Goal: Task Accomplishment & Management: Manage account settings

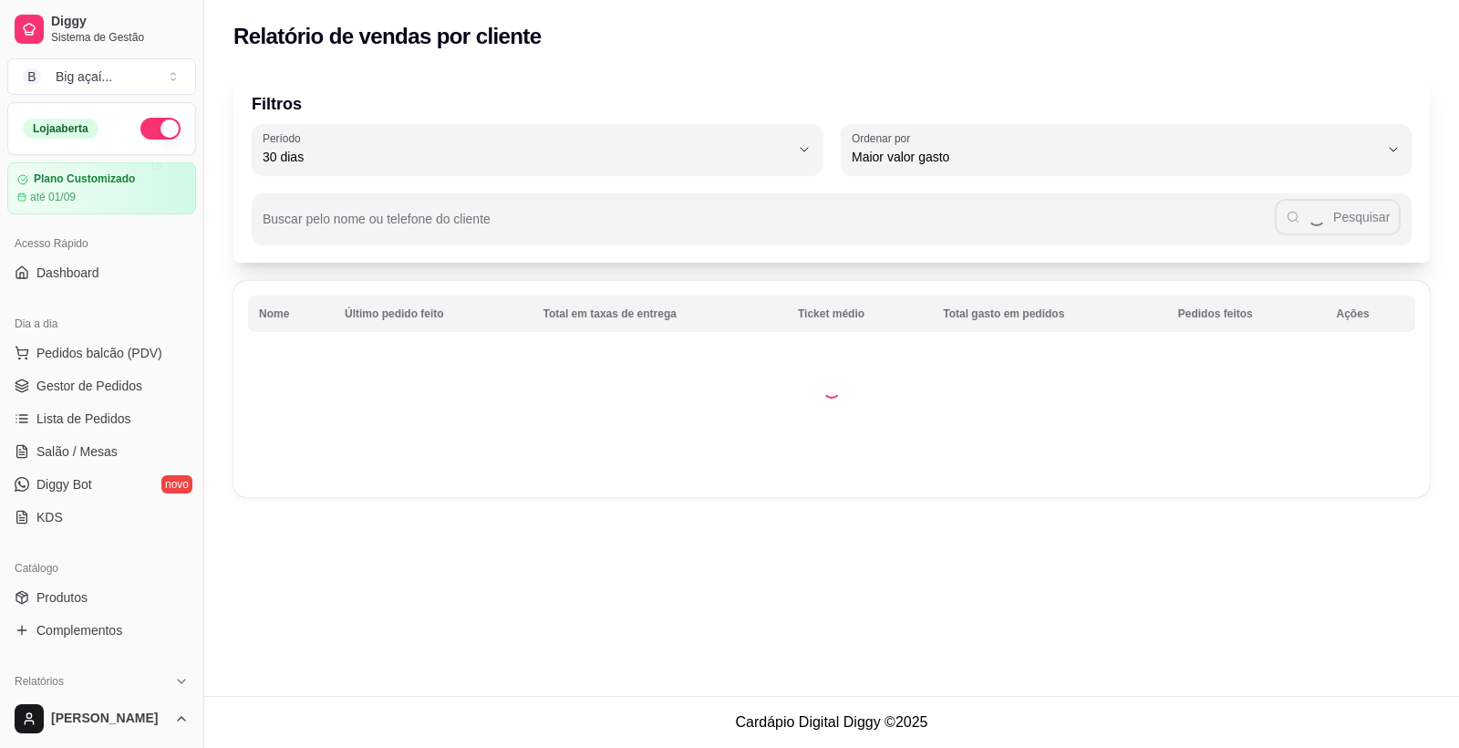
select select "30"
select select "HIGHEST_TOTAL_SPENT_WITH_ORDERS"
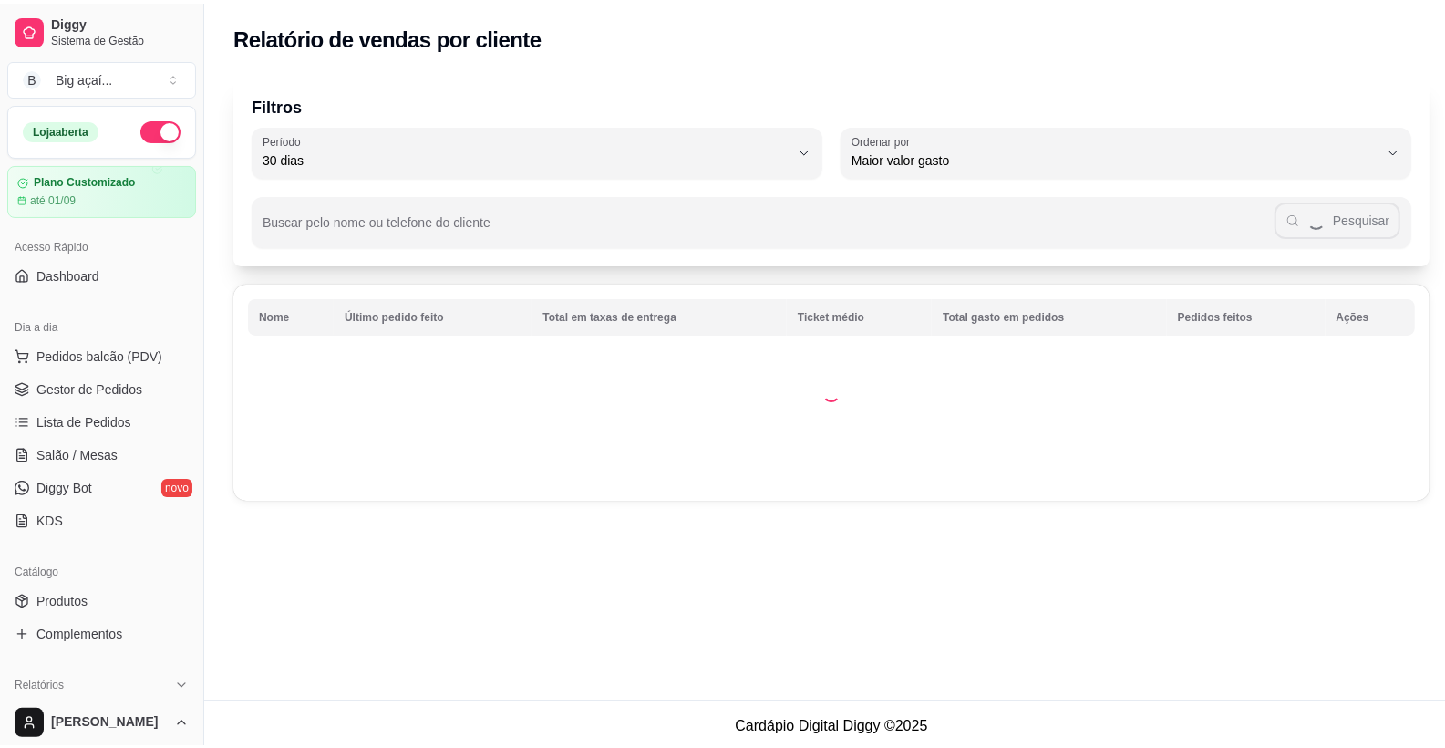
scroll to position [216, 0]
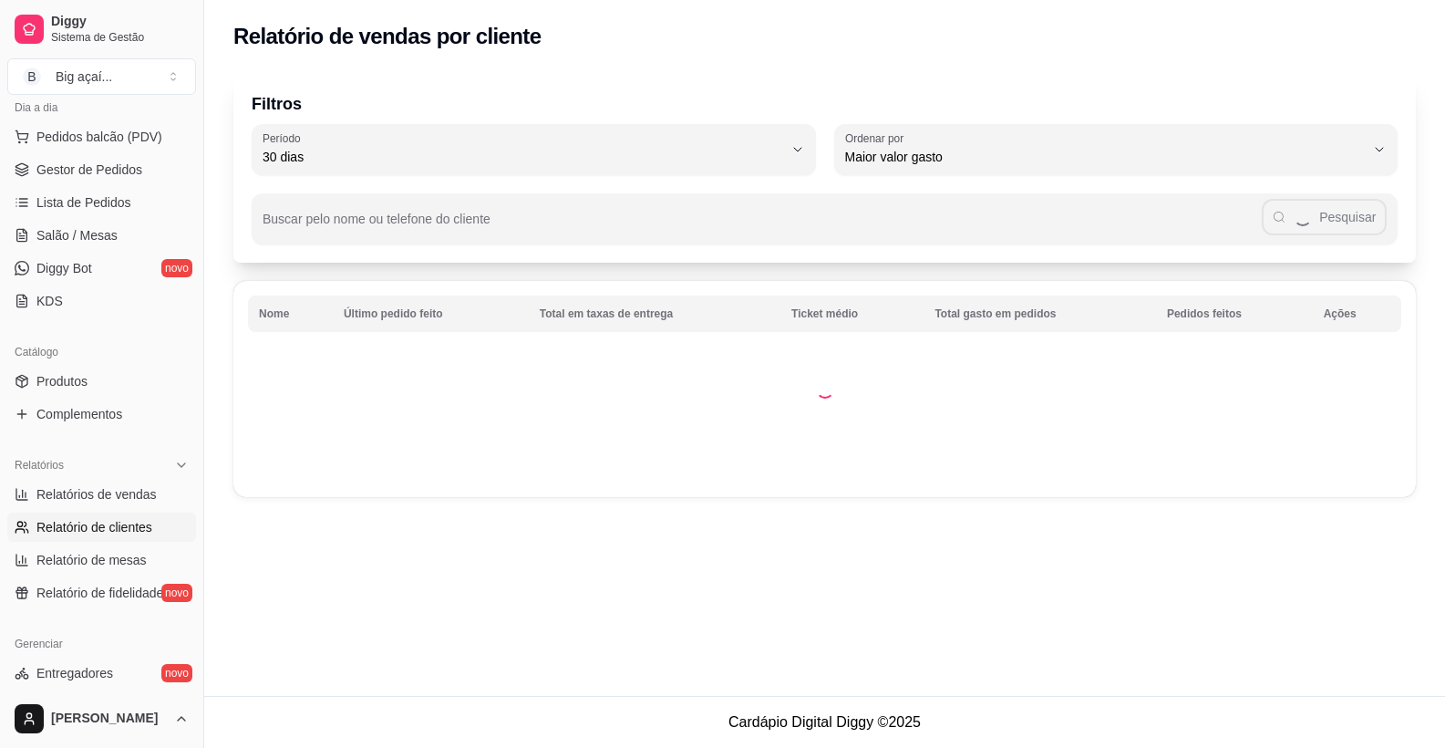
select select "ALL"
select select "0"
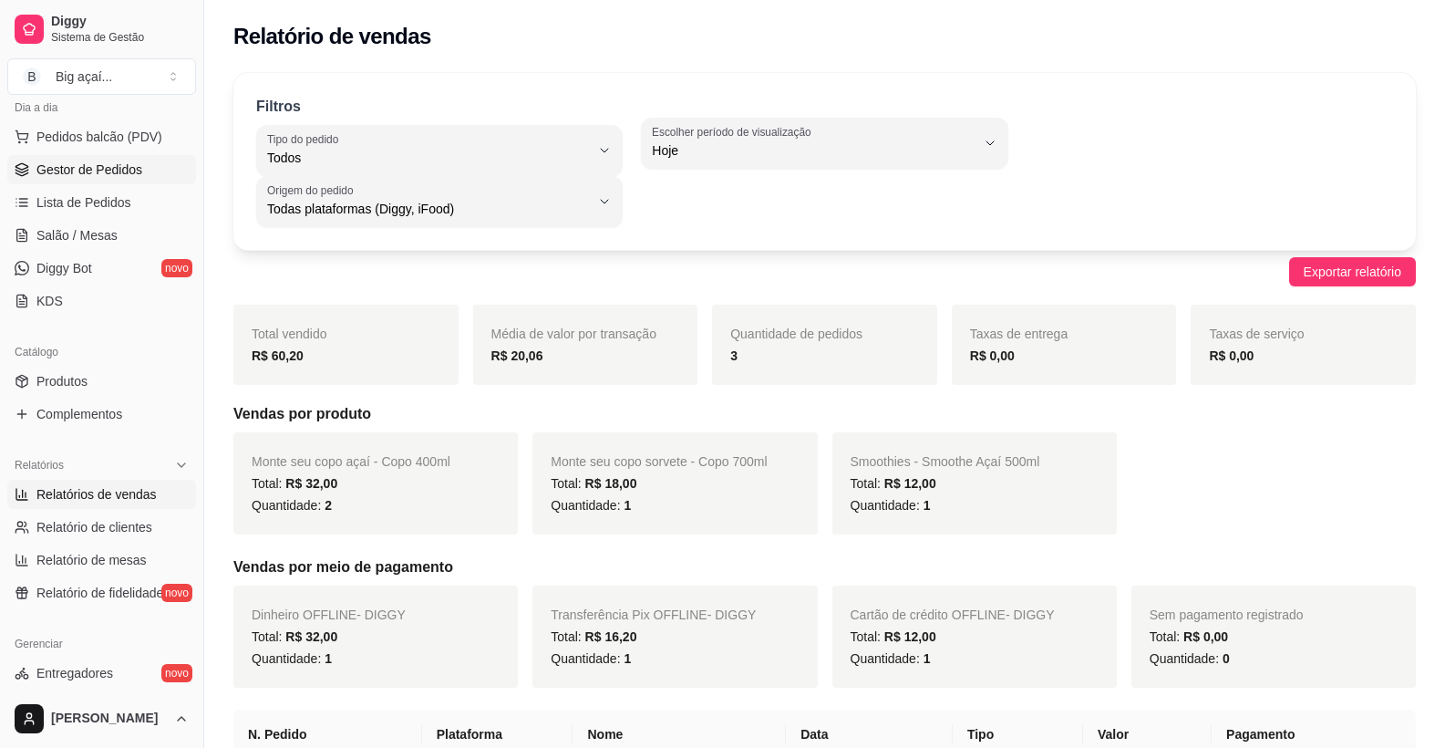
click at [84, 158] on link "Gestor de Pedidos" at bounding box center [101, 169] width 189 height 29
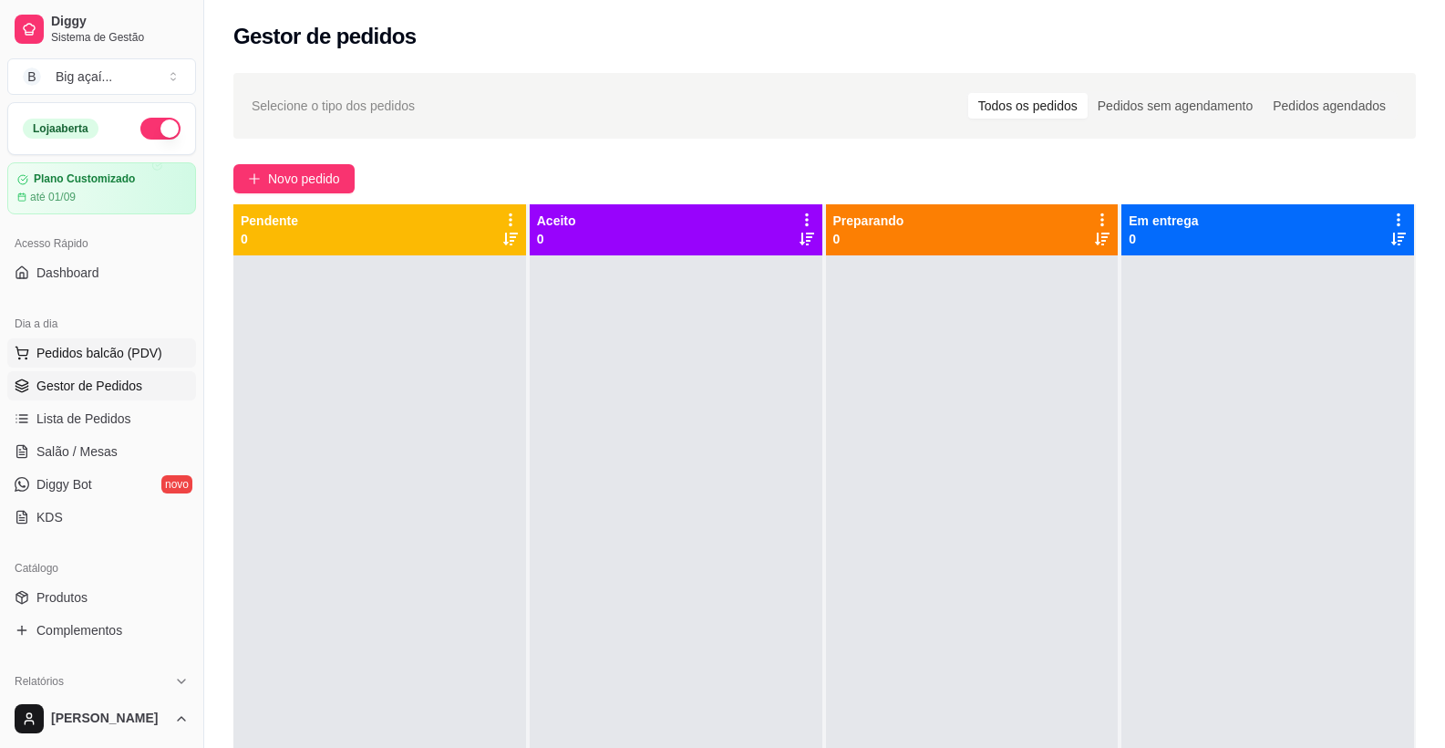
click at [88, 352] on span "Pedidos balcão (PDV)" at bounding box center [99, 353] width 126 height 18
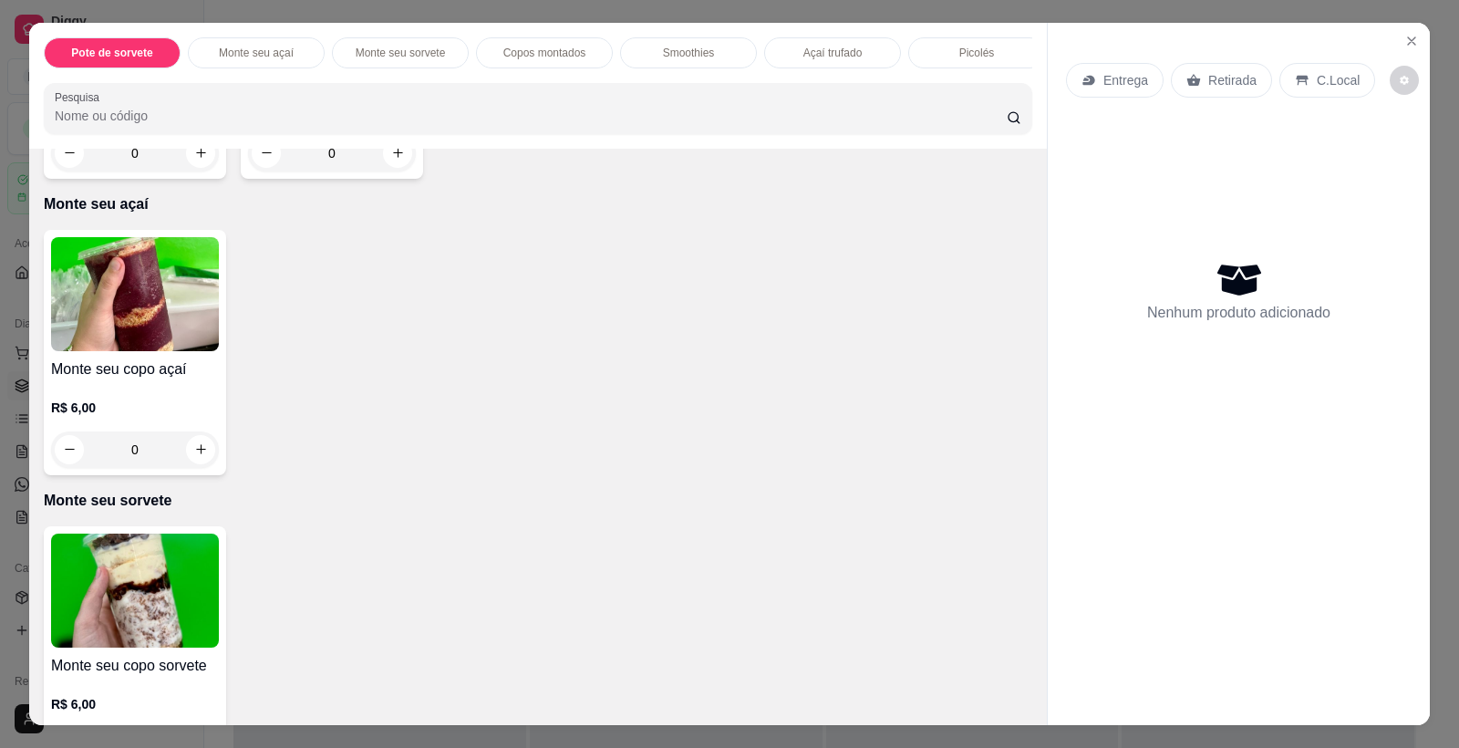
scroll to position [409, 0]
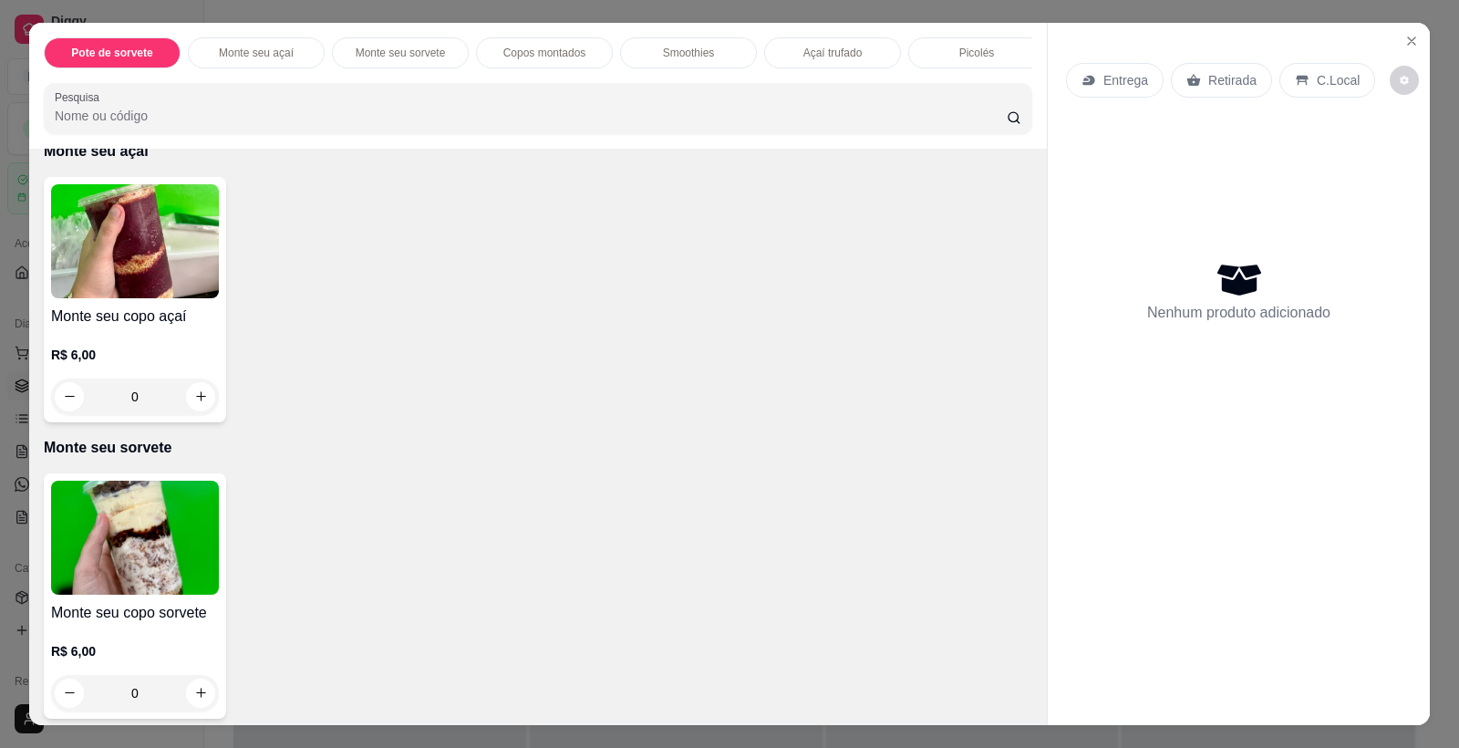
click at [169, 516] on img at bounding box center [135, 538] width 168 height 114
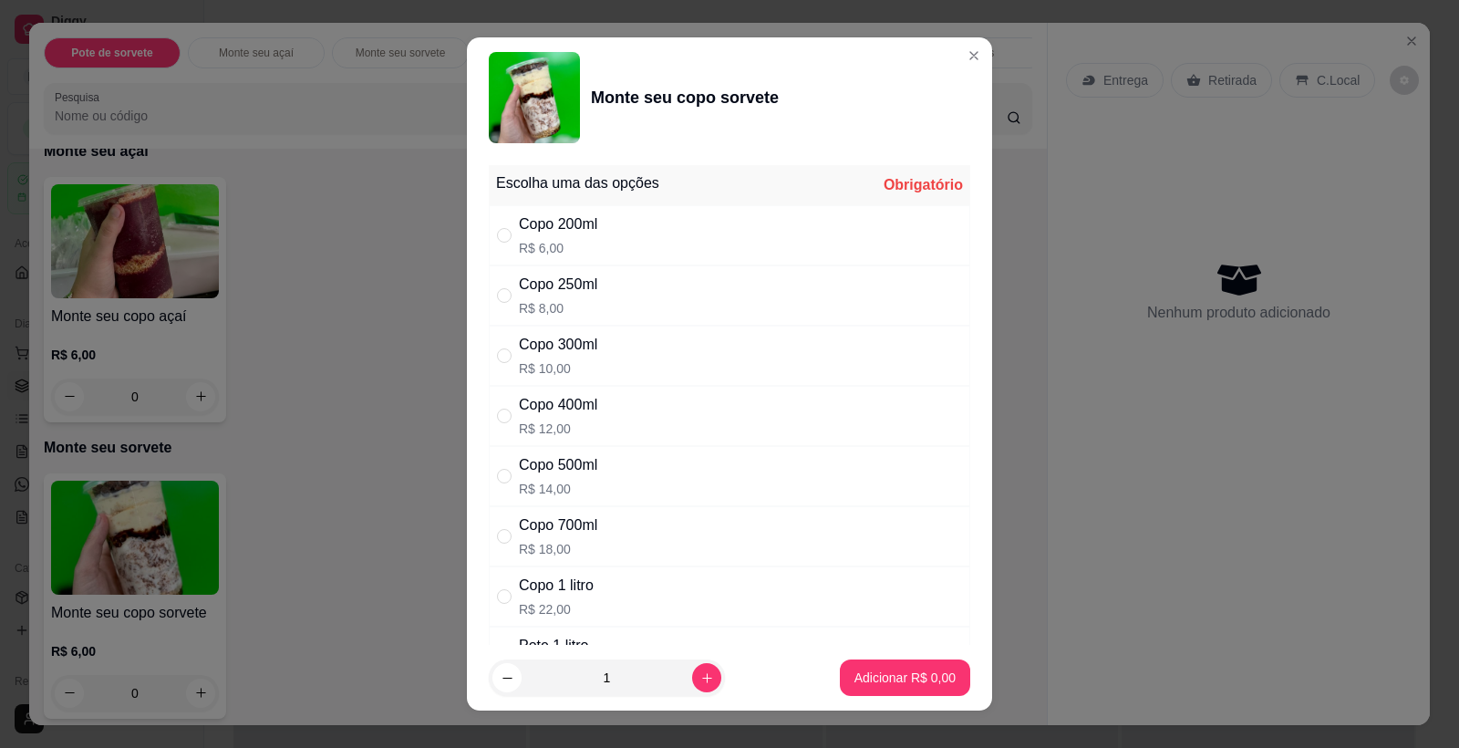
click at [618, 223] on div "Copo 200ml R$ 6,00" at bounding box center [729, 235] width 481 height 60
radio input "true"
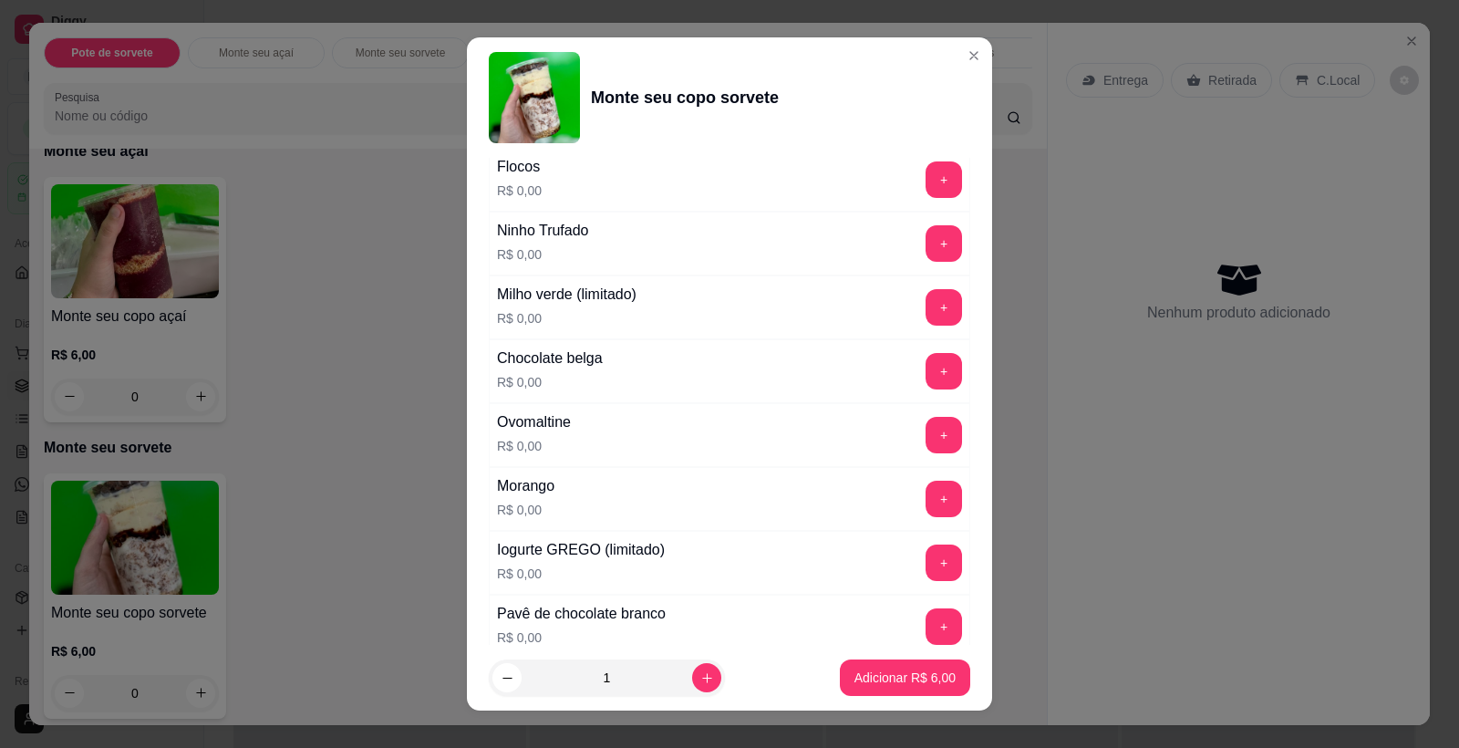
scroll to position [599, 0]
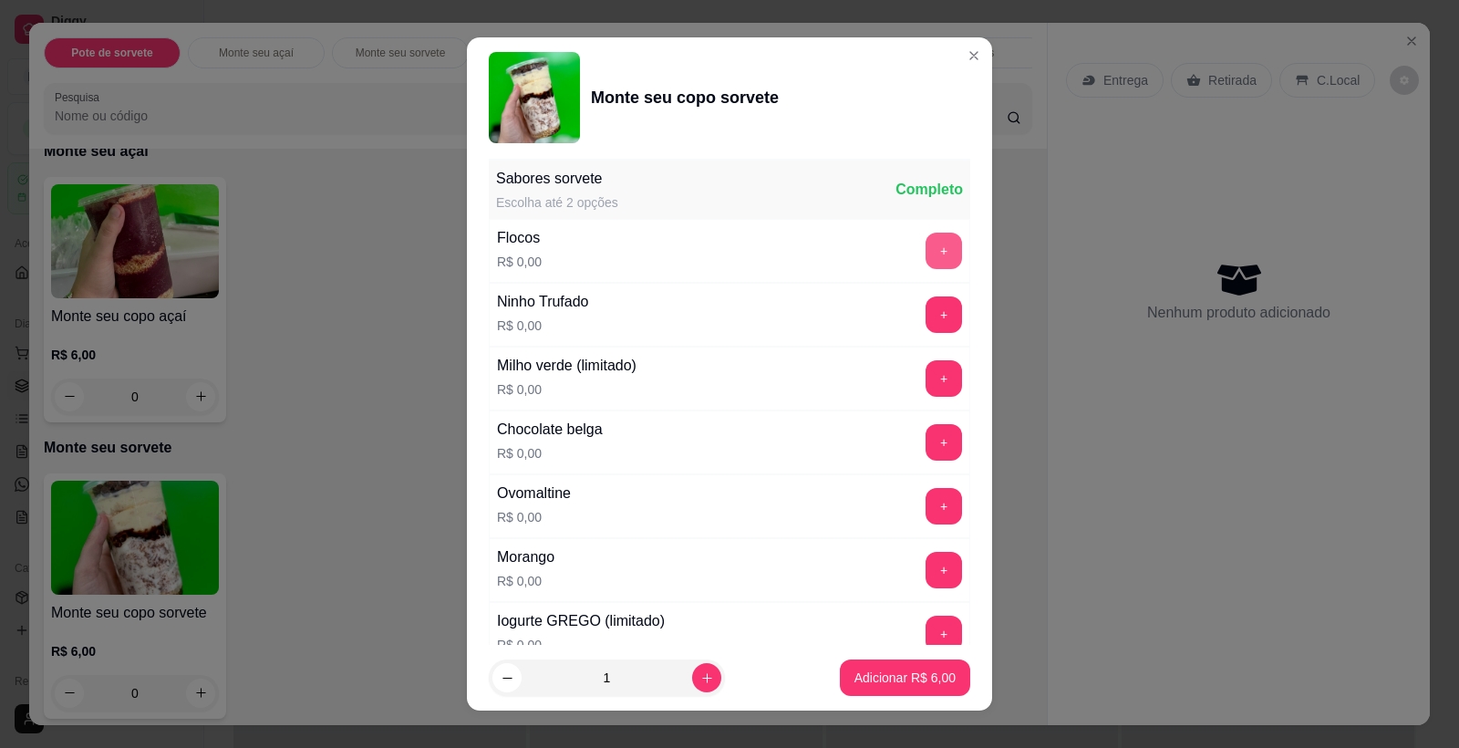
click at [926, 248] on button "+" at bounding box center [944, 251] width 36 height 36
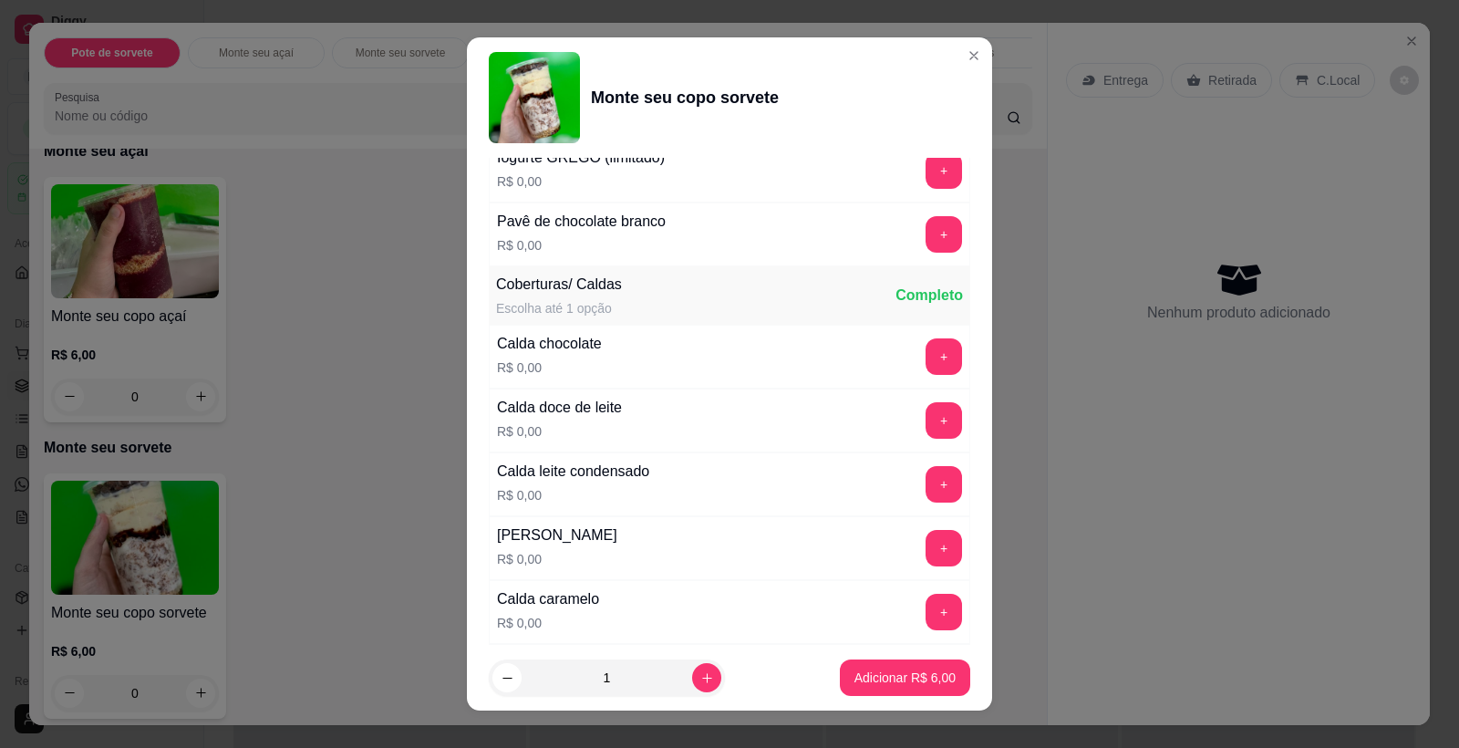
scroll to position [1166, 0]
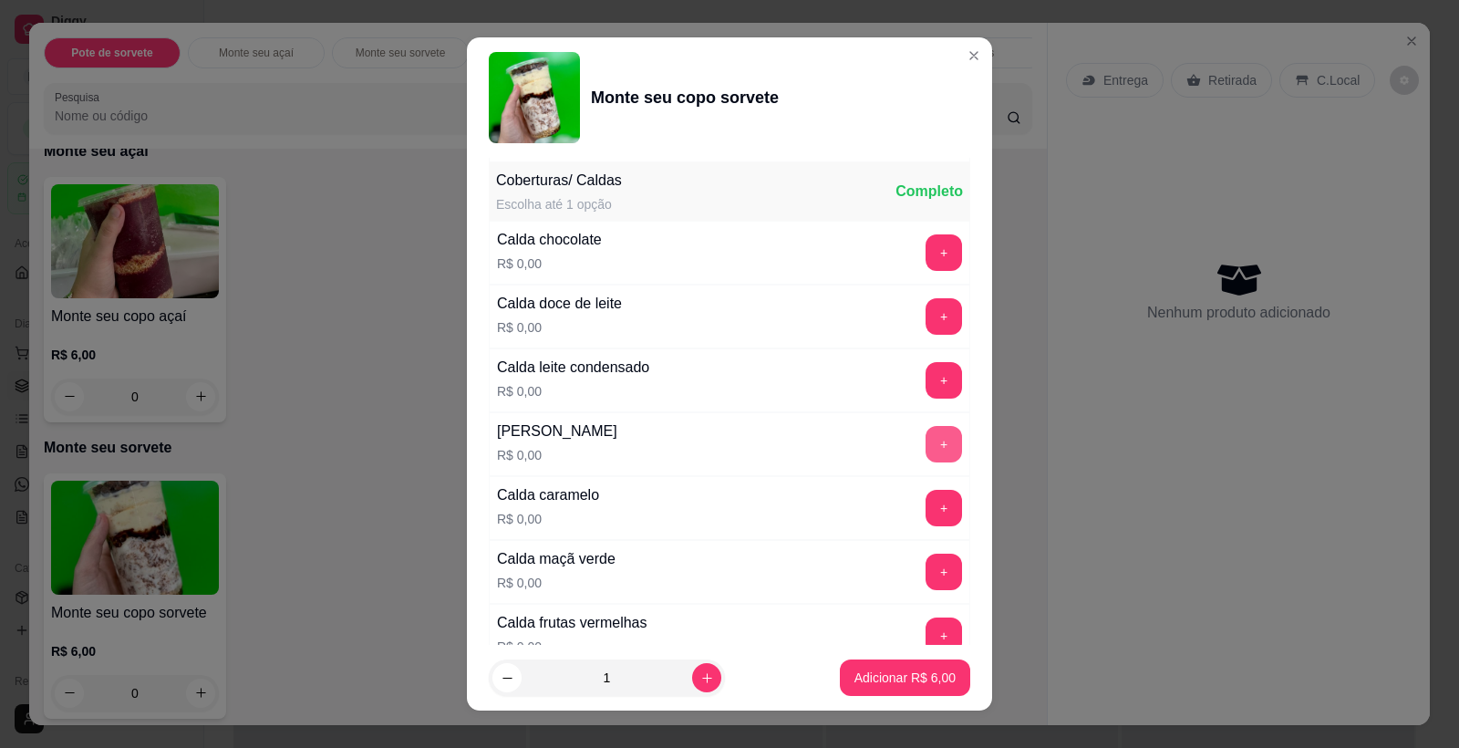
click at [926, 446] on button "+" at bounding box center [944, 444] width 36 height 36
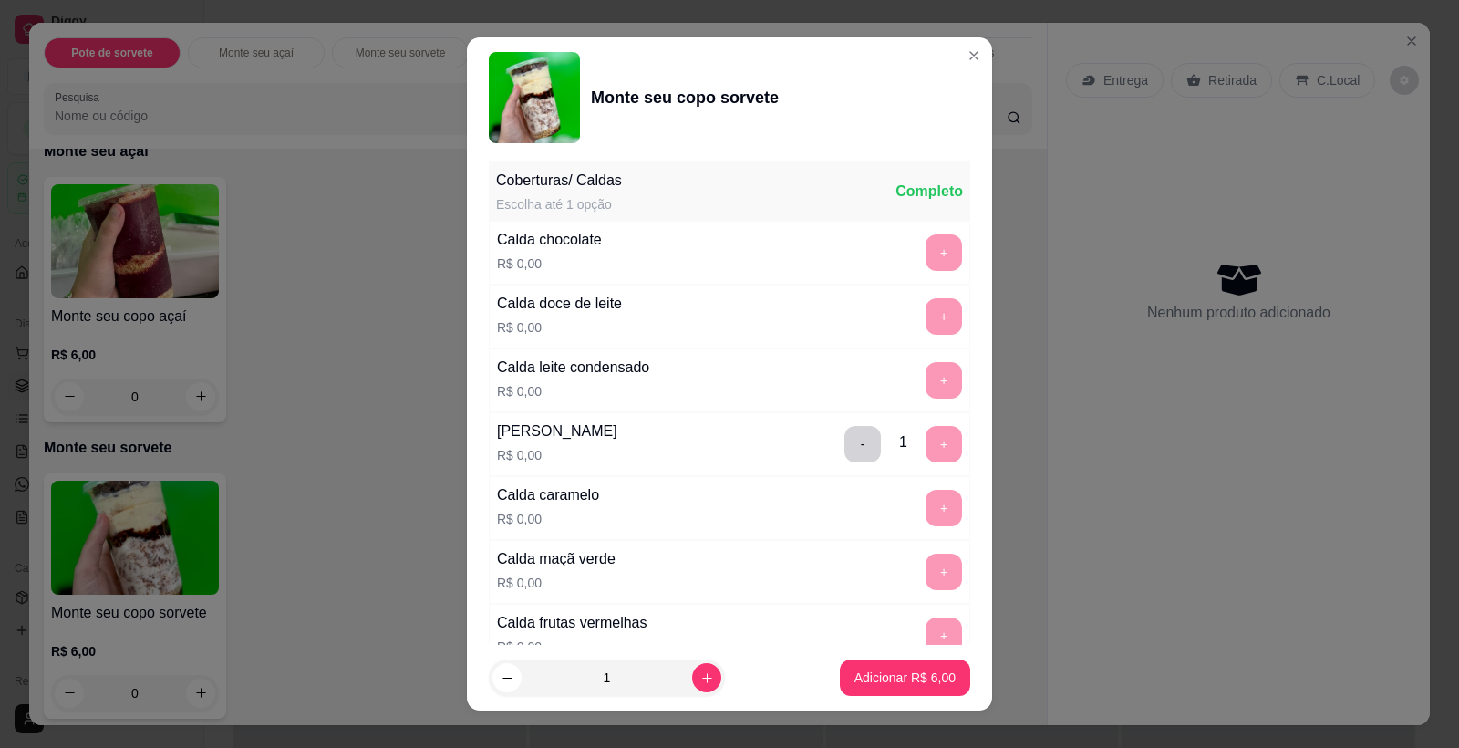
click at [900, 657] on footer "1 Adicionar R$ 6,00" at bounding box center [729, 678] width 525 height 66
click at [885, 669] on p "Adicionar R$ 6,00" at bounding box center [904, 677] width 101 height 18
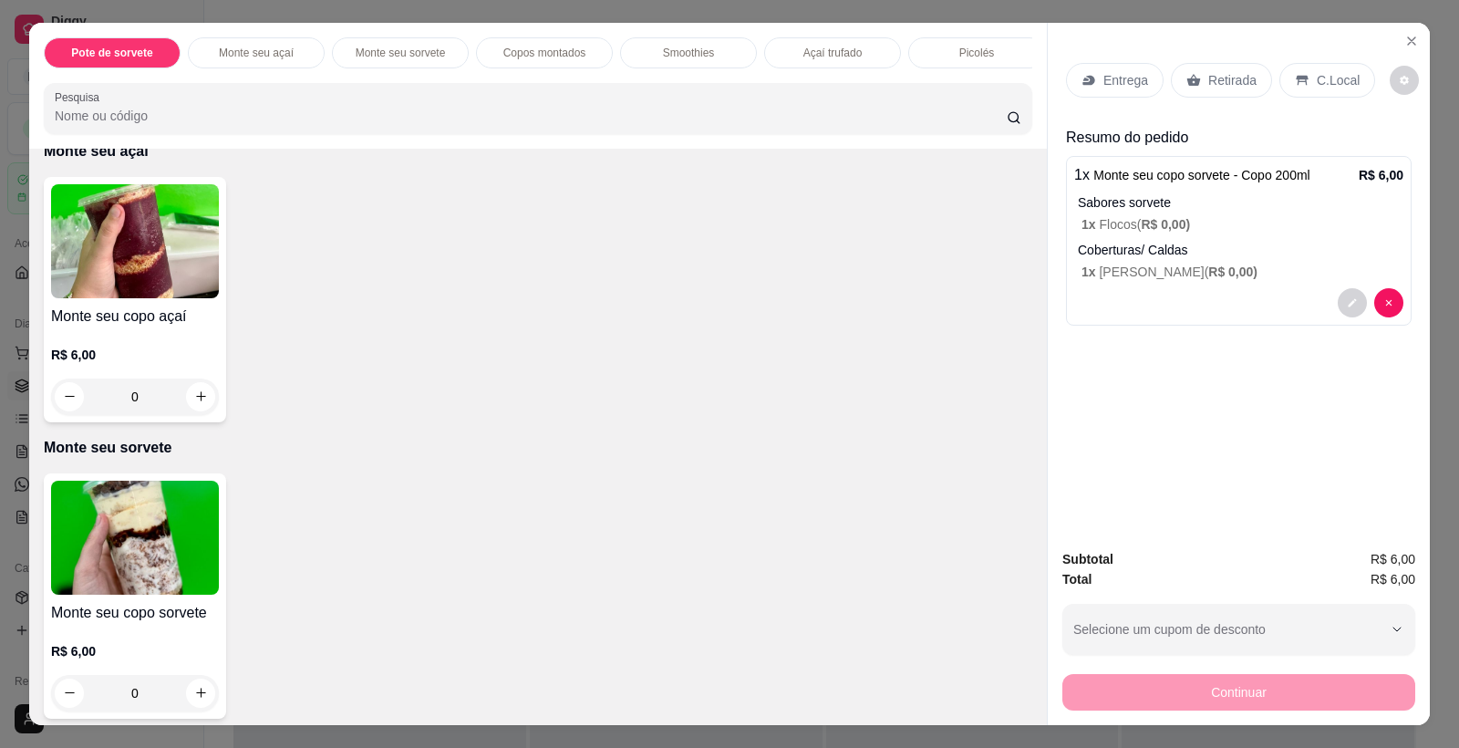
click at [160, 267] on img at bounding box center [135, 241] width 168 height 114
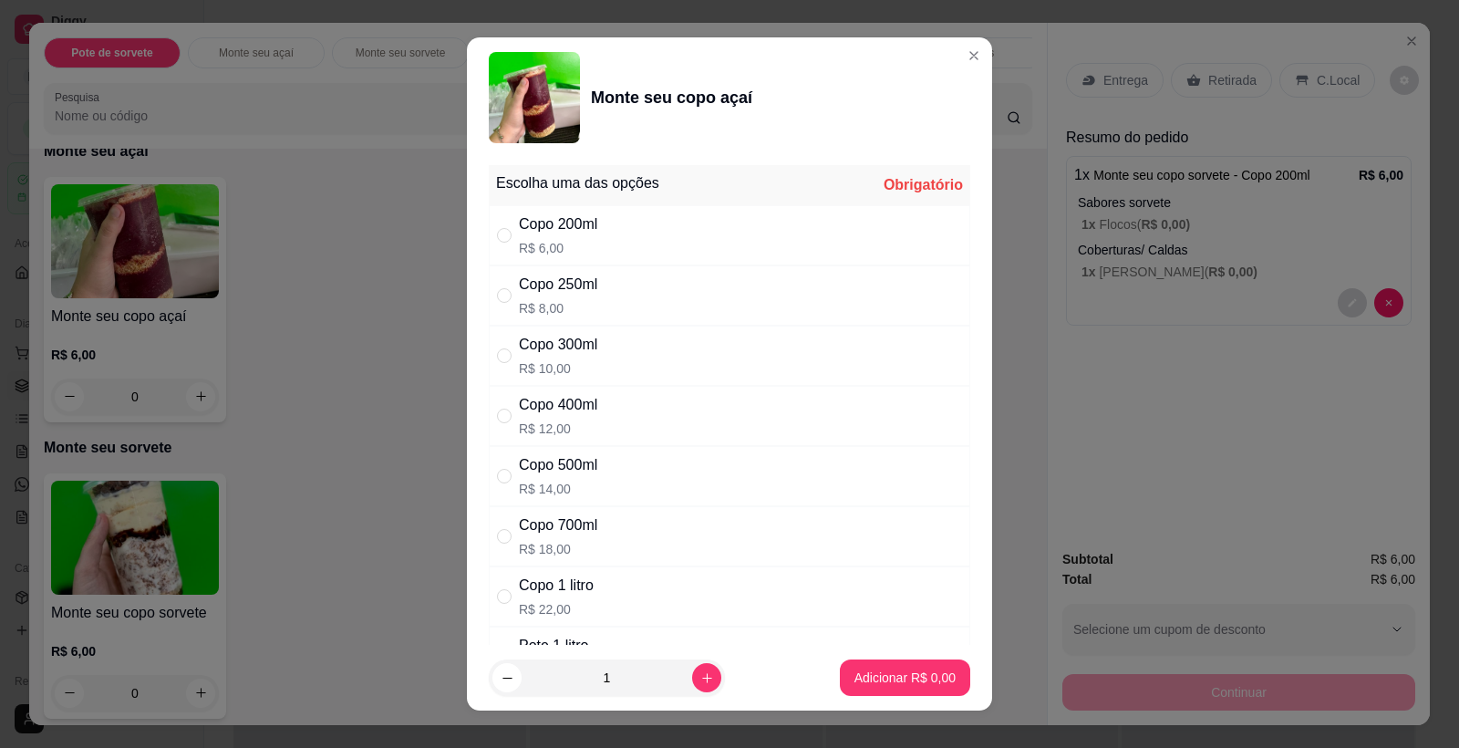
click at [619, 235] on div "Copo 200ml R$ 6,00" at bounding box center [729, 235] width 481 height 60
radio input "true"
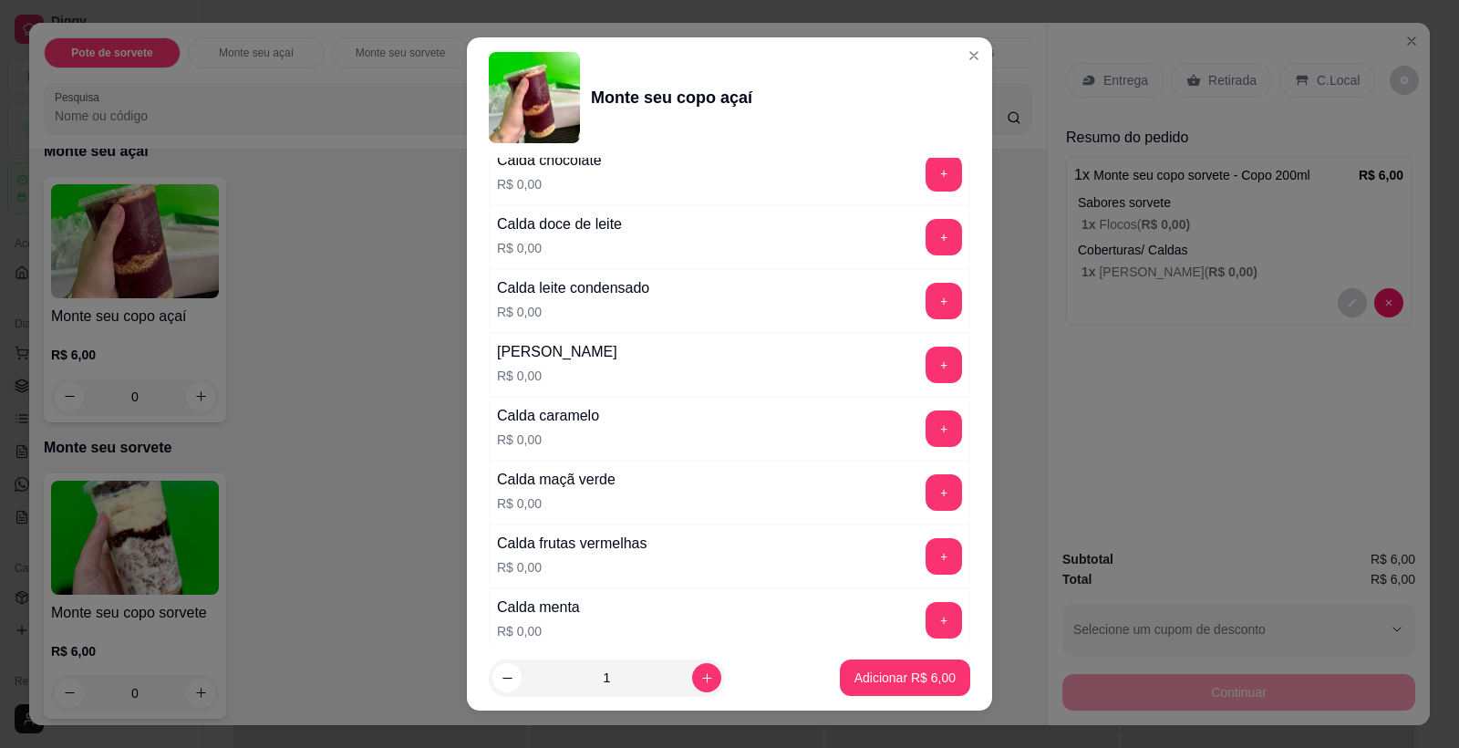
scroll to position [1774, 0]
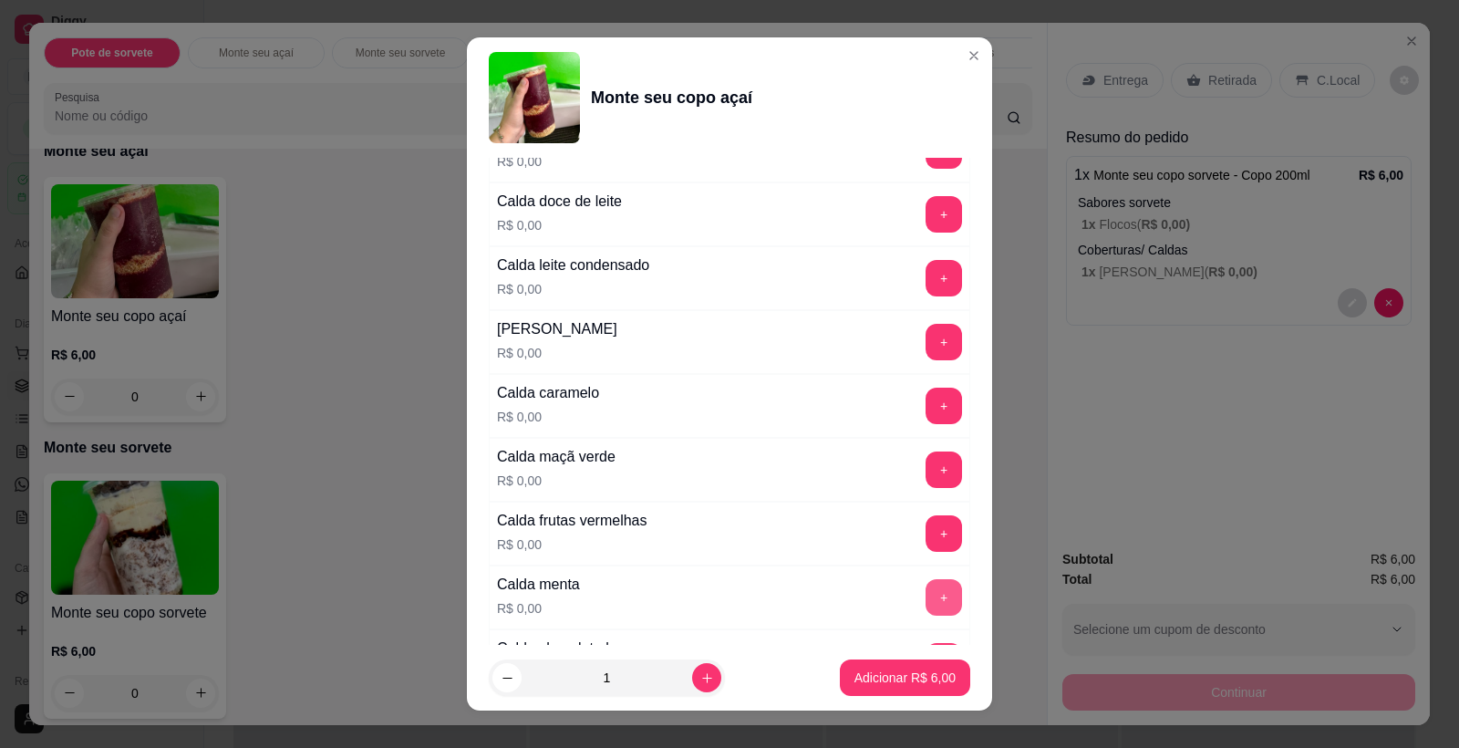
click at [926, 586] on button "+" at bounding box center [944, 597] width 36 height 36
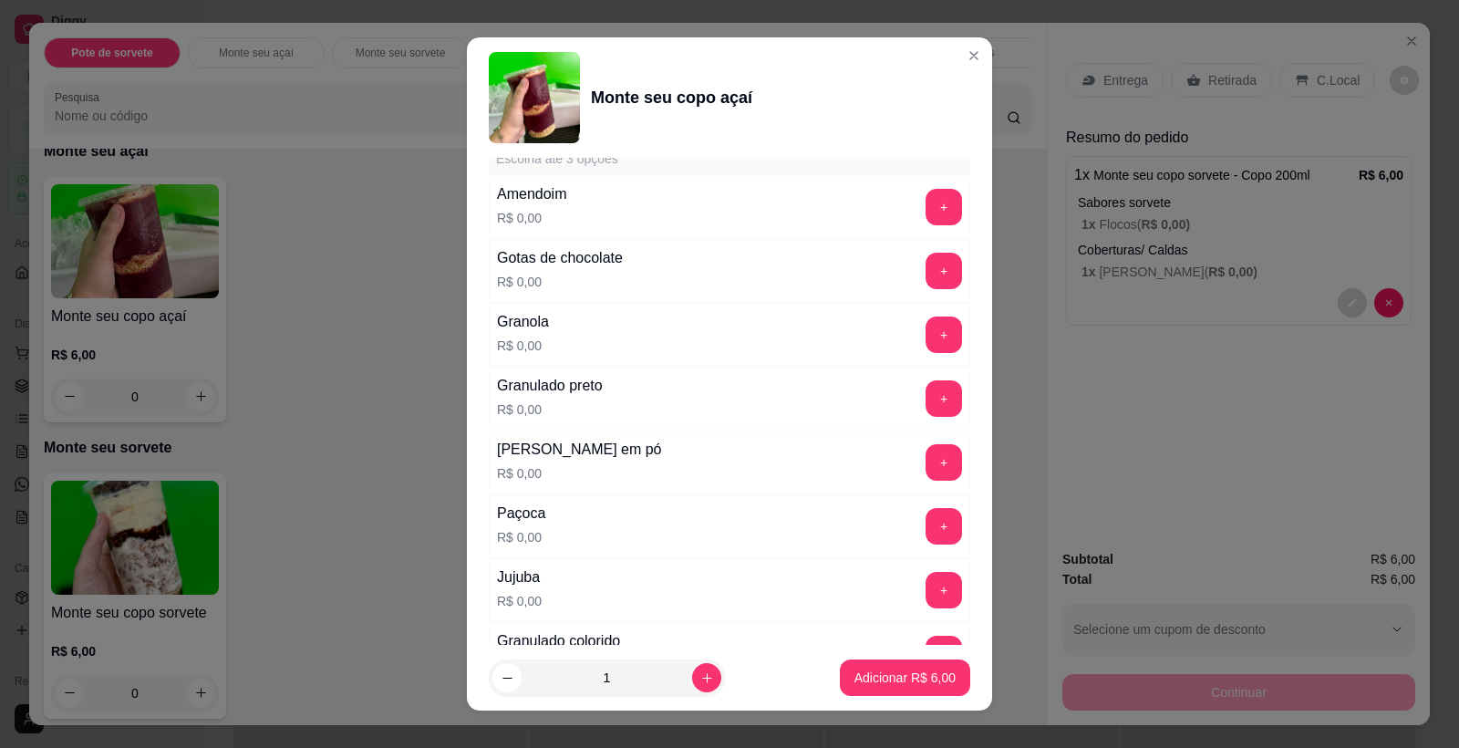
scroll to position [695, 0]
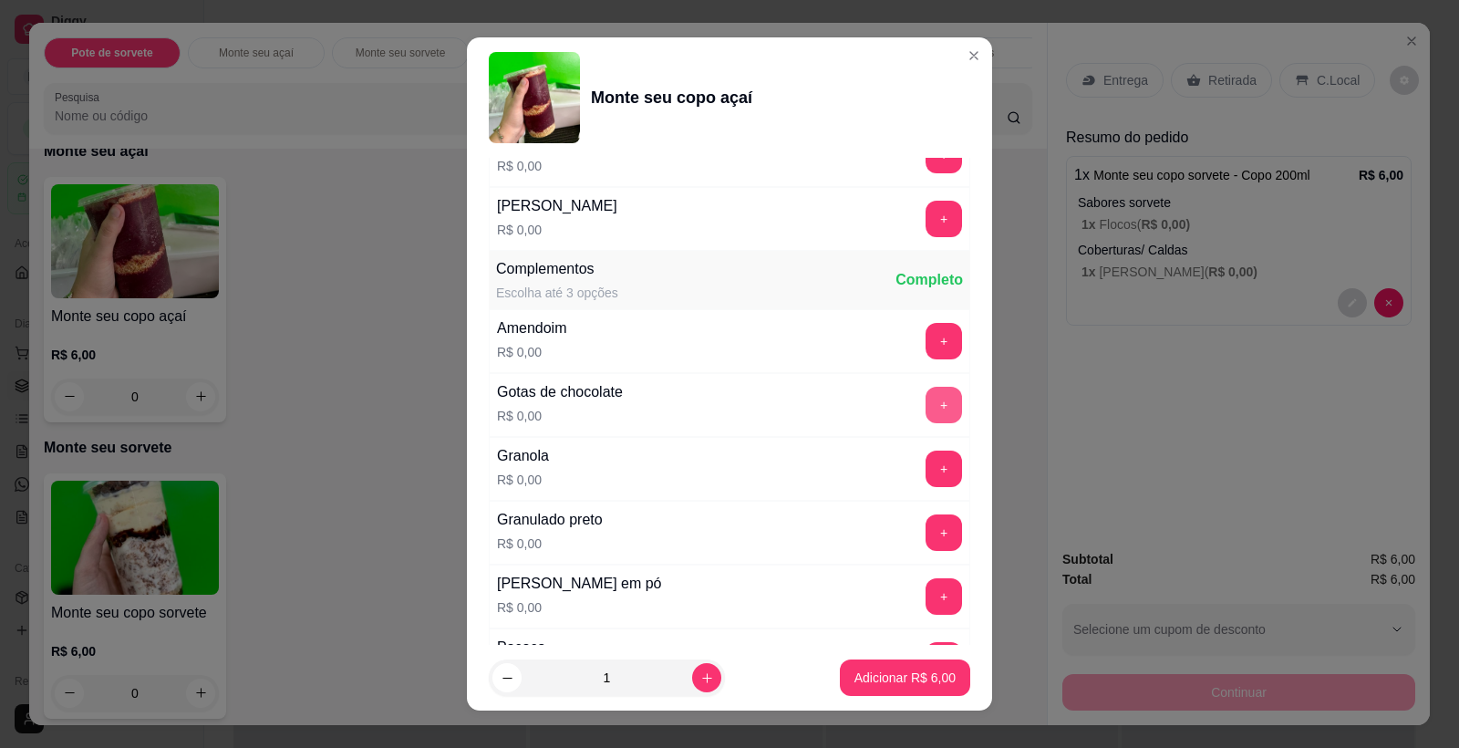
click at [926, 400] on button "+" at bounding box center [944, 405] width 36 height 36
click at [941, 312] on div "Escolha uma das opções Completo Copo 200ml R$ 6,00 Copo 250ml R$ 8,00 Copo 300m…" at bounding box center [729, 401] width 525 height 487
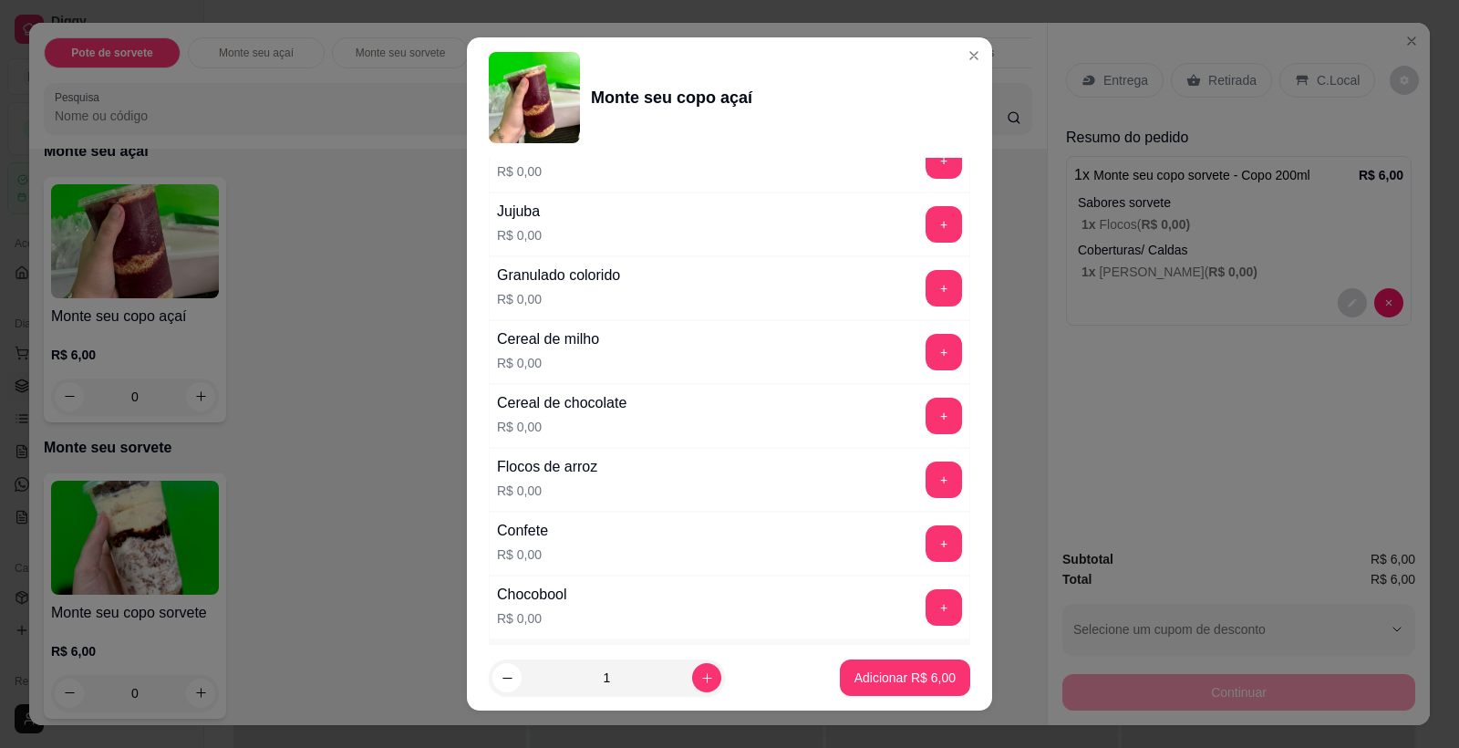
scroll to position [1228, 0]
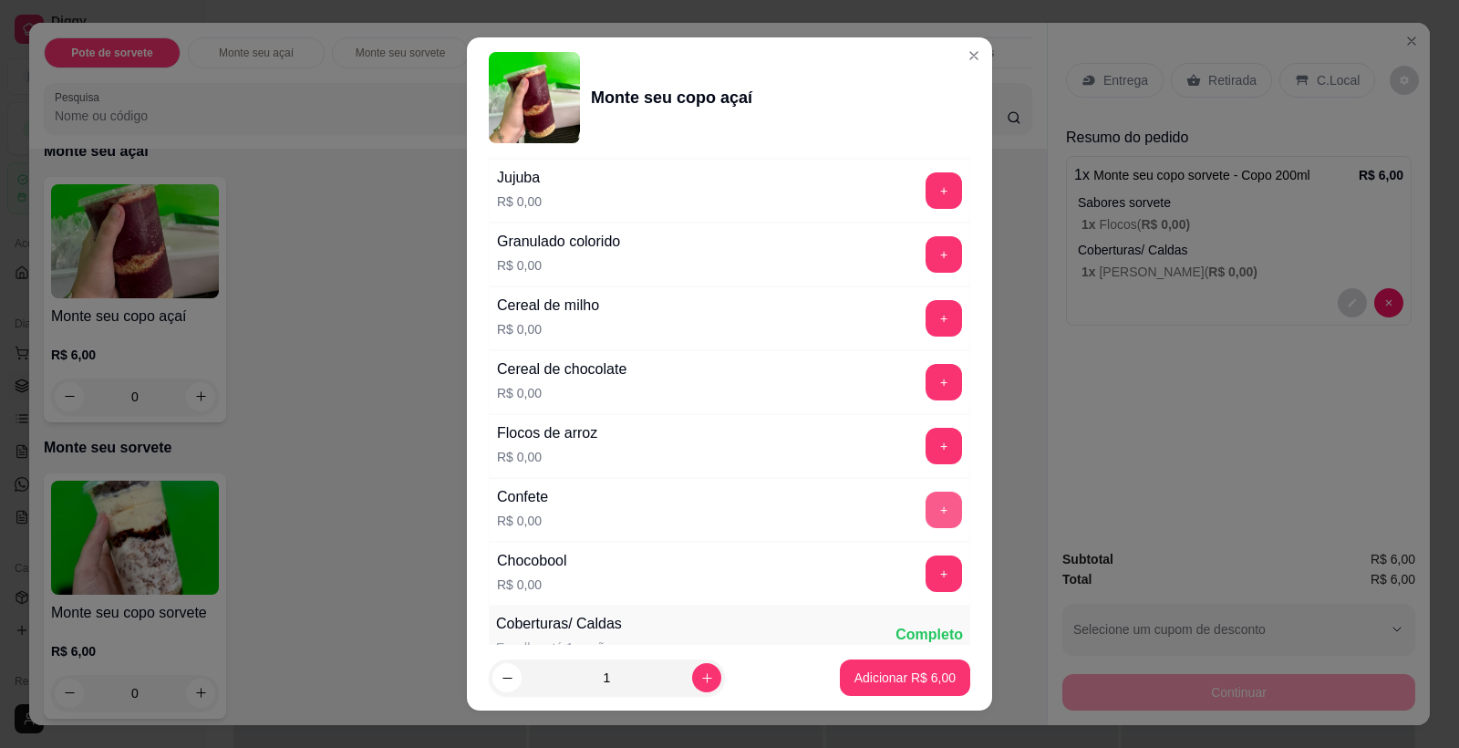
click at [926, 507] on button "+" at bounding box center [944, 509] width 36 height 36
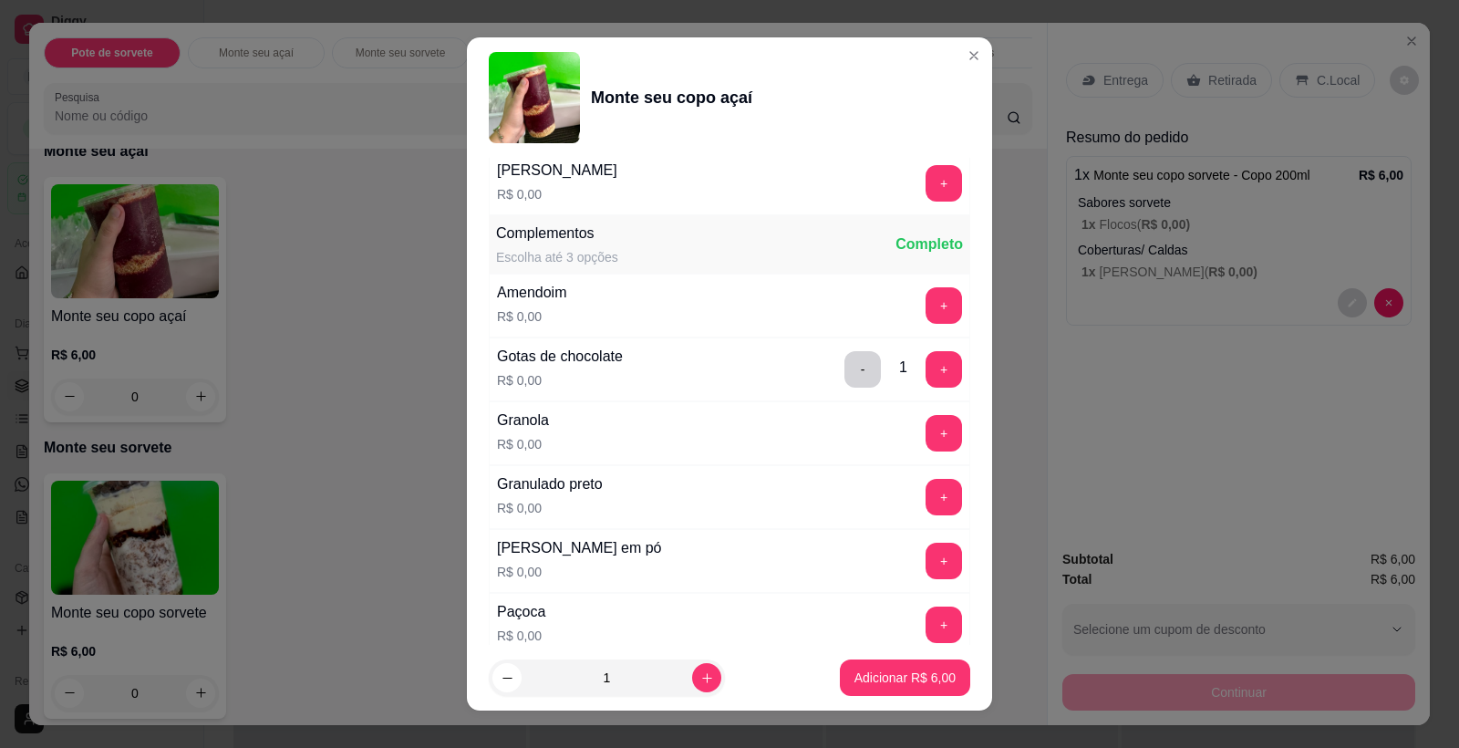
scroll to position [544, 0]
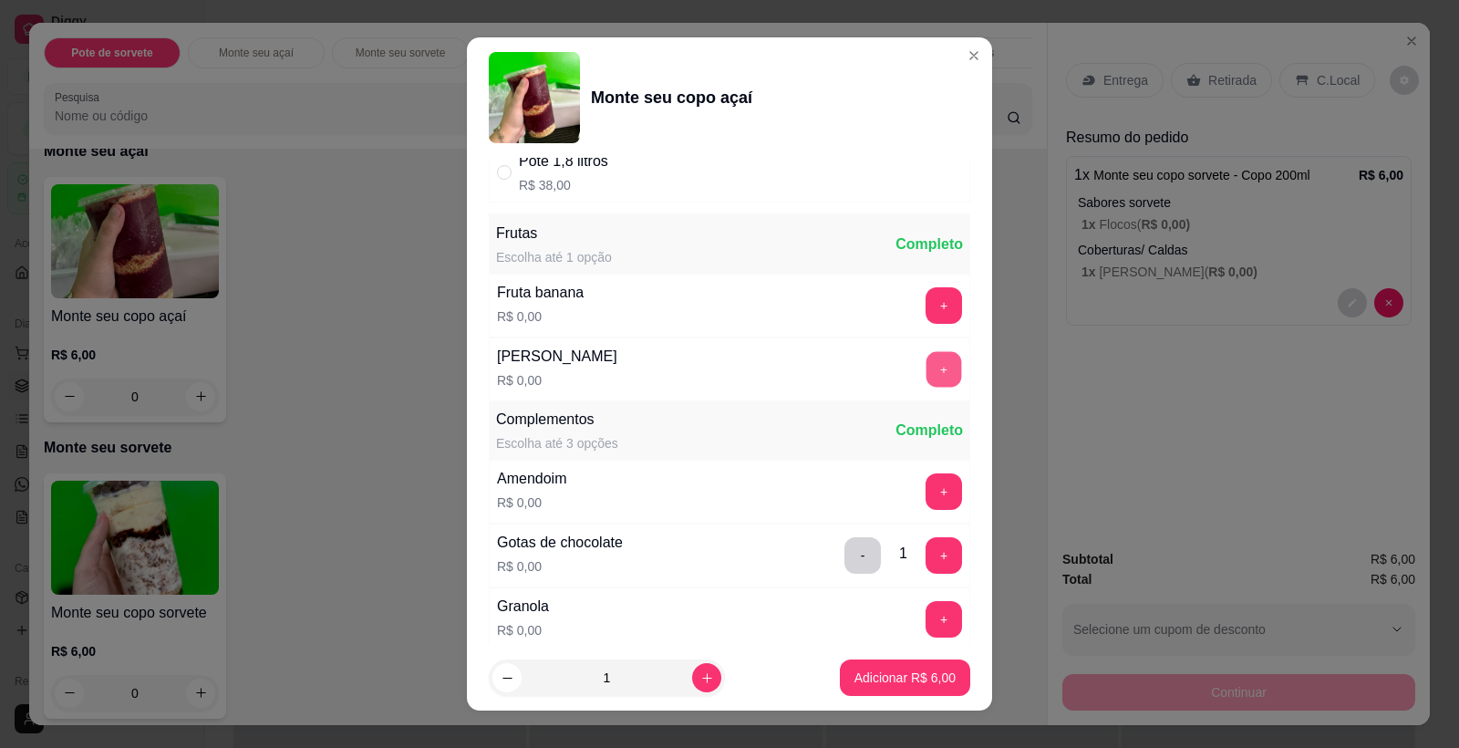
click at [926, 364] on button "+" at bounding box center [944, 370] width 36 height 36
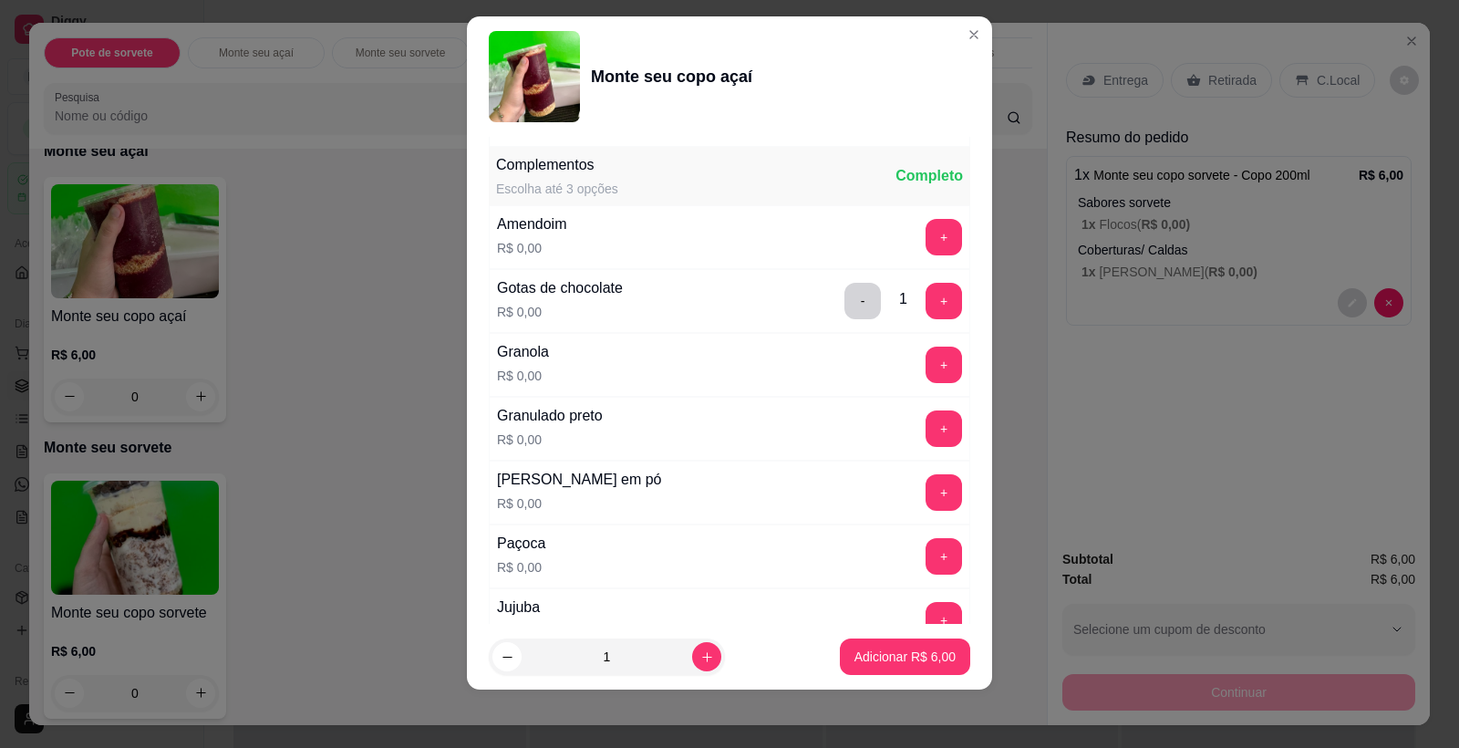
scroll to position [788, 0]
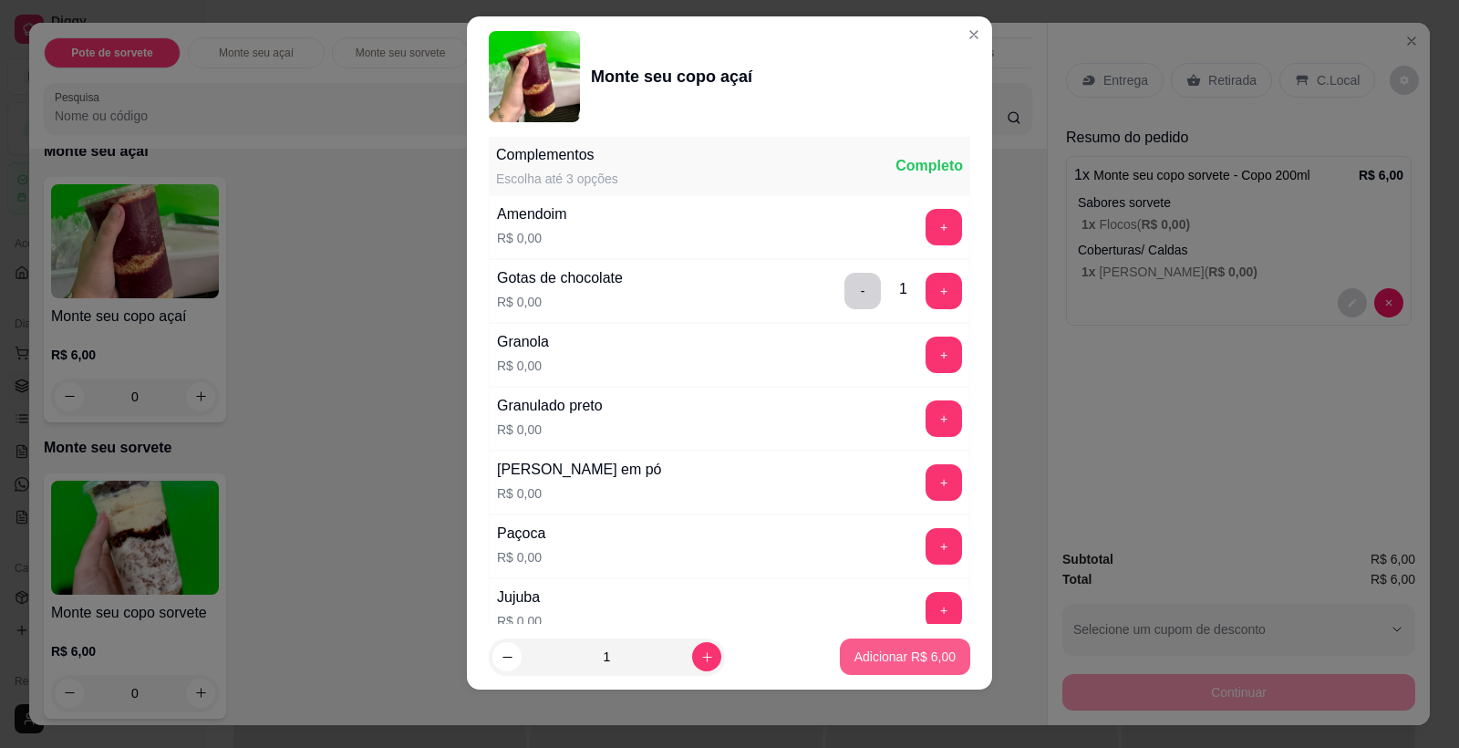
click at [875, 650] on p "Adicionar R$ 6,00" at bounding box center [904, 656] width 101 height 18
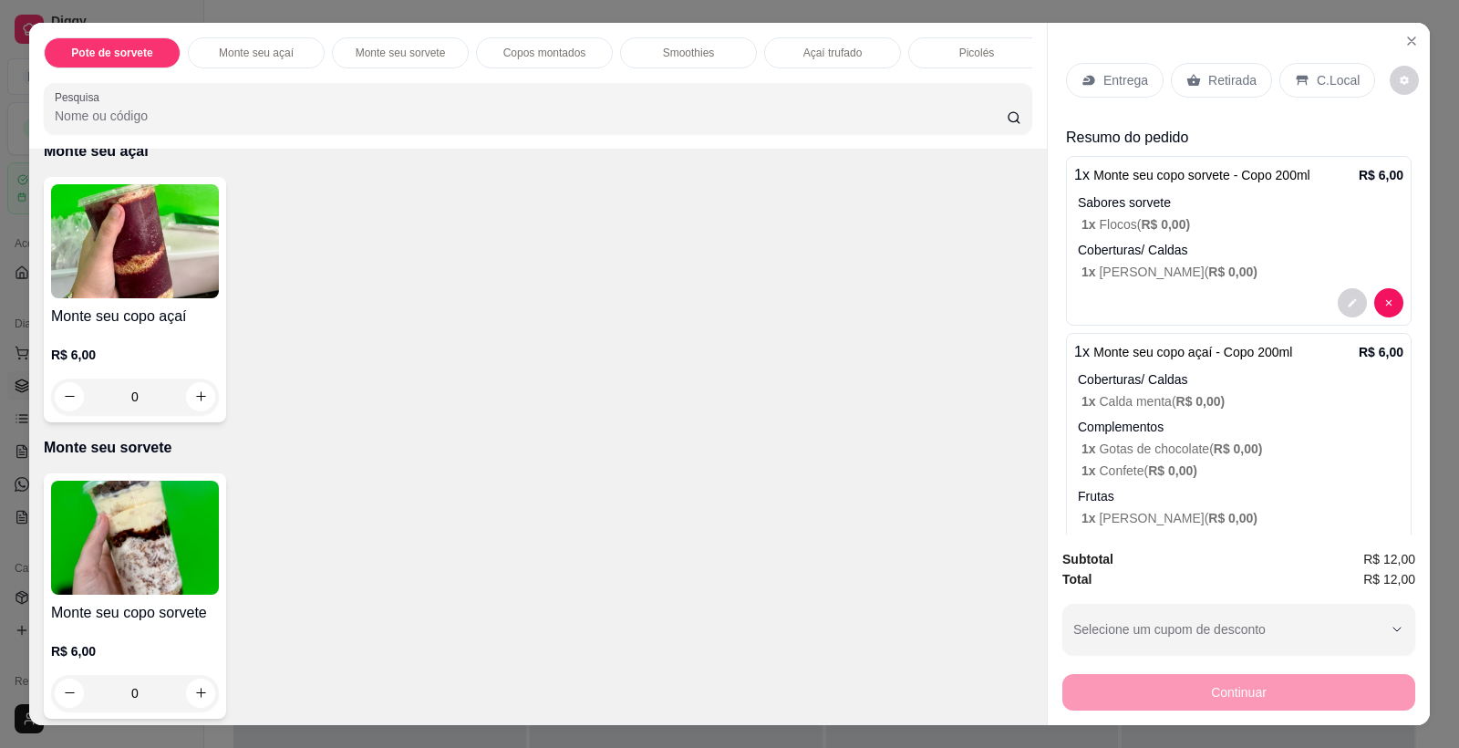
click at [151, 273] on img at bounding box center [135, 241] width 168 height 114
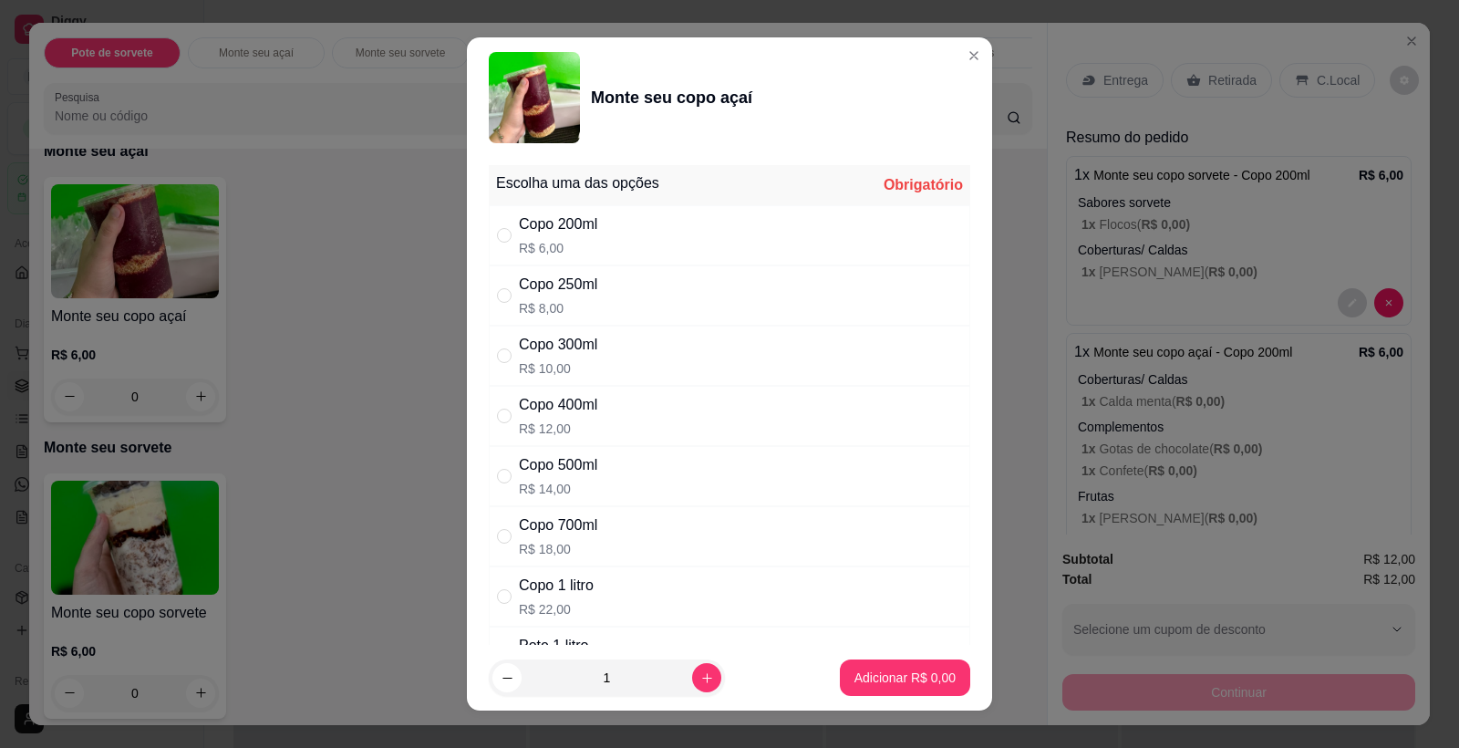
click at [567, 242] on p "R$ 6,00" at bounding box center [558, 248] width 78 height 18
radio input "true"
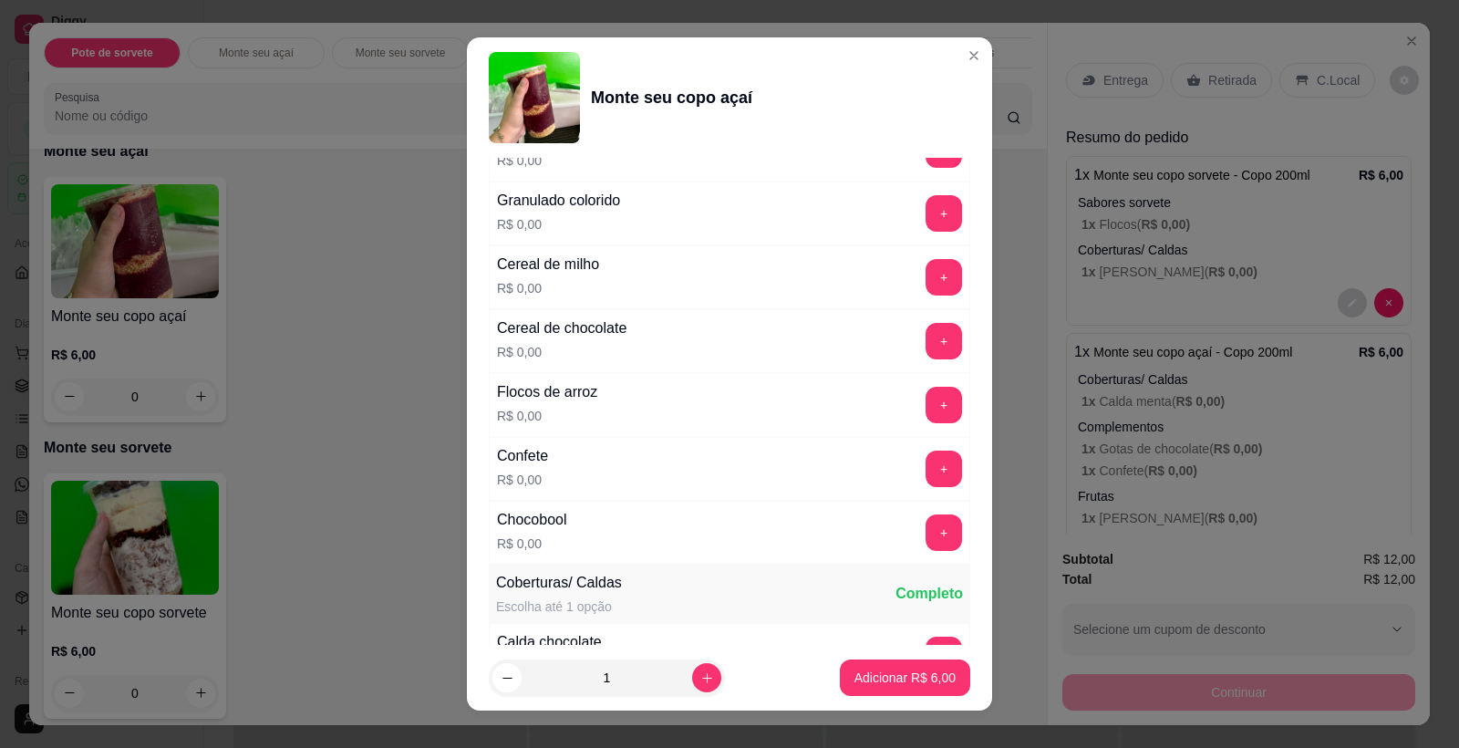
scroll to position [1031, 0]
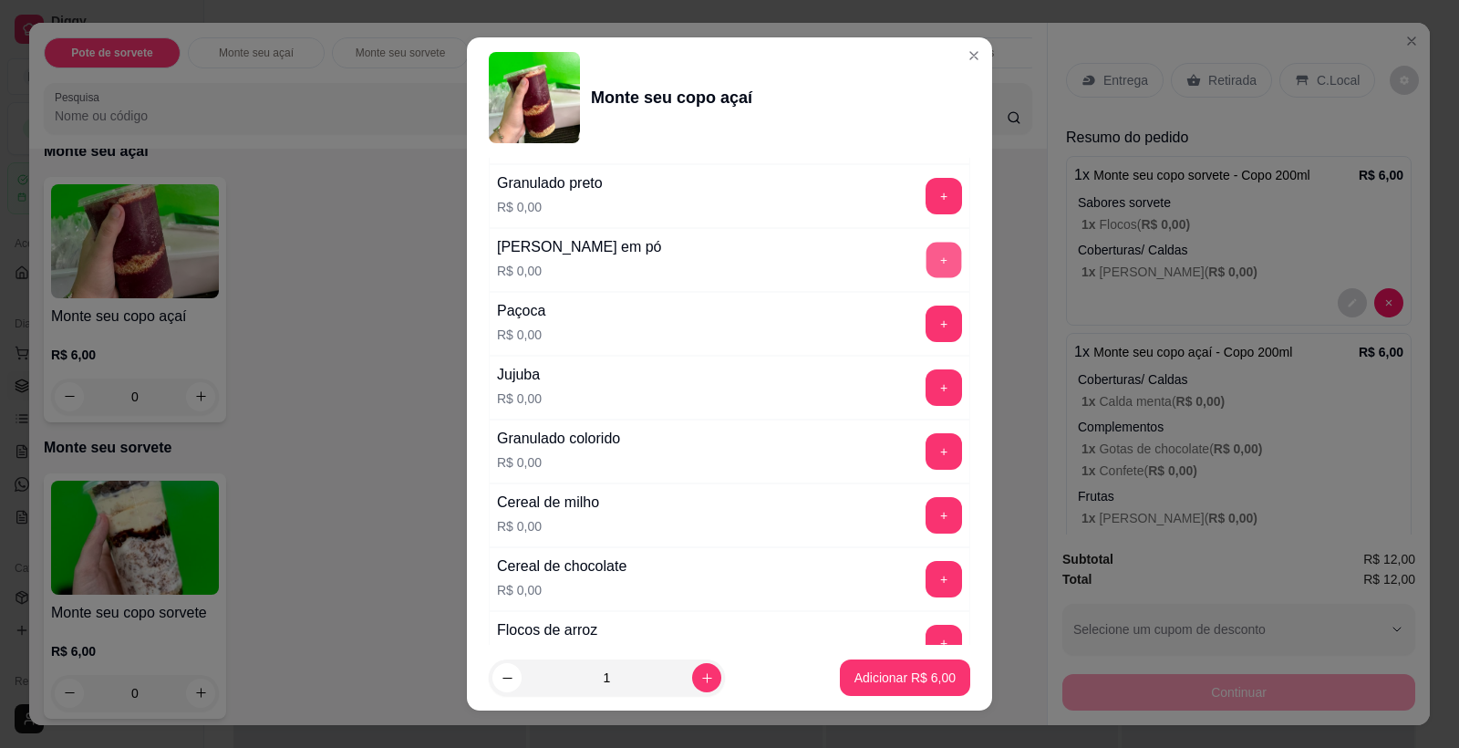
click at [926, 244] on button "+" at bounding box center [944, 261] width 36 height 36
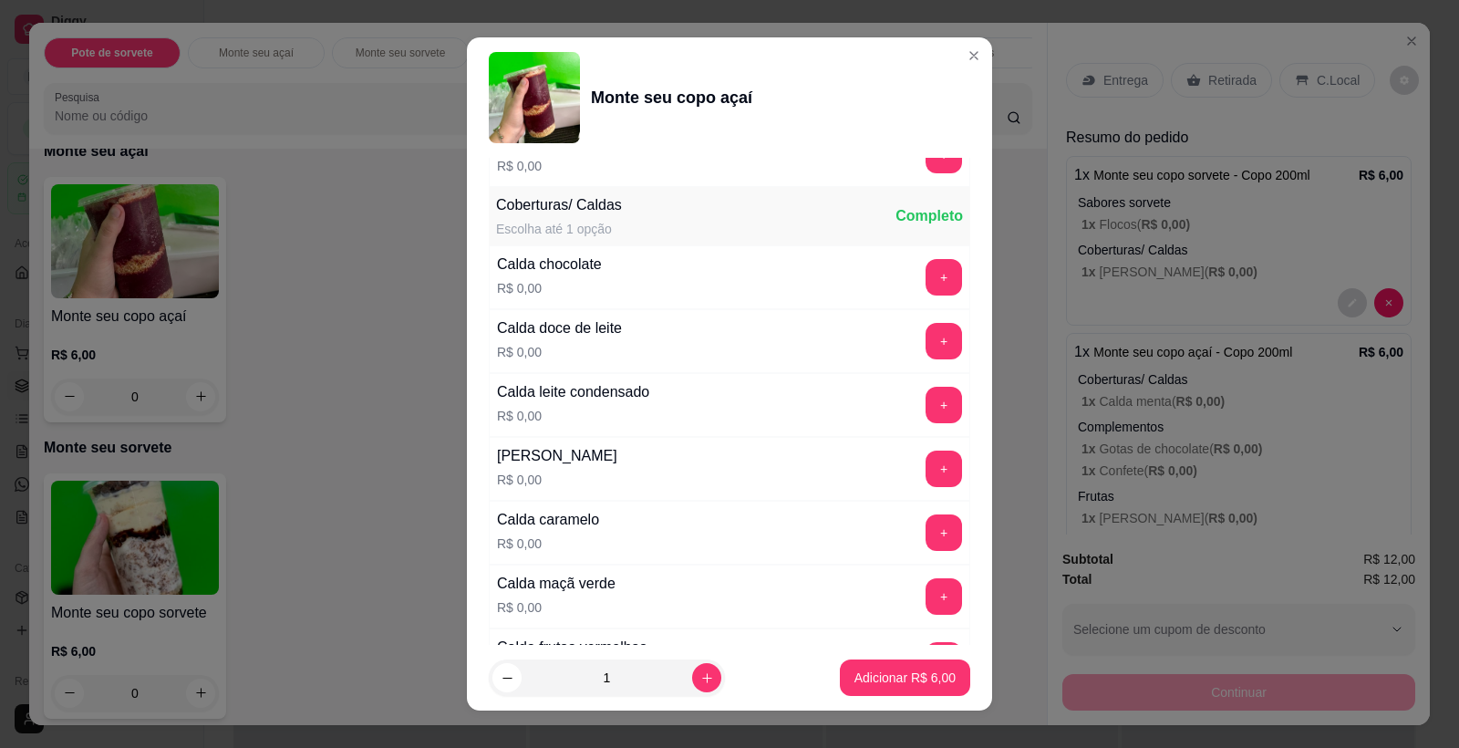
scroll to position [1606, 0]
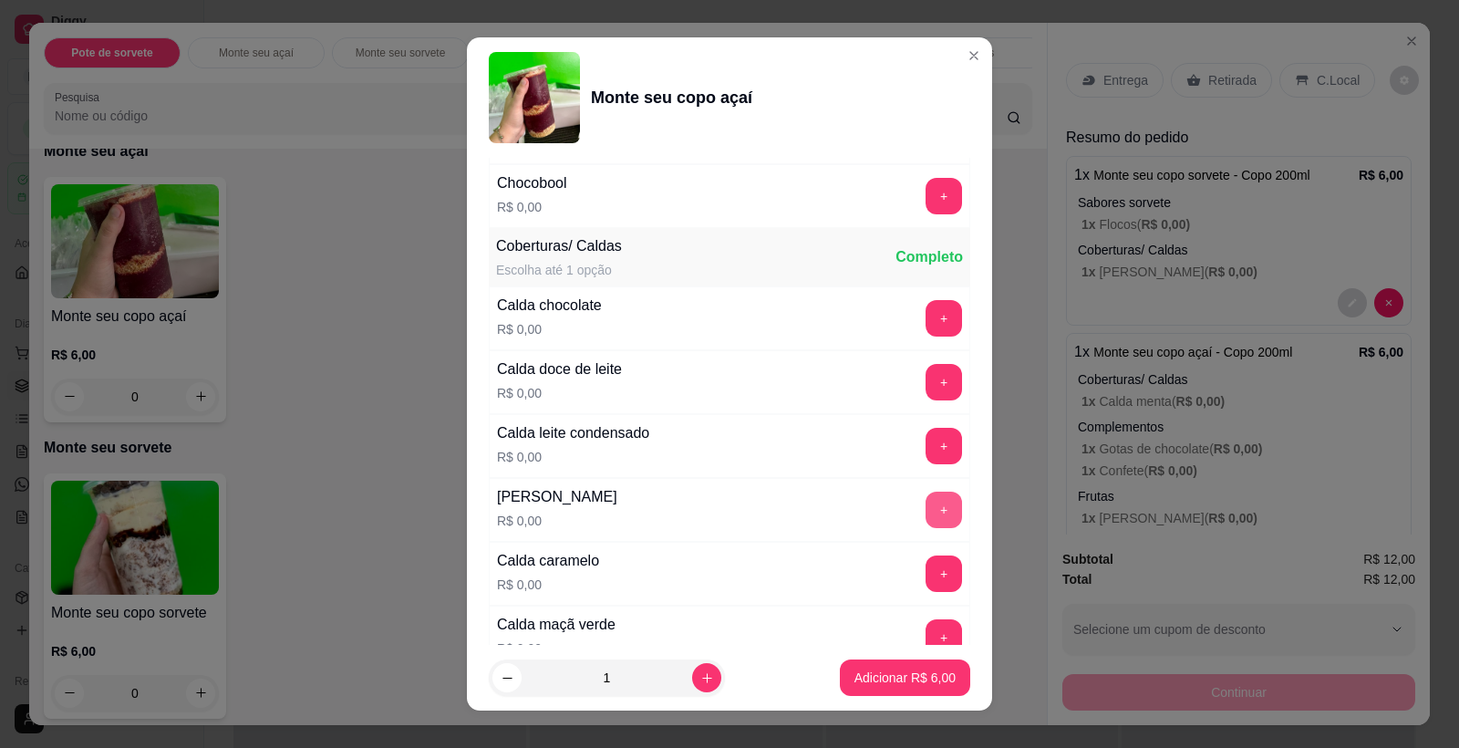
click at [926, 495] on button "+" at bounding box center [944, 509] width 36 height 36
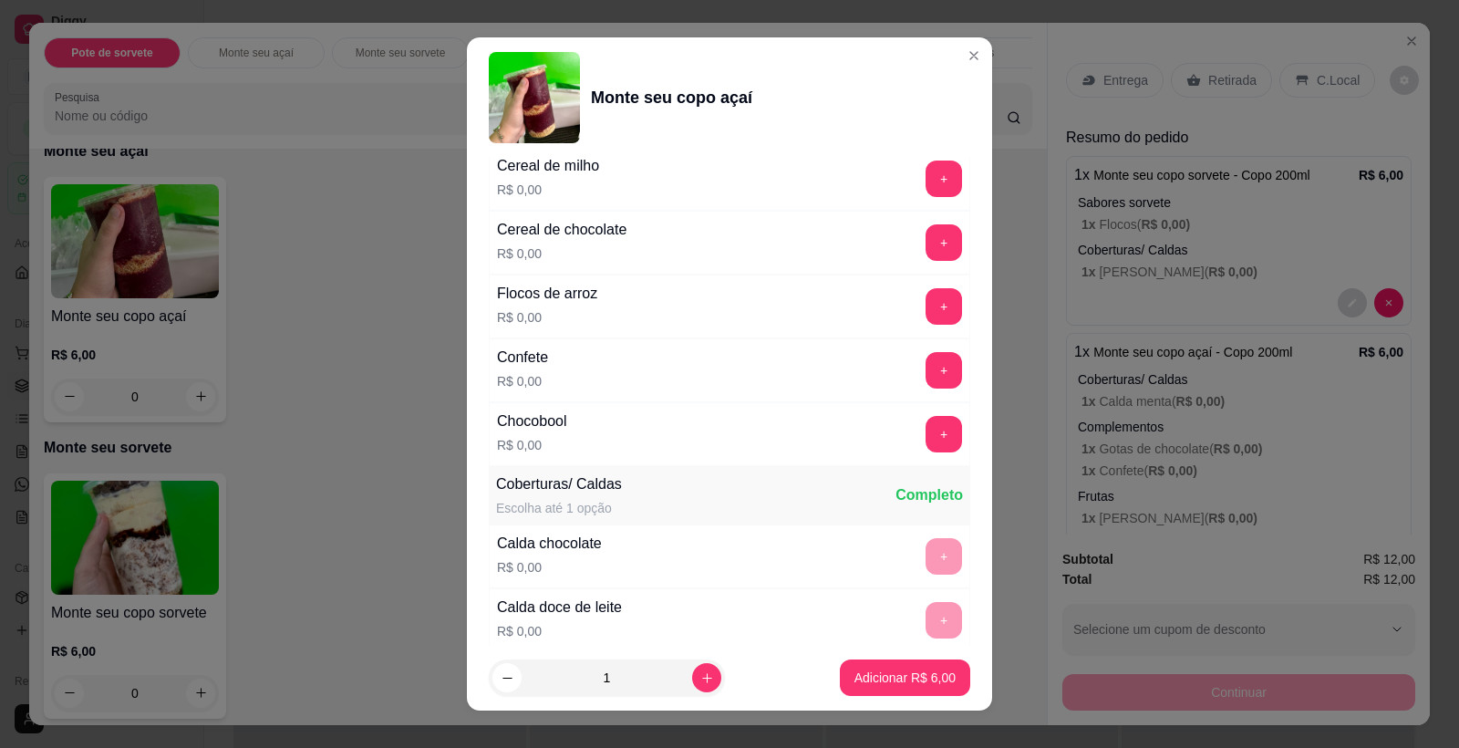
scroll to position [1340, 0]
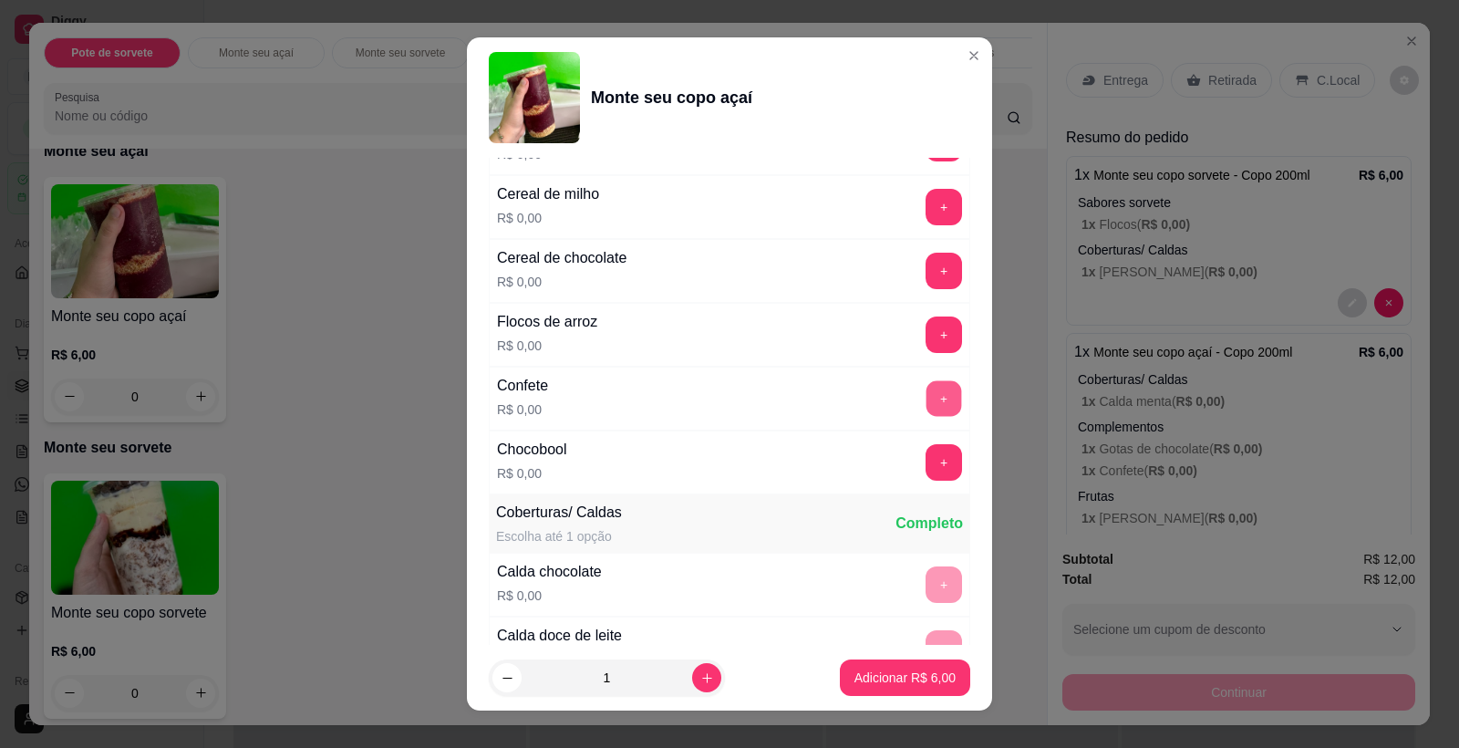
click at [926, 398] on button "+" at bounding box center [944, 399] width 36 height 36
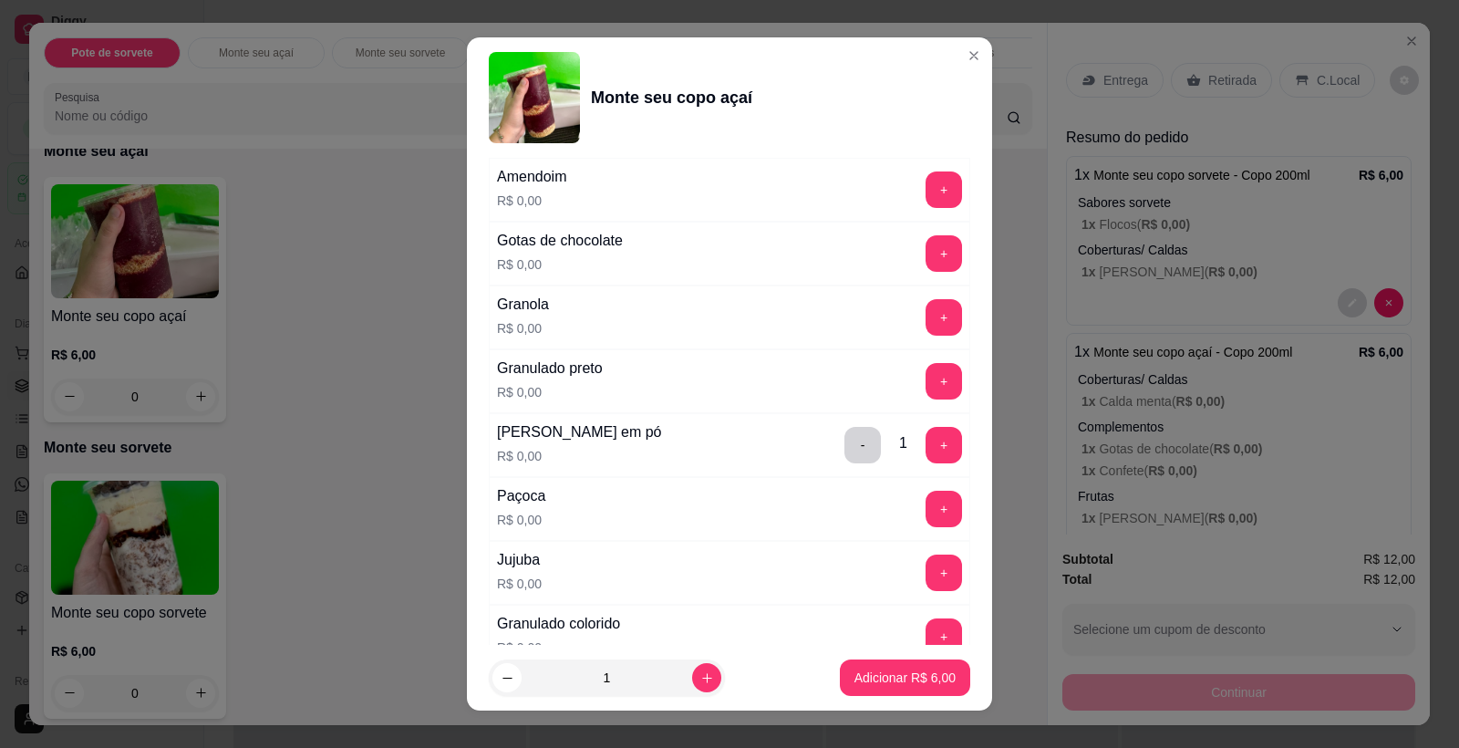
scroll to position [834, 0]
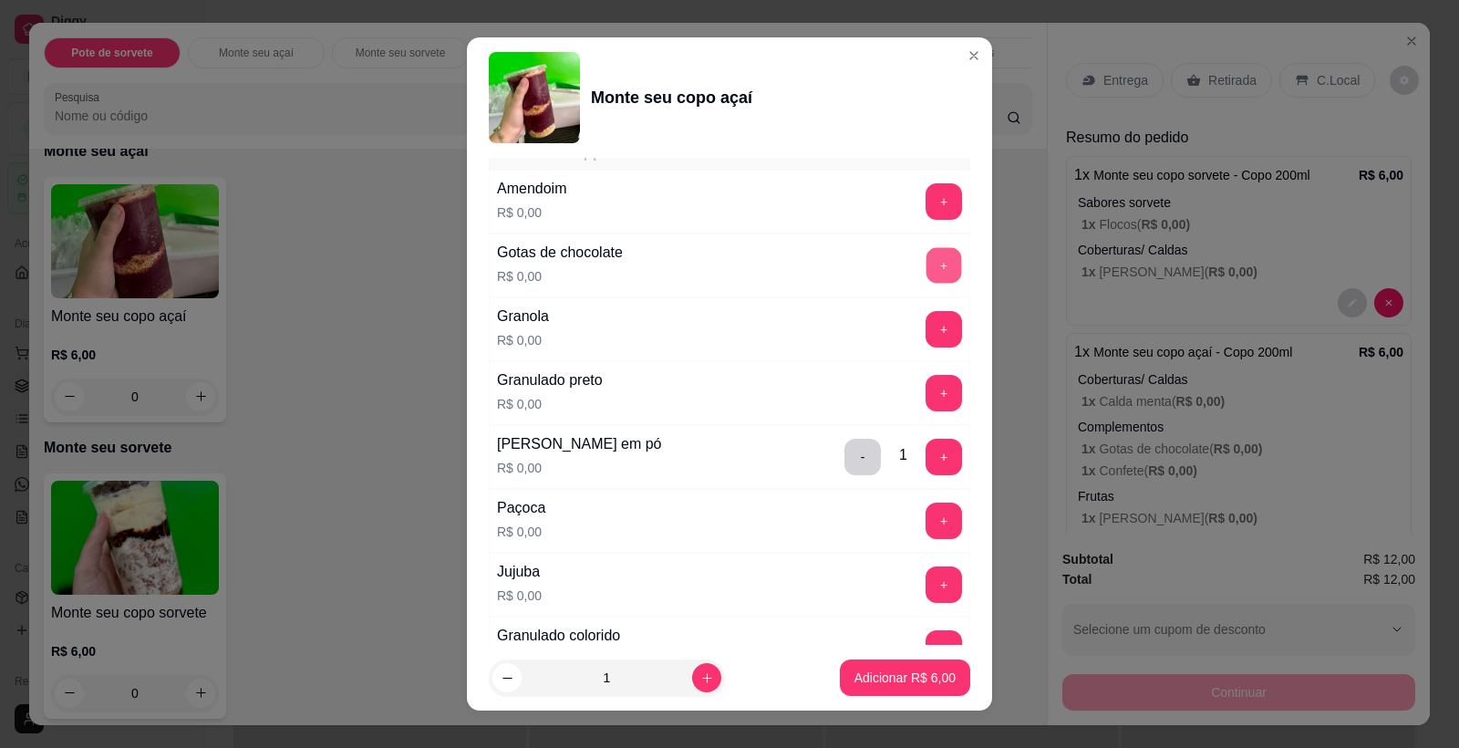
click at [926, 250] on button "+" at bounding box center [944, 266] width 36 height 36
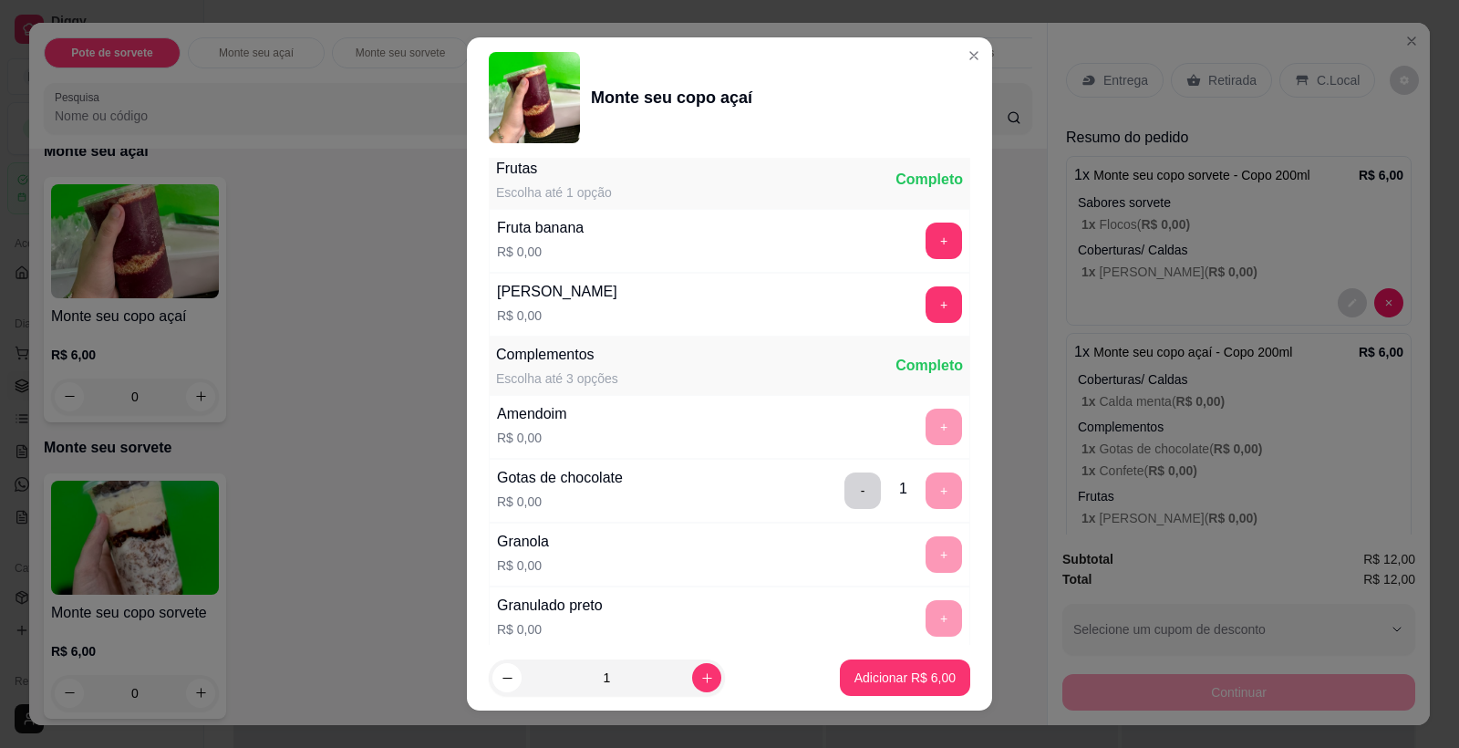
scroll to position [528, 0]
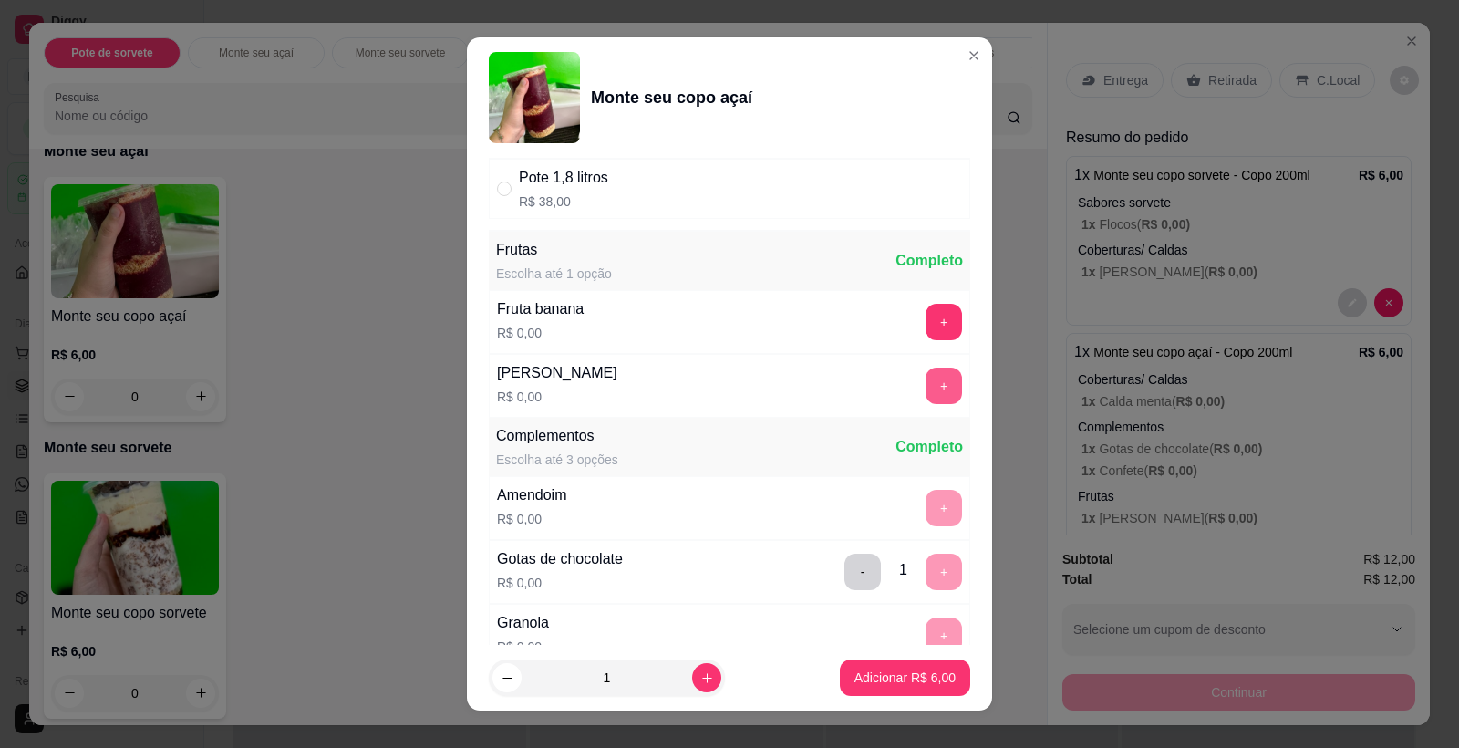
click at [926, 374] on button "+" at bounding box center [944, 385] width 36 height 36
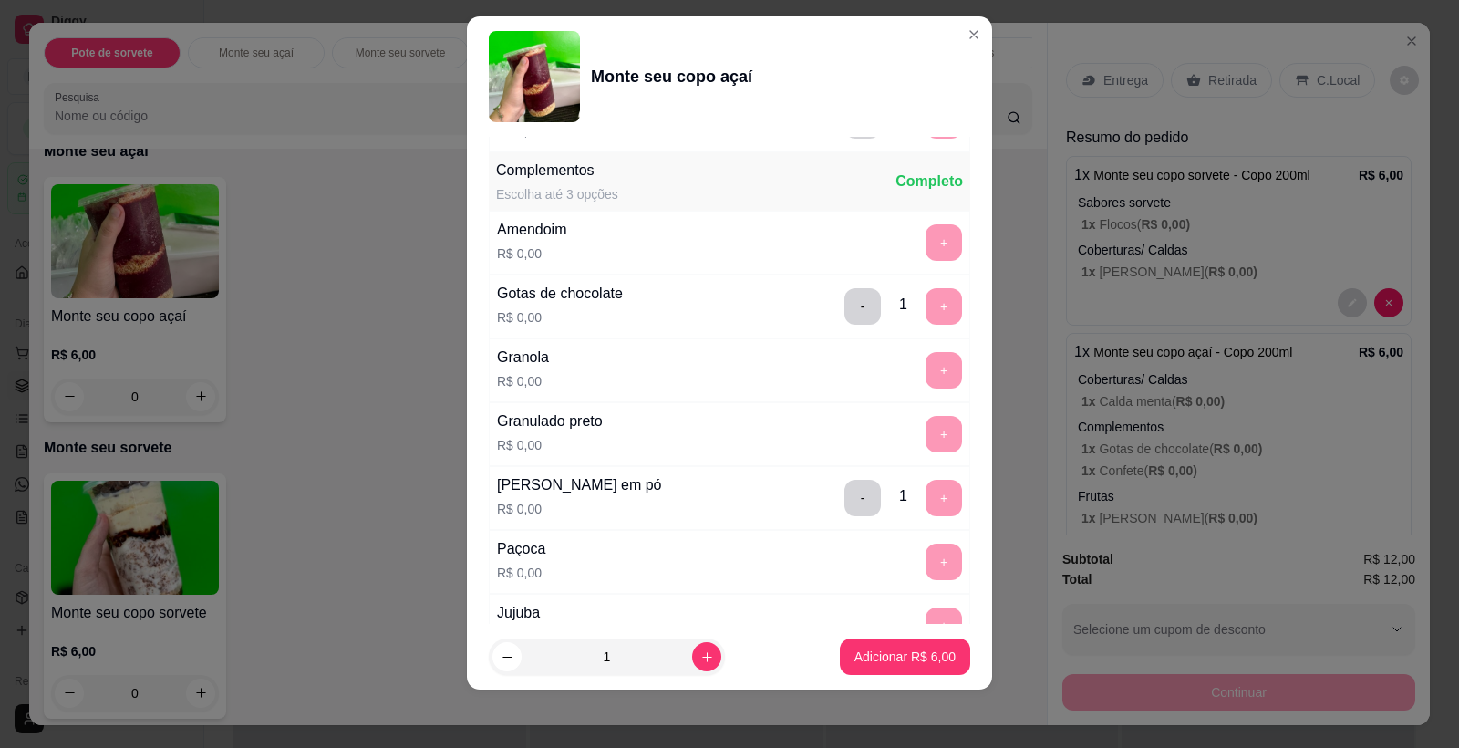
scroll to position [788, 0]
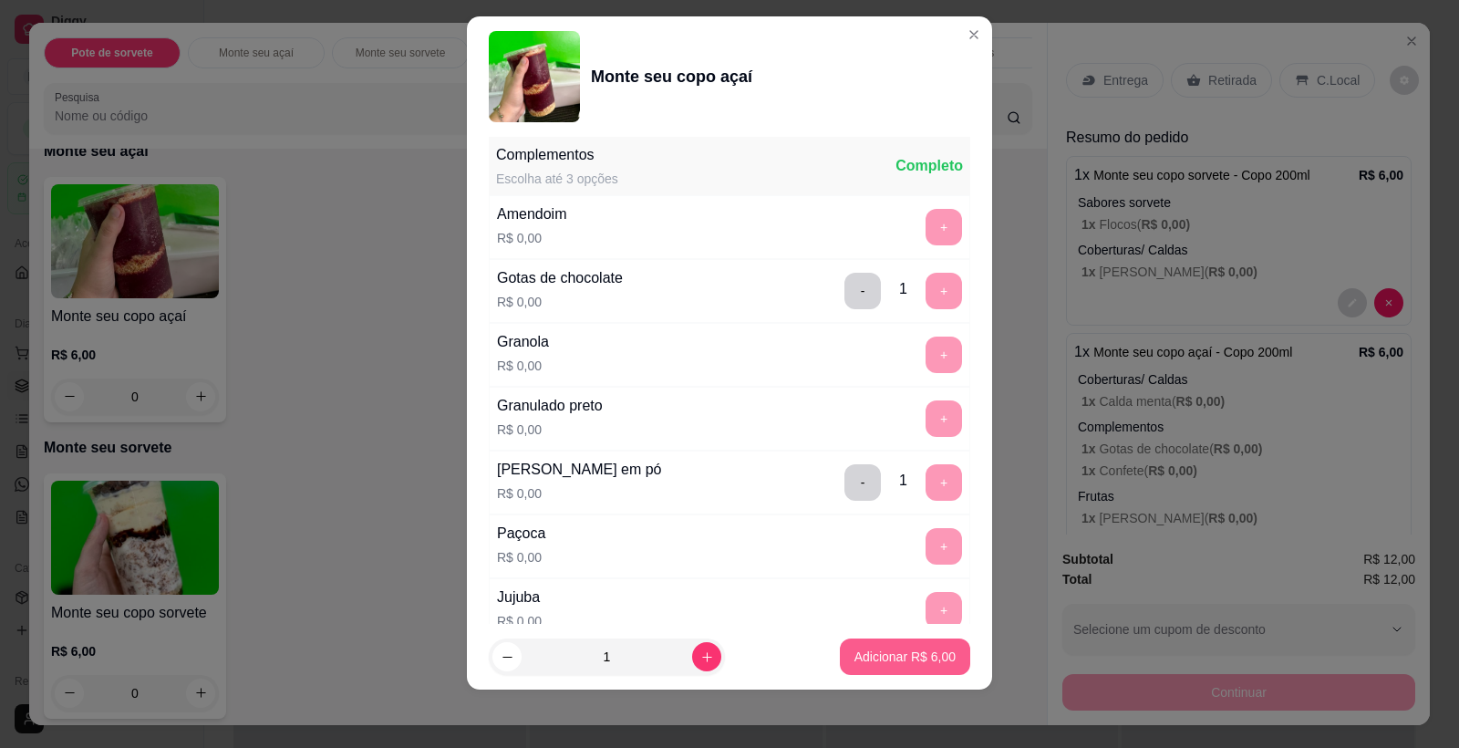
click at [894, 647] on p "Adicionar R$ 6,00" at bounding box center [904, 656] width 101 height 18
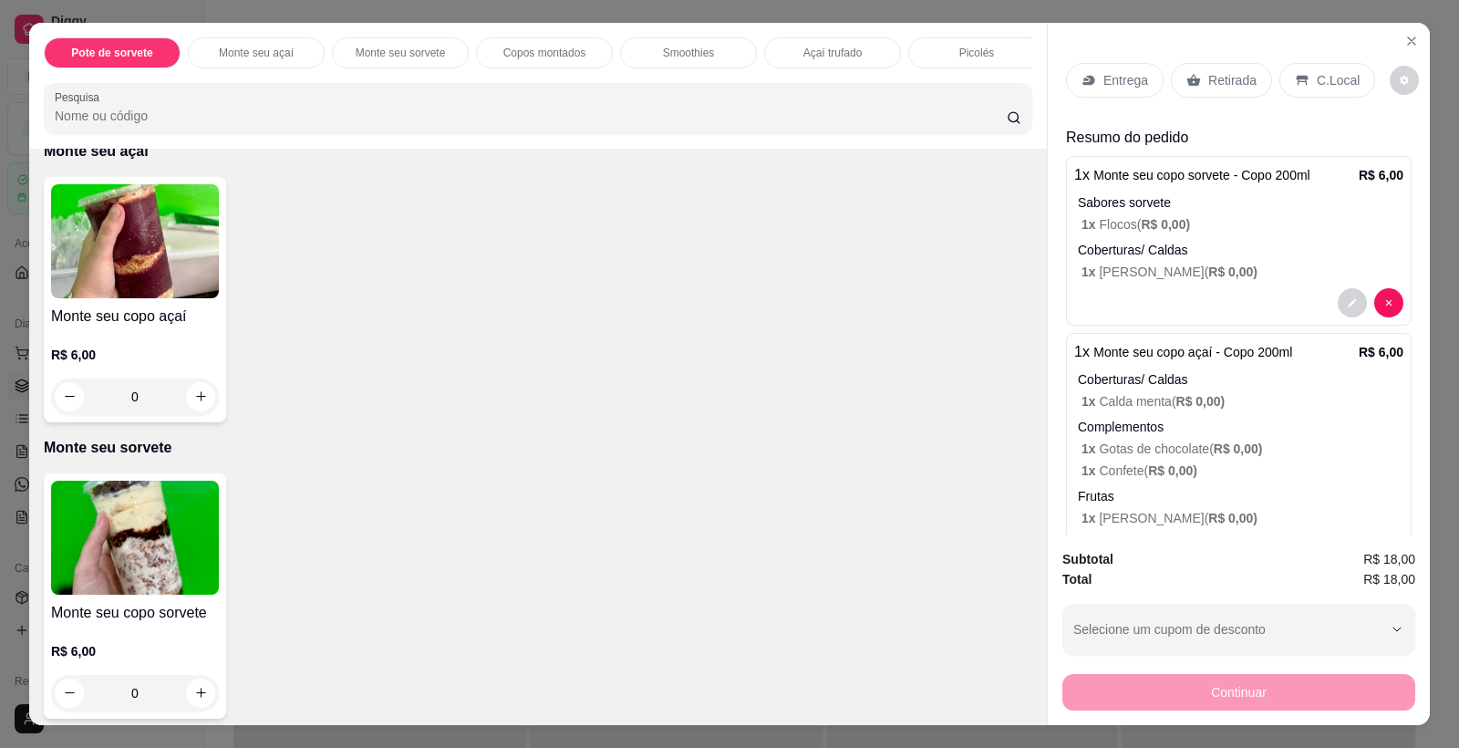
click at [1246, 65] on div "Retirada" at bounding box center [1221, 80] width 101 height 35
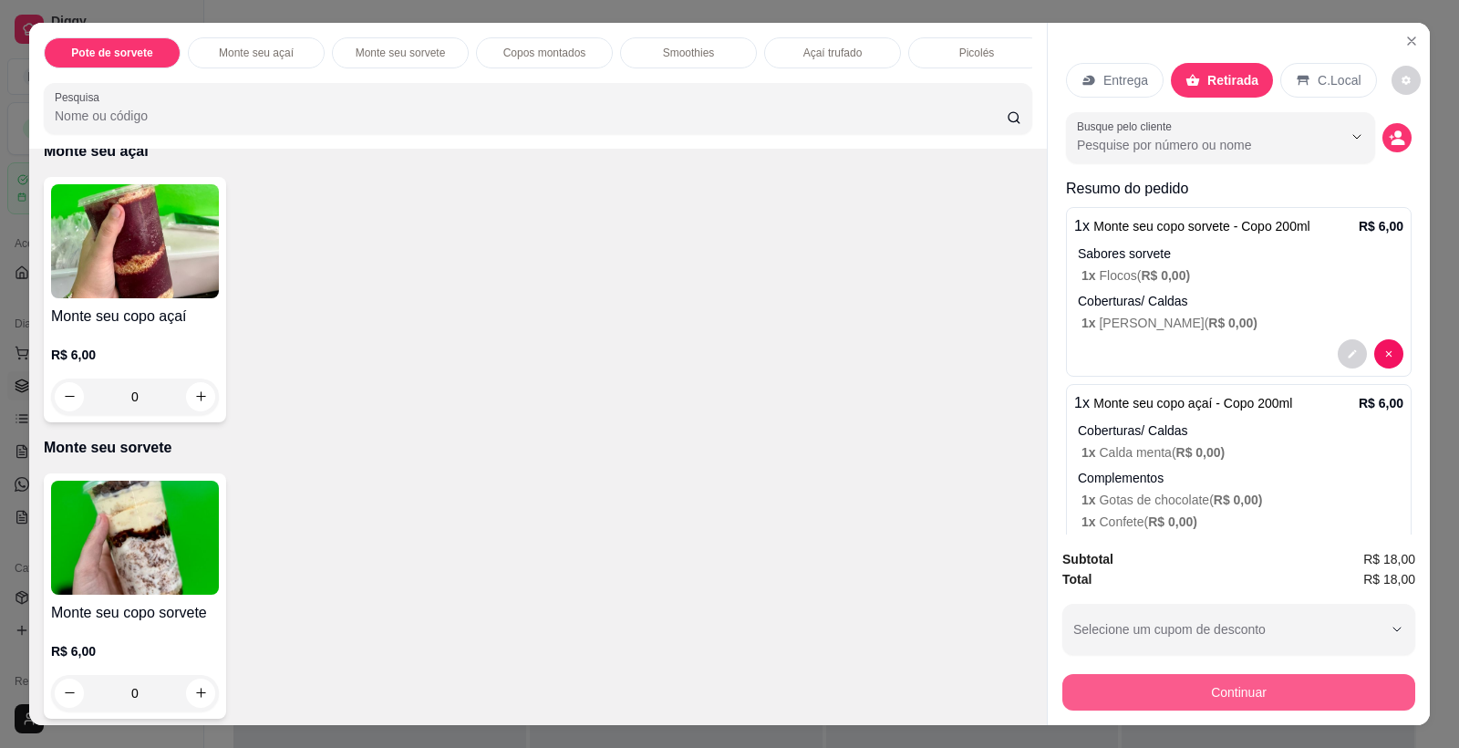
click at [1201, 689] on button "Continuar" at bounding box center [1238, 692] width 353 height 36
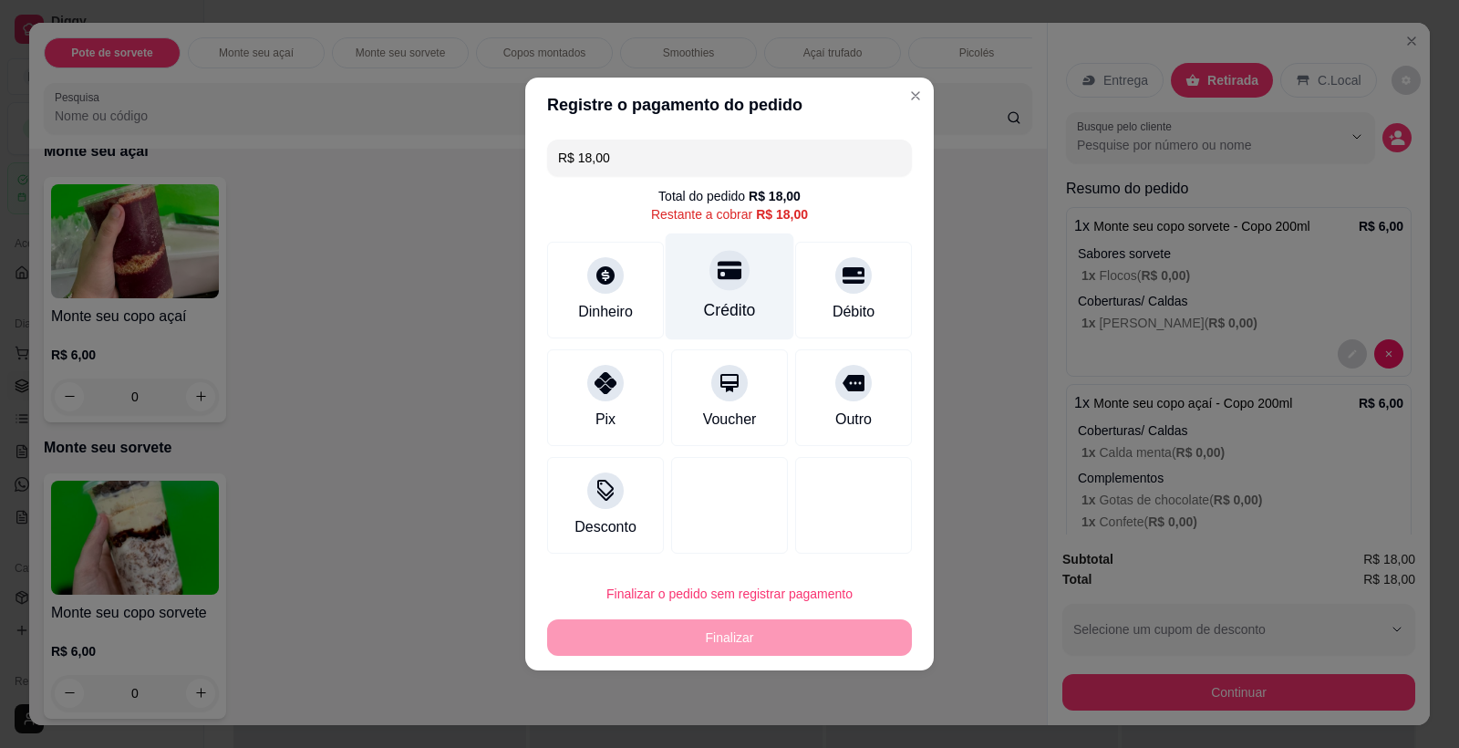
click at [730, 261] on icon at bounding box center [730, 270] width 24 height 24
type input "R$ 0,00"
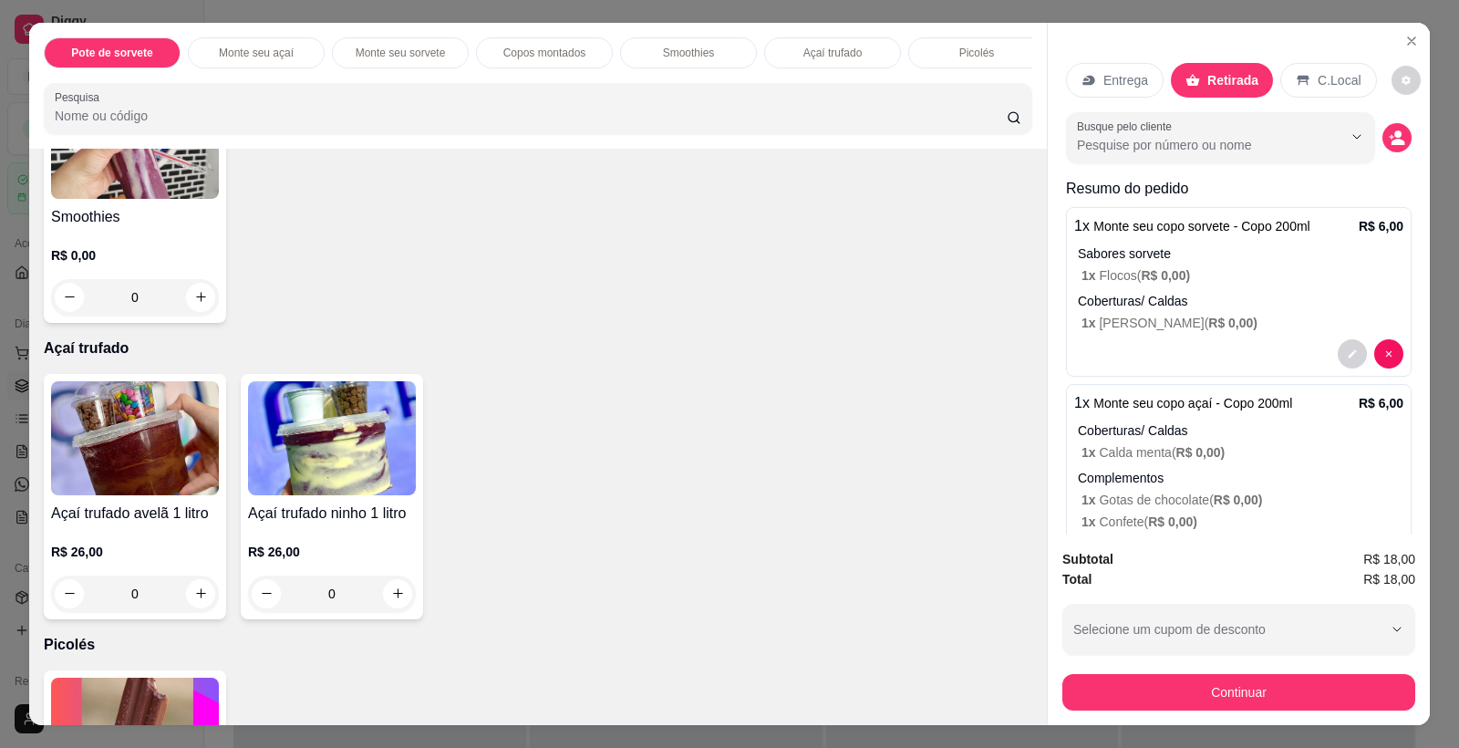
scroll to position [1615, 0]
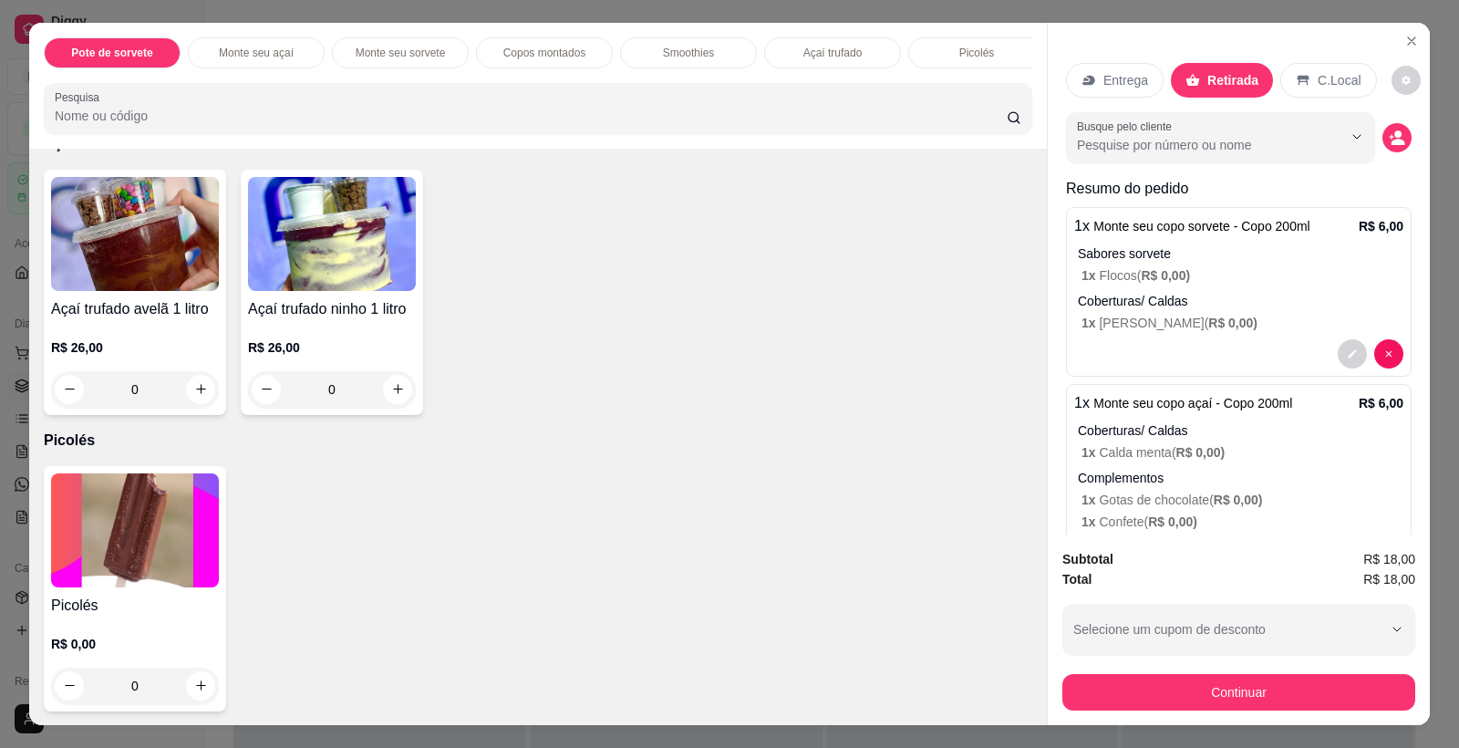
click at [68, 487] on img at bounding box center [135, 530] width 168 height 114
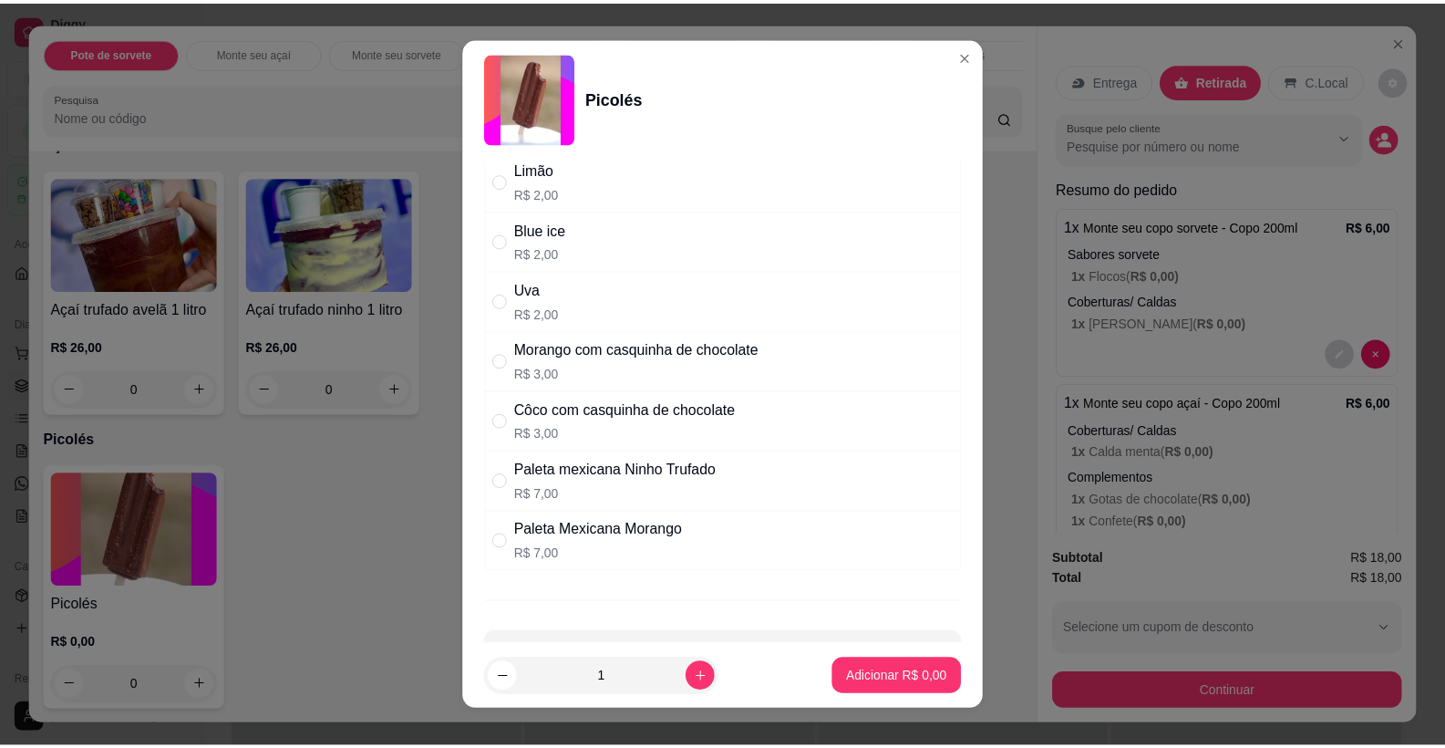
scroll to position [419, 0]
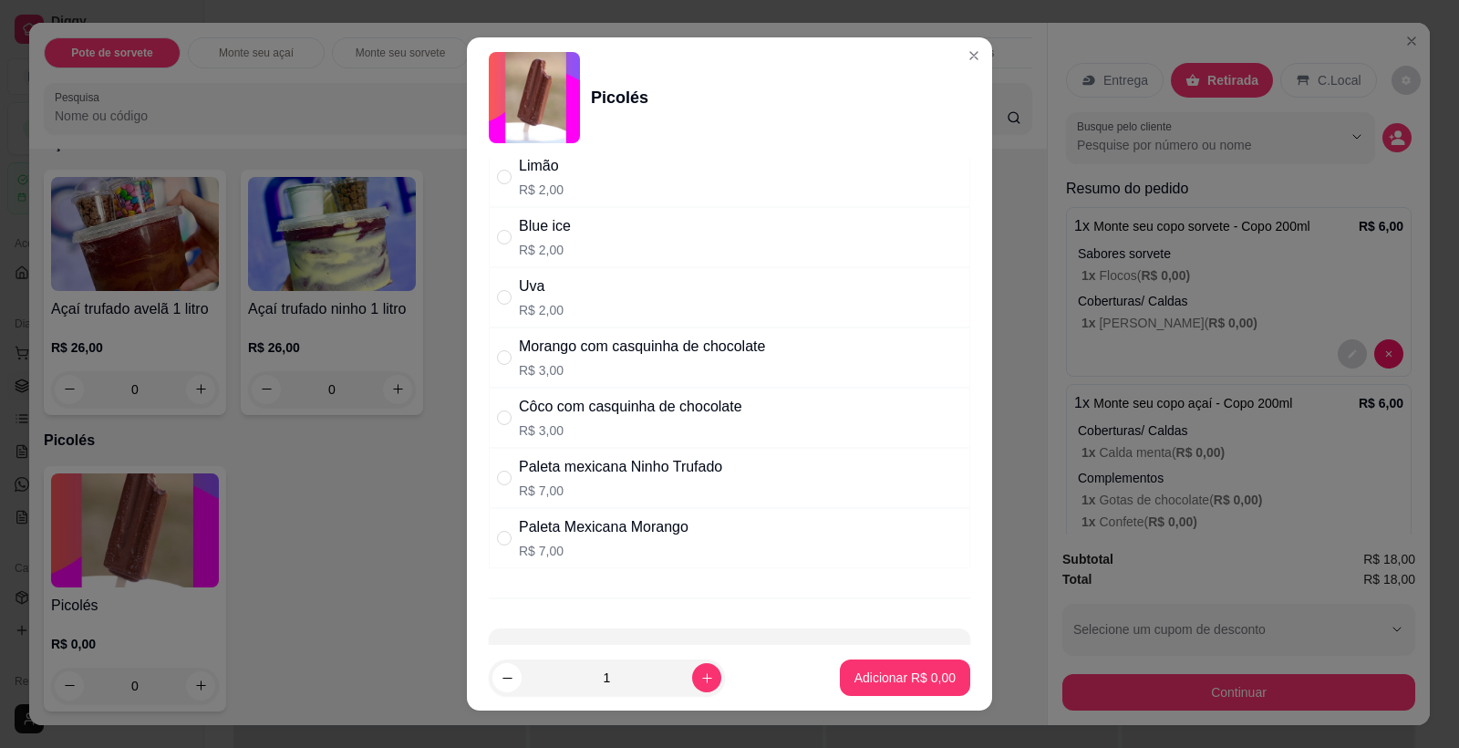
click at [574, 358] on div "Morango com casquinha de chocolate R$ 3,00" at bounding box center [642, 358] width 246 height 44
radio input "true"
click at [884, 672] on p "Adicionar R$ 3,00" at bounding box center [904, 677] width 101 height 18
type input "1"
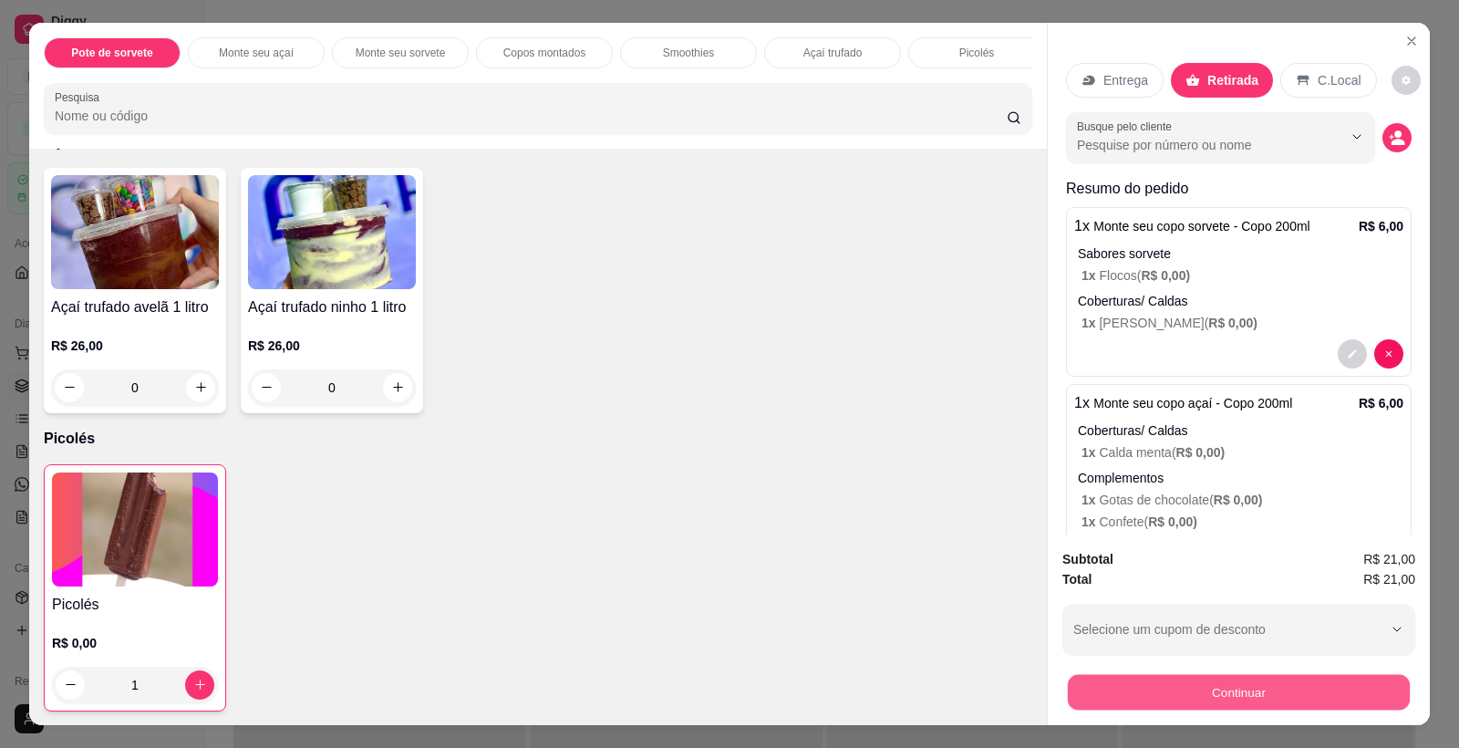
click at [1249, 677] on button "Continuar" at bounding box center [1239, 693] width 342 height 36
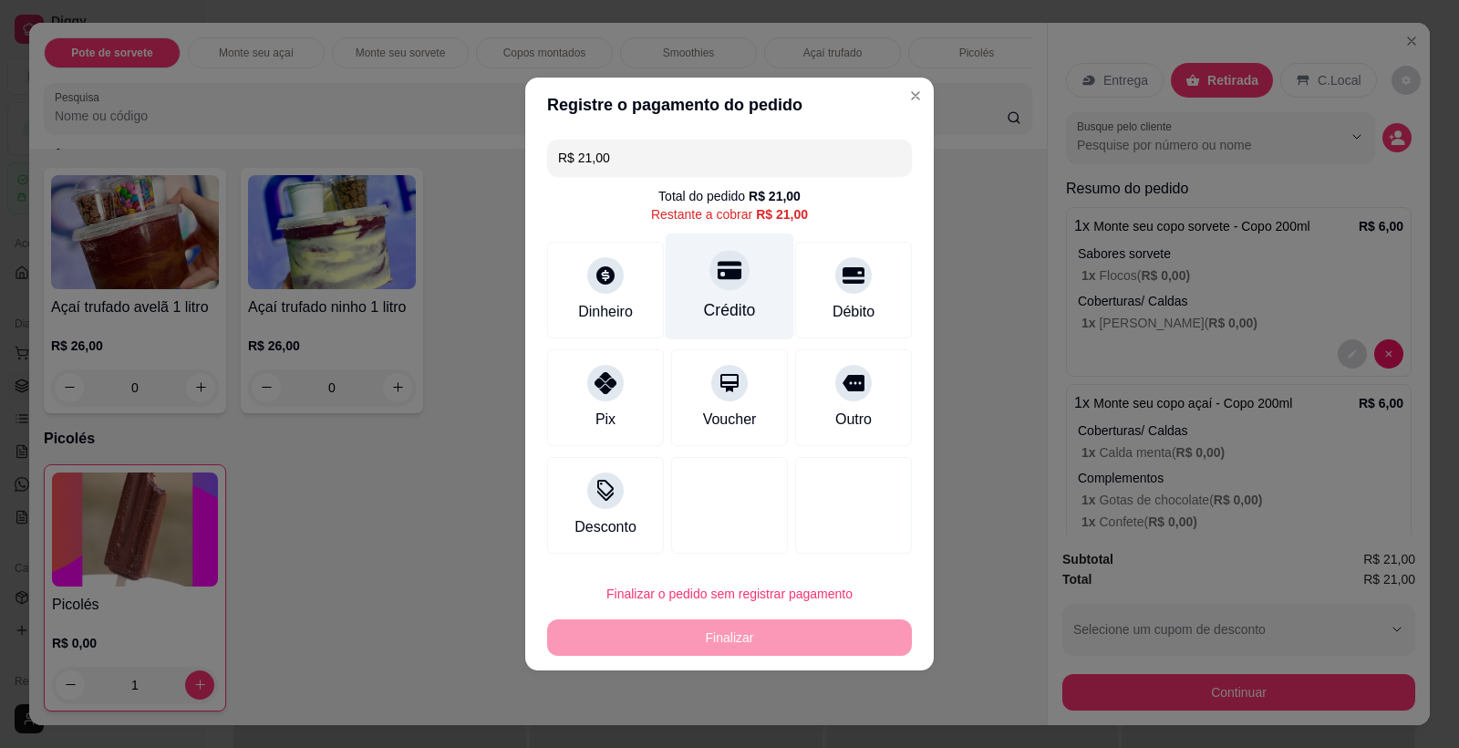
click at [720, 273] on icon at bounding box center [730, 271] width 24 height 18
type input "R$ 0,00"
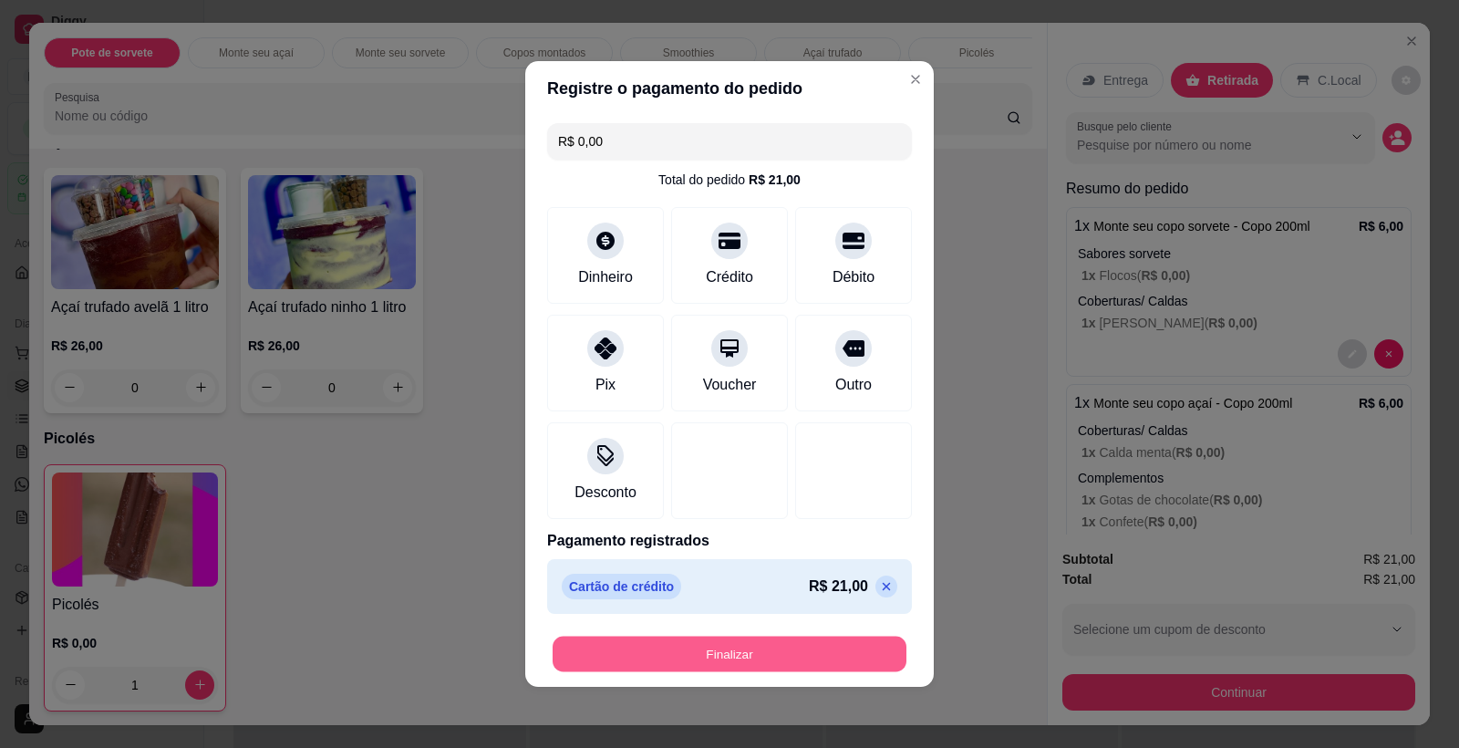
click at [737, 659] on button "Finalizar" at bounding box center [730, 654] width 354 height 36
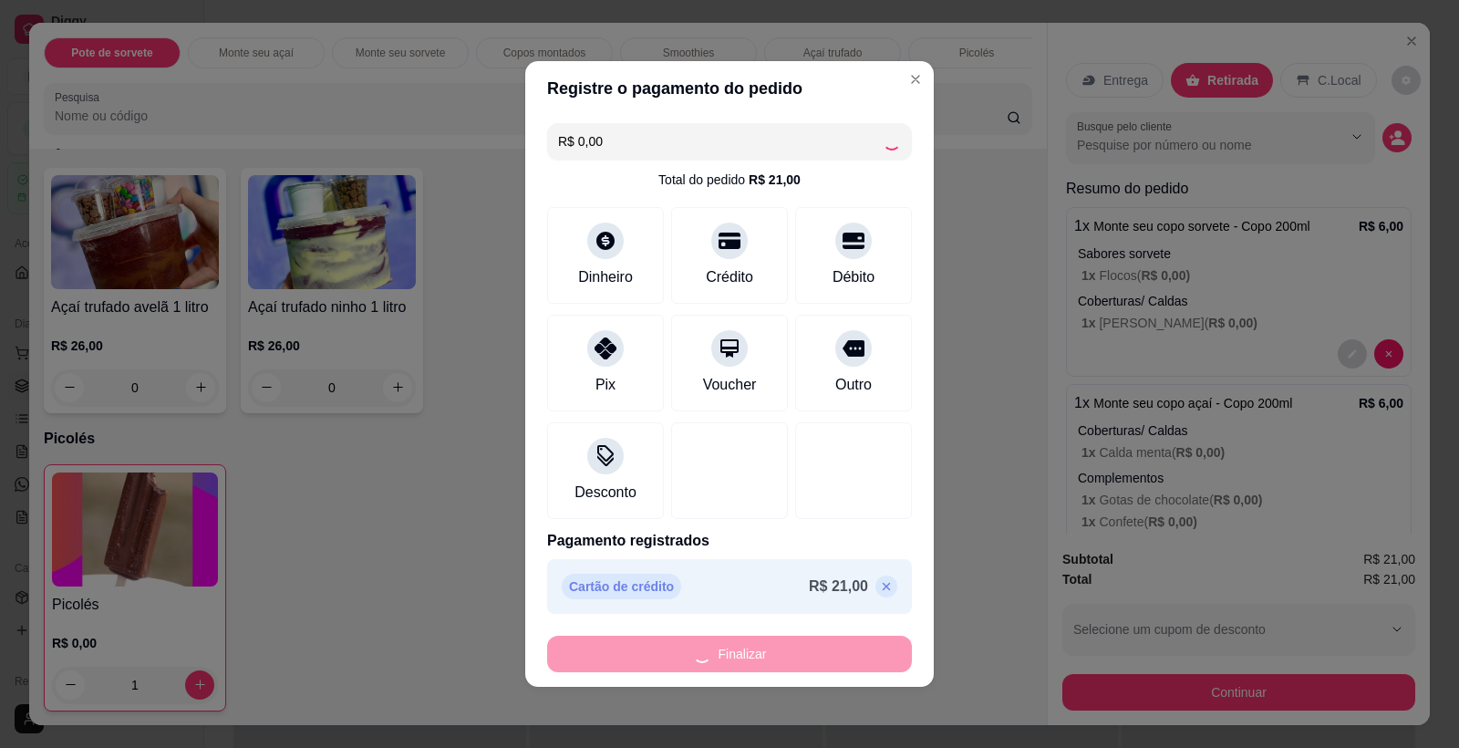
type input "0"
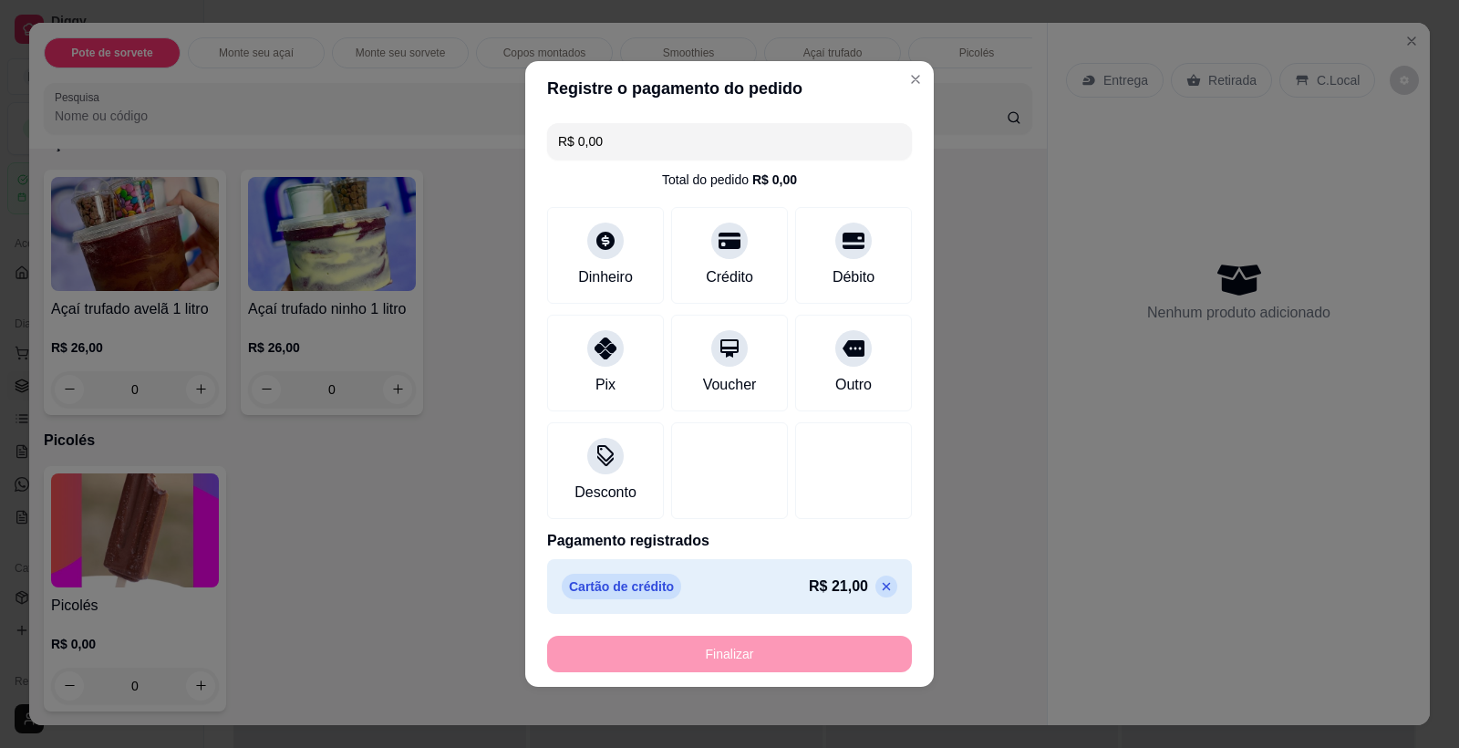
type input "-R$ 21,00"
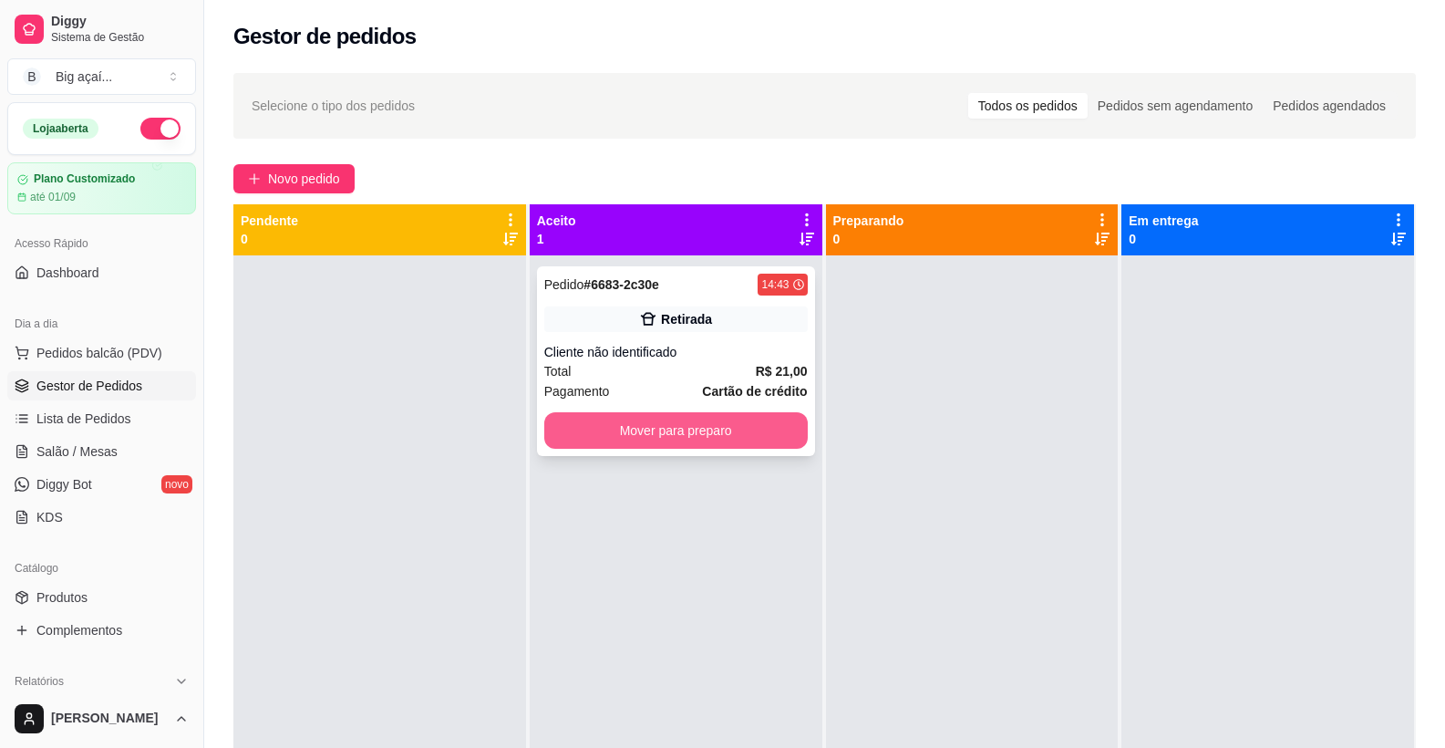
click at [771, 432] on button "Mover para preparo" at bounding box center [676, 430] width 264 height 36
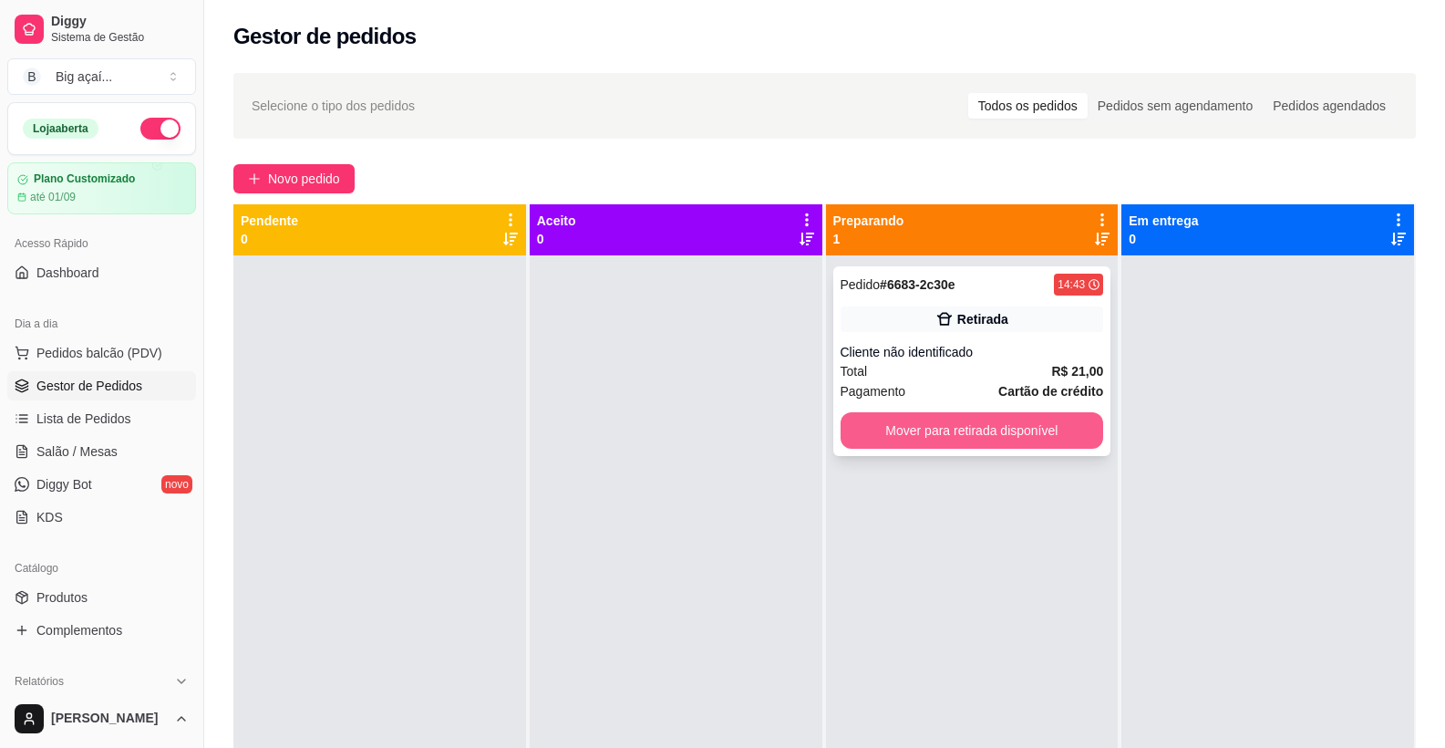
click at [1029, 417] on button "Mover para retirada disponível" at bounding box center [973, 430] width 264 height 36
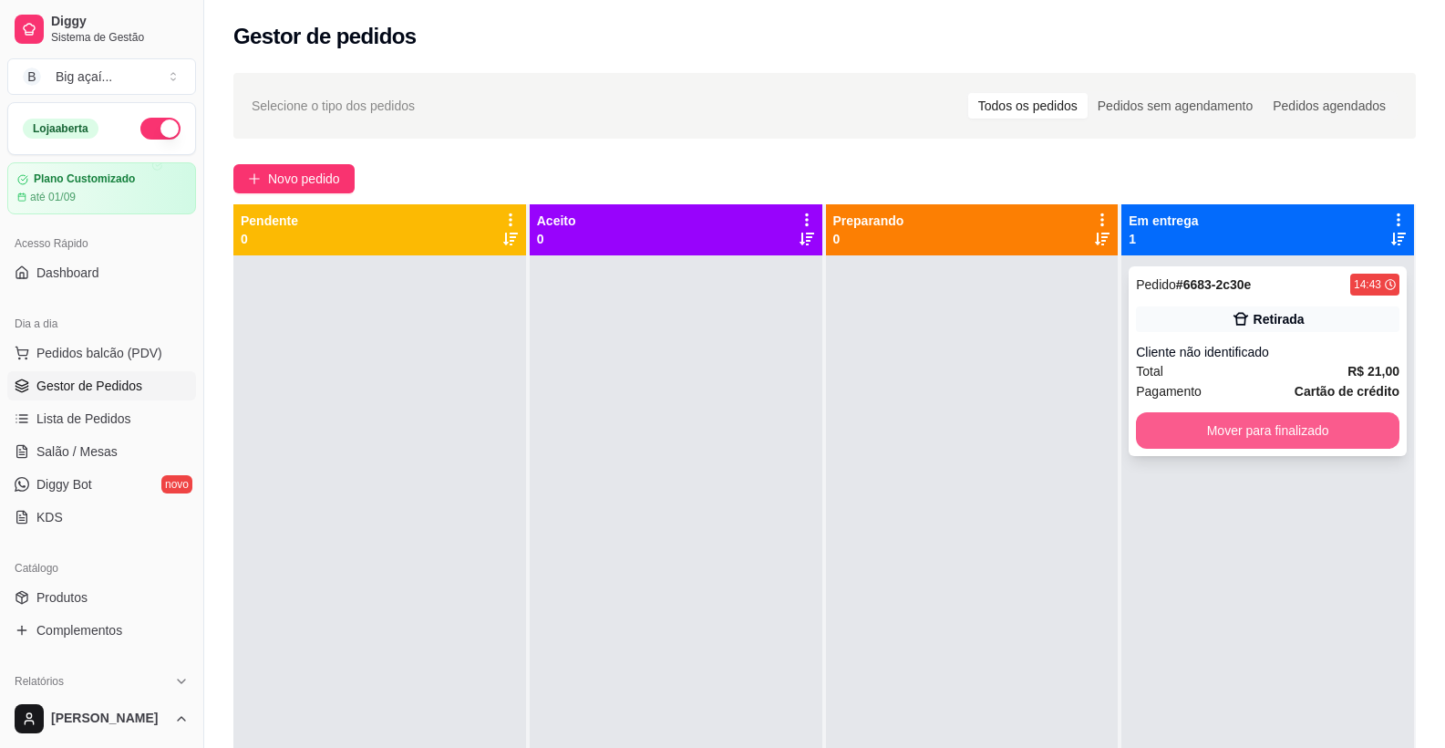
click at [1288, 413] on button "Mover para finalizado" at bounding box center [1268, 430] width 264 height 36
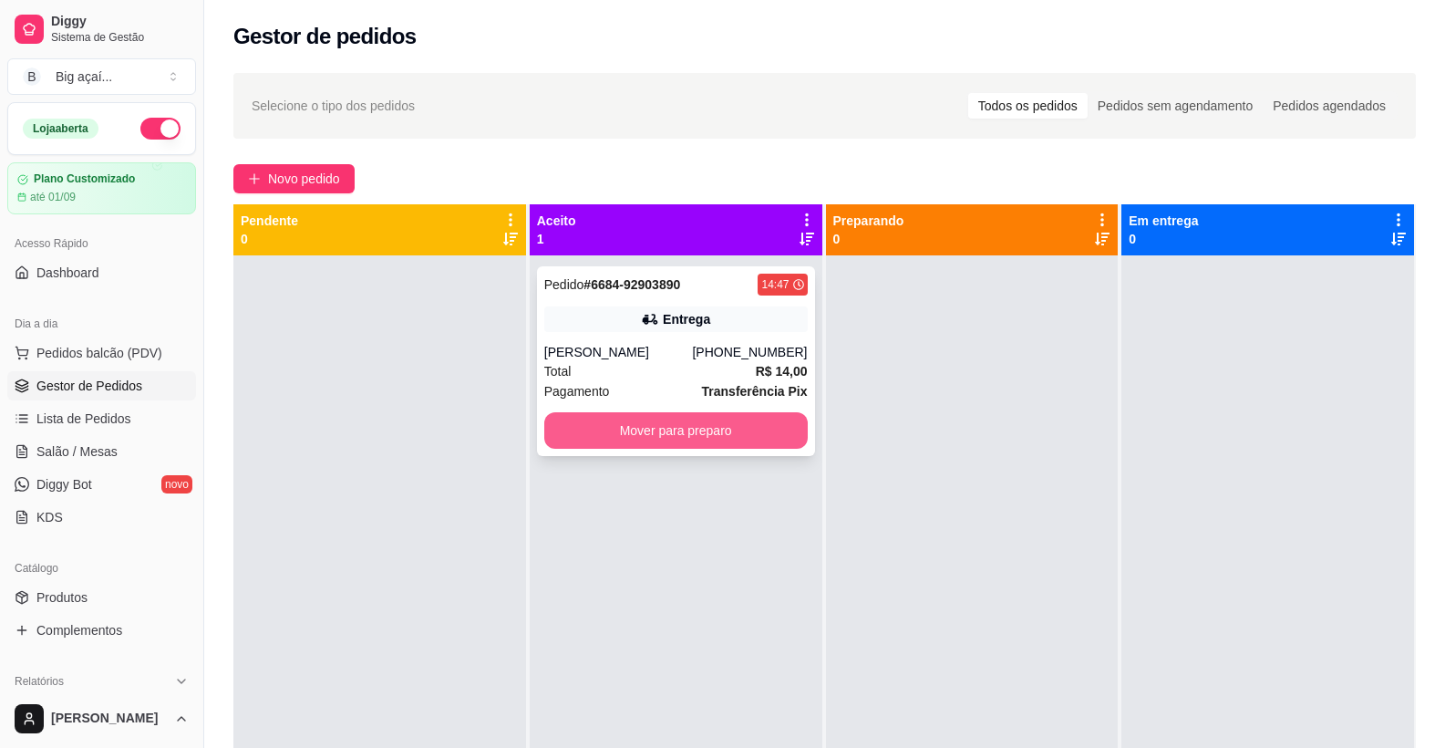
click at [729, 415] on button "Mover para preparo" at bounding box center [676, 430] width 264 height 36
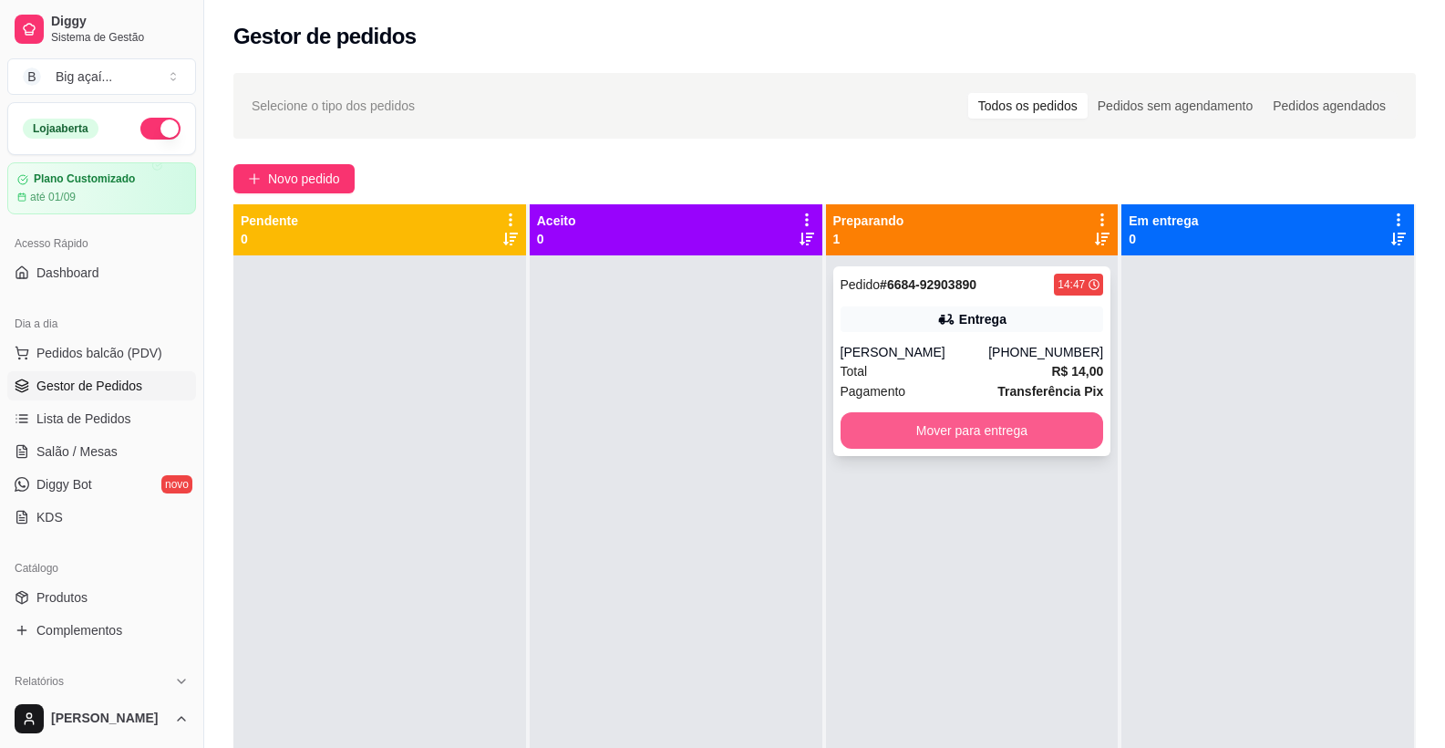
click at [1060, 421] on button "Mover para entrega" at bounding box center [973, 430] width 264 height 36
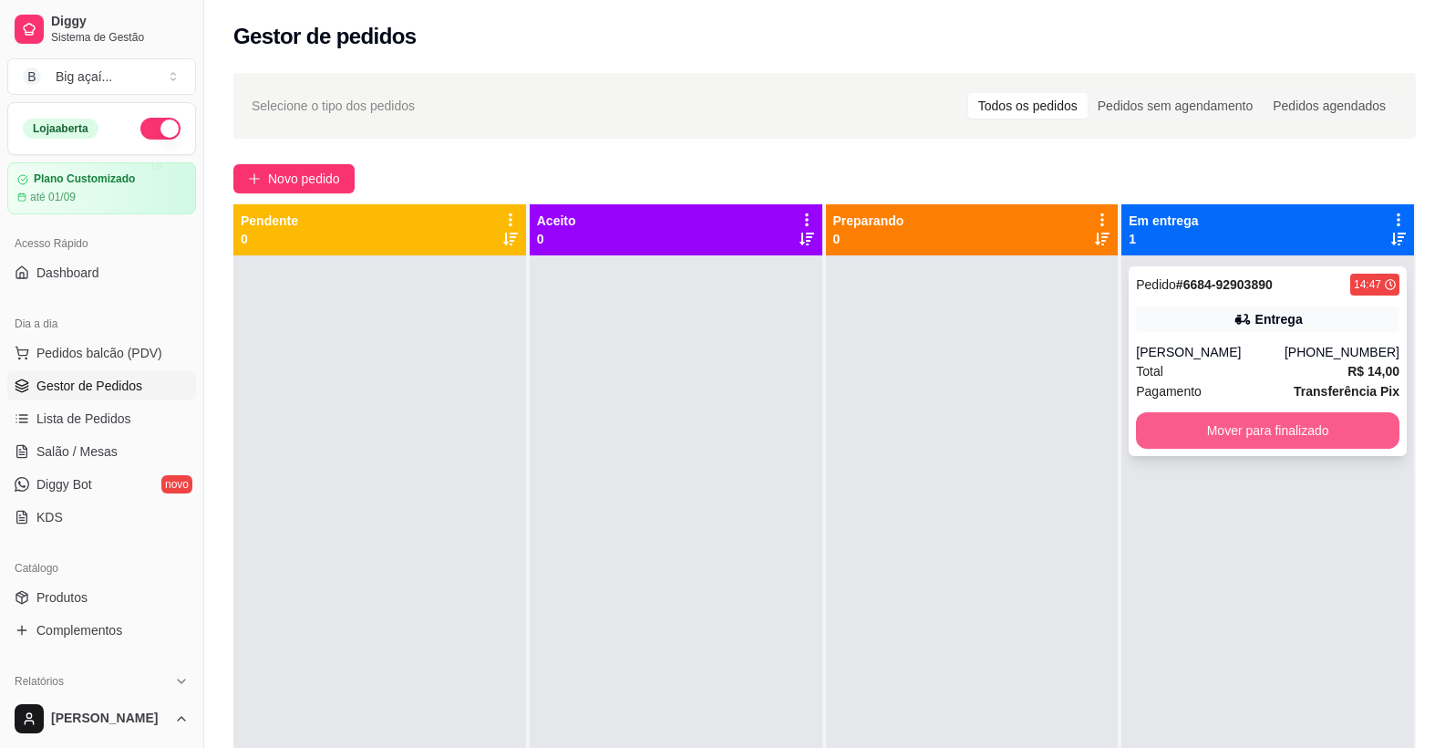
click at [1280, 439] on button "Mover para finalizado" at bounding box center [1268, 430] width 264 height 36
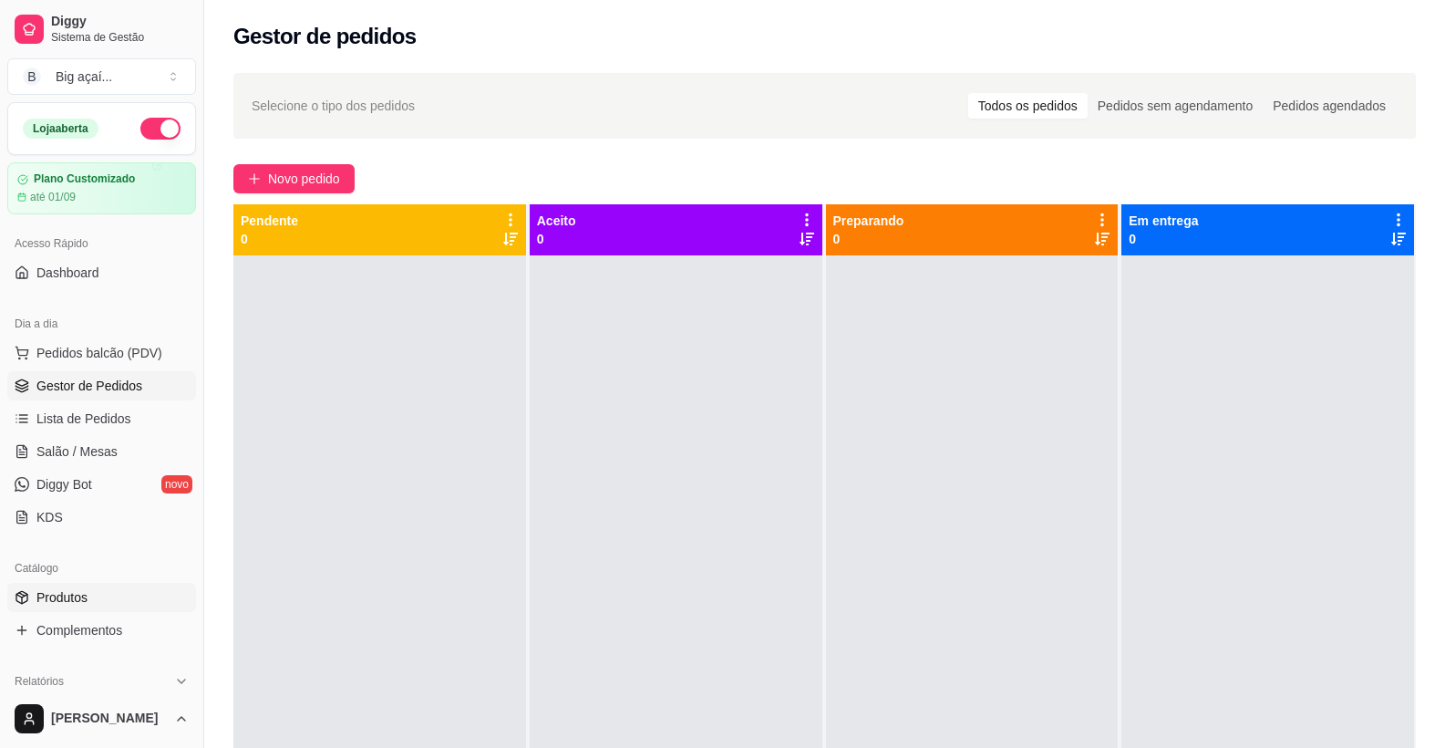
click at [95, 596] on link "Produtos" at bounding box center [101, 597] width 189 height 29
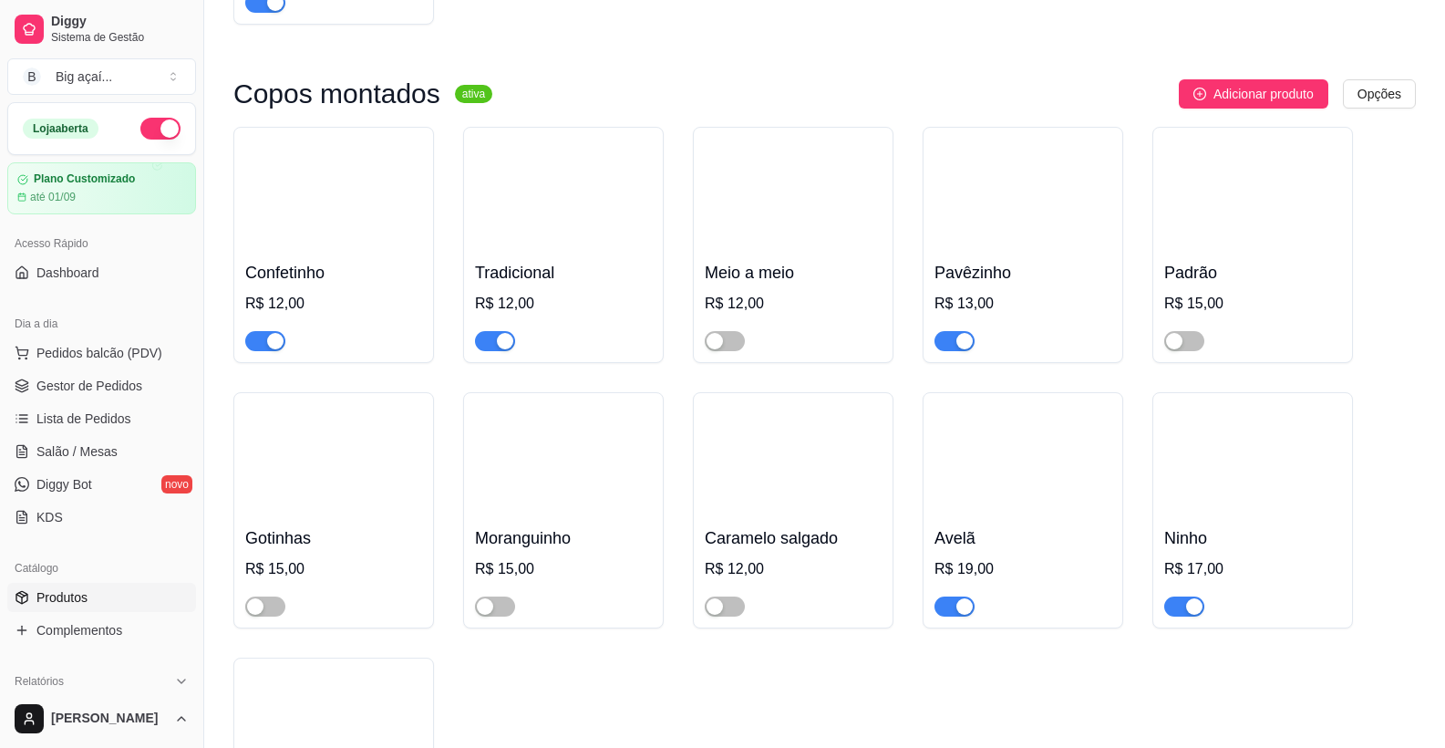
scroll to position [1412, 0]
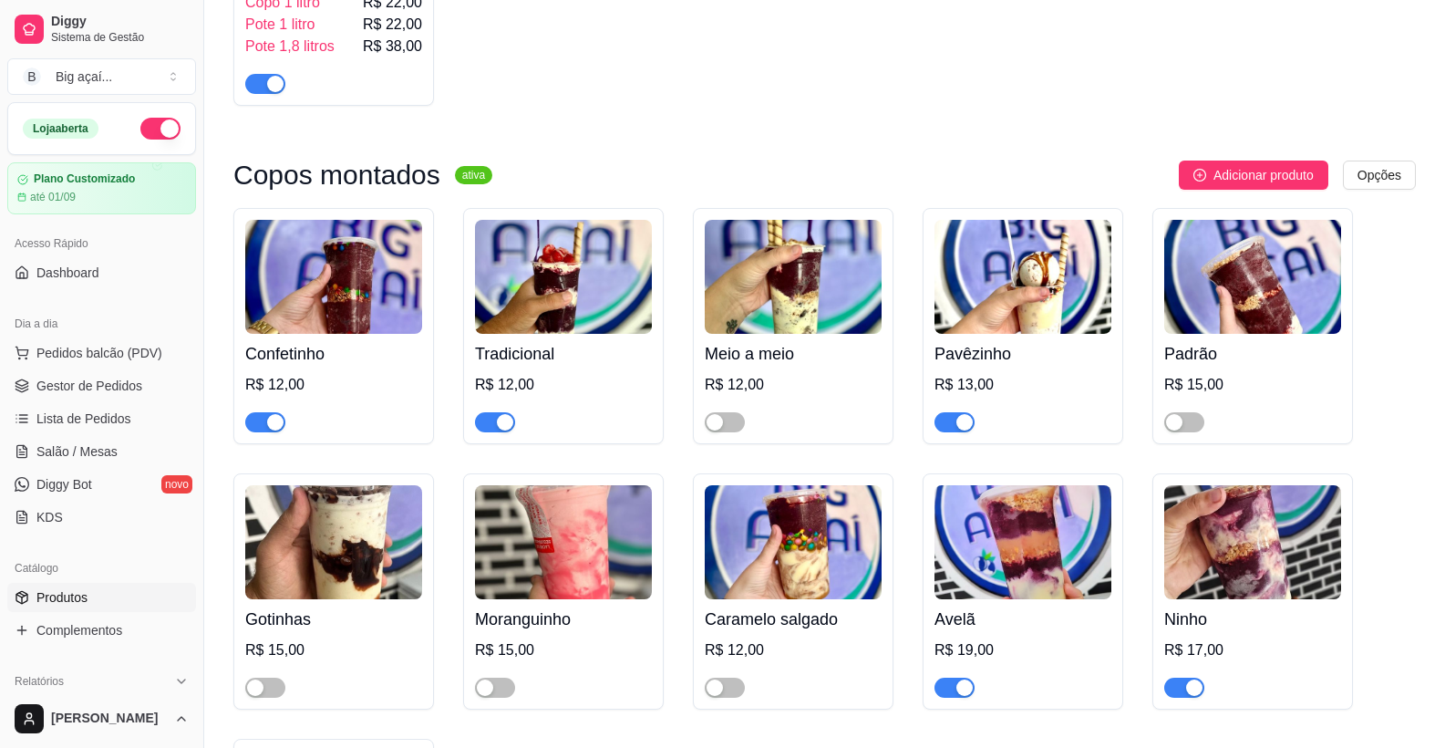
click at [347, 320] on img at bounding box center [333, 277] width 177 height 114
click at [578, 329] on img at bounding box center [563, 277] width 177 height 114
click at [736, 432] on span "button" at bounding box center [725, 422] width 40 height 20
click at [811, 300] on img at bounding box center [793, 277] width 177 height 114
click at [1023, 334] on img at bounding box center [1023, 277] width 177 height 114
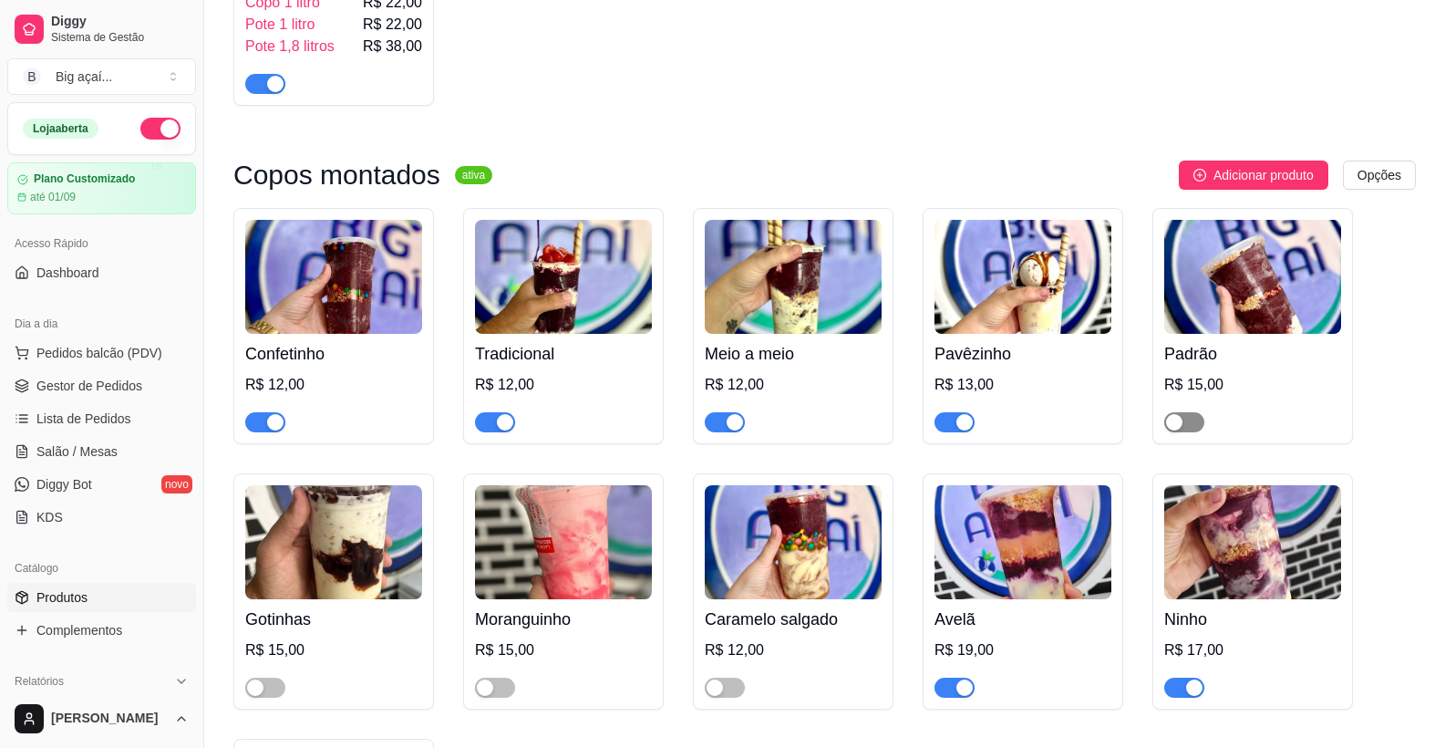
click at [1191, 432] on span "button" at bounding box center [1184, 422] width 40 height 20
click at [1269, 322] on img at bounding box center [1252, 277] width 177 height 114
click at [352, 587] on img at bounding box center [333, 542] width 177 height 114
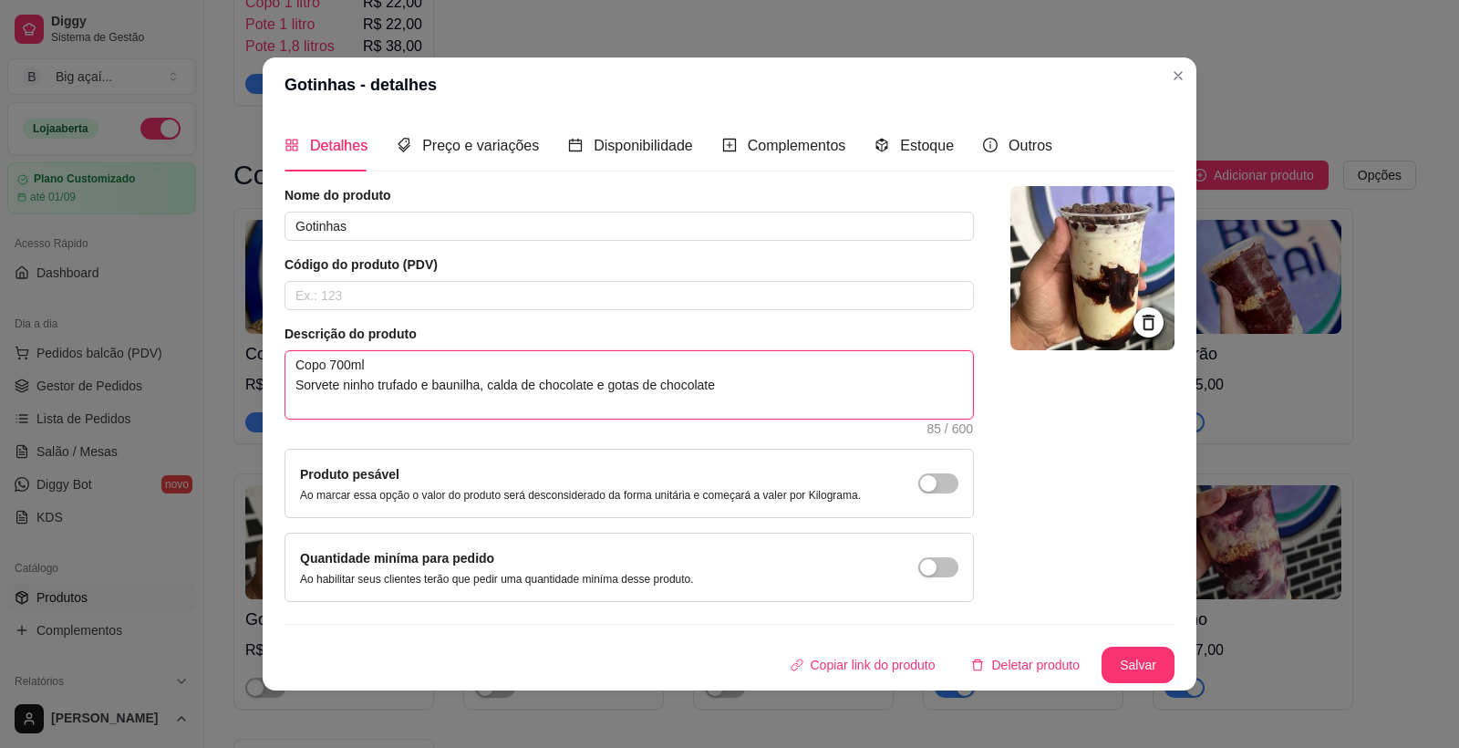
click at [474, 388] on textarea "Copo 700ml Sorvete ninho trufado e baunilha, calda de chocolate e gotas de choc…" at bounding box center [629, 384] width 688 height 67
type textarea "Copo 700ml Sorvete ninho trufado e baunilh, calda de chocolate e gotas de choco…"
type textarea "Copo 700ml Sorvete ninho trufado e baunil, calda de chocolate e gotas de chocol…"
type textarea "Copo 700ml Sorvete ninho trufado e bauni, calda de chocolate e gotas de chocola…"
type textarea "Copo 700ml Sorvete ninho trufado e baun, calda de chocolate e gotas de chocolate"
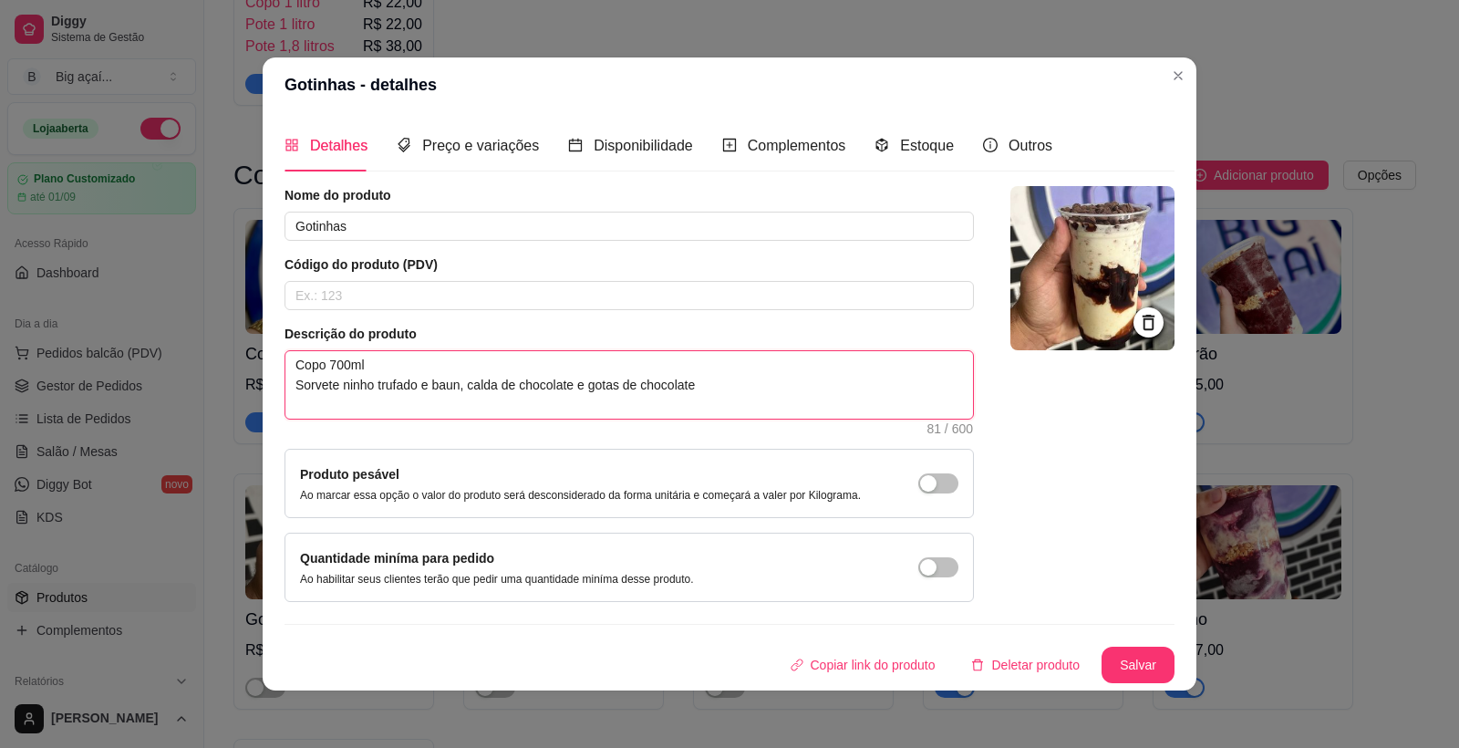
type textarea "Copo 700ml Sorvete ninho trufado e bau, calda de chocolate e gotas de chocolate"
type textarea "Copo 700ml Sorvete ninho trufado e ba, calda de chocolate e gotas de chocolate"
type textarea "Copo 700ml Sorvete ninho trufado e b, calda de chocolate e gotas de chocolate"
type textarea "Copo 700ml Sorvete ninho trufado e , calda de chocolate e gotas de chocolate"
type textarea "Copo 700ml Sorvete ninho trufado e p, calda de chocolate e gotas de chocolate"
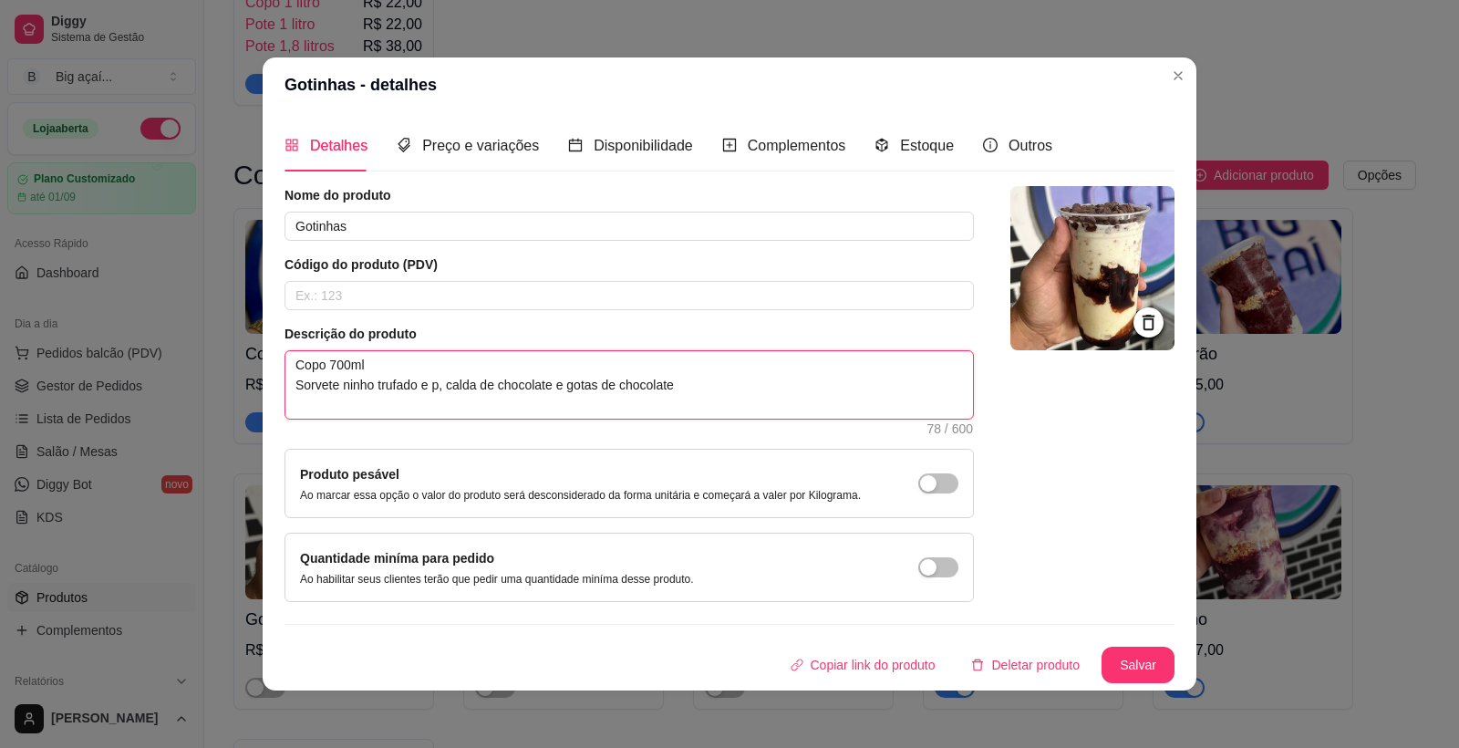
type textarea "Copo 700ml Sorvete ninho trufado e pa, calda de chocolate e gotas de chocolate"
type textarea "Copo 700ml Sorvete ninho trufado e pav, calda de chocolate e gotas de chocolate"
type textarea "Copo 700ml Sorvete ninho trufado e pavê, calda de chocolate e gotas de chocolate"
type textarea "Copo 700ml Sorvete ninho trufado e pavêw, calda de chocolate e gotas de chocola…"
type textarea "Copo 700ml Sorvete ninho trufado e pavê, calda de chocolate e gotas de chocolate"
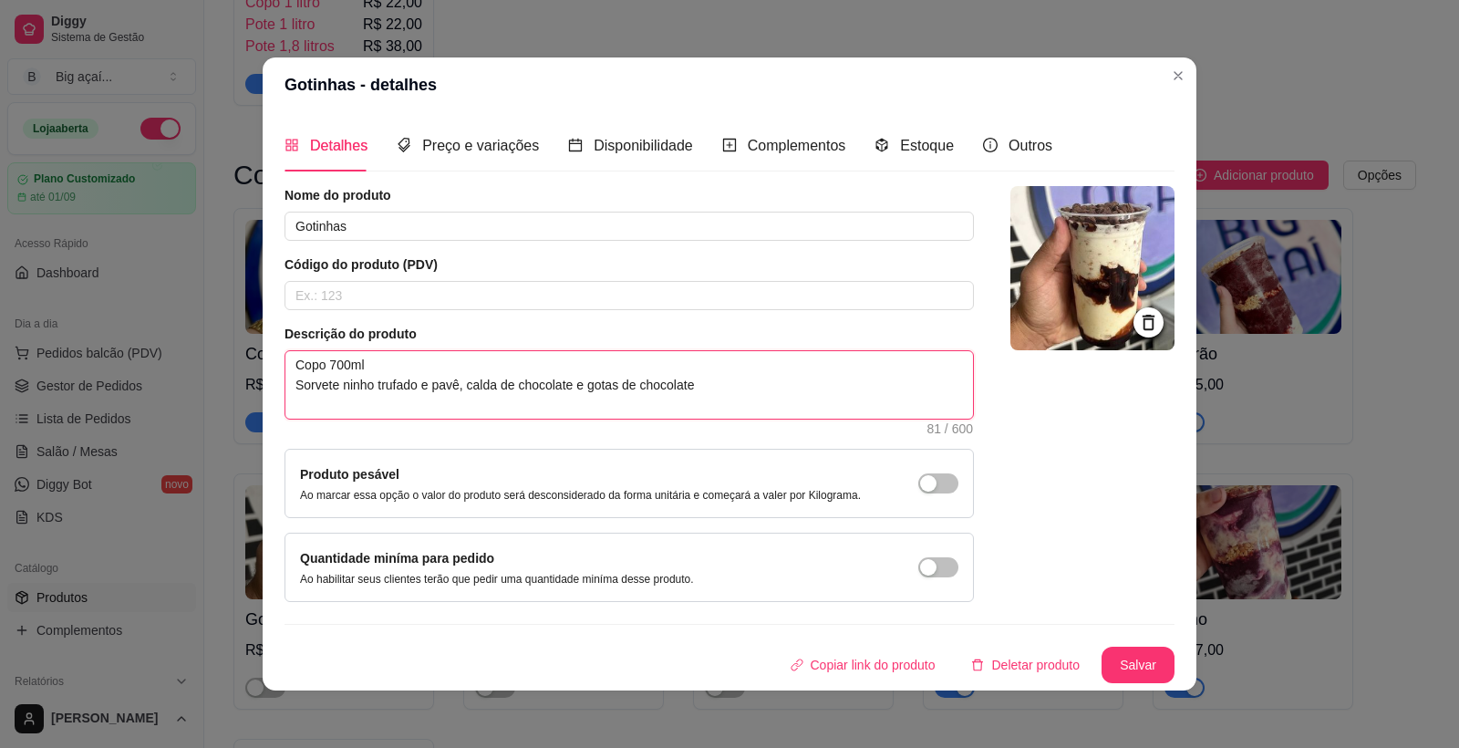
click at [694, 386] on textarea "Copo 700ml Sorvete ninho trufado e pavê, calda de chocolate e gotas de chocolate" at bounding box center [629, 384] width 688 height 67
click at [575, 388] on textarea "Copo 700ml Sorvete ninho trufado e pavê, calda de chocolate e gotas de chocolate" at bounding box center [629, 384] width 688 height 67
type textarea "Copo 700ml Sorvete ninho trufado e pavê, calda de chocolate gotas de chocolate"
type textarea "Copo 700ml Sorvete ninho trufado e pavê, calda de chocolate, gotas de chocolate"
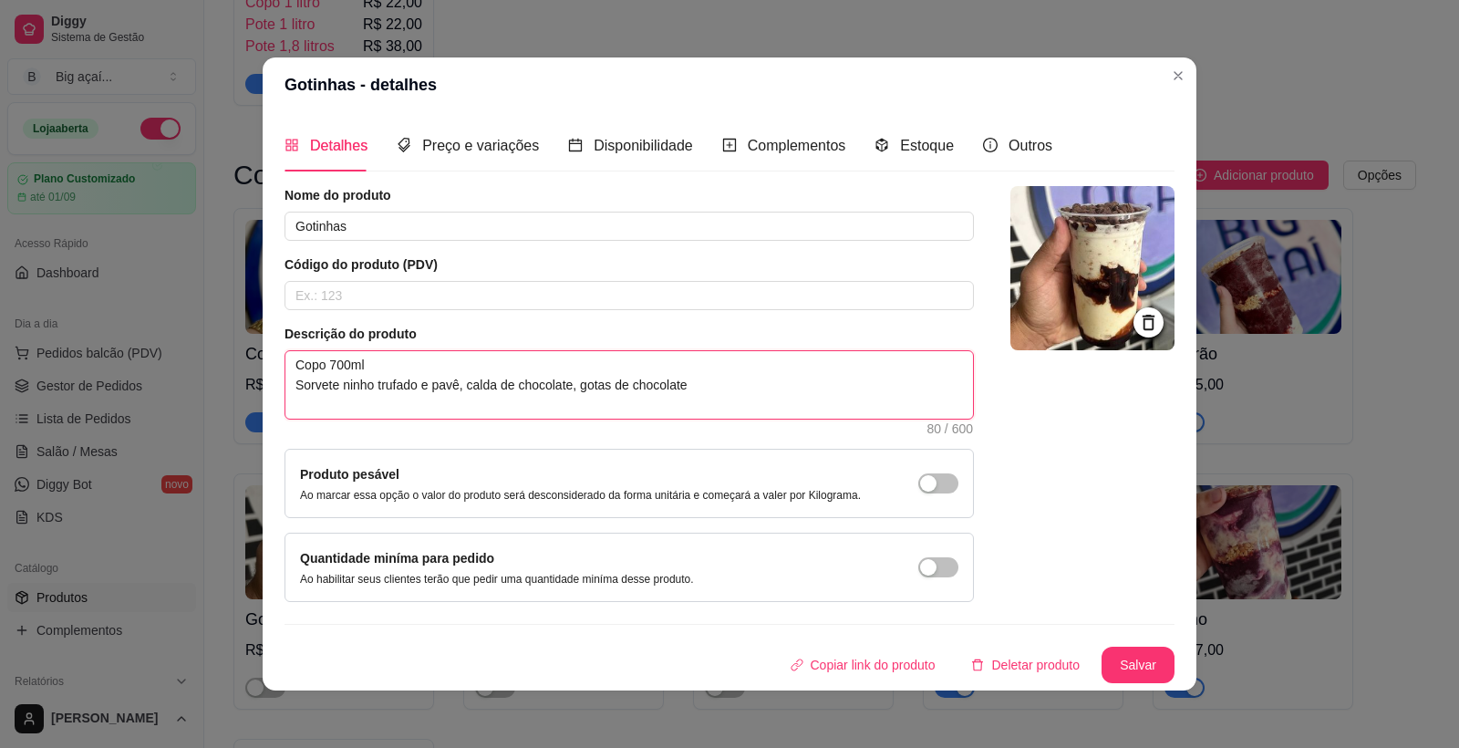
click at [705, 391] on textarea "Copo 700ml Sorvete ninho trufado e pavê, calda de chocolate, gotas de chocolate" at bounding box center [629, 384] width 688 height 67
type textarea "Copo 700ml Sorvete ninho trufado e pavê, calda de chocolate, gotas de chocolate…"
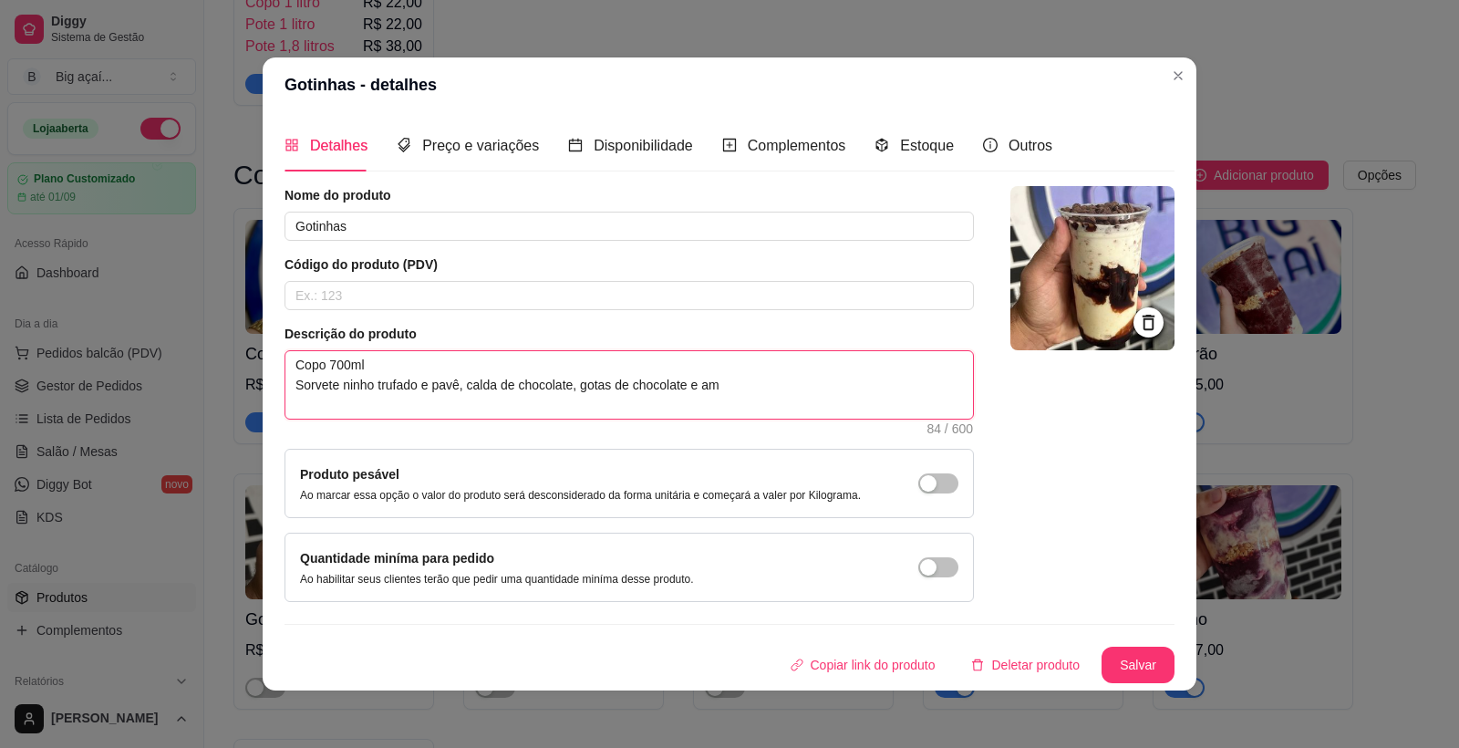
type textarea "Copo 700ml Sorvete ninho trufado e pavê, calda de chocolate, gotas de chocolate…"
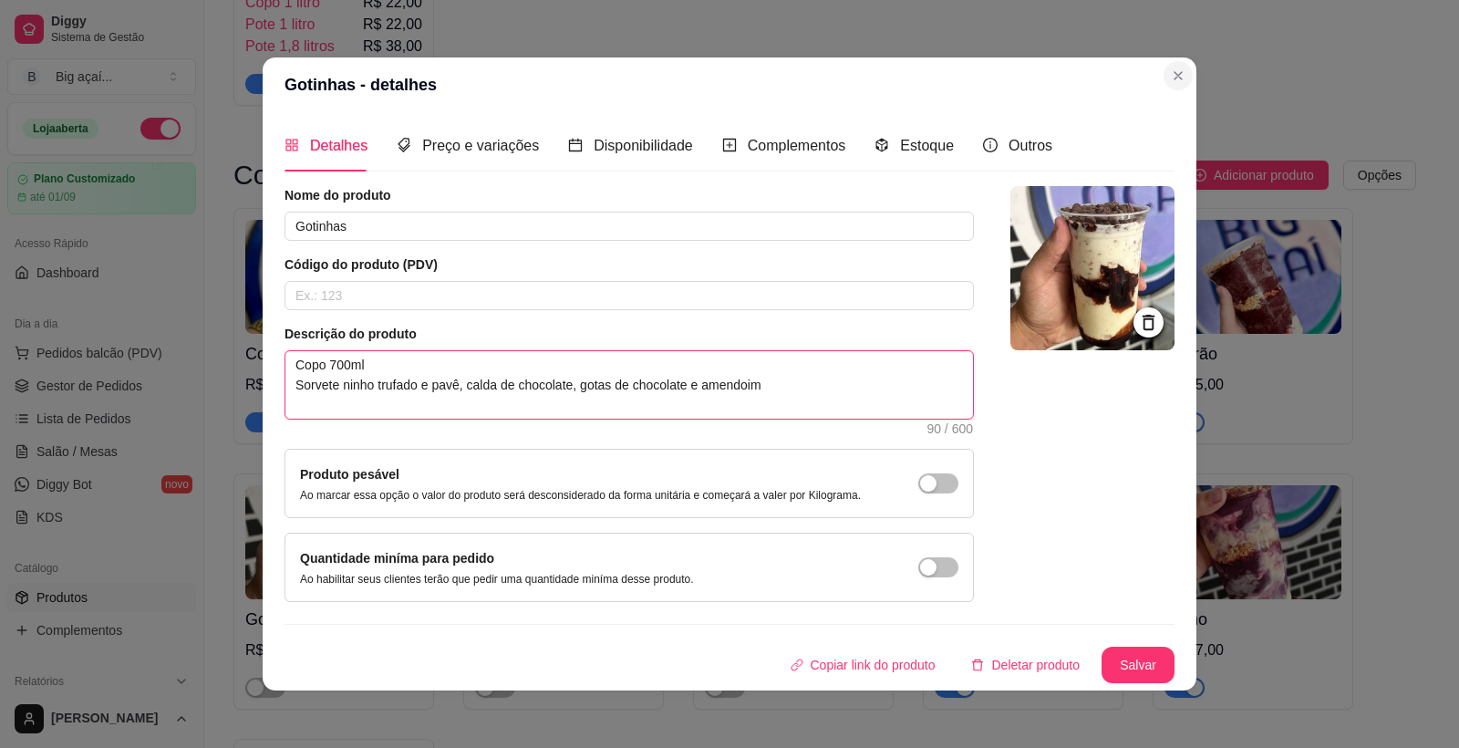
type textarea "Copo 700ml Sorvete ninho trufado e pavê, calda de chocolate, gotas de chocolate…"
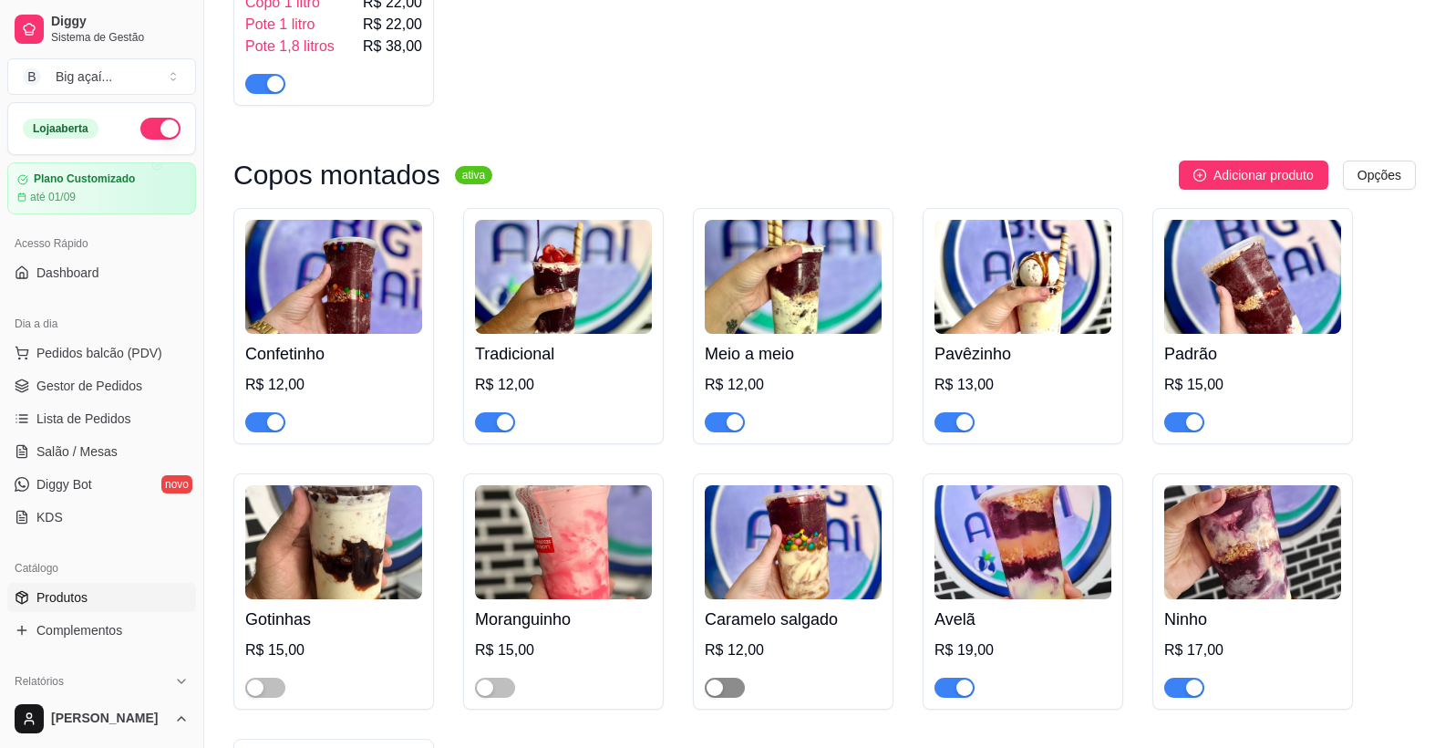
click at [729, 698] on span "button" at bounding box center [725, 688] width 40 height 20
click at [1193, 430] on div "button" at bounding box center [1194, 422] width 16 height 16
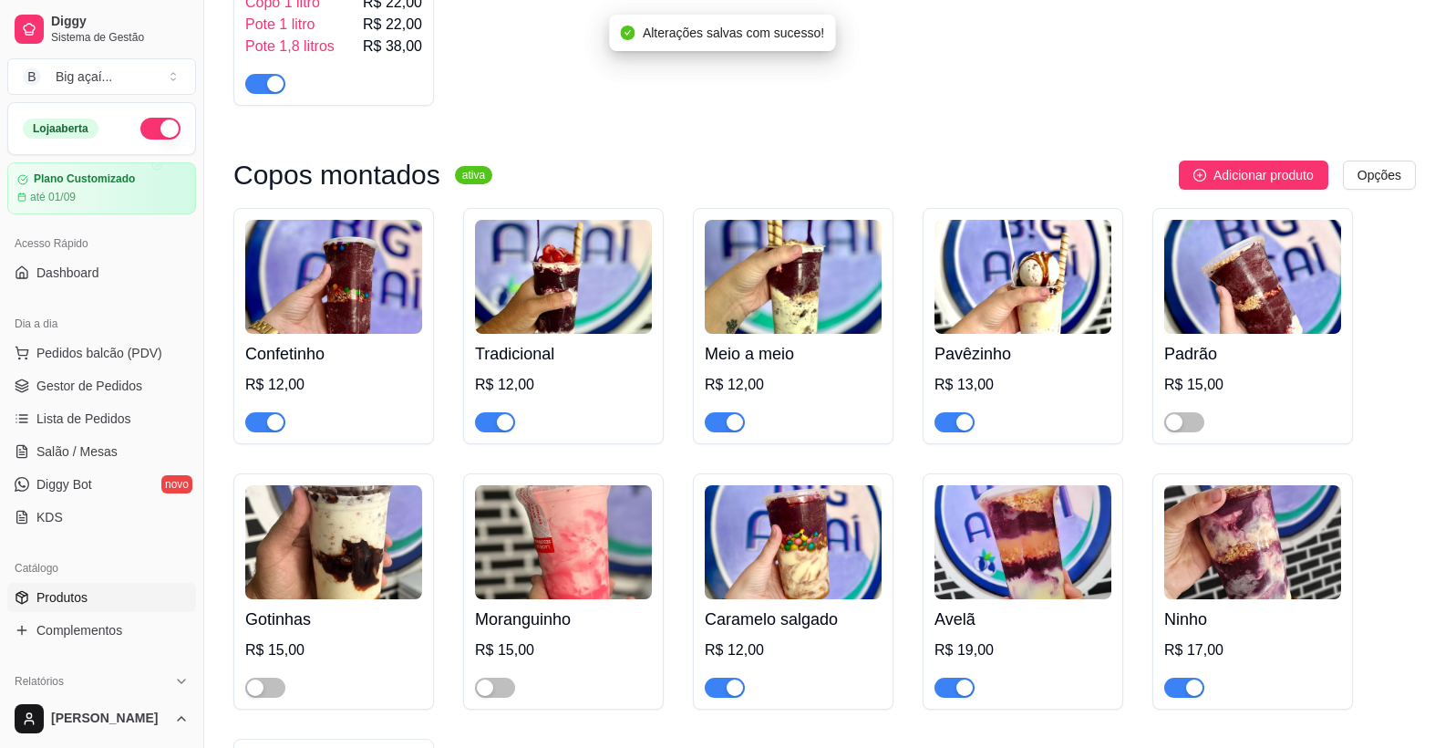
click at [989, 396] on div "R$ 13,00" at bounding box center [1023, 385] width 177 height 22
click at [824, 599] on img at bounding box center [793, 542] width 177 height 114
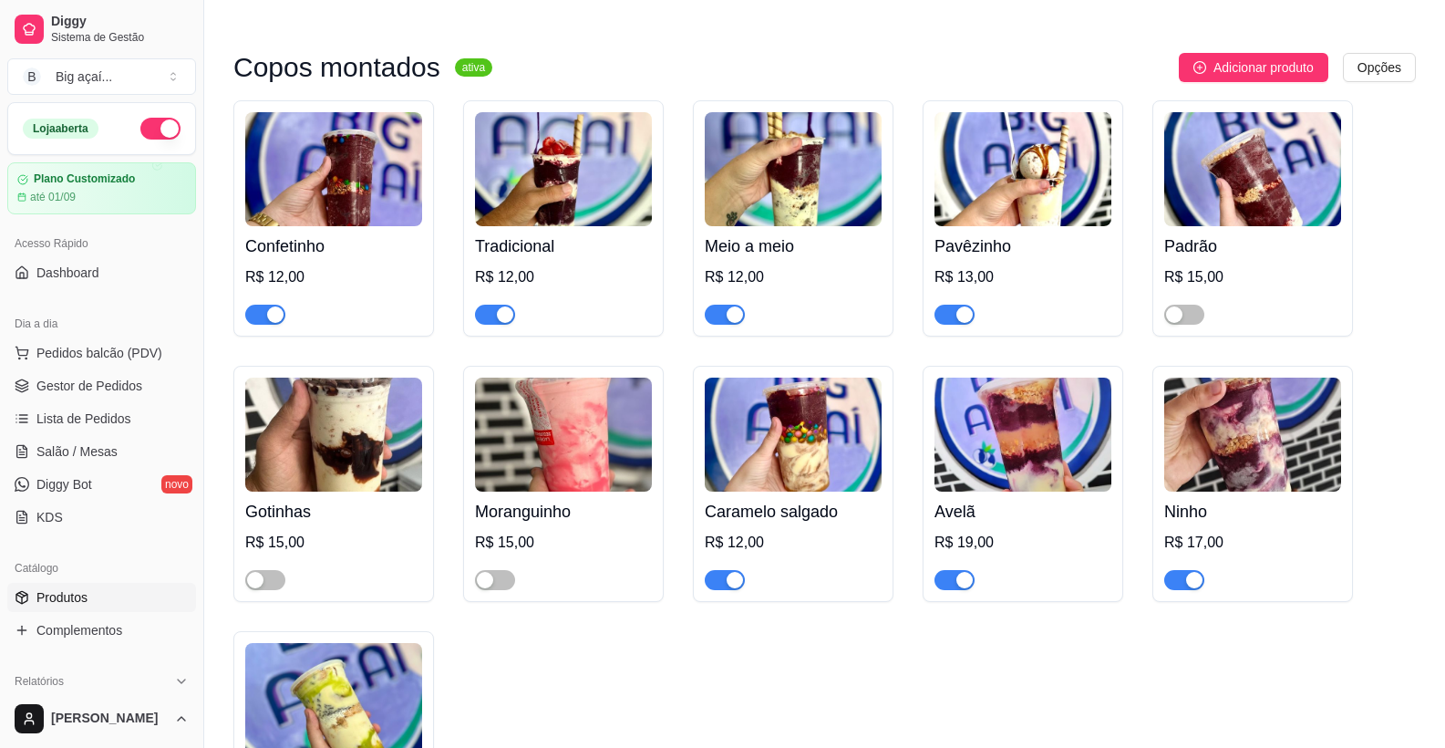
scroll to position [1656, 0]
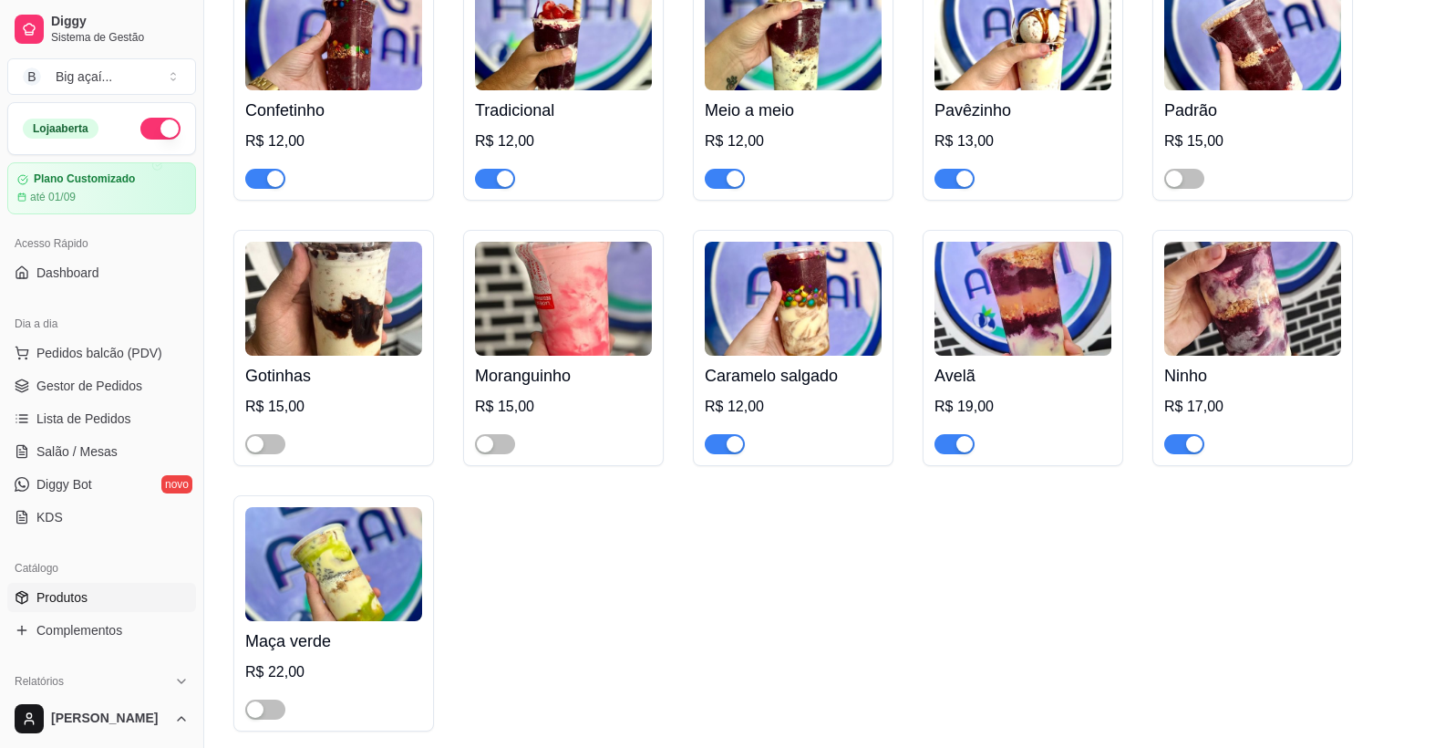
click at [1026, 317] on img at bounding box center [1023, 299] width 177 height 114
click at [355, 601] on img at bounding box center [333, 564] width 177 height 114
click at [1056, 341] on img at bounding box center [1023, 299] width 177 height 114
click at [1253, 304] on img at bounding box center [1252, 299] width 177 height 114
click at [77, 380] on span "Gestor de Pedidos" at bounding box center [89, 386] width 106 height 18
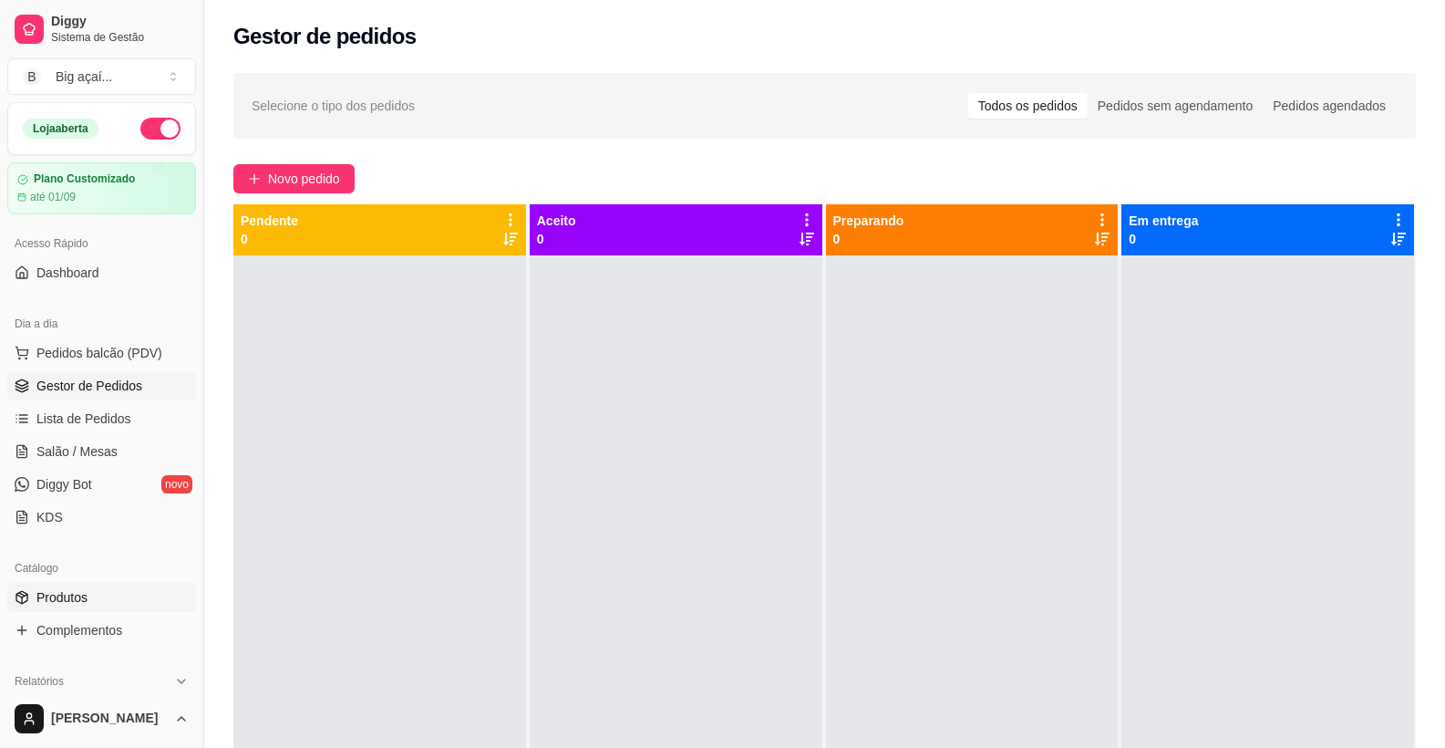
click at [74, 596] on span "Produtos" at bounding box center [61, 597] width 51 height 18
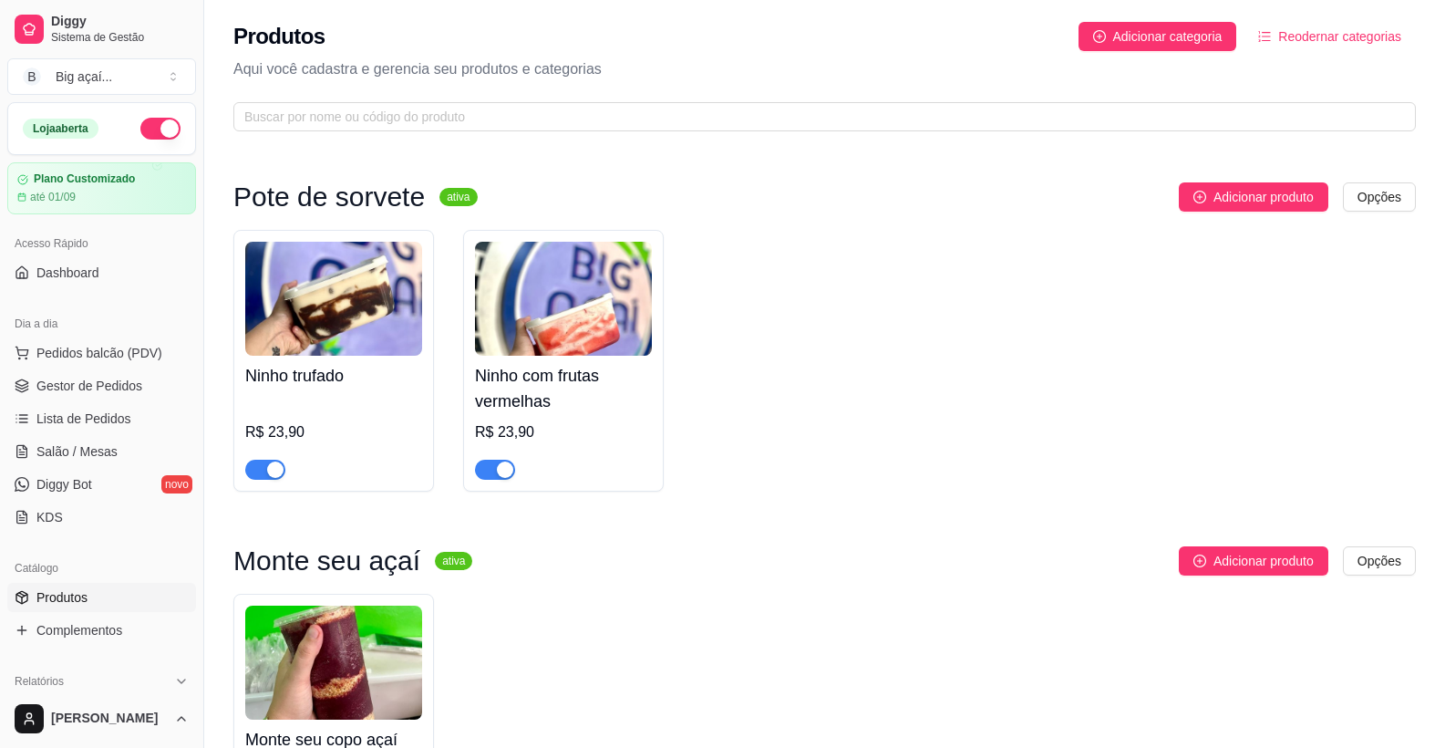
click at [1034, 370] on div "Ninho trufado R$ 23,90 Ninho com frutas vermelhas R$ 23,90" at bounding box center [824, 361] width 1183 height 262
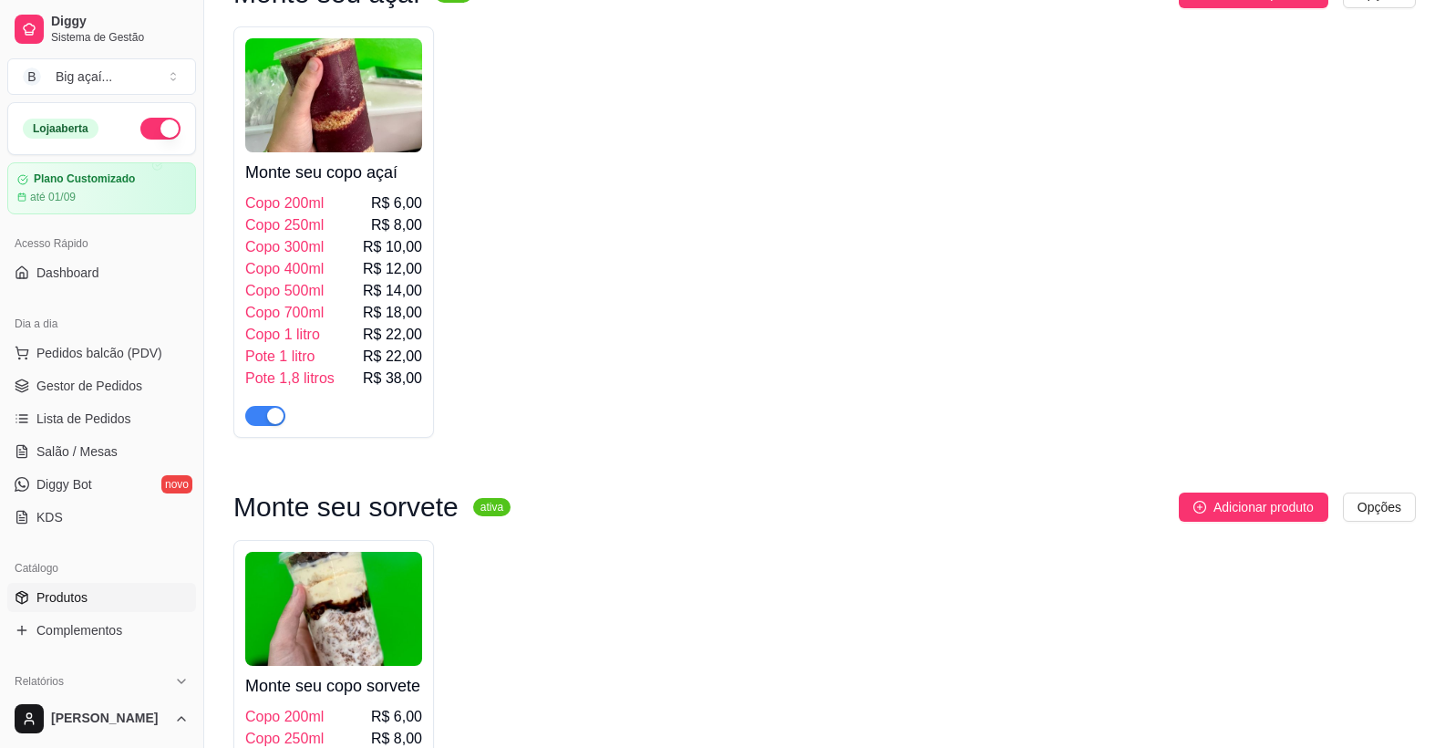
scroll to position [394, 0]
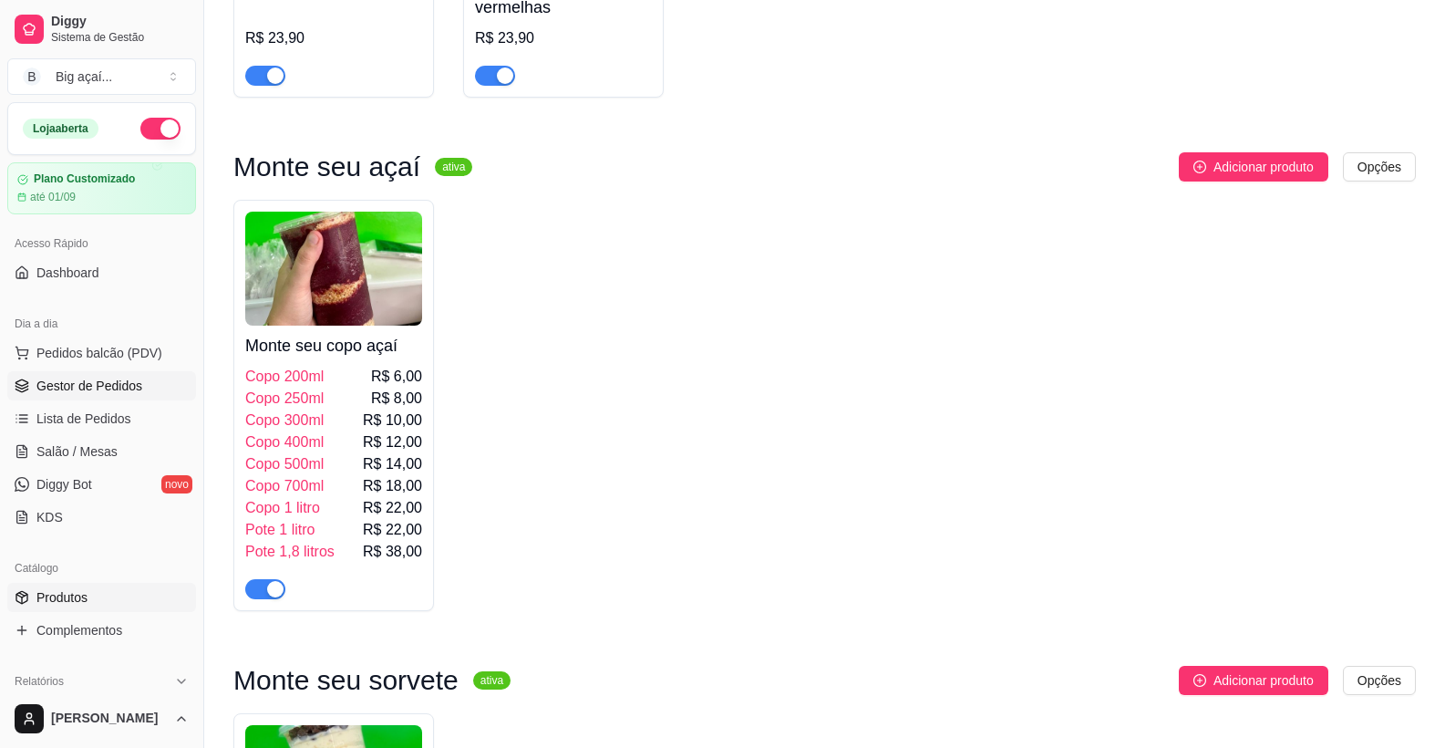
click at [98, 388] on span "Gestor de Pedidos" at bounding box center [89, 386] width 106 height 18
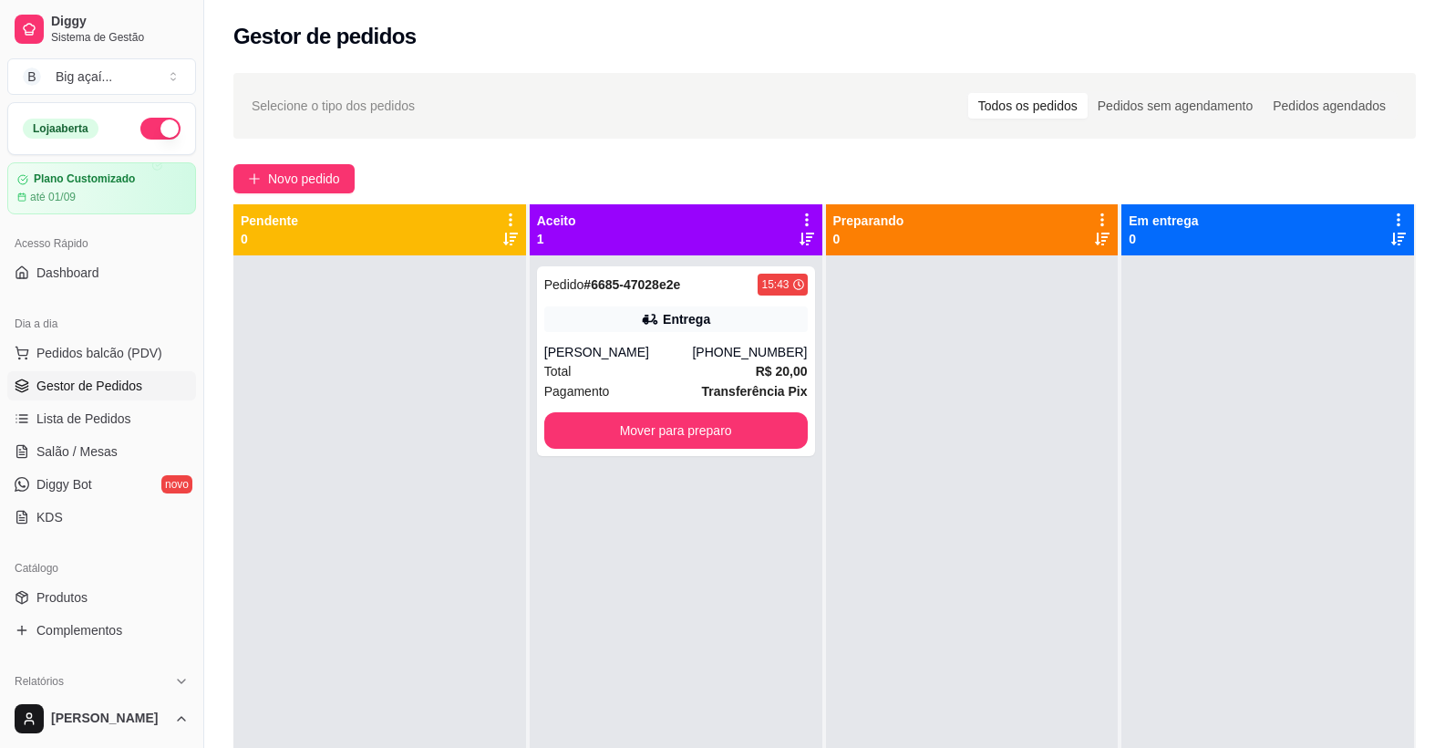
click at [343, 163] on div "Selecione o tipo dos pedidos Todos os pedidos Pedidos sem agendamento Pedidos a…" at bounding box center [824, 518] width 1241 height 912
click at [326, 171] on span "Novo pedido" at bounding box center [304, 179] width 72 height 20
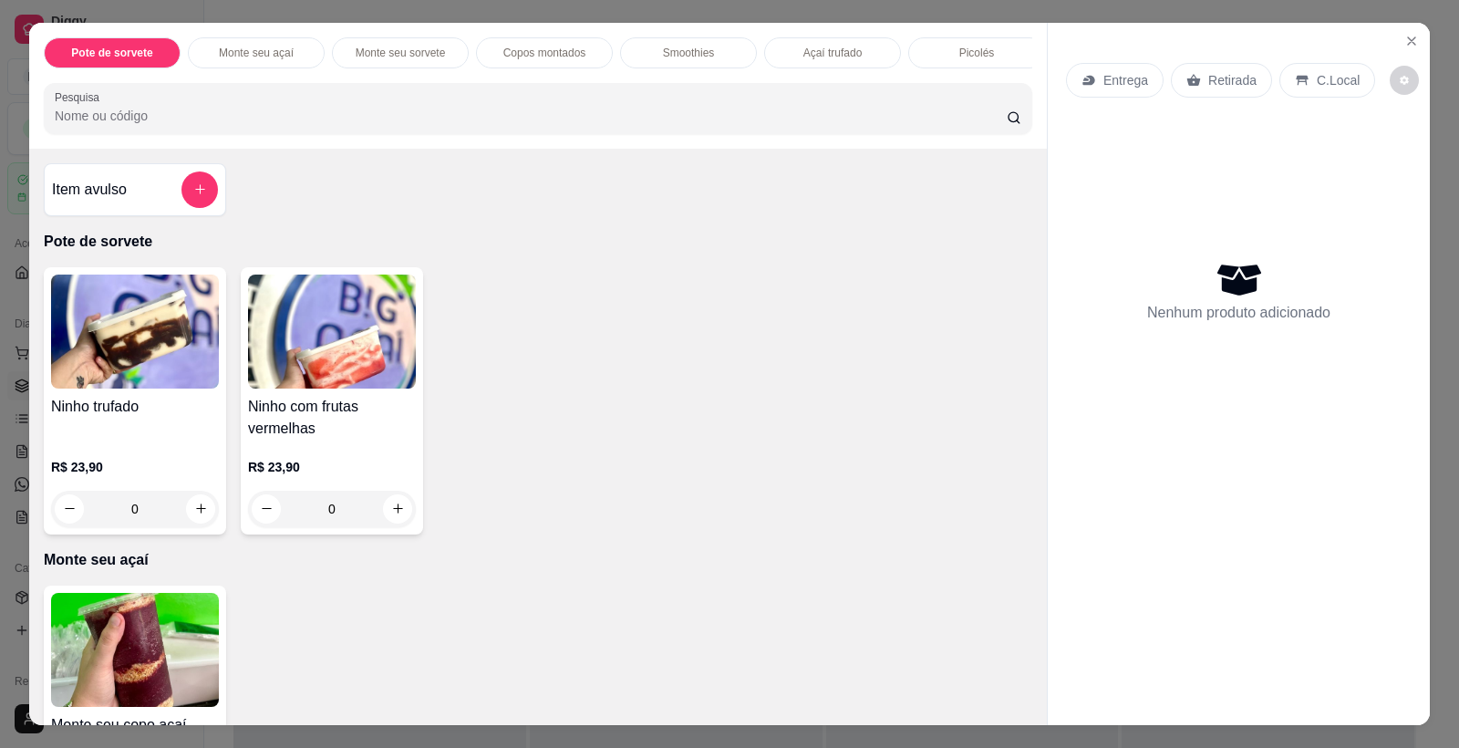
click at [163, 667] on img at bounding box center [135, 650] width 168 height 114
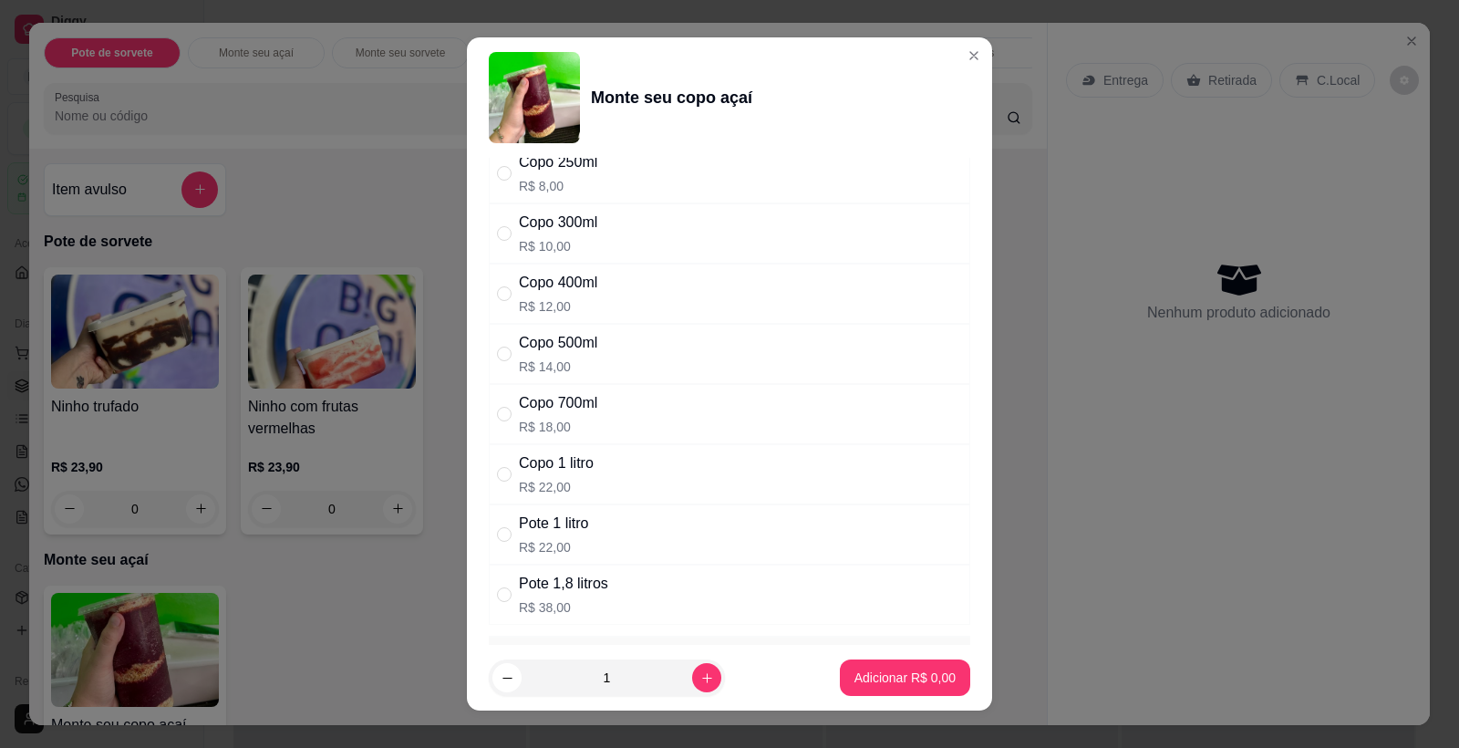
scroll to position [76, 0]
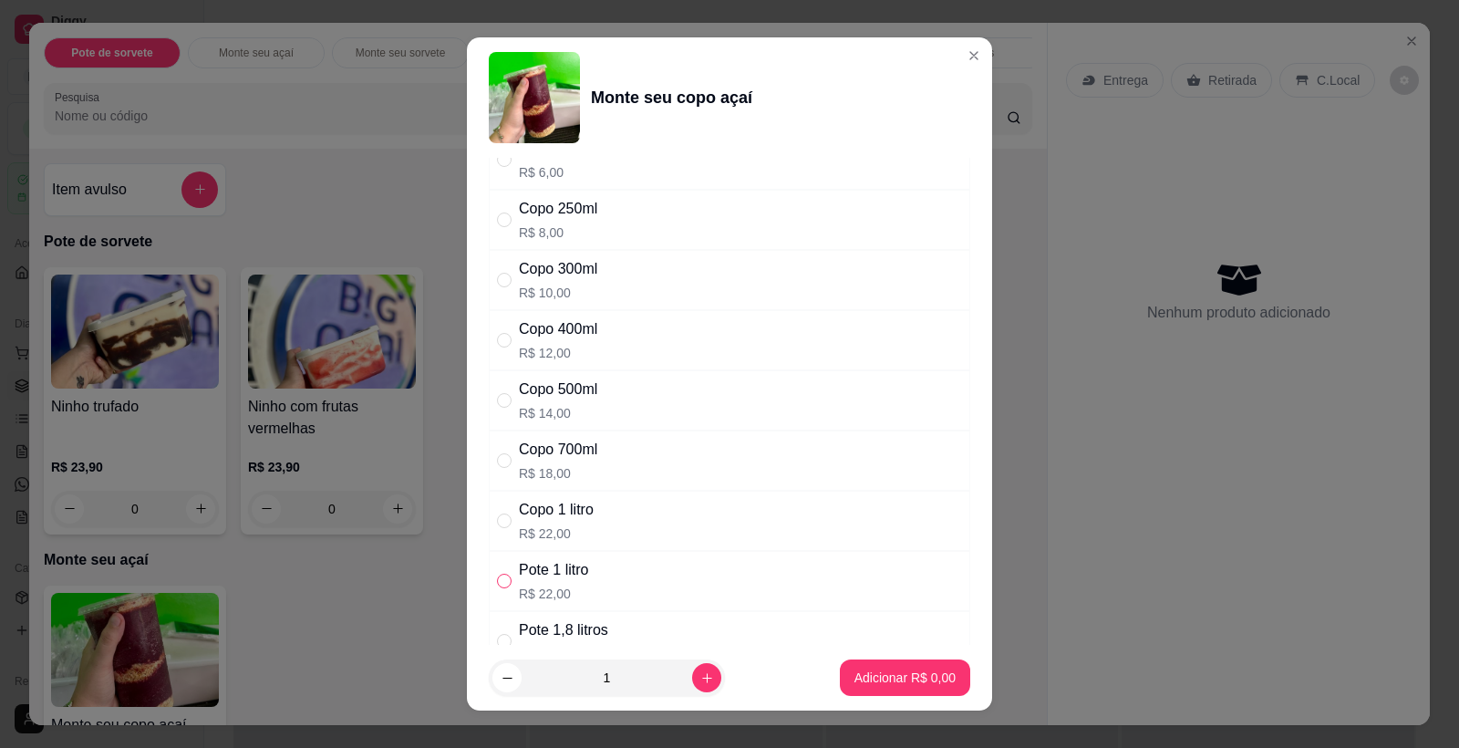
click at [497, 579] on input "" at bounding box center [504, 581] width 15 height 15
radio input "true"
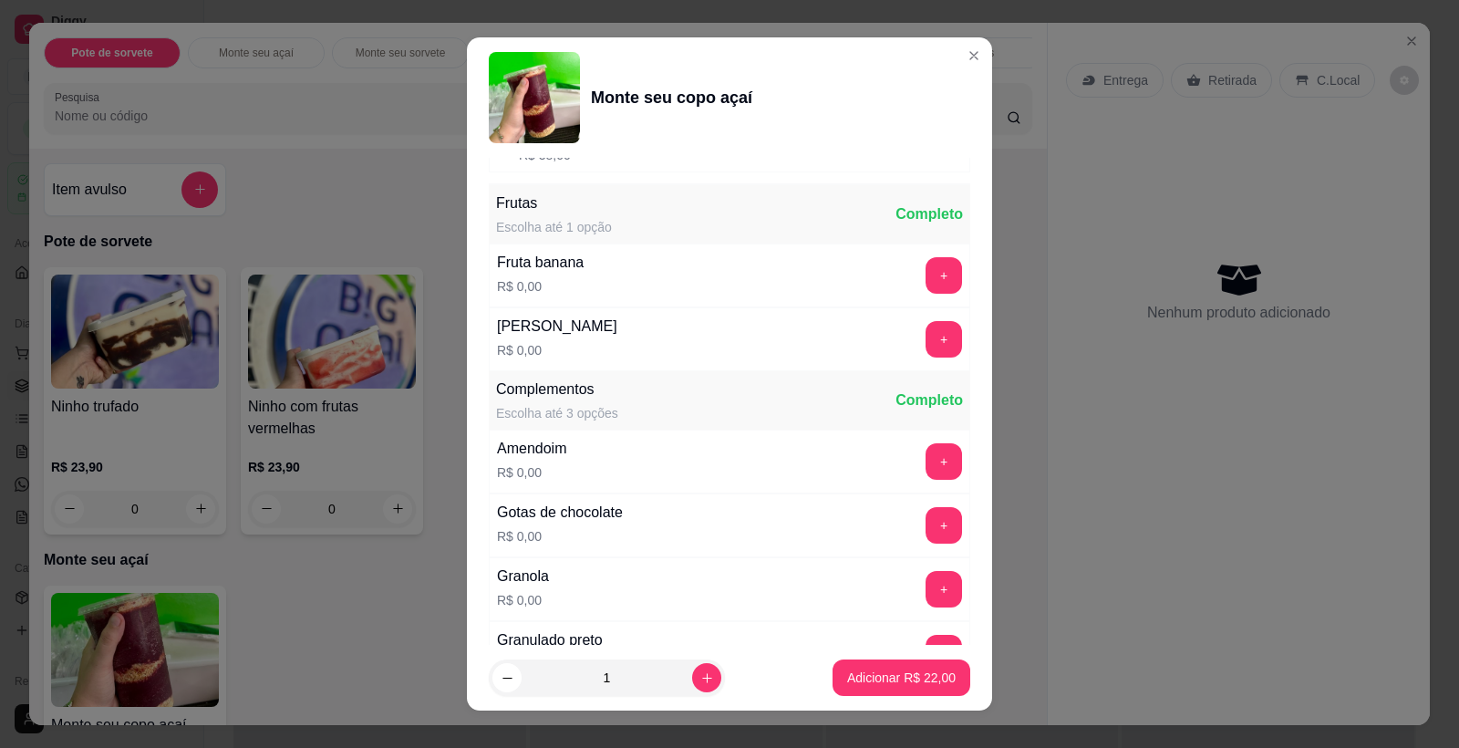
scroll to position [592, 0]
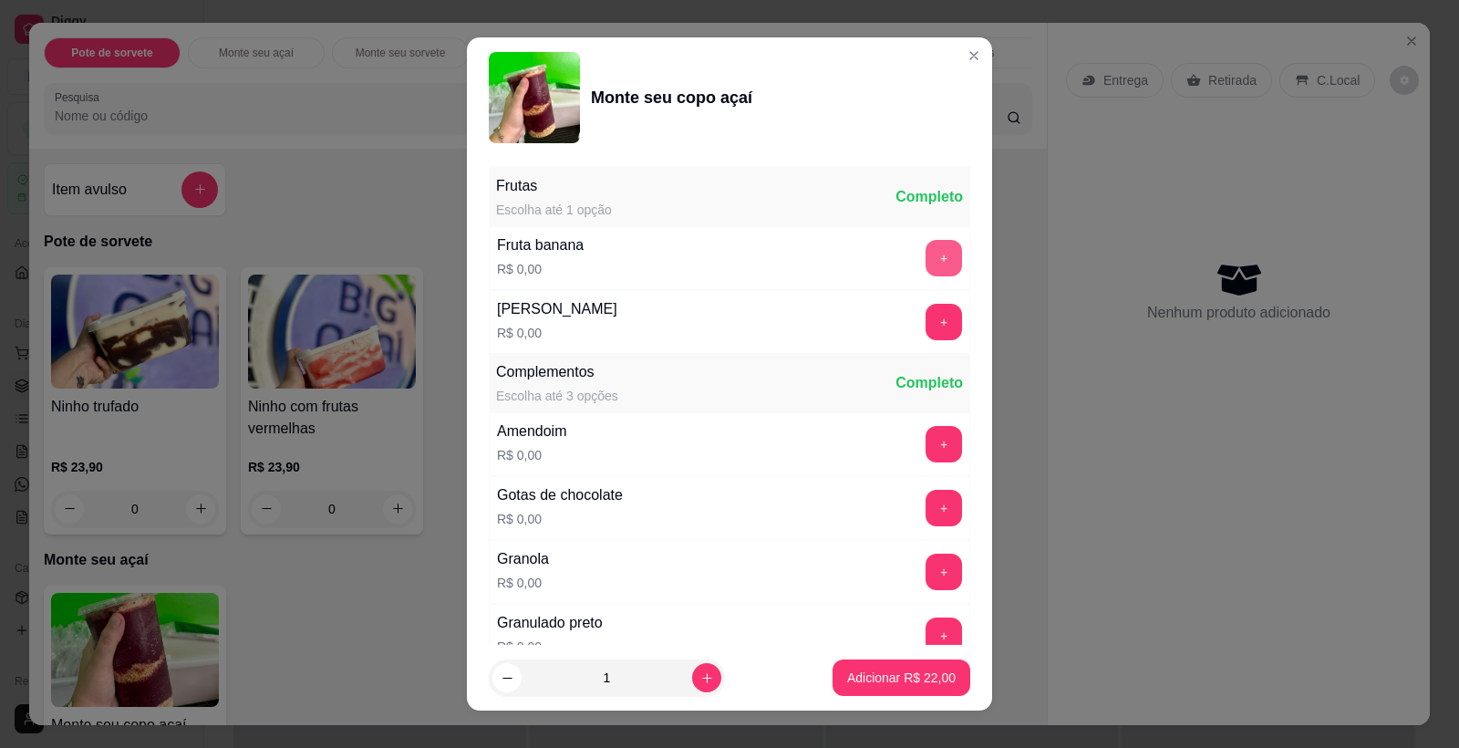
click at [926, 259] on button "+" at bounding box center [944, 258] width 36 height 36
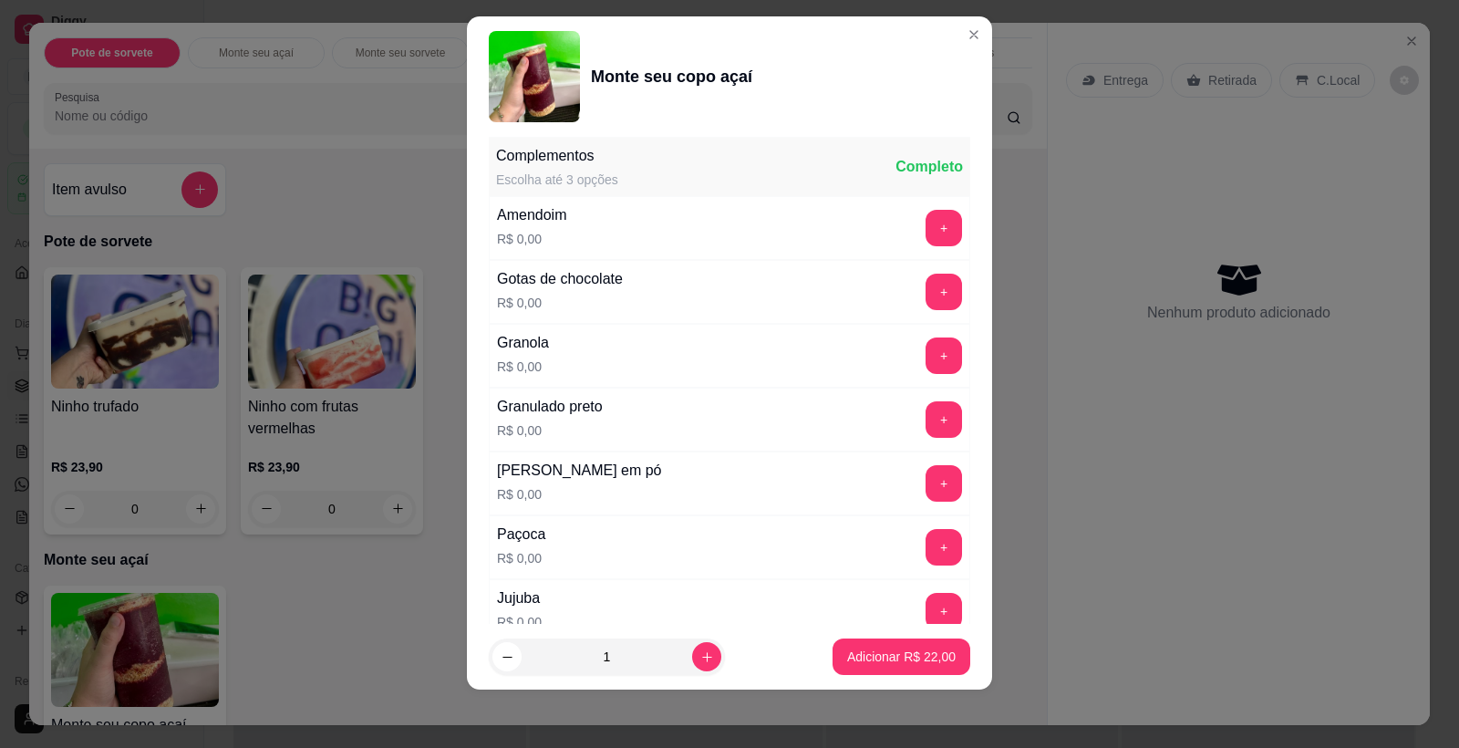
scroll to position [788, 0]
click at [926, 287] on button "+" at bounding box center [944, 292] width 36 height 36
click at [926, 234] on button "+" at bounding box center [944, 227] width 36 height 36
click at [926, 490] on button "+" at bounding box center [944, 482] width 36 height 36
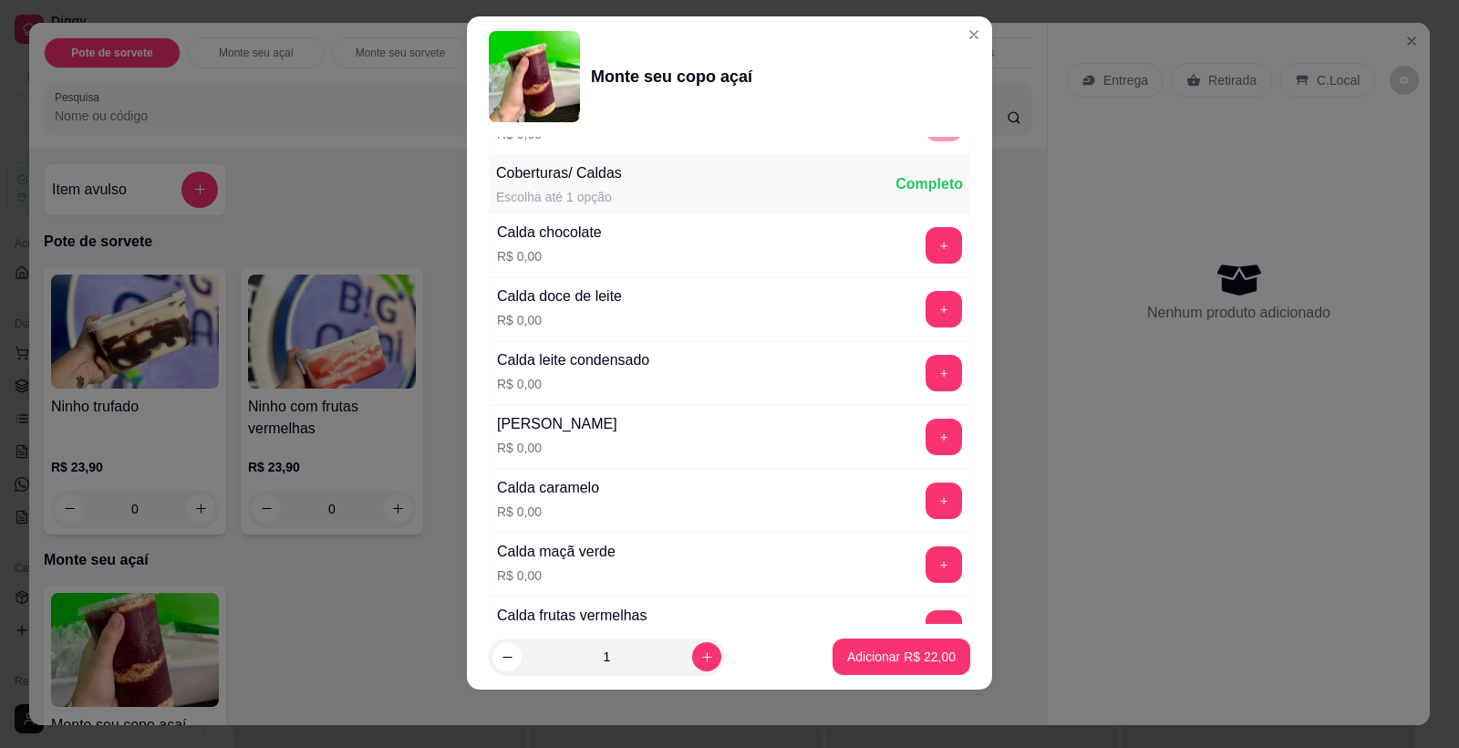
scroll to position [1676, 0]
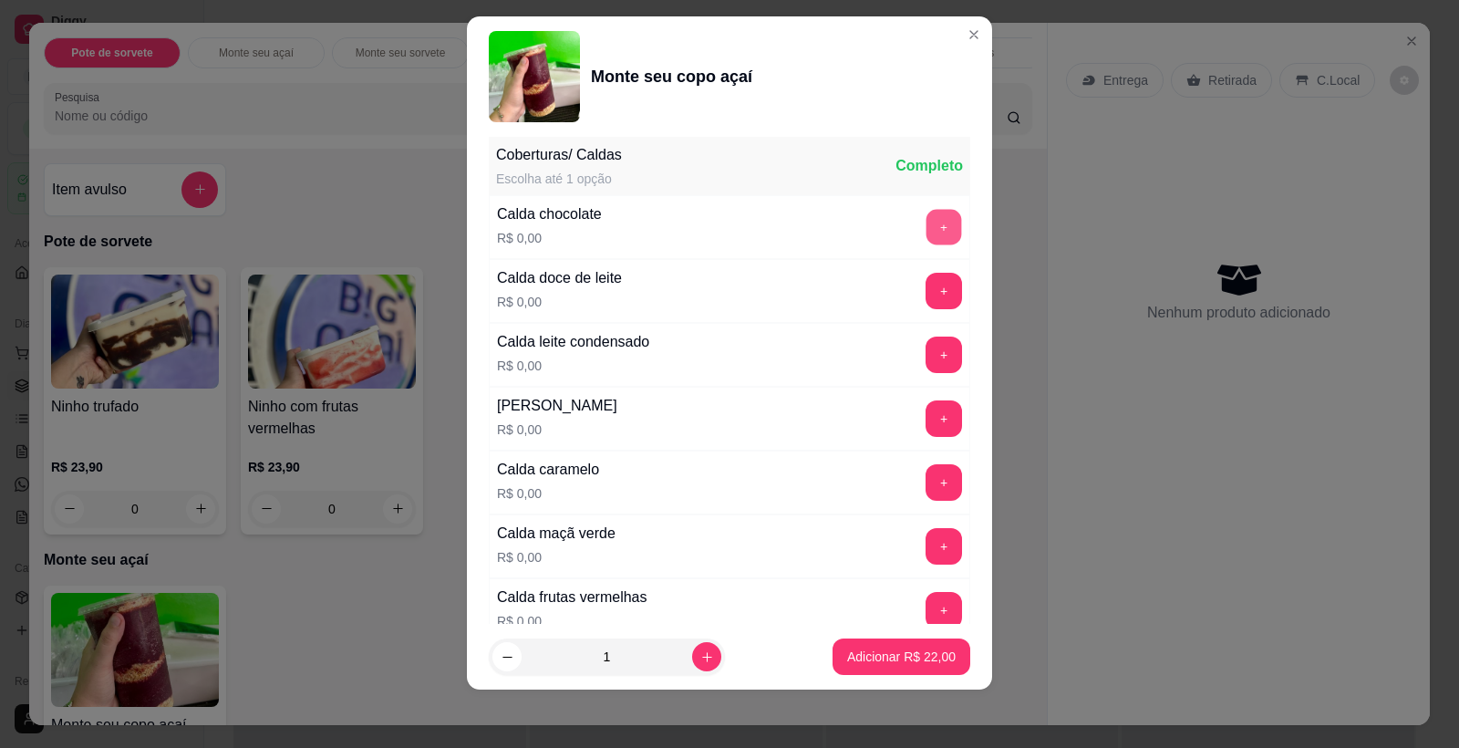
click at [926, 230] on button "+" at bounding box center [944, 228] width 36 height 36
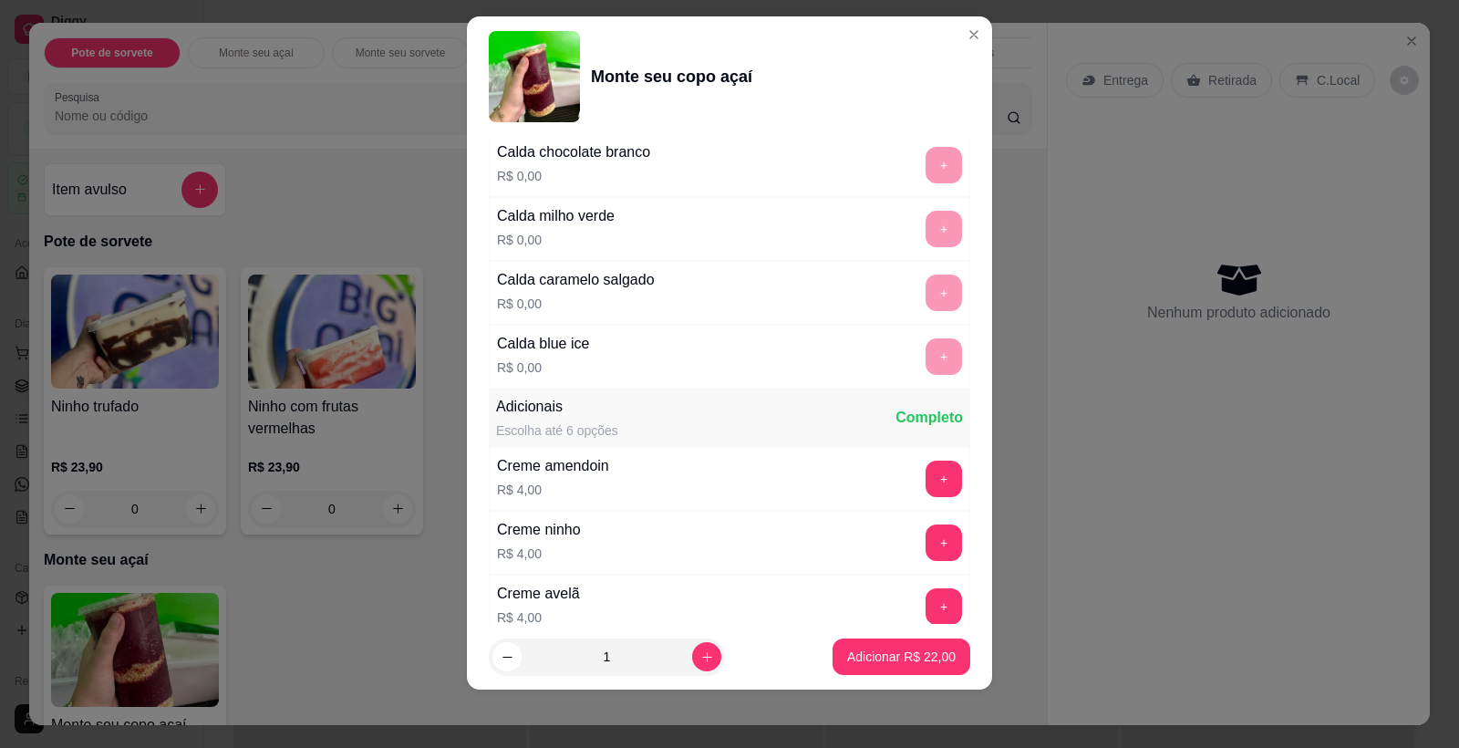
scroll to position [2400, 0]
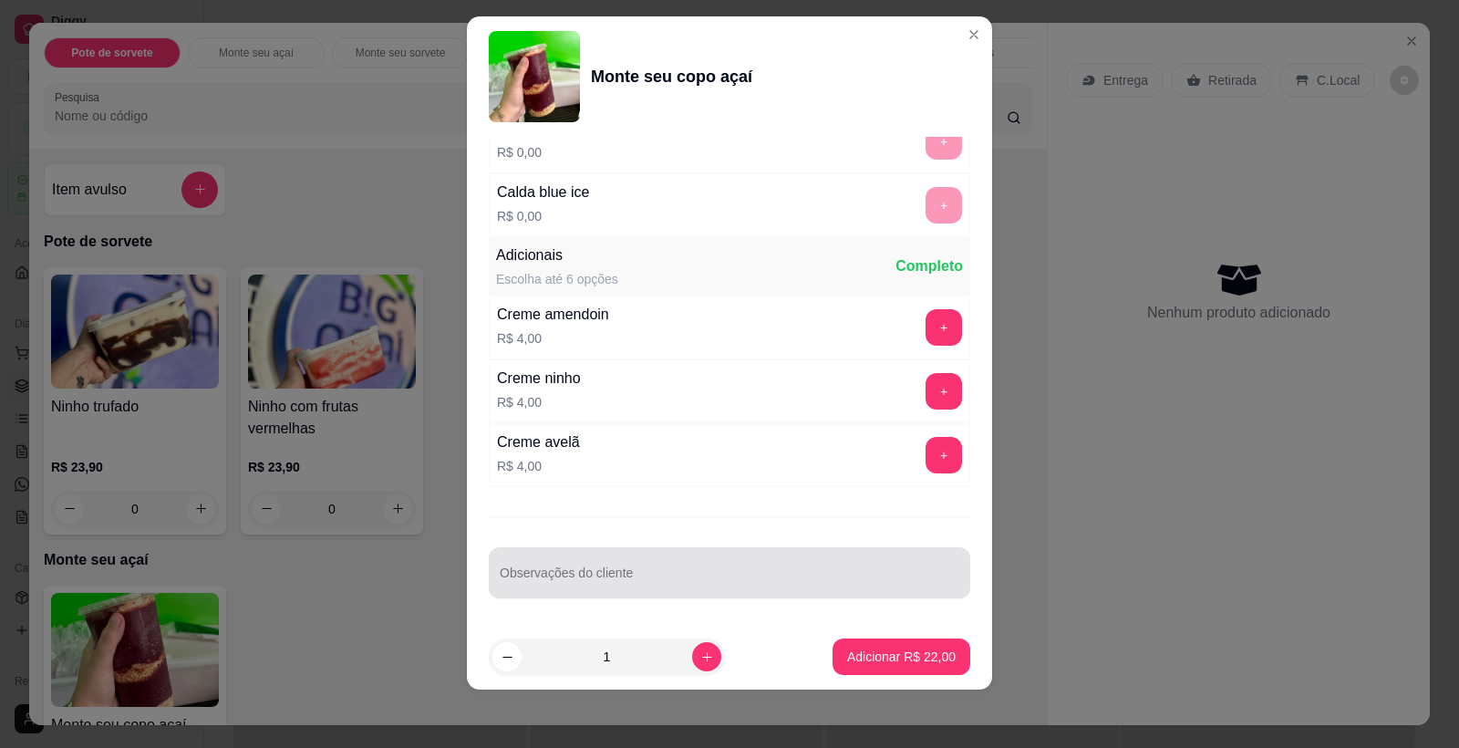
click at [704, 570] on div at bounding box center [730, 572] width 460 height 36
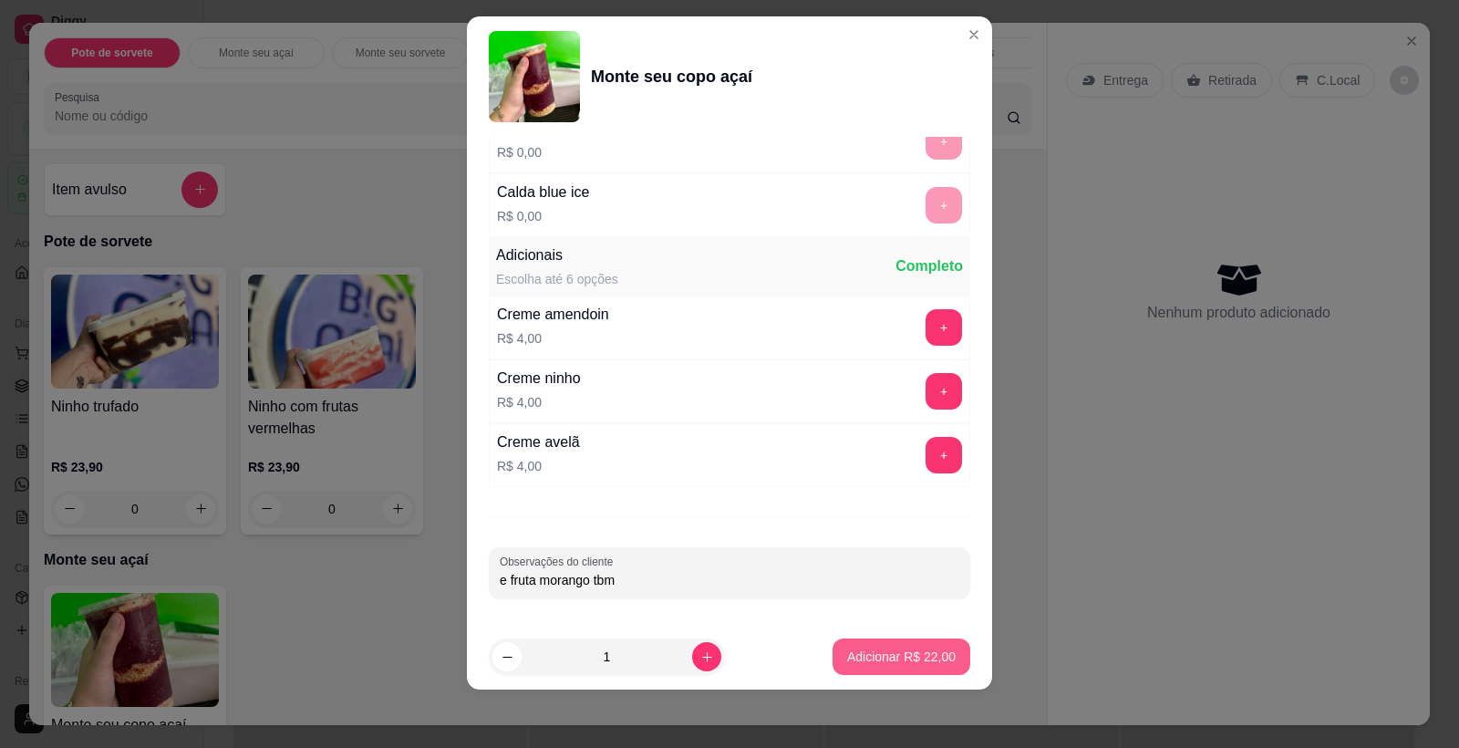
type input "e fruta morango tbm"
click at [886, 645] on button "Adicionar R$ 22,00" at bounding box center [902, 656] width 138 height 36
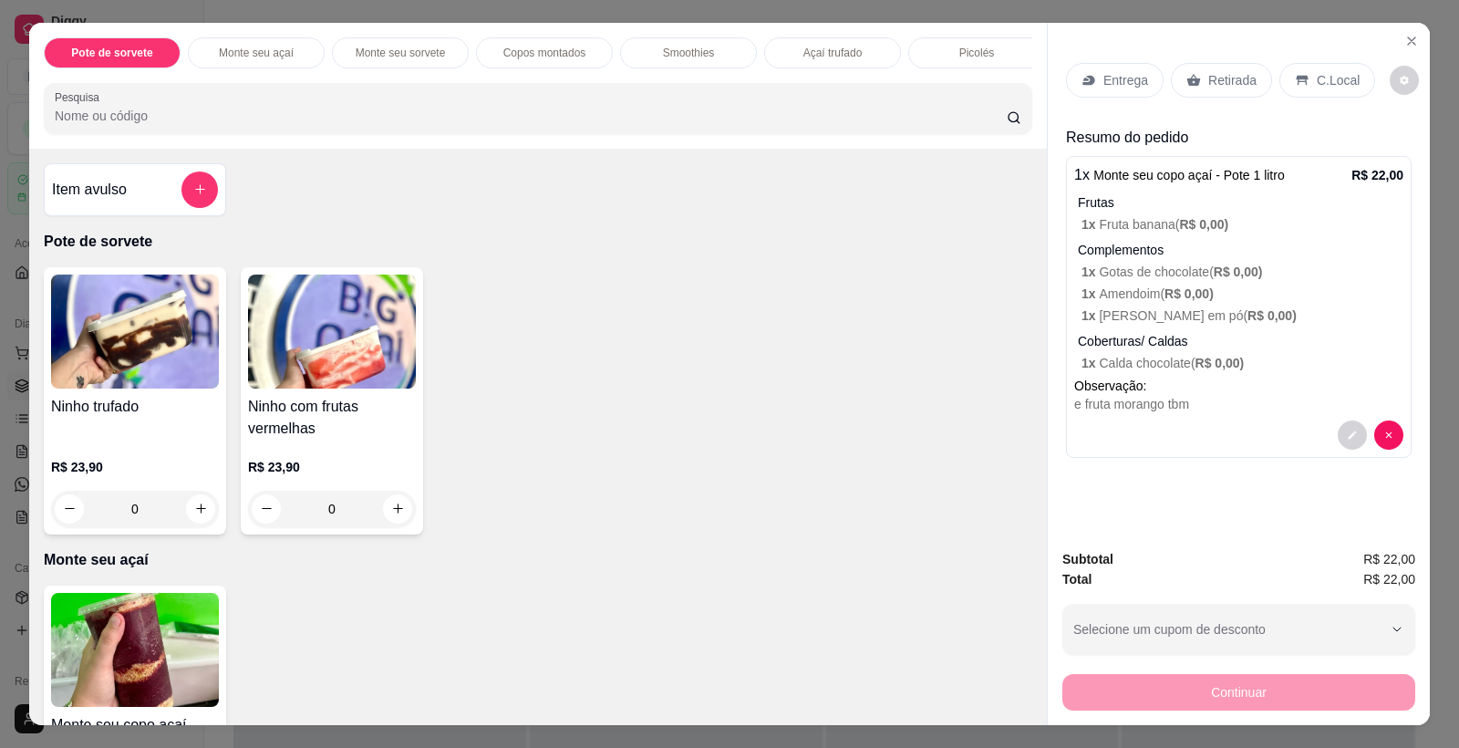
click at [1337, 79] on p "C.Local" at bounding box center [1338, 80] width 43 height 18
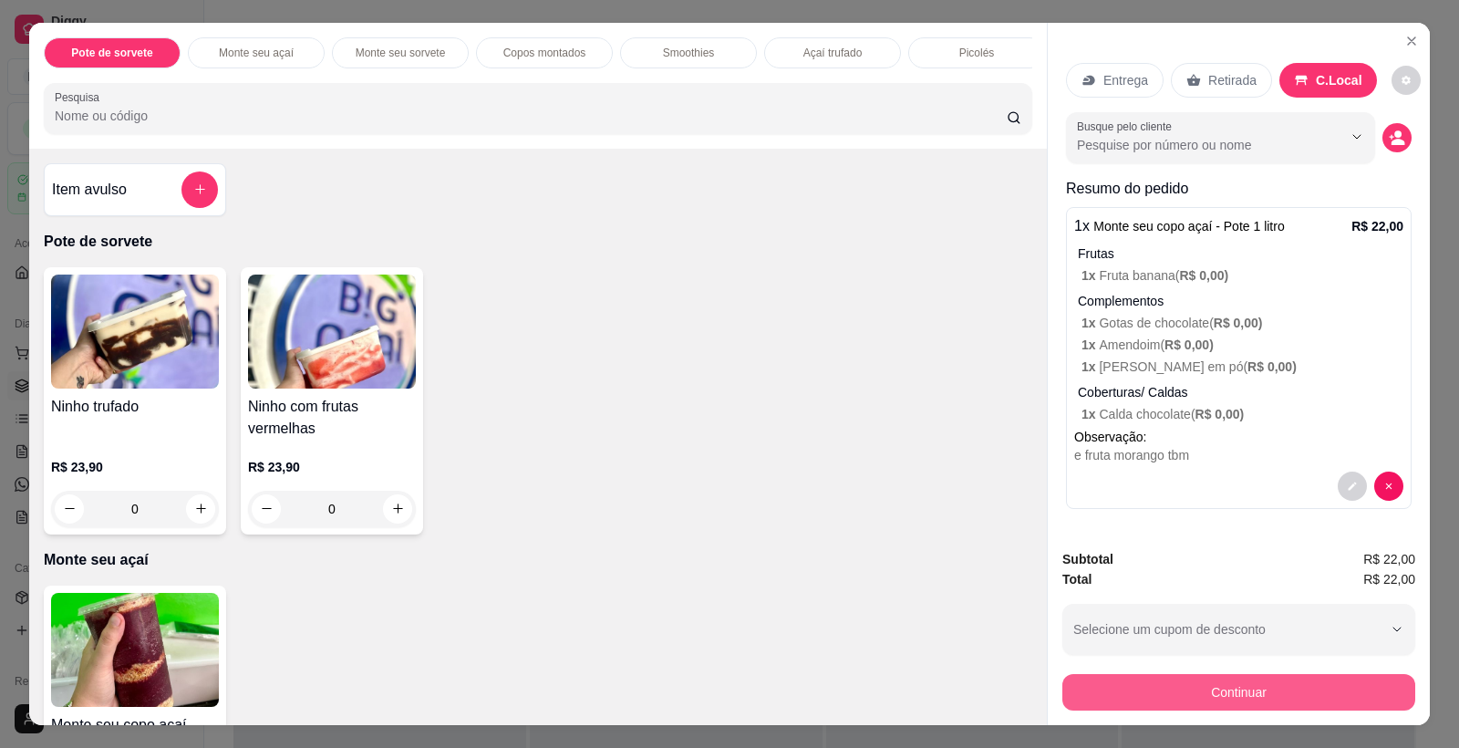
click at [1202, 689] on button "Continuar" at bounding box center [1238, 692] width 353 height 36
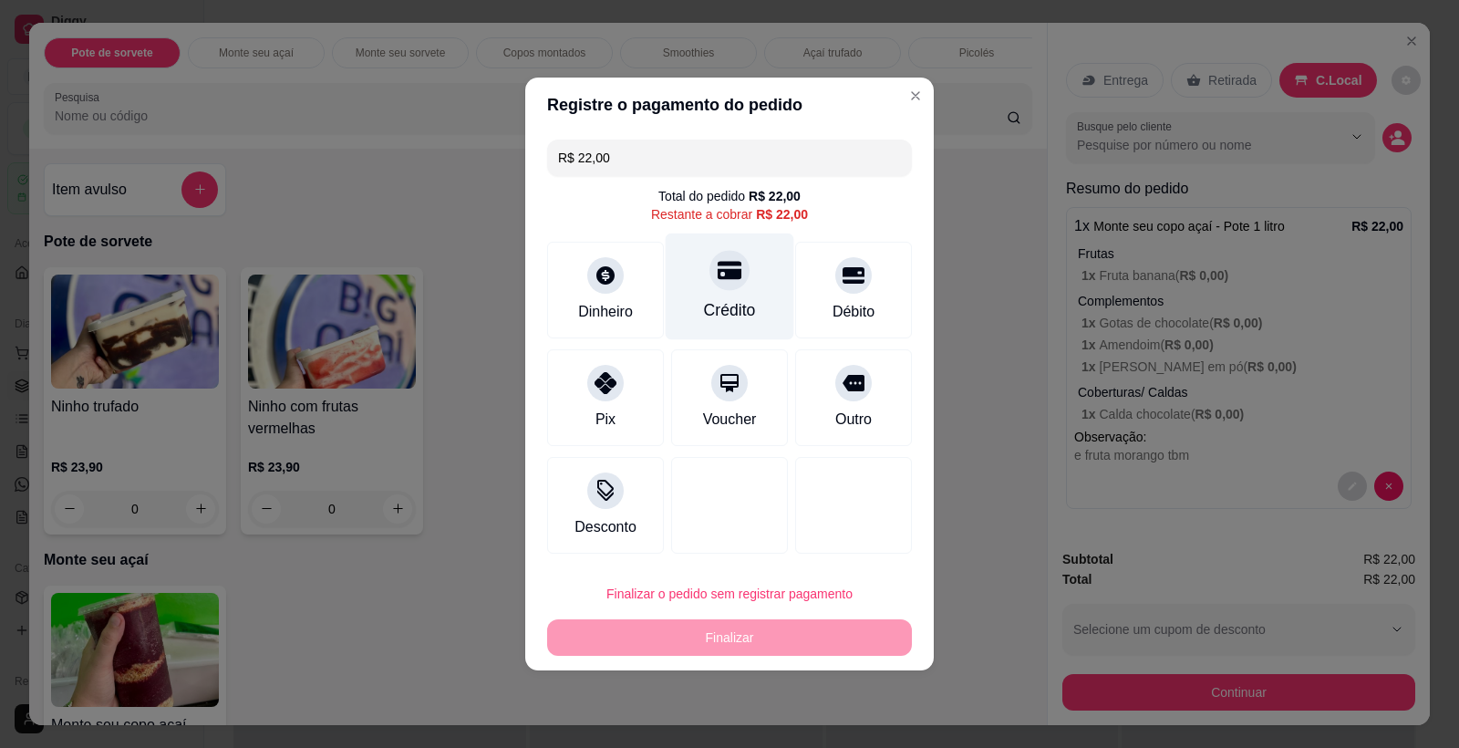
click at [718, 264] on icon at bounding box center [730, 271] width 24 height 18
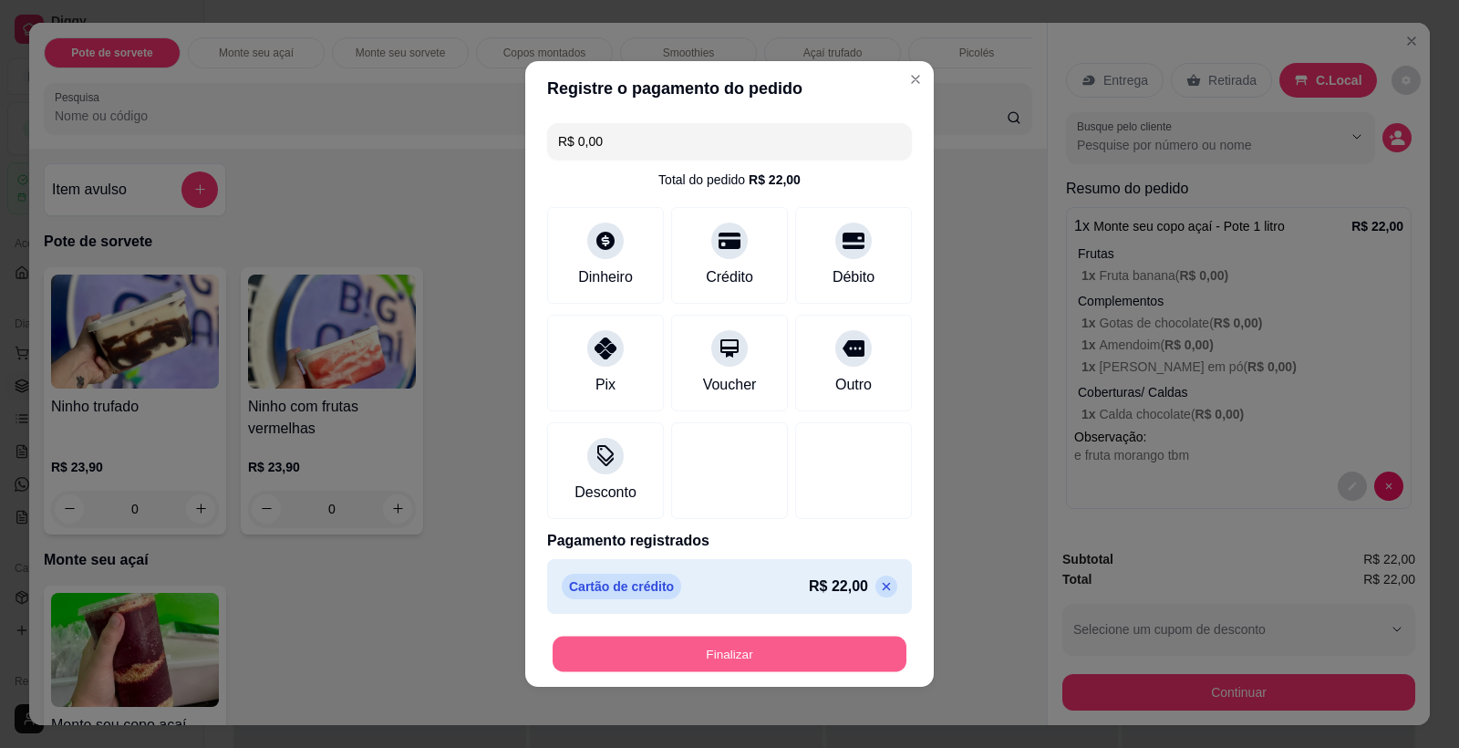
click at [745, 641] on button "Finalizar" at bounding box center [730, 654] width 354 height 36
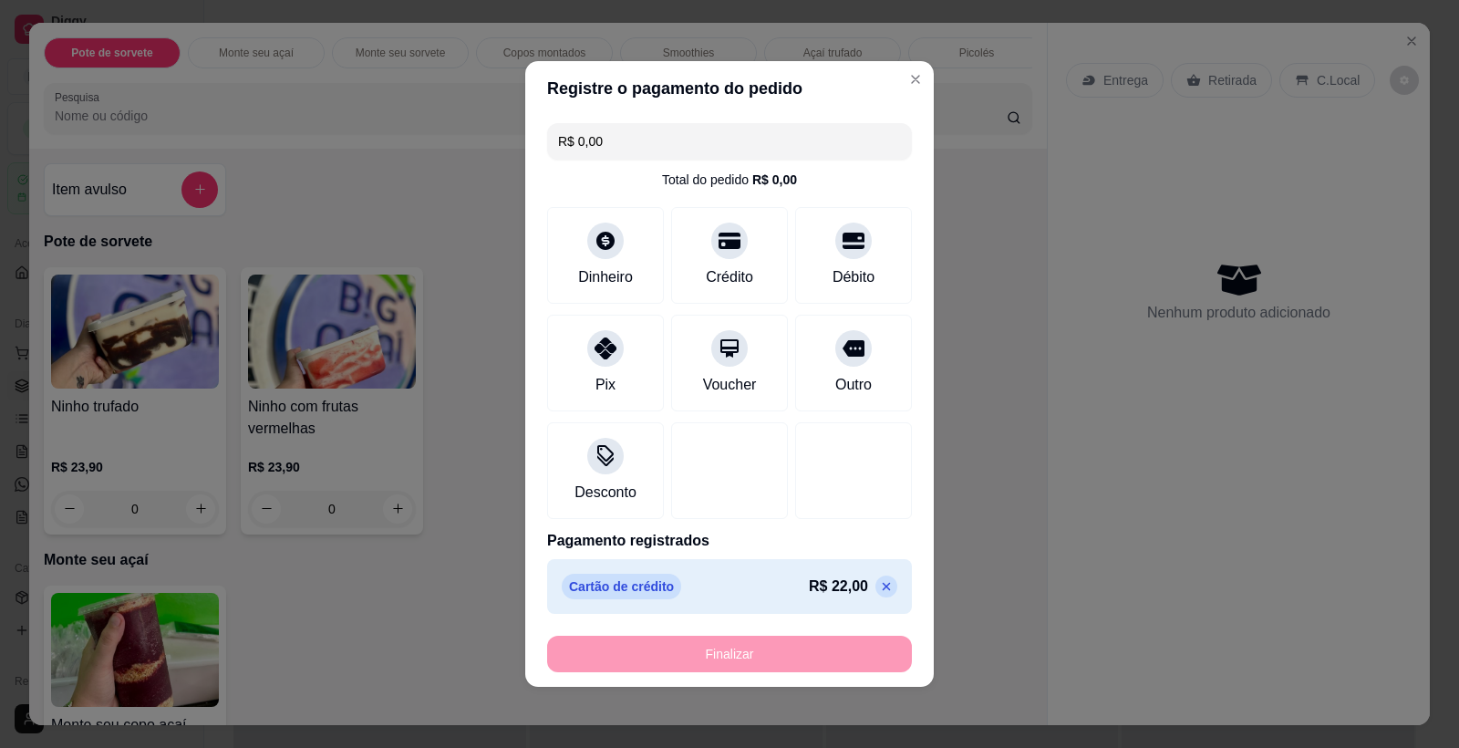
type input "-R$ 22,00"
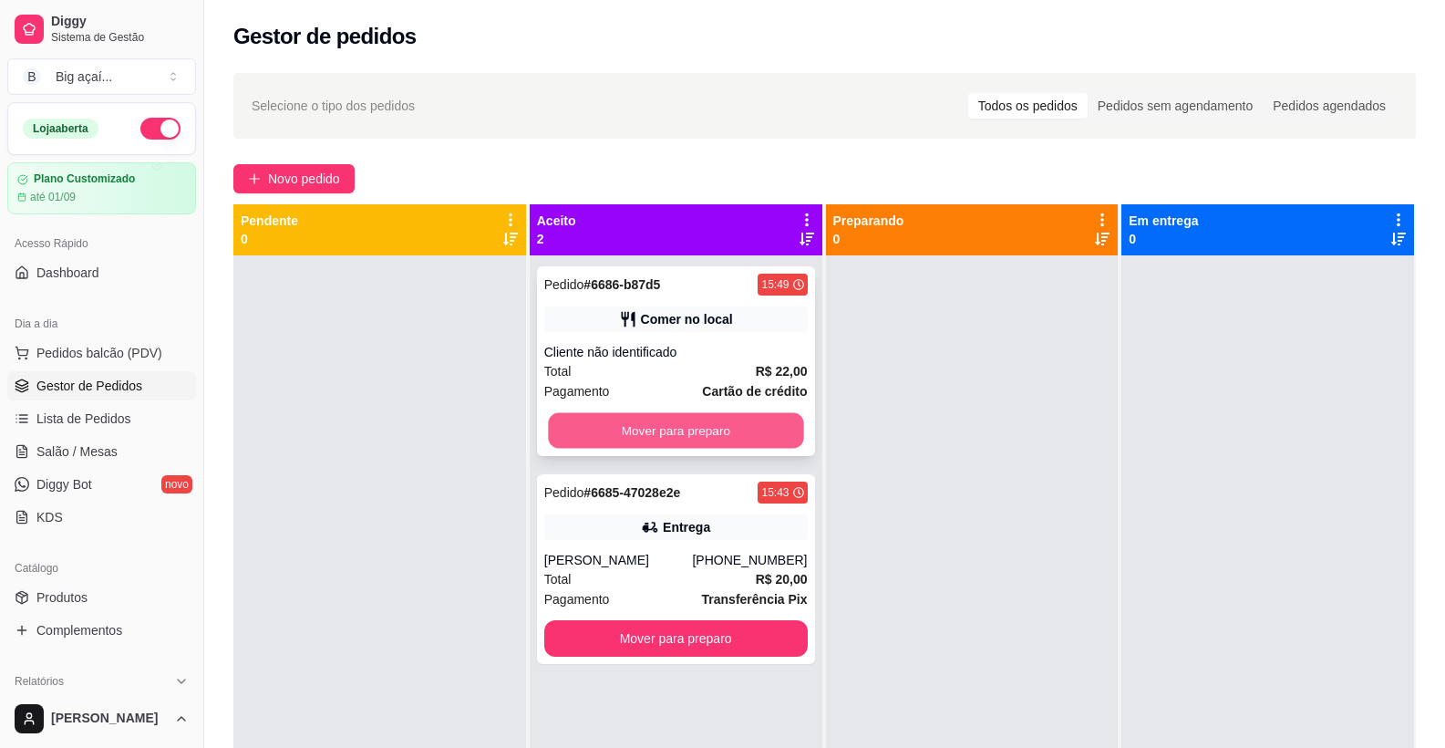
click at [627, 426] on button "Mover para preparo" at bounding box center [675, 431] width 255 height 36
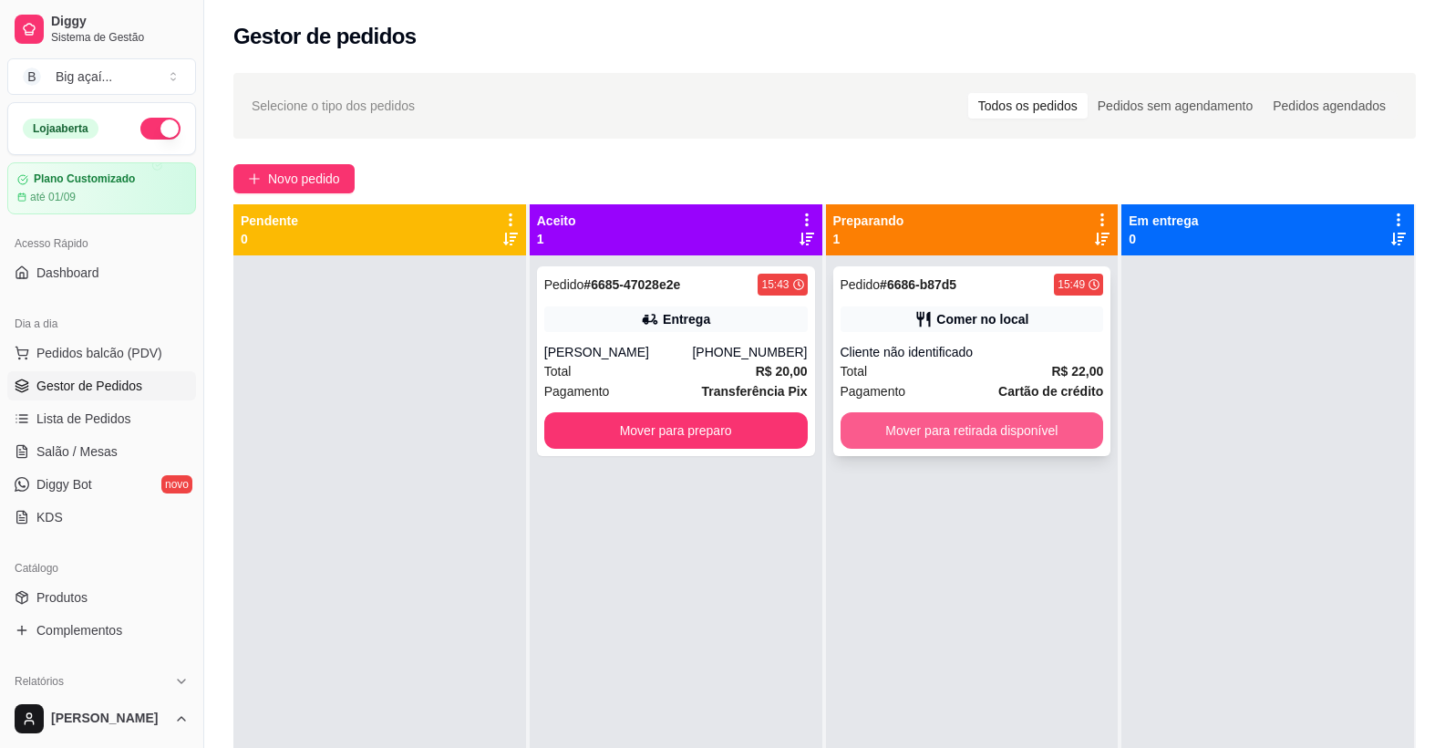
click at [905, 424] on button "Mover para retirada disponível" at bounding box center [973, 430] width 264 height 36
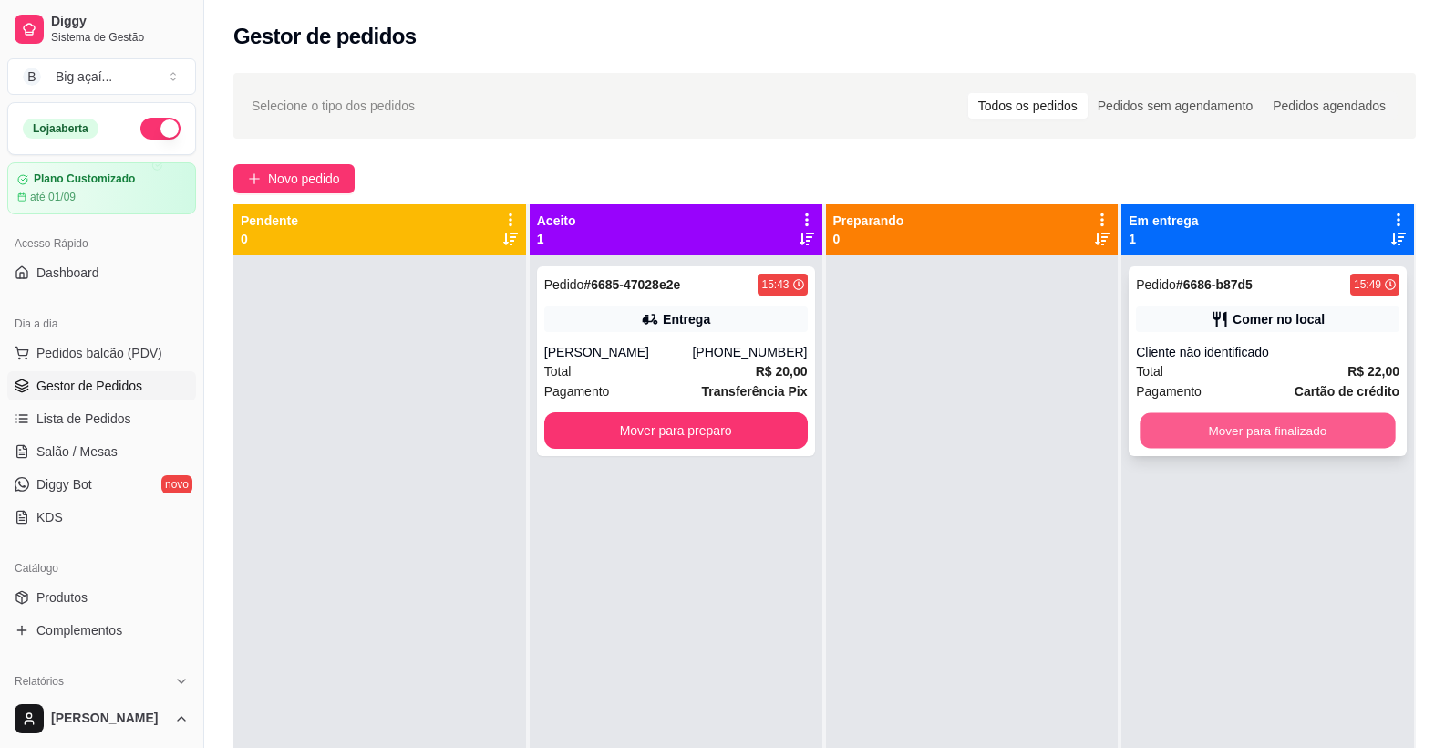
click at [1288, 419] on button "Mover para finalizado" at bounding box center [1268, 431] width 255 height 36
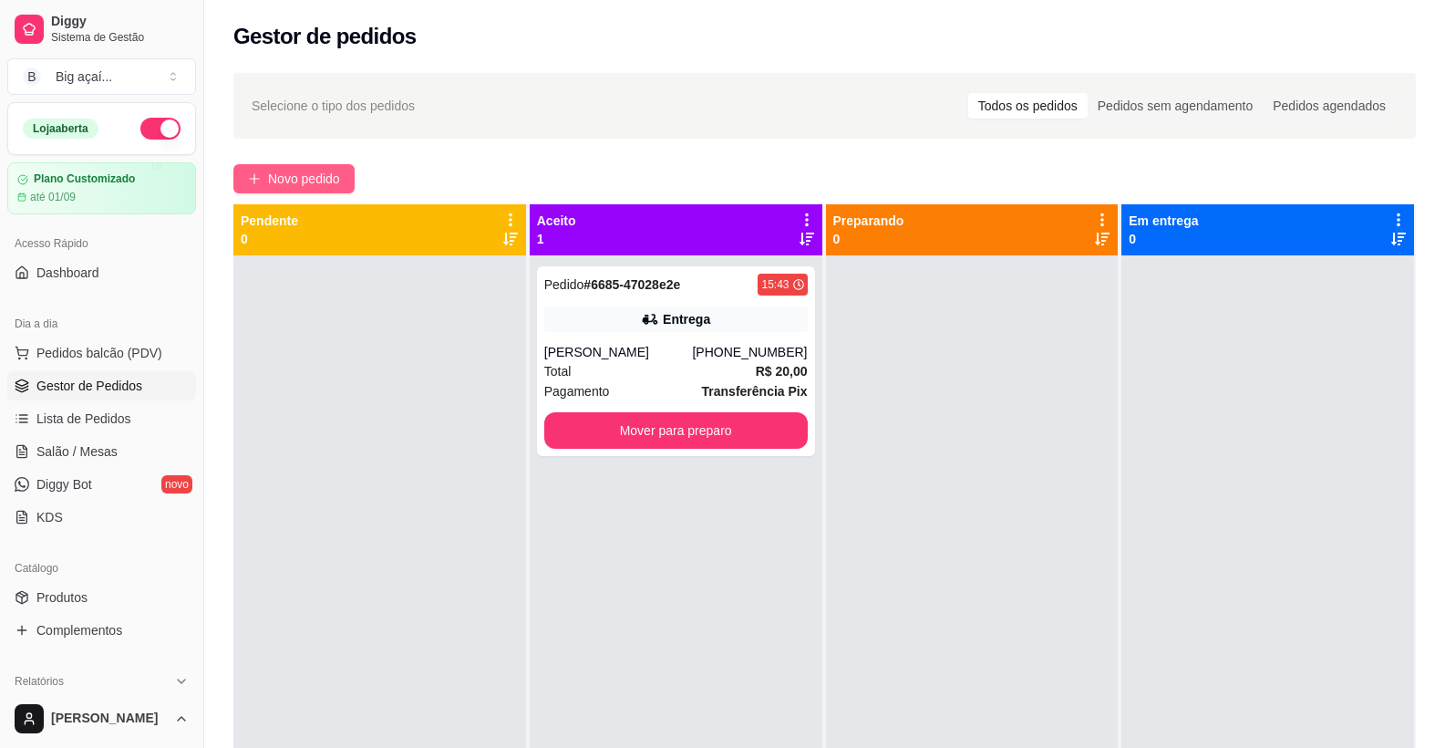
click at [323, 179] on span "Novo pedido" at bounding box center [304, 179] width 72 height 20
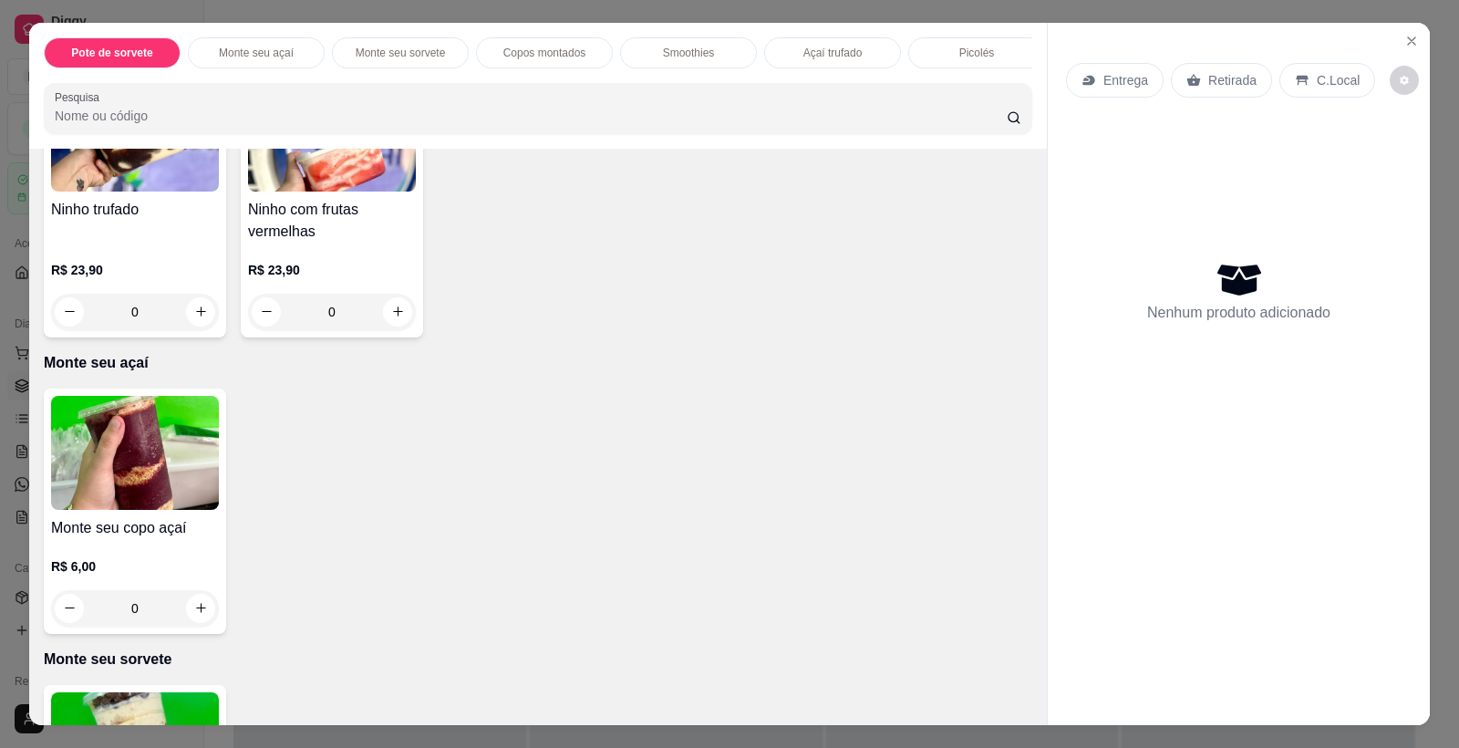
scroll to position [252, 0]
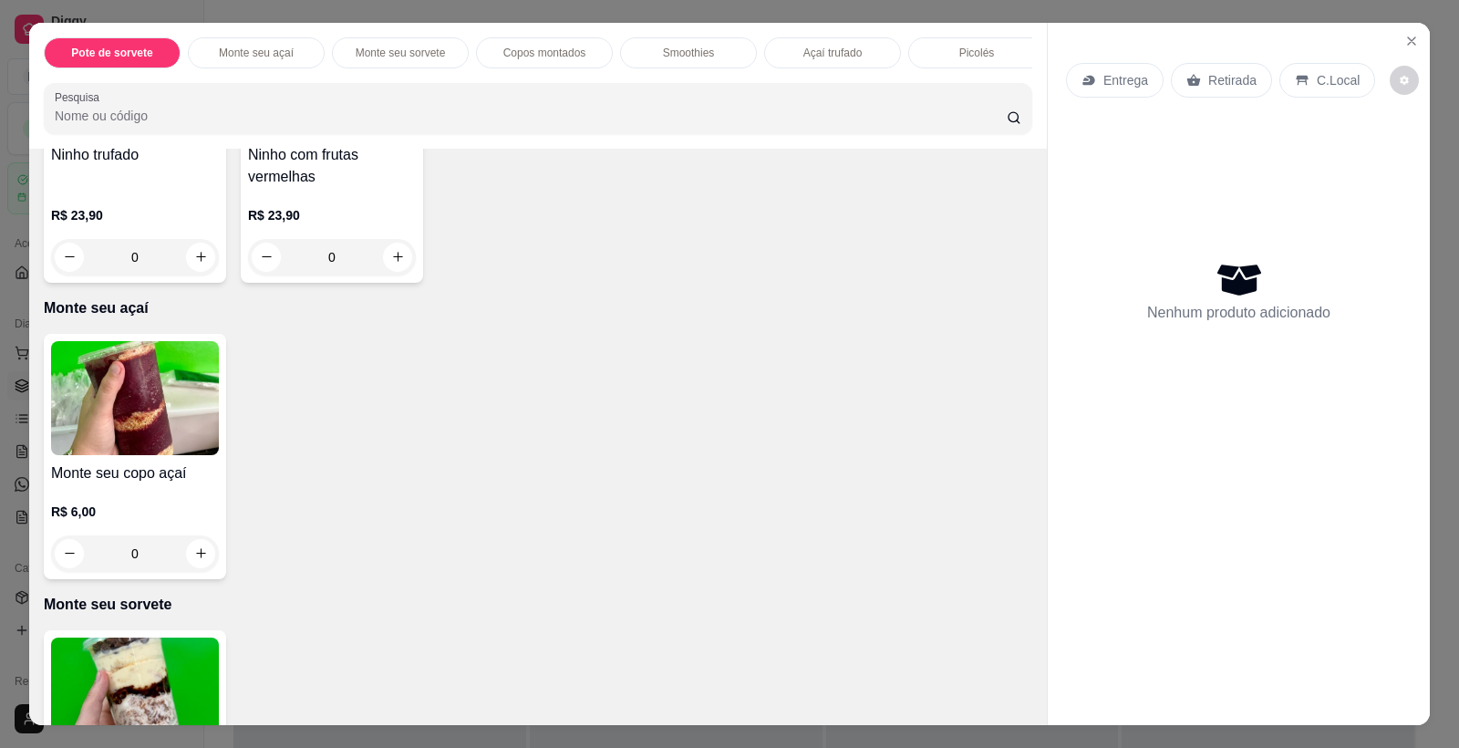
click at [210, 427] on img at bounding box center [135, 398] width 168 height 114
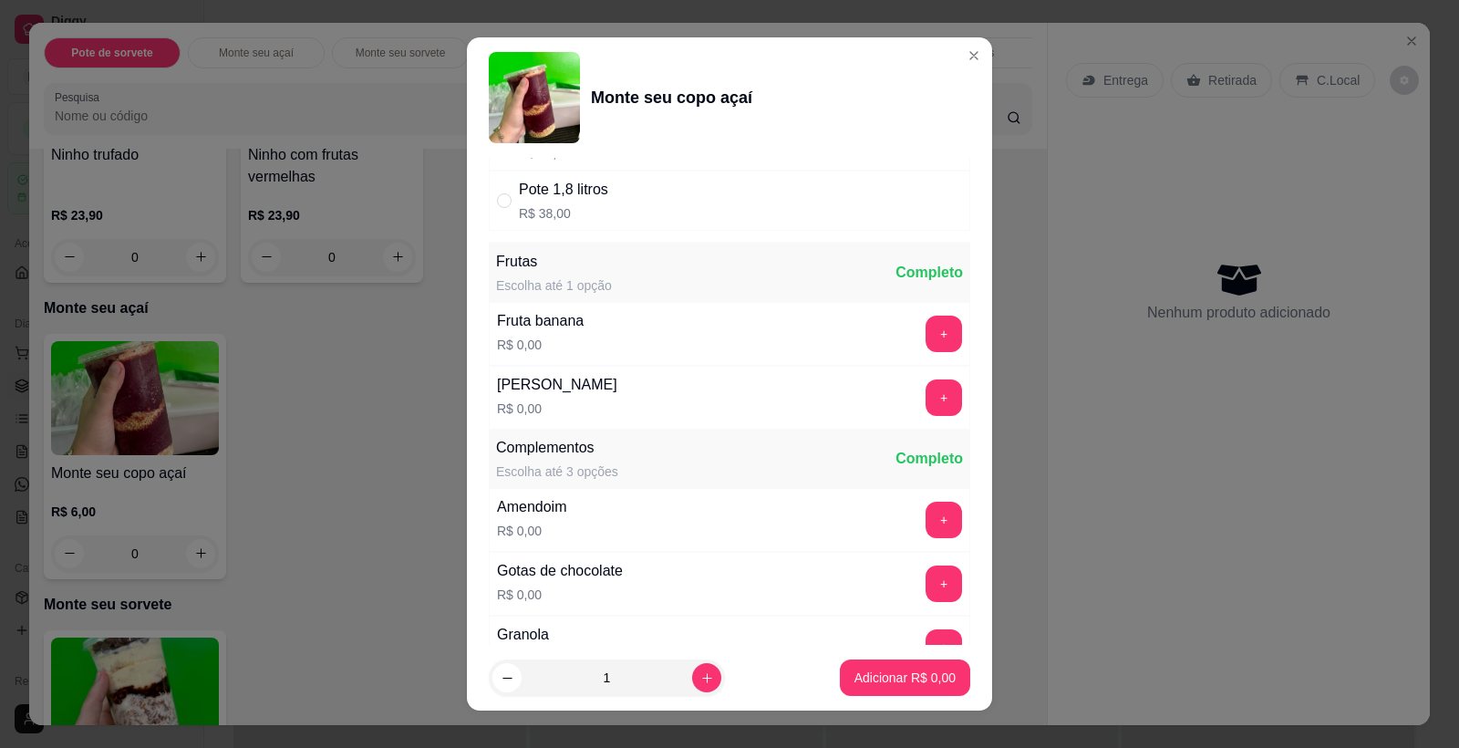
scroll to position [527, 0]
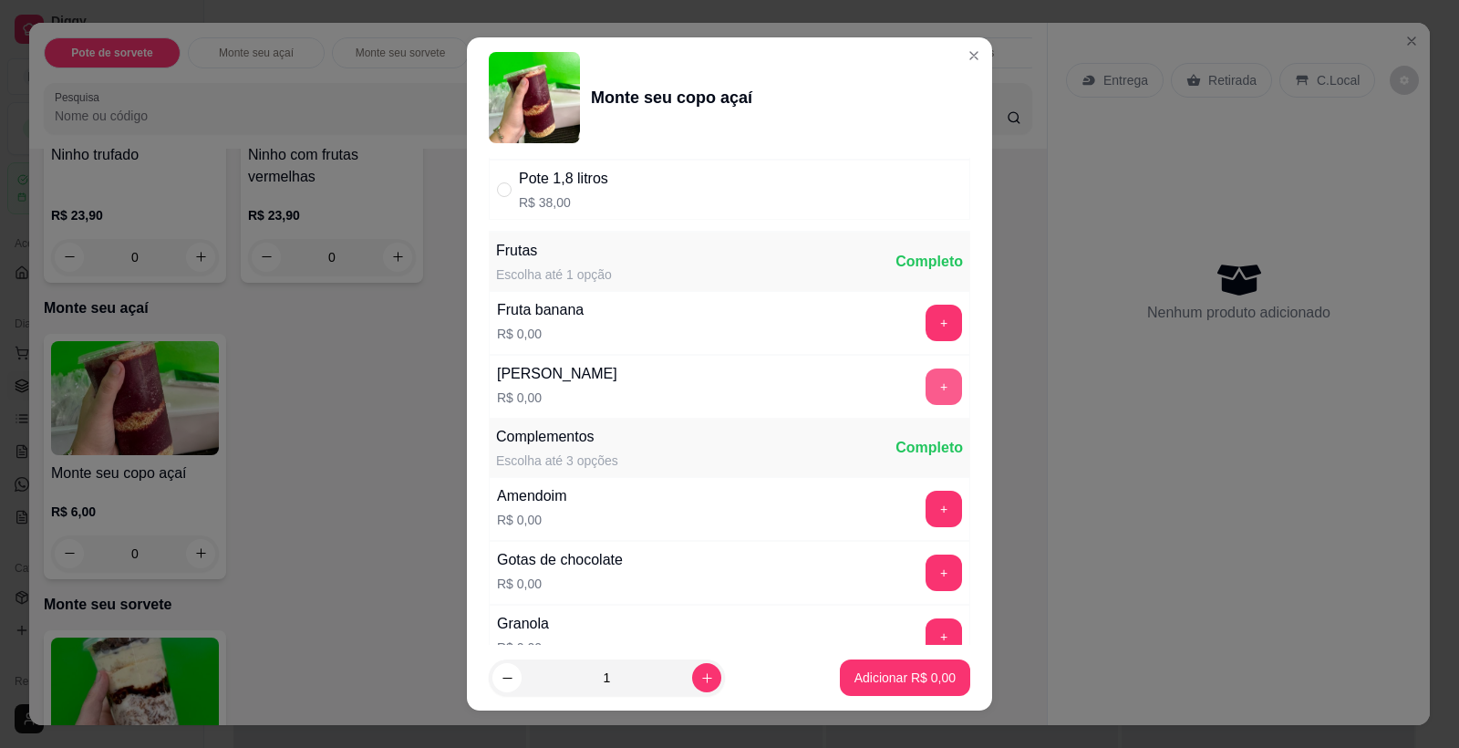
click at [926, 393] on button "+" at bounding box center [944, 386] width 36 height 36
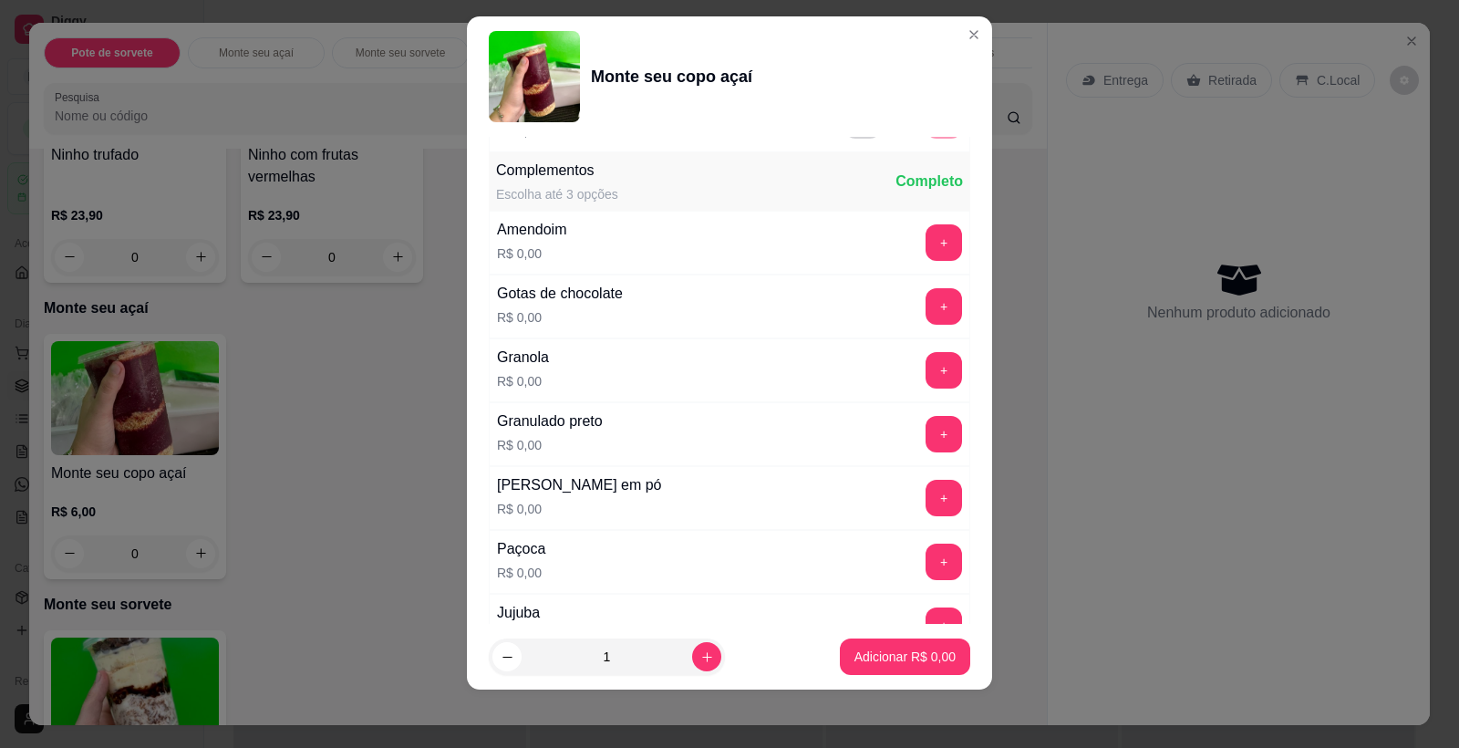
scroll to position [788, 0]
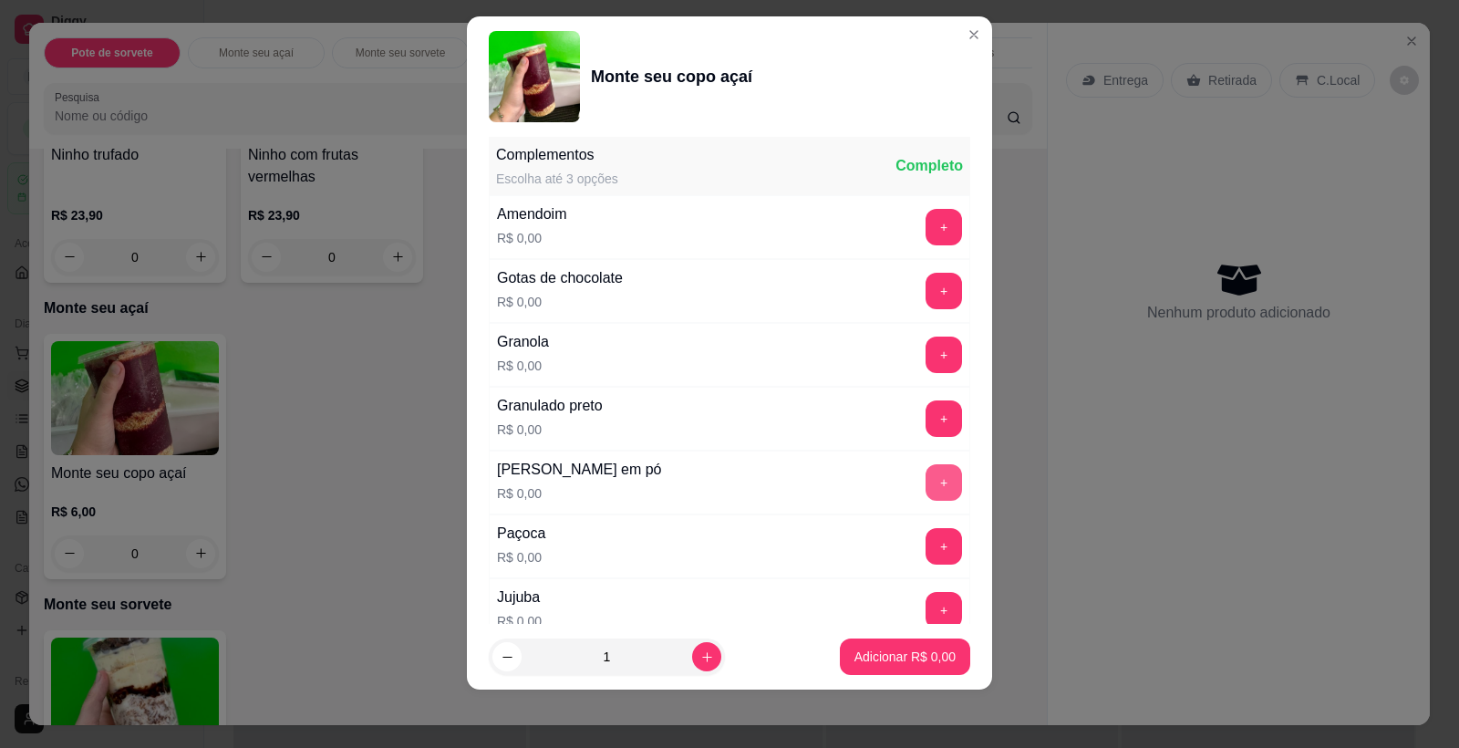
click at [926, 487] on button "+" at bounding box center [944, 482] width 36 height 36
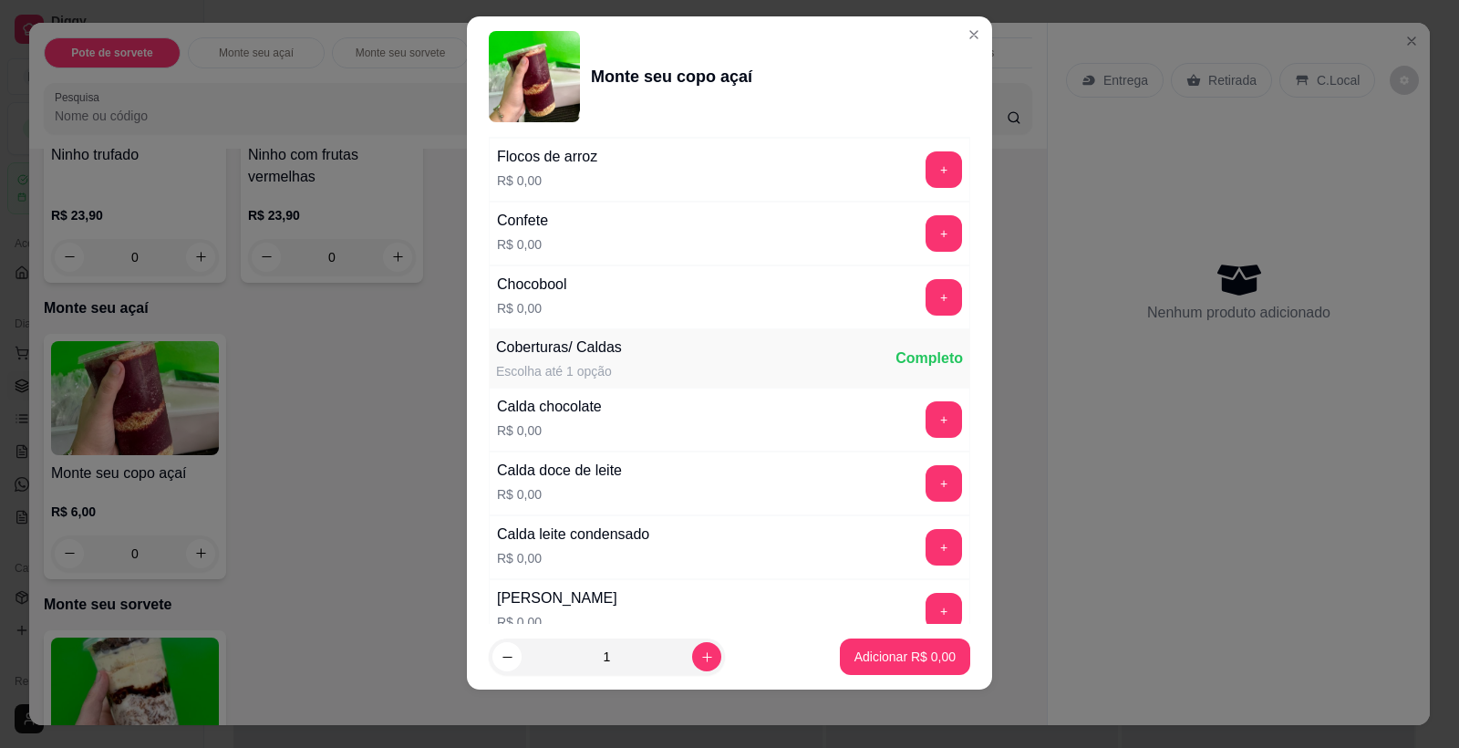
scroll to position [1507, 0]
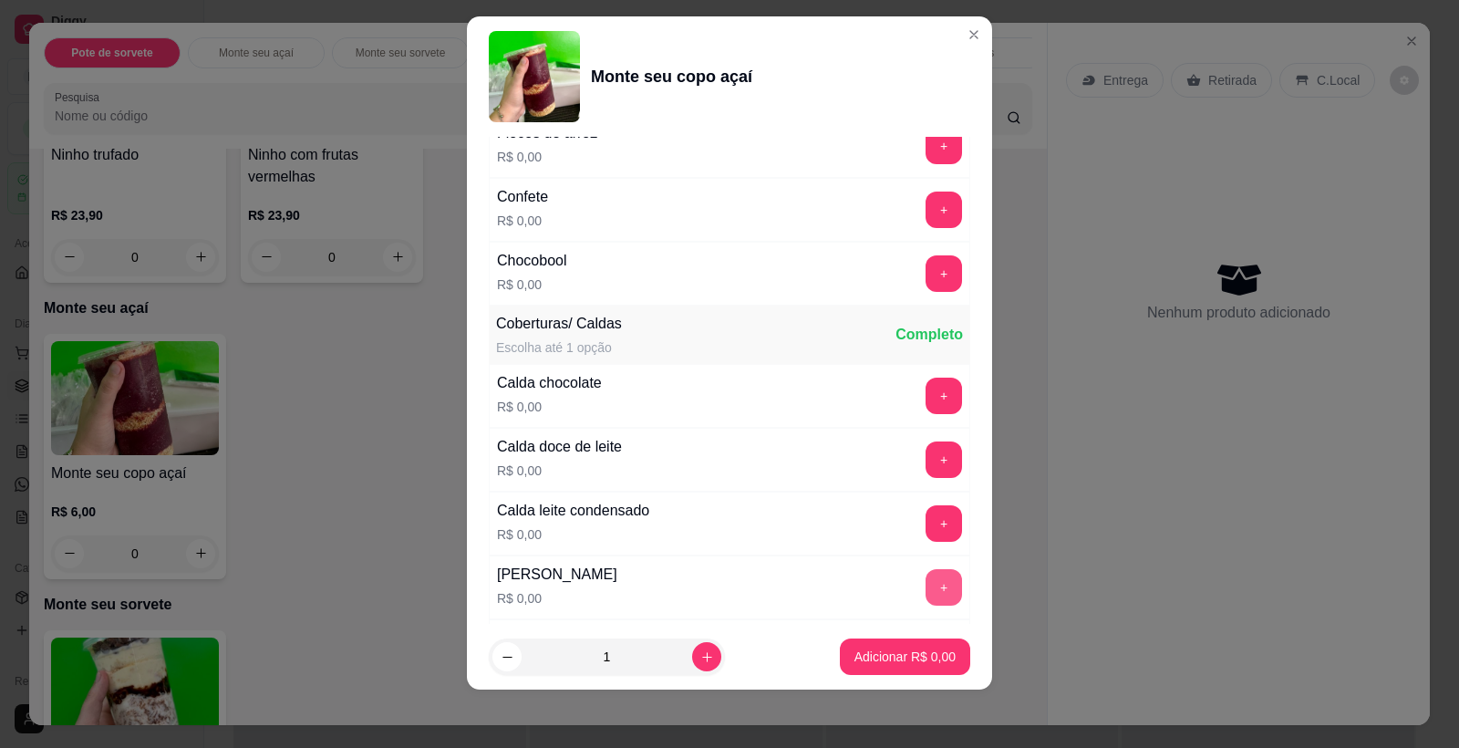
click at [926, 576] on button "+" at bounding box center [944, 587] width 36 height 36
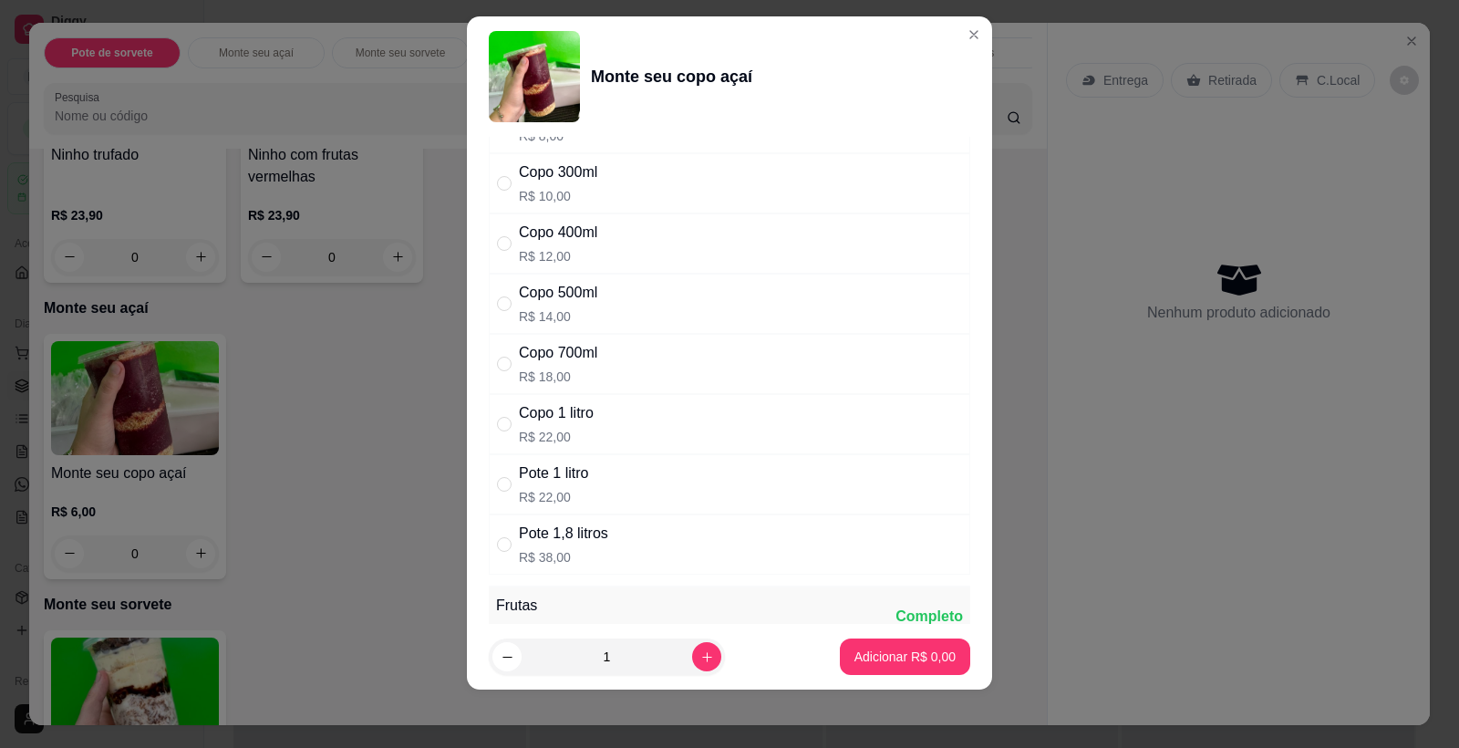
scroll to position [57, 0]
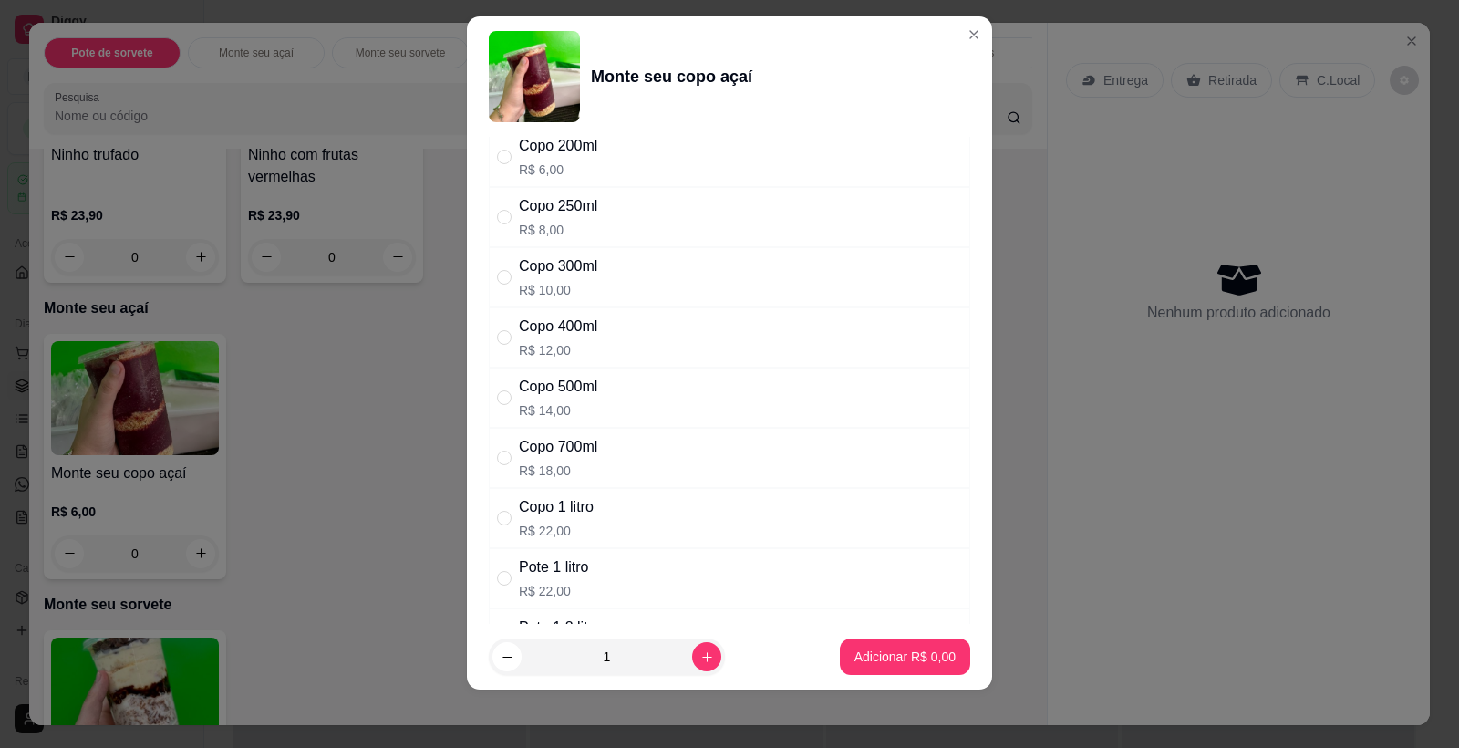
click at [576, 209] on div "Copo 250ml" at bounding box center [558, 206] width 78 height 22
radio input "true"
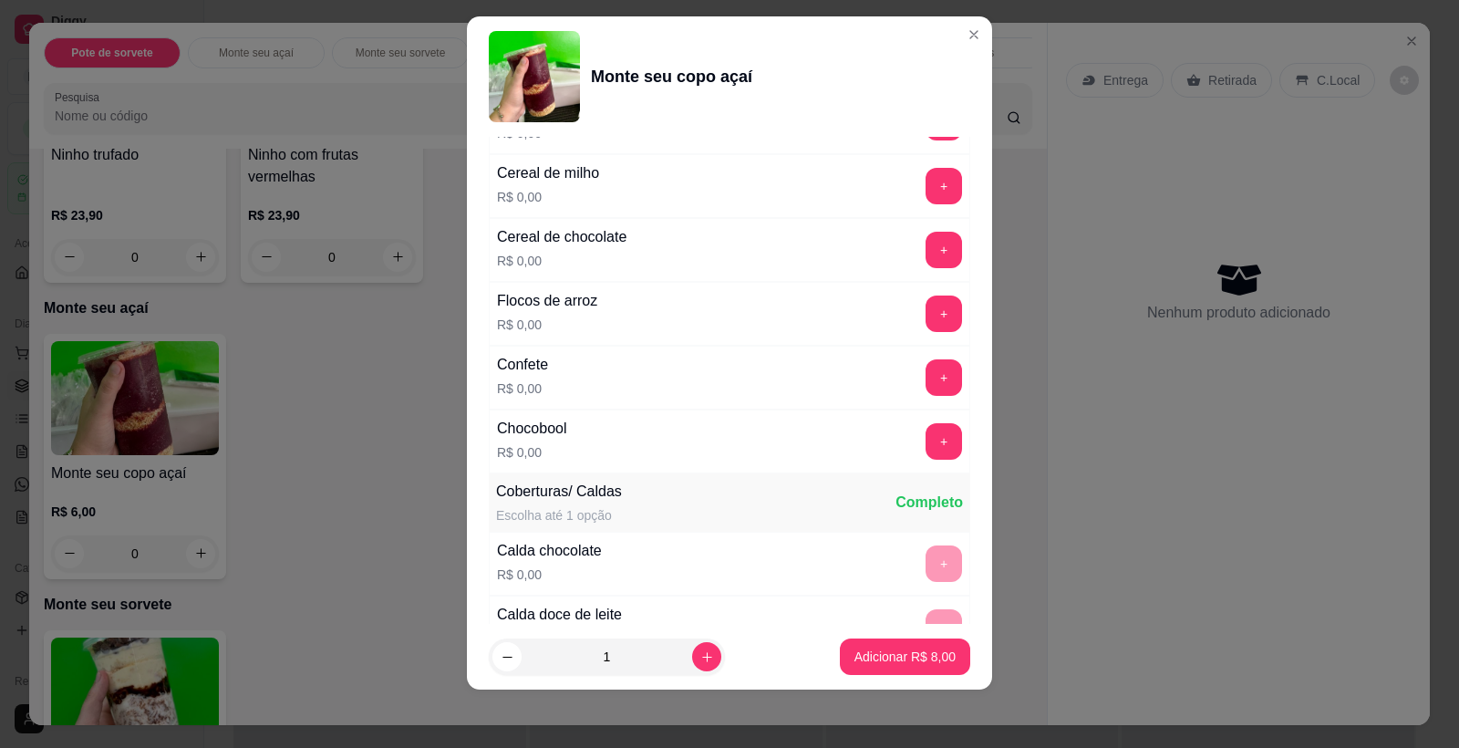
scroll to position [1298, 0]
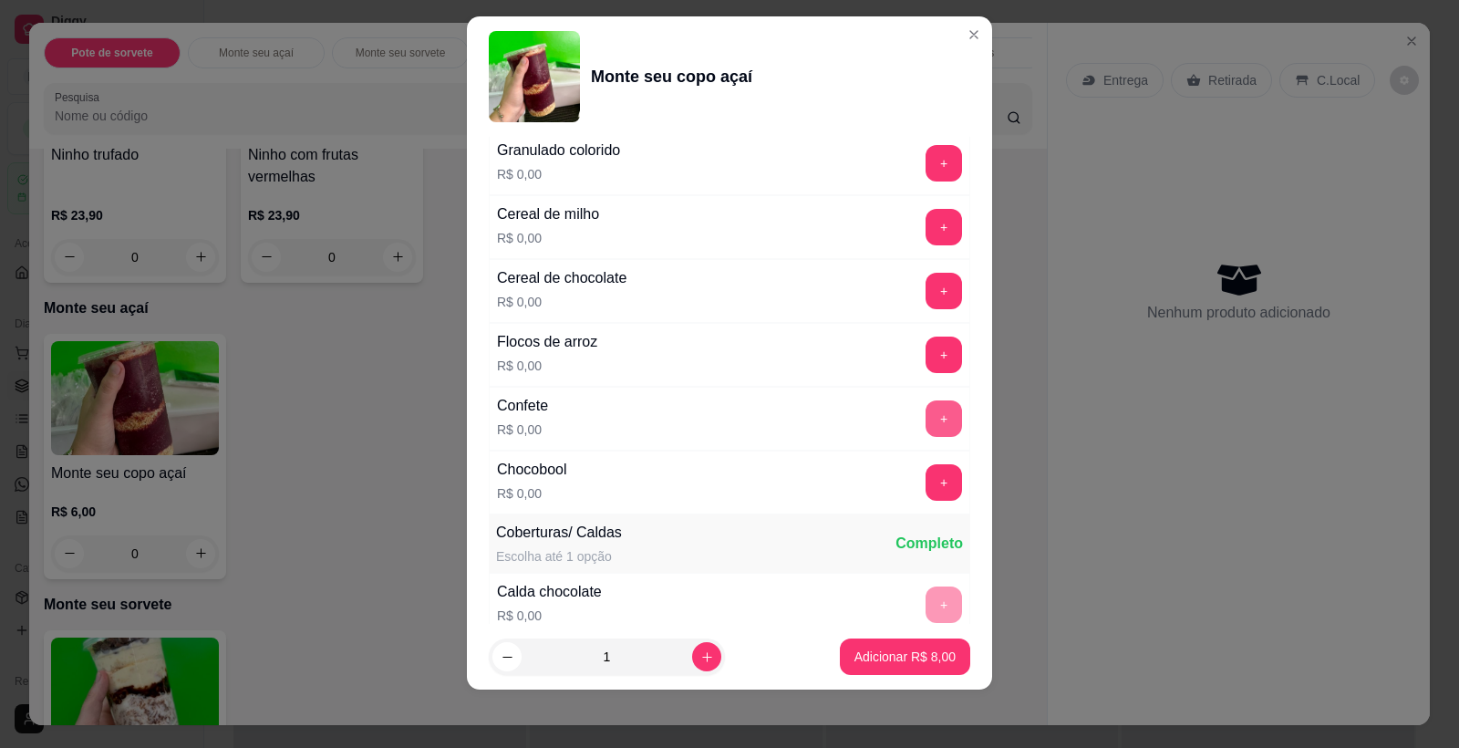
click at [926, 422] on button "+" at bounding box center [944, 418] width 36 height 36
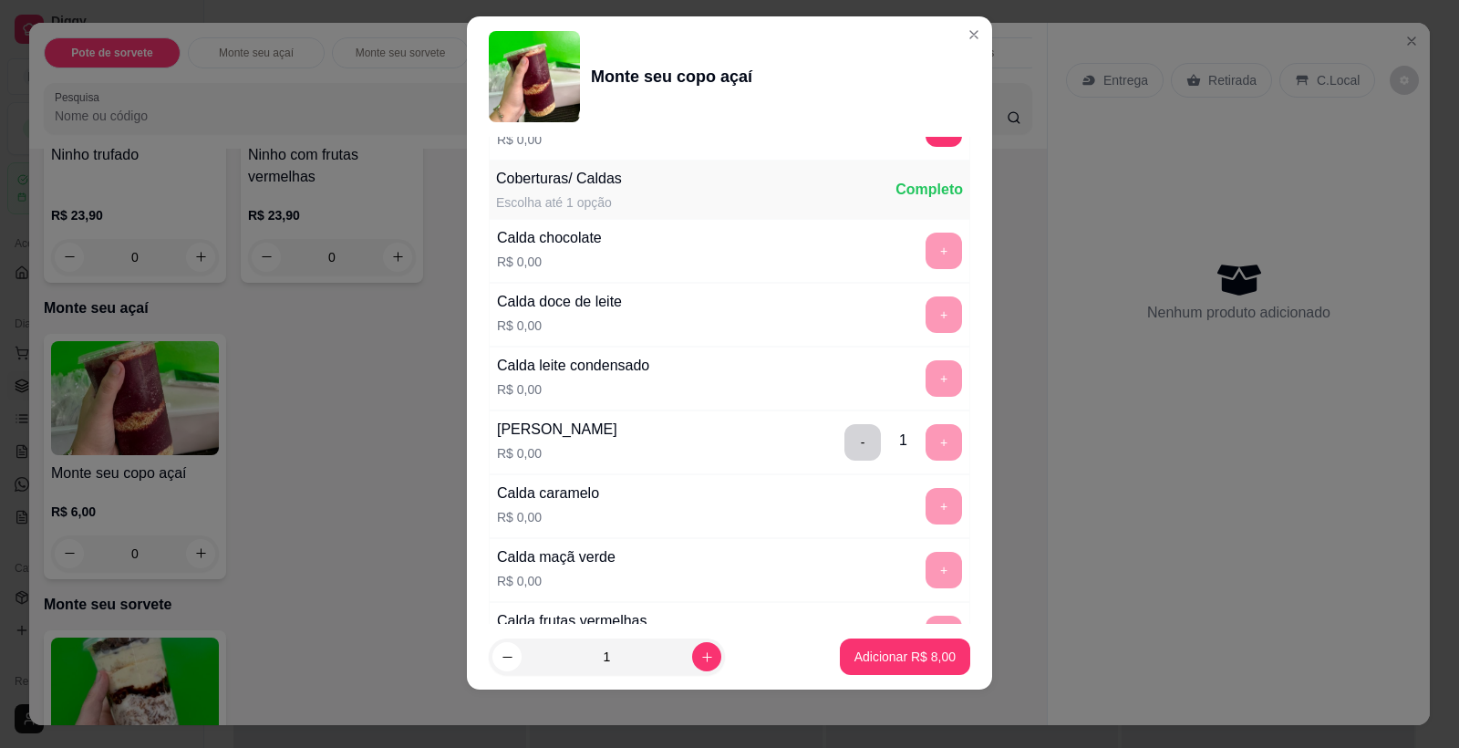
scroll to position [1699, 0]
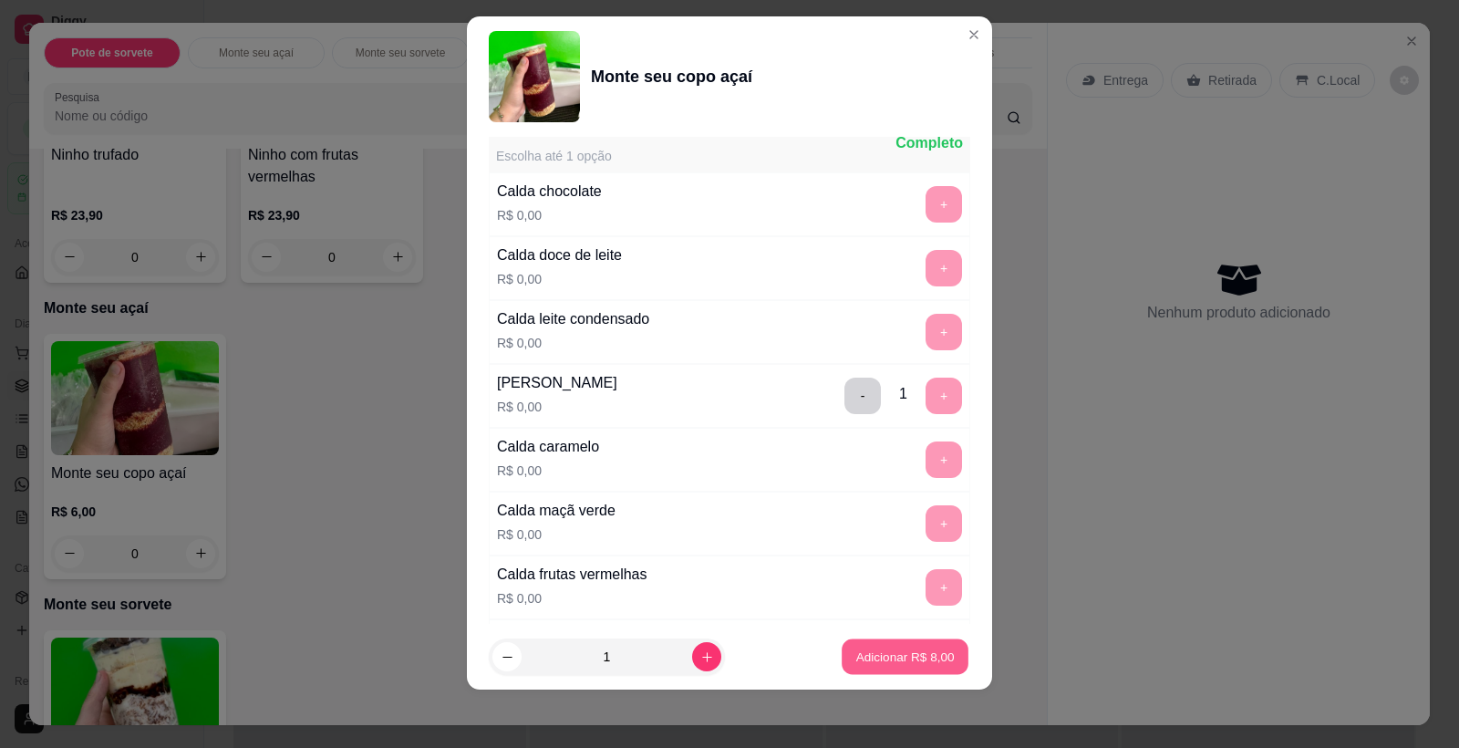
click at [898, 663] on p "Adicionar R$ 8,00" at bounding box center [904, 655] width 98 height 17
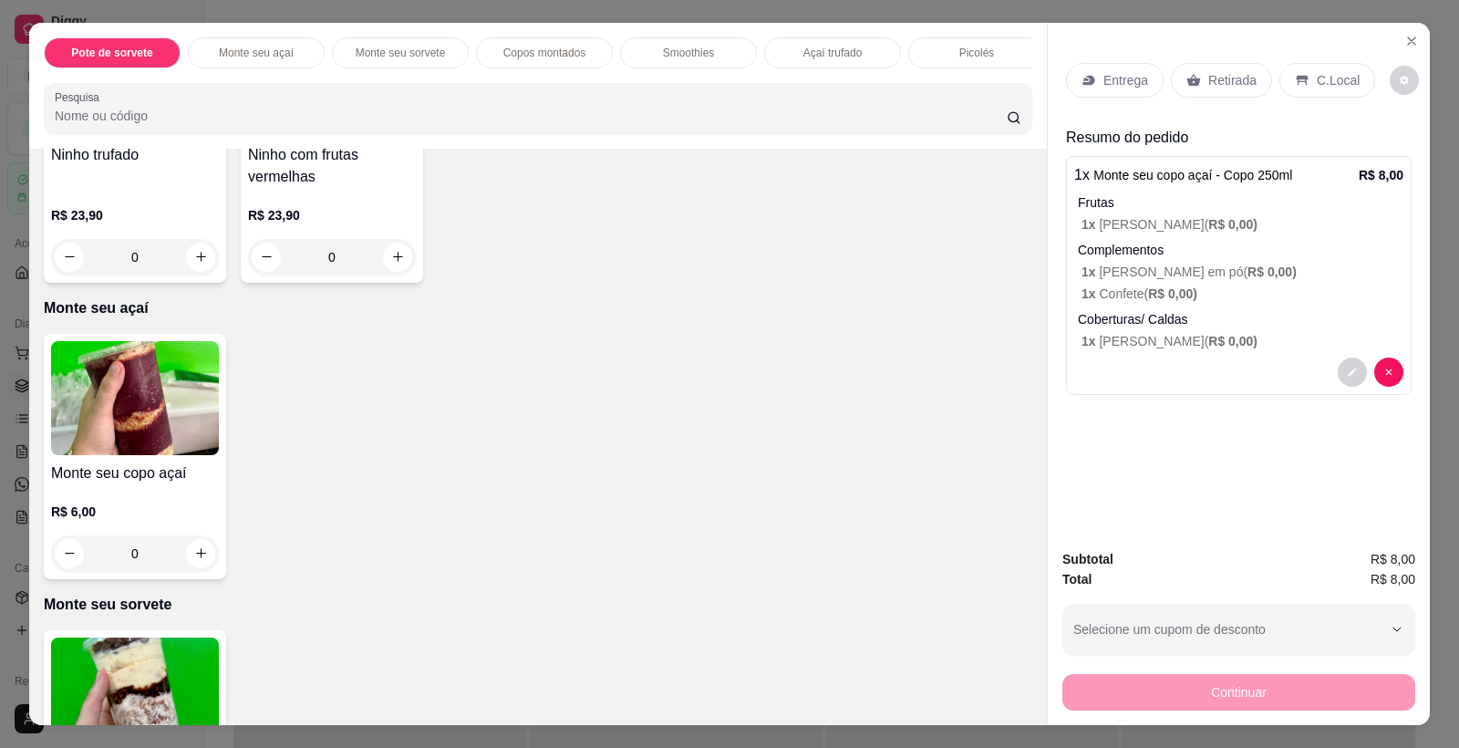
click at [1299, 77] on div "C.Local" at bounding box center [1327, 80] width 96 height 35
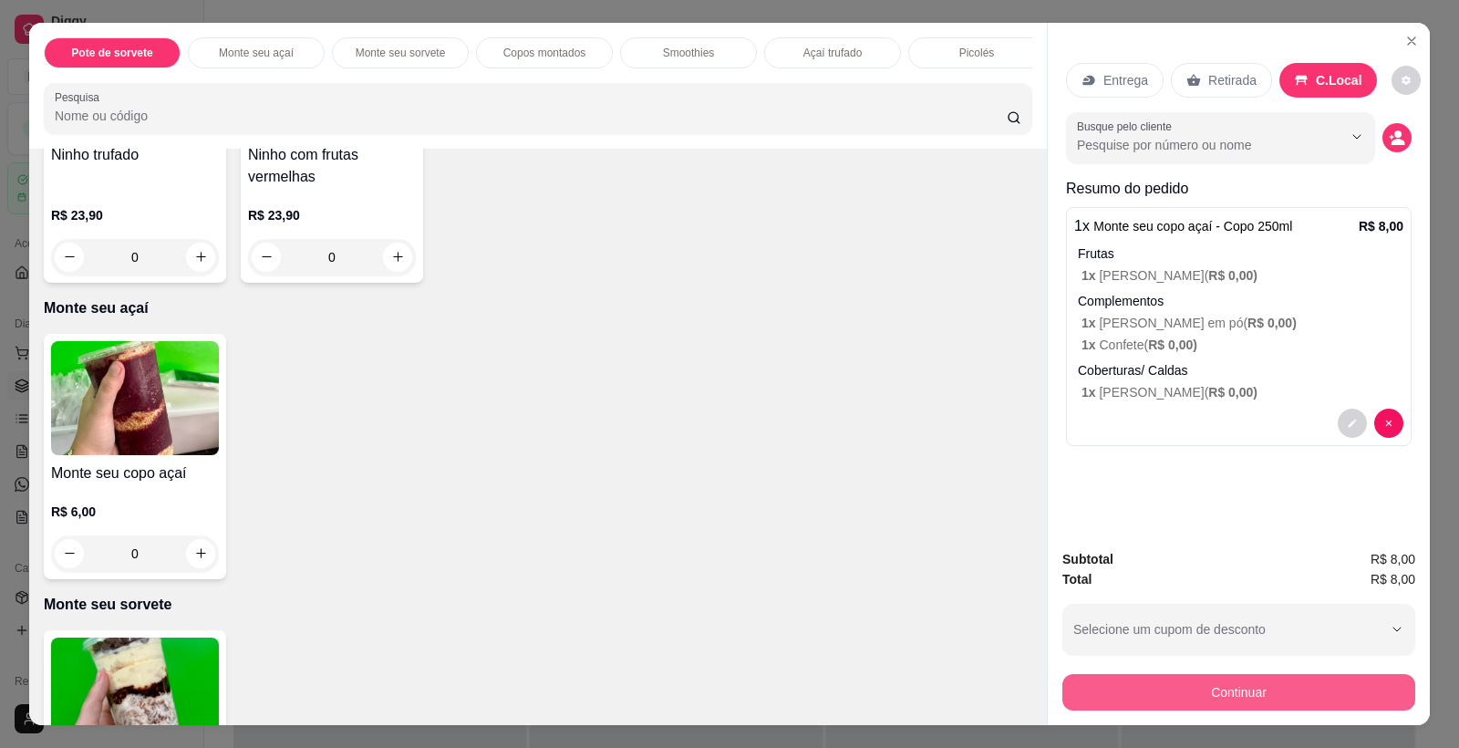
click at [1170, 690] on button "Continuar" at bounding box center [1238, 692] width 353 height 36
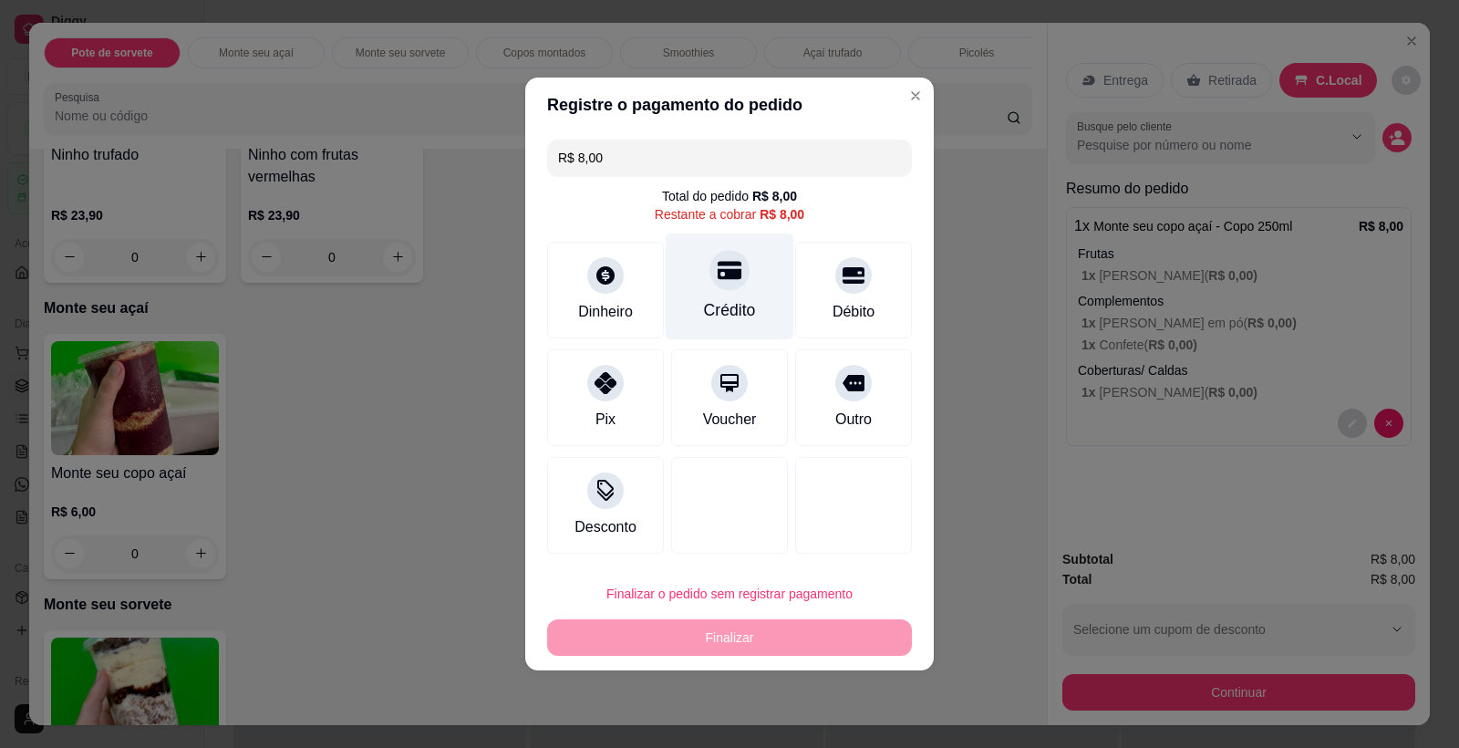
click at [723, 295] on div "Crédito" at bounding box center [730, 286] width 129 height 107
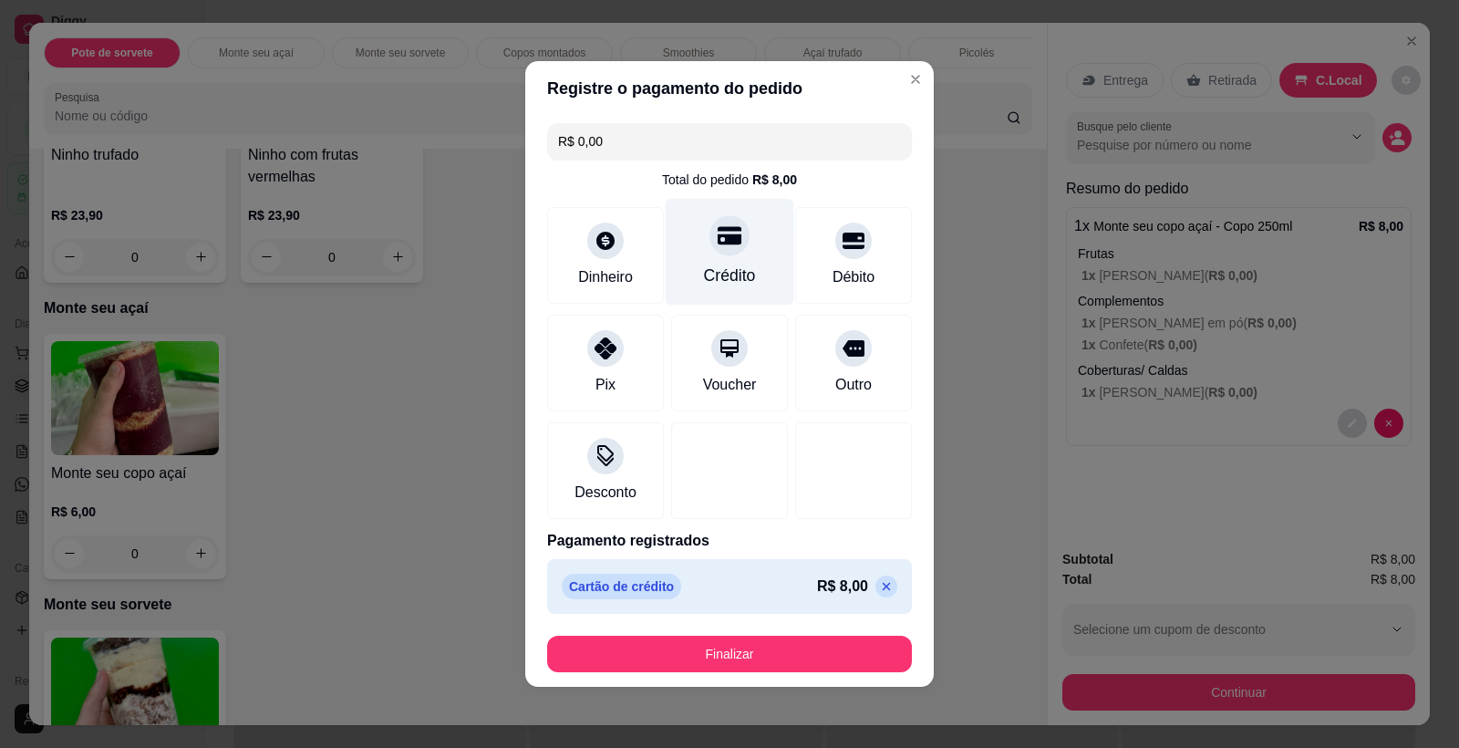
click at [725, 237] on icon at bounding box center [730, 236] width 24 height 18
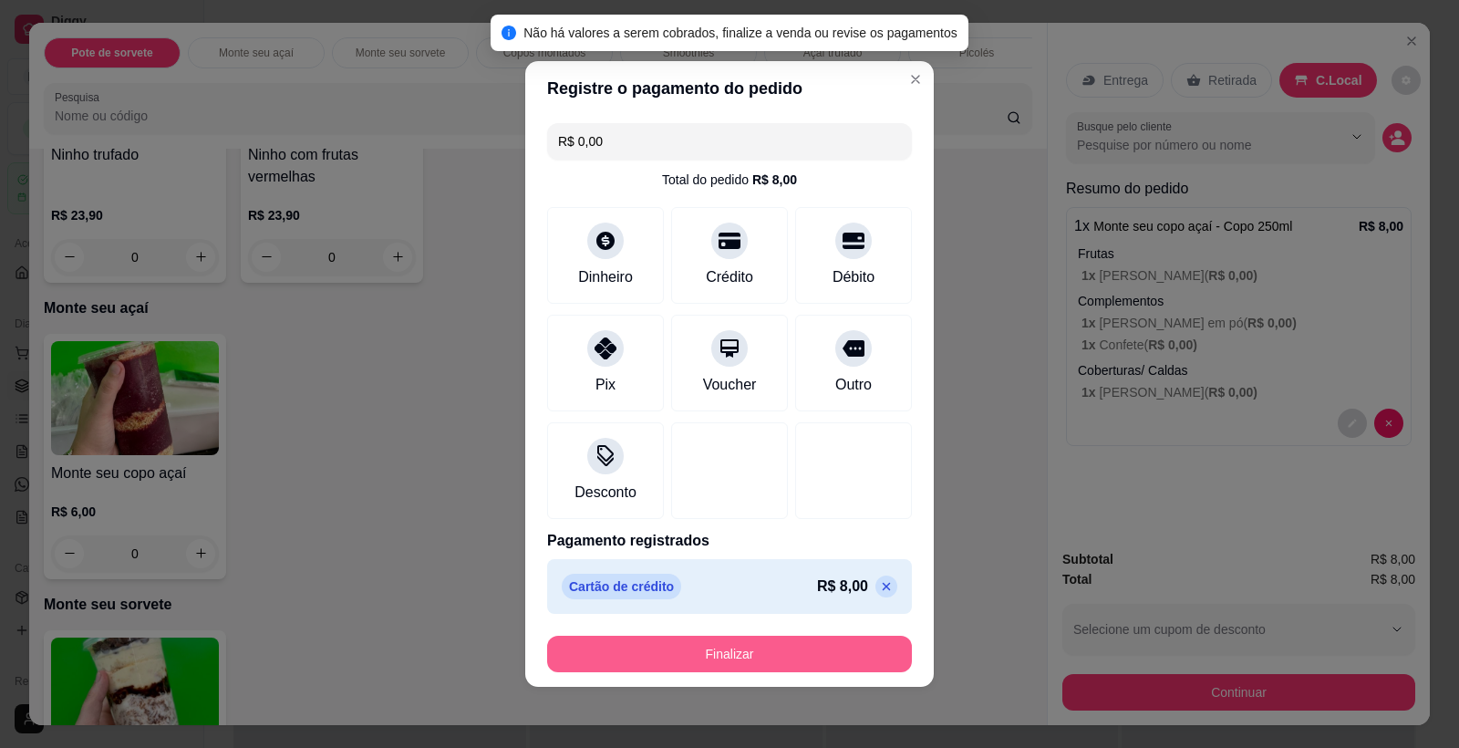
click at [752, 657] on button "Finalizar" at bounding box center [729, 654] width 365 height 36
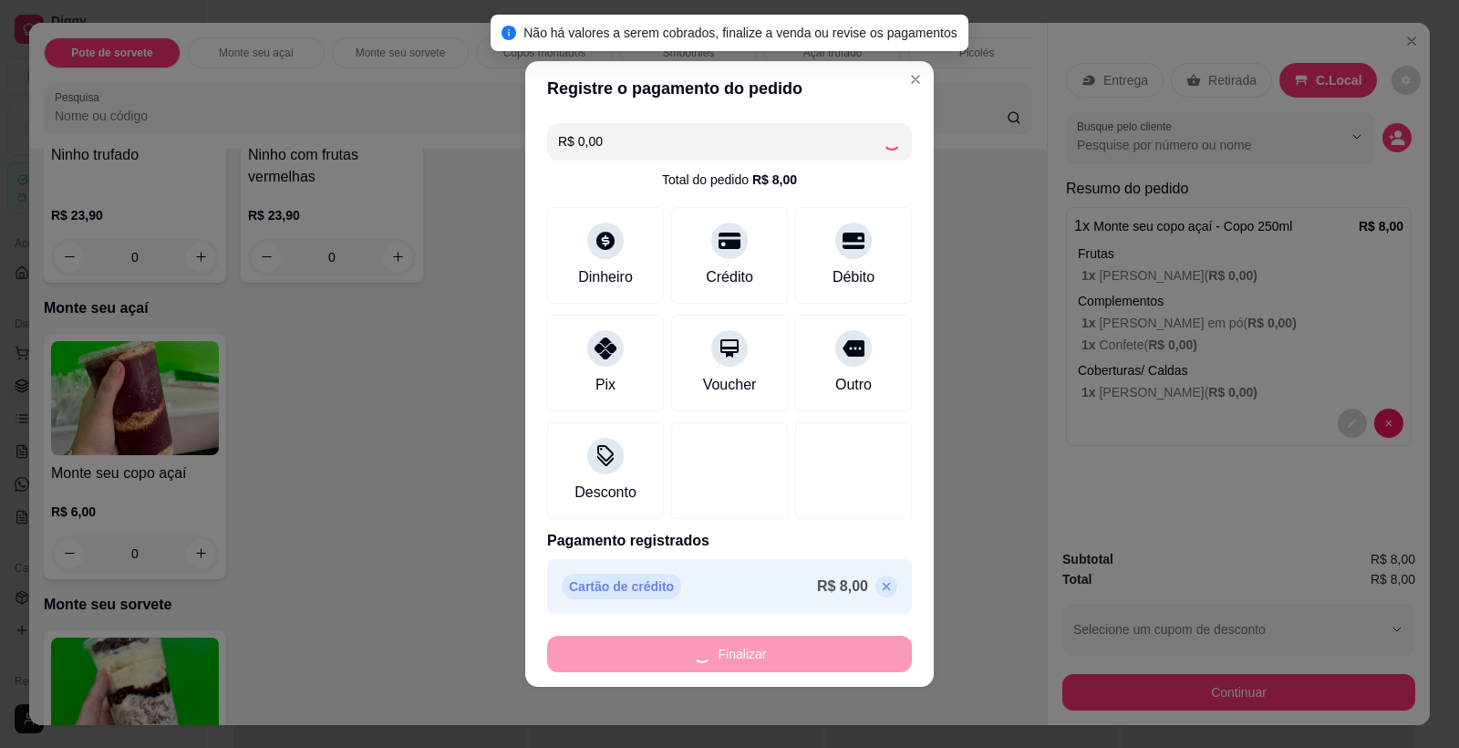
type input "-R$ 8,00"
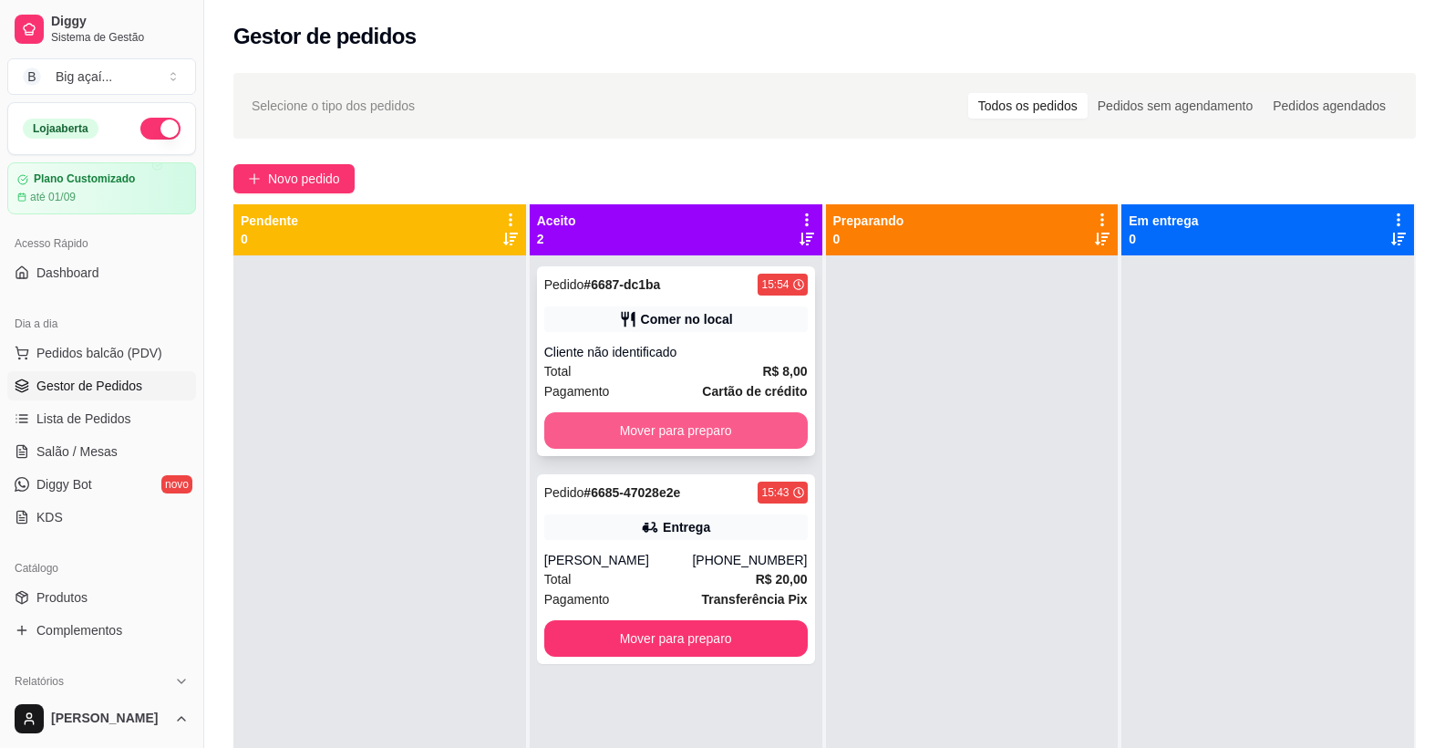
click at [681, 422] on button "Mover para preparo" at bounding box center [676, 430] width 264 height 36
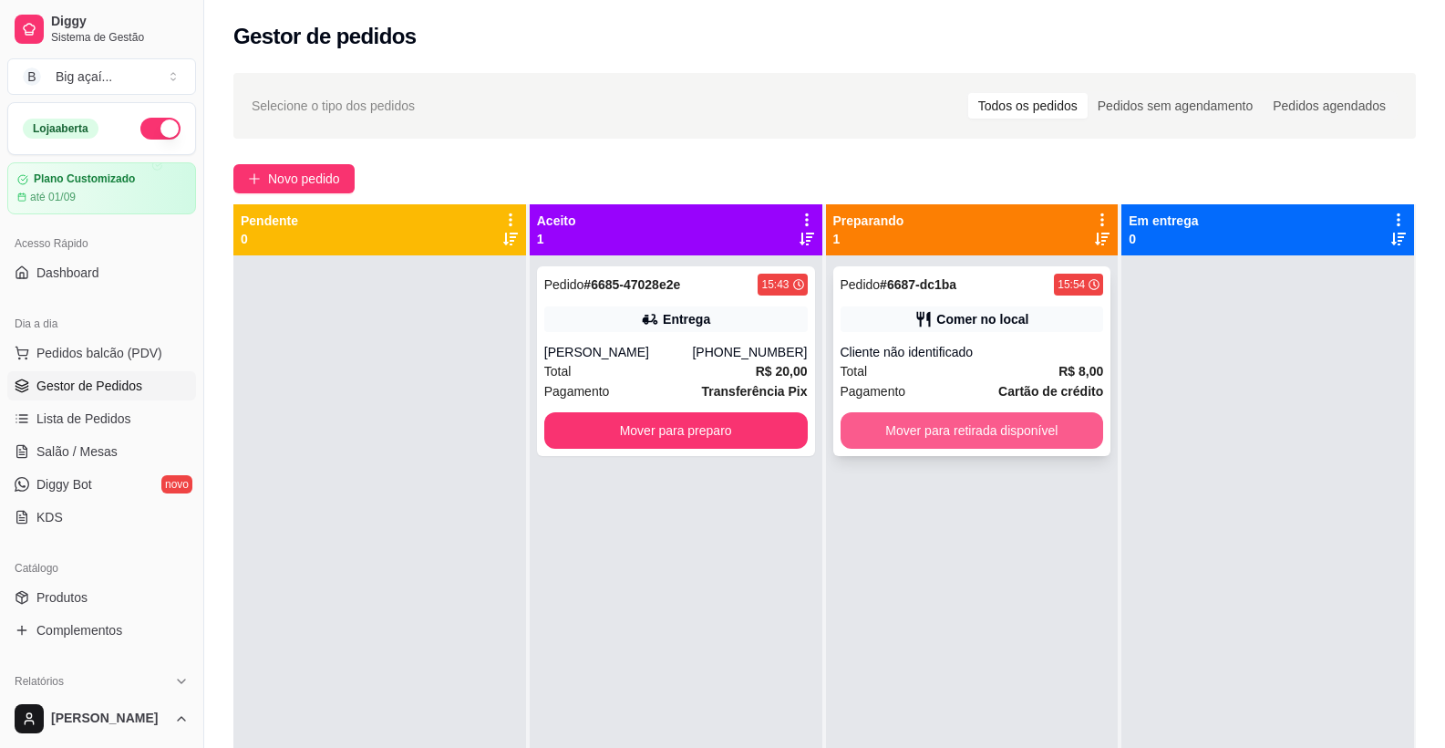
click at [942, 428] on button "Mover para retirada disponível" at bounding box center [973, 430] width 264 height 36
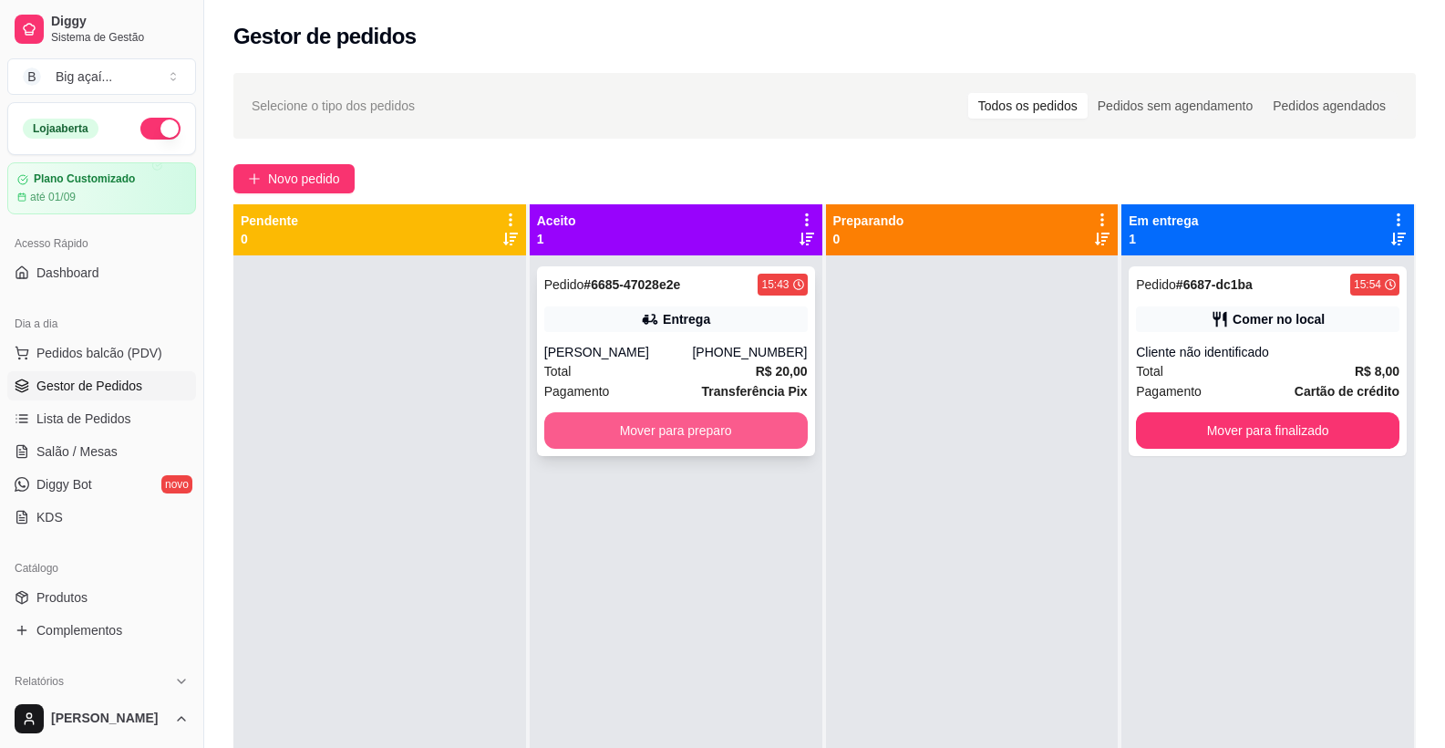
click at [714, 430] on button "Mover para preparo" at bounding box center [676, 430] width 264 height 36
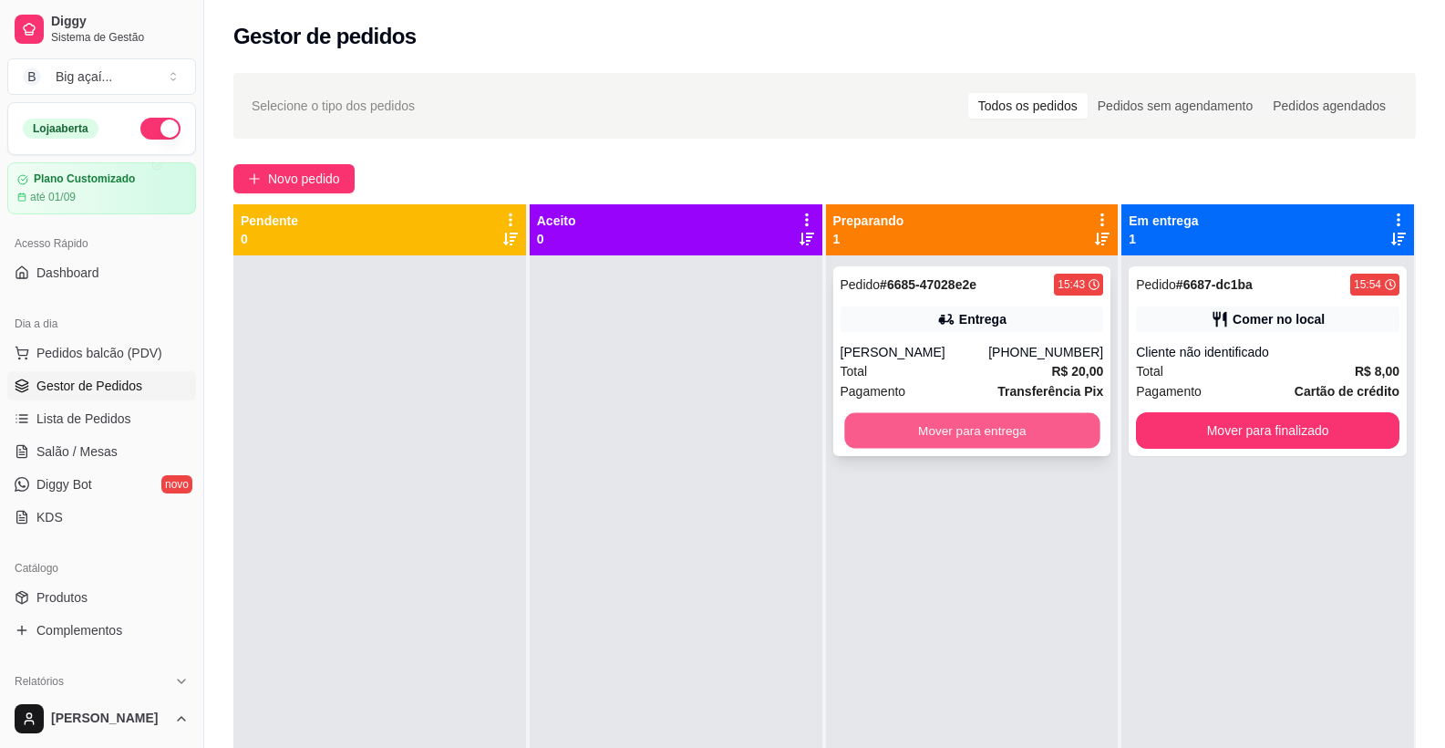
click at [992, 418] on button "Mover para entrega" at bounding box center [971, 431] width 255 height 36
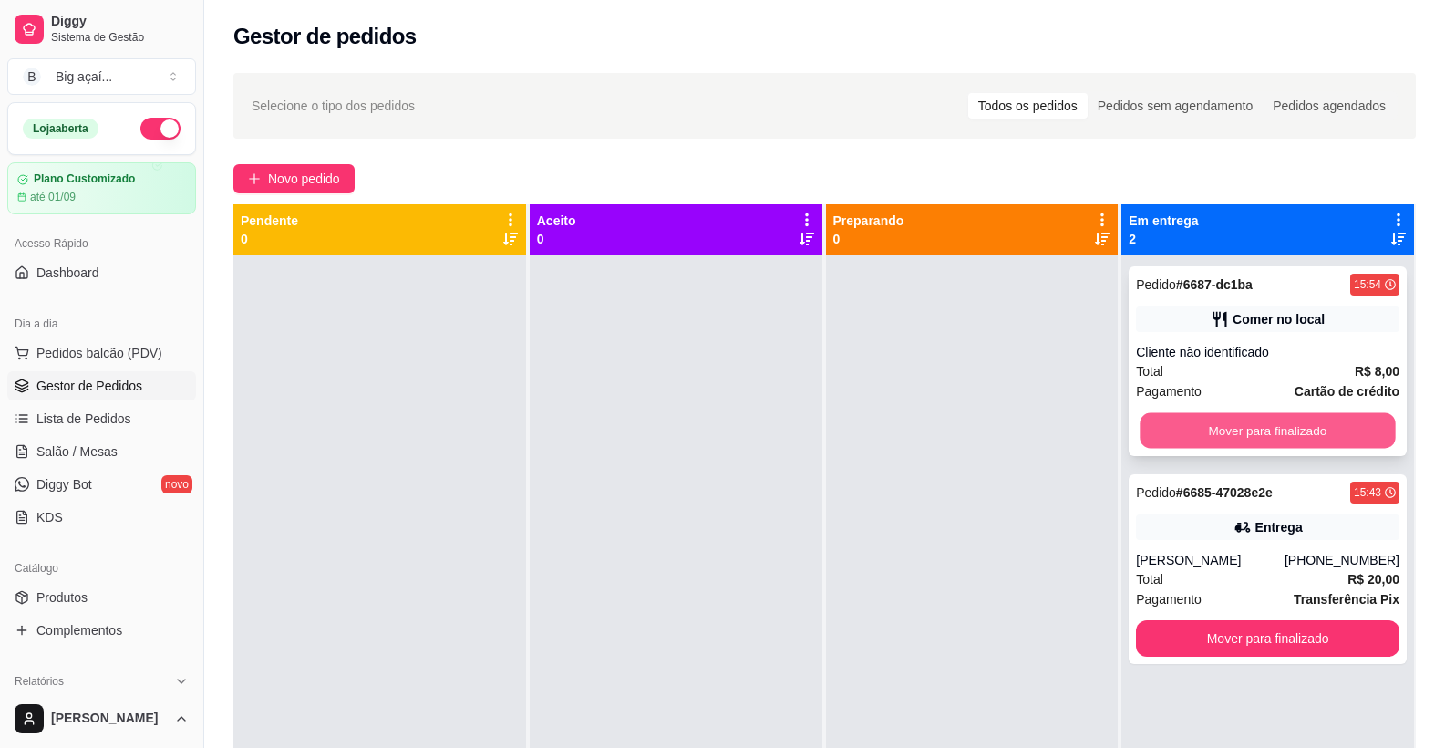
click at [1264, 427] on button "Mover para finalizado" at bounding box center [1268, 431] width 255 height 36
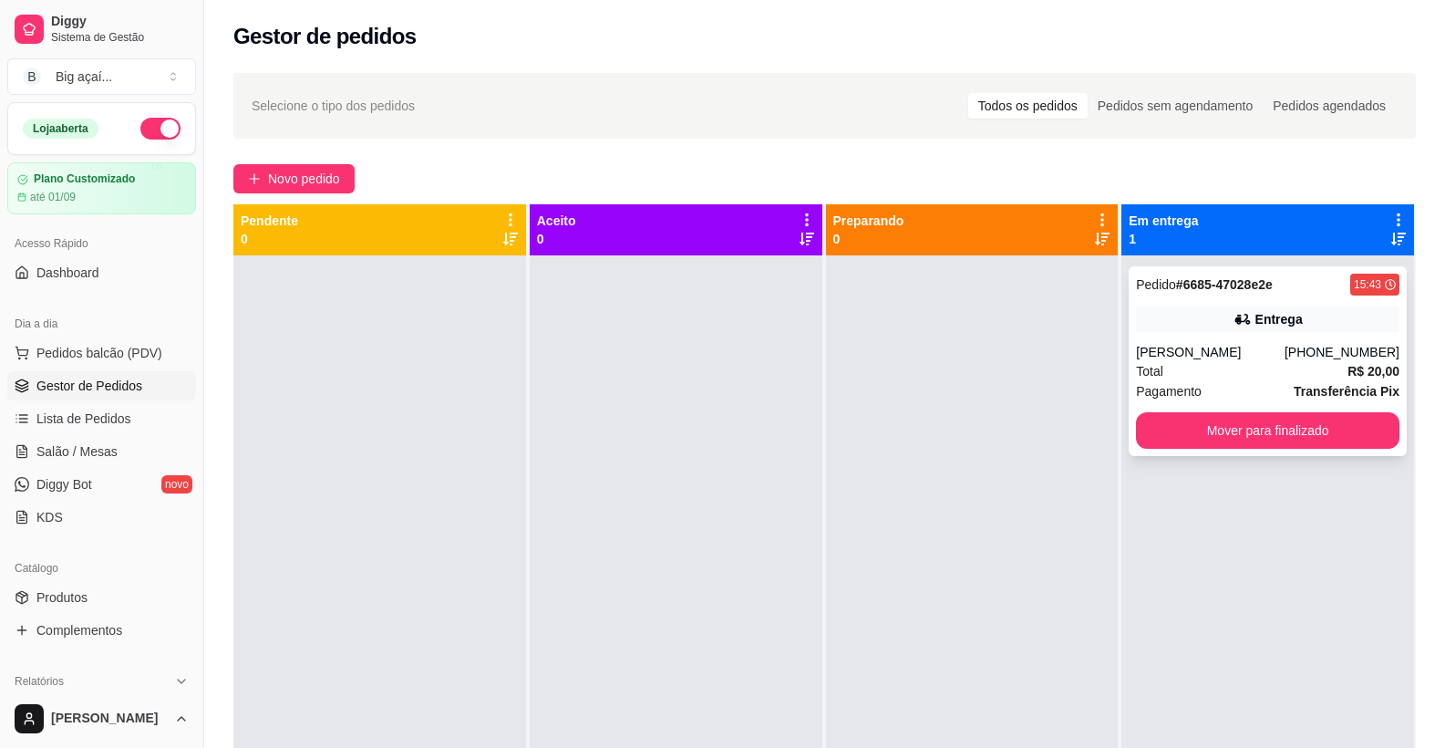
click at [1250, 346] on div "[PERSON_NAME]" at bounding box center [1210, 352] width 149 height 18
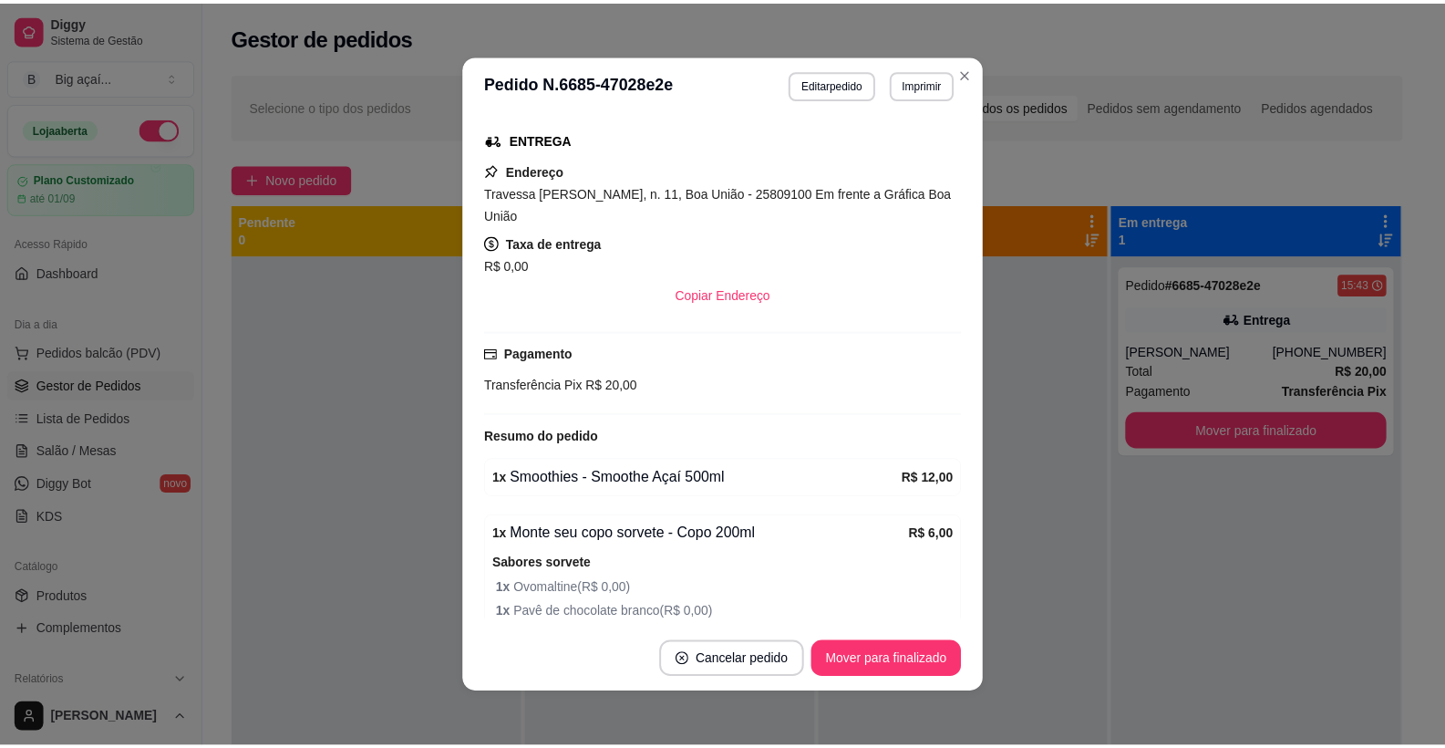
scroll to position [451, 0]
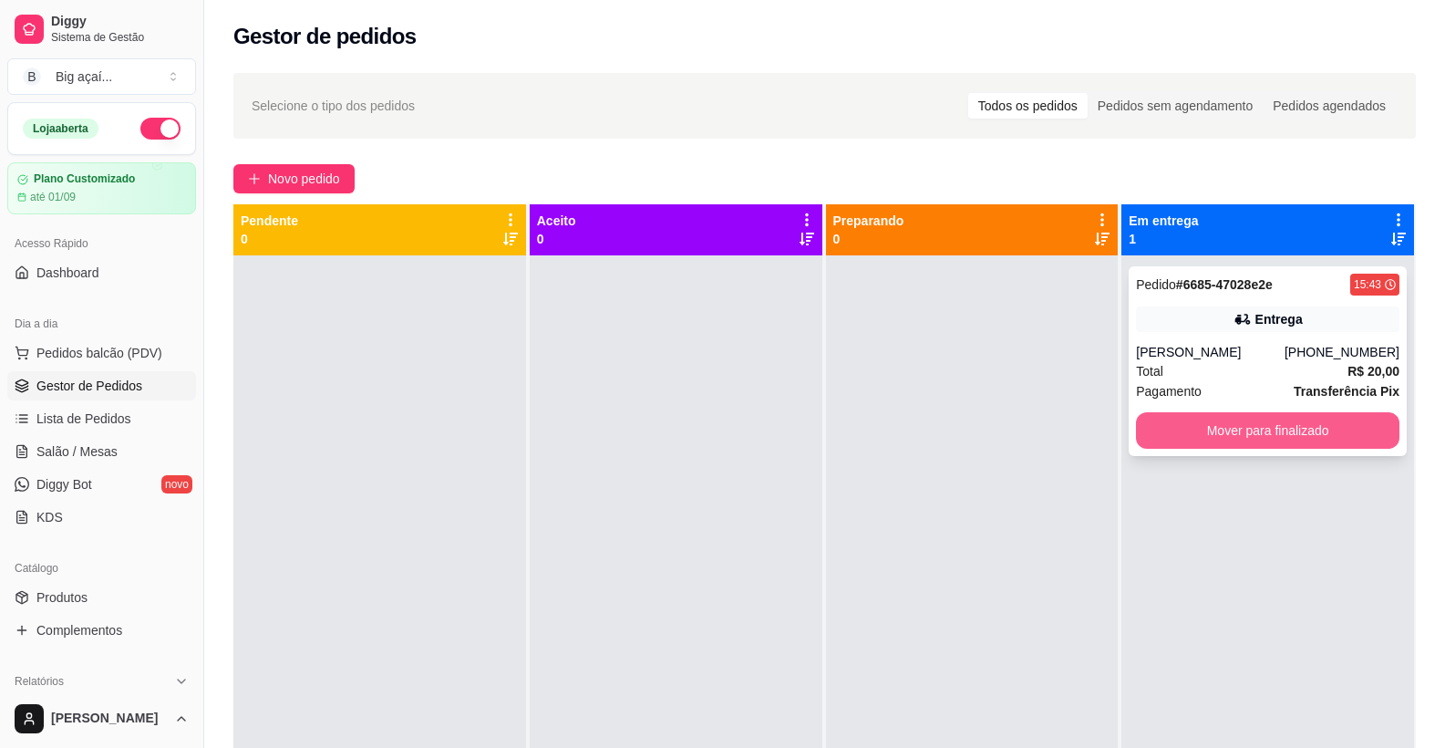
click at [1301, 412] on button "Mover para finalizado" at bounding box center [1268, 430] width 264 height 36
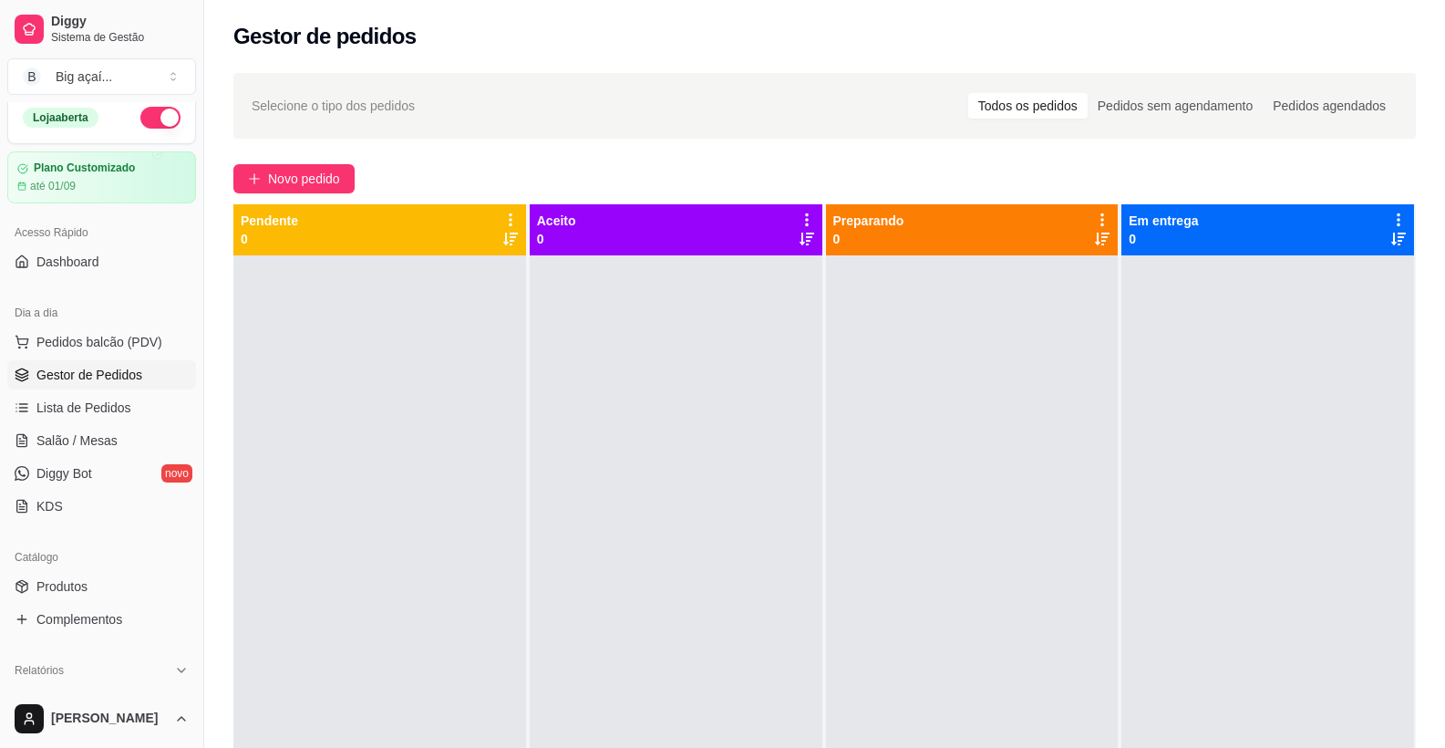
scroll to position [5, 0]
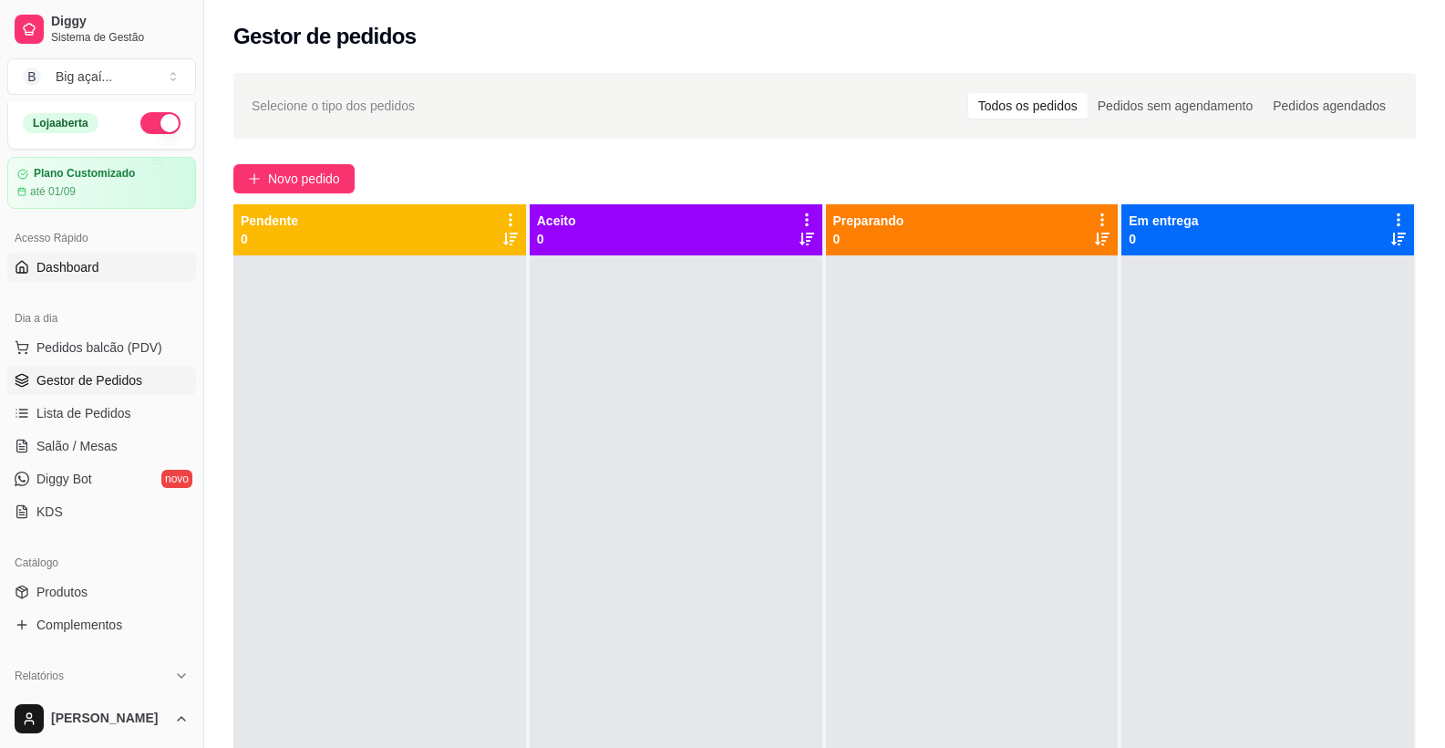
click at [63, 266] on span "Dashboard" at bounding box center [67, 267] width 63 height 18
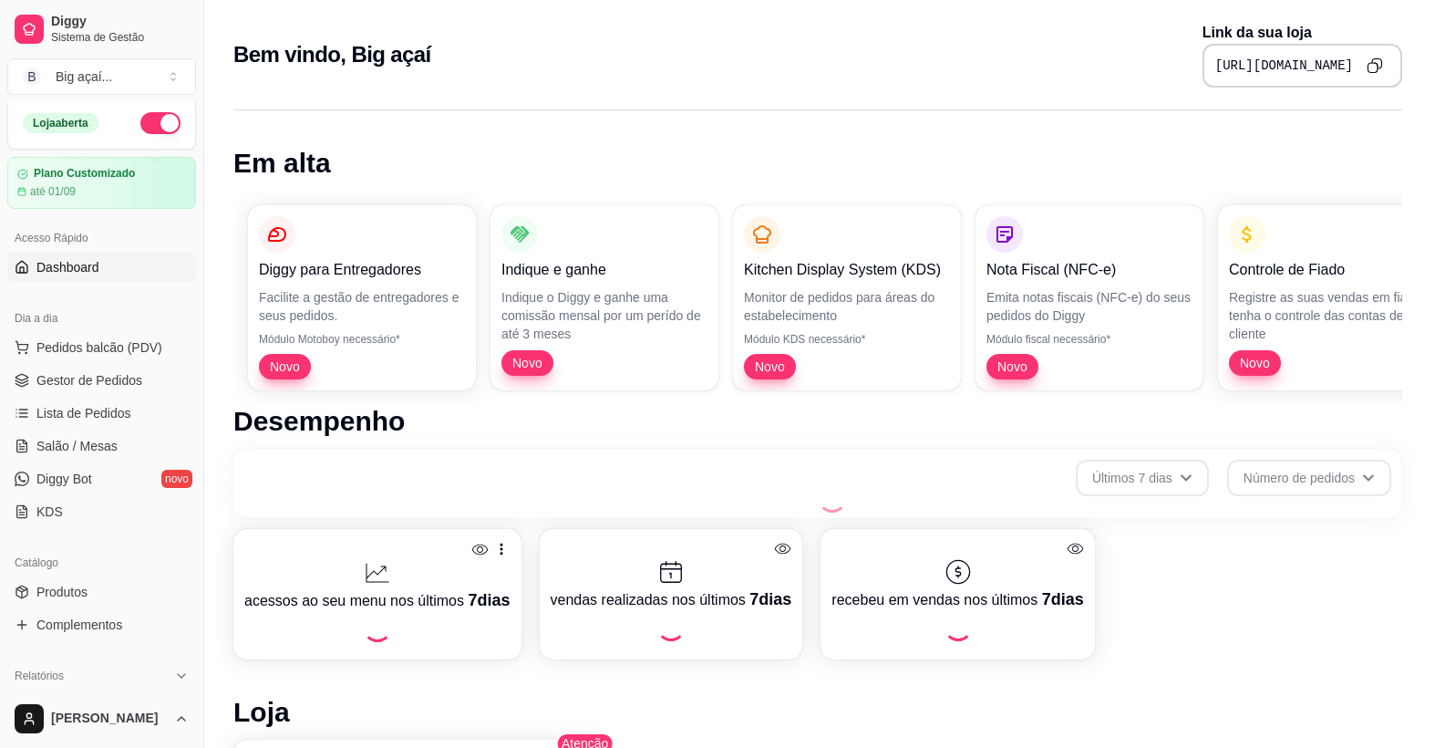
scroll to position [542, 0]
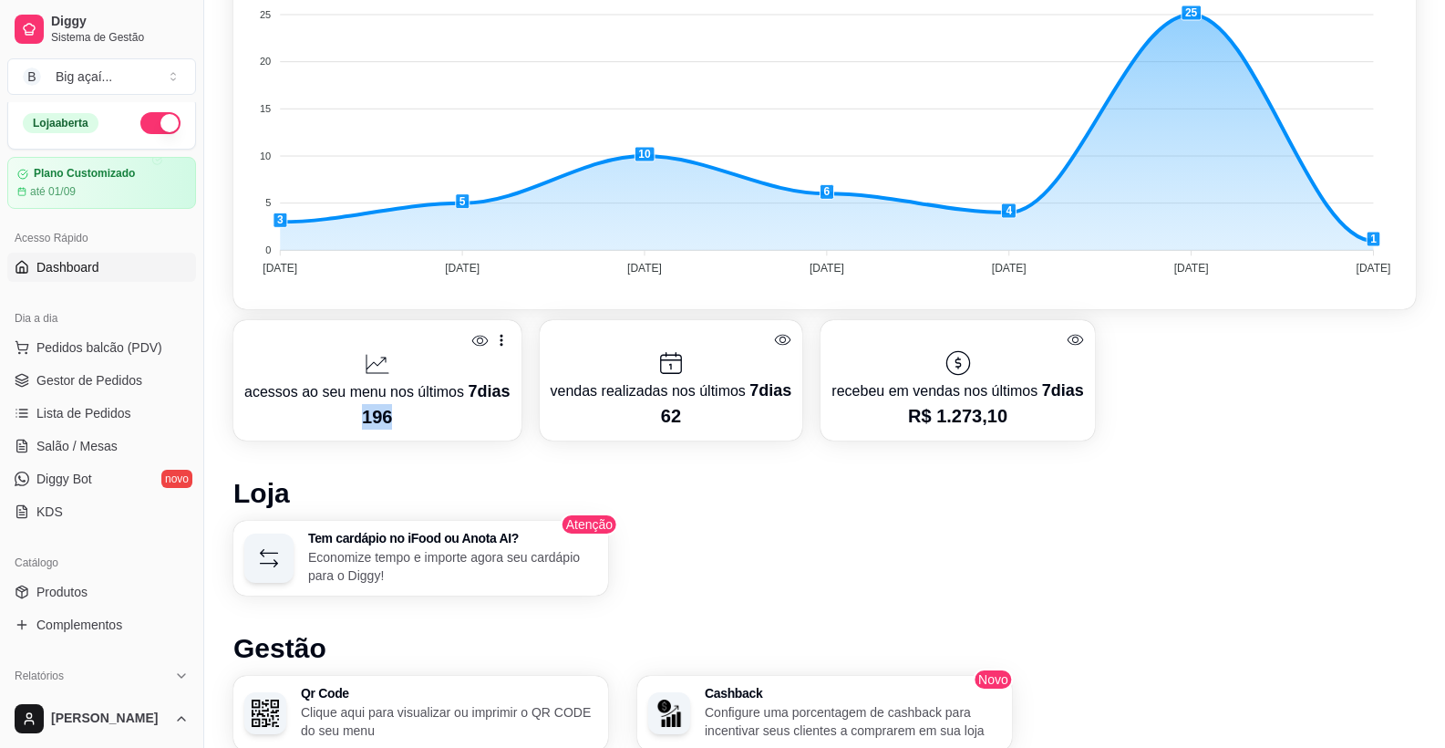
drag, startPoint x: 349, startPoint y: 409, endPoint x: 407, endPoint y: 422, distance: 59.1
click at [407, 422] on p "196" at bounding box center [377, 417] width 266 height 26
click at [827, 514] on div "Desempenho Últimos 7 dias Número de pedidos Você está vendo os pedidos recebido…" at bounding box center [824, 430] width 1183 height 1135
click at [475, 334] on icon at bounding box center [479, 340] width 17 height 17
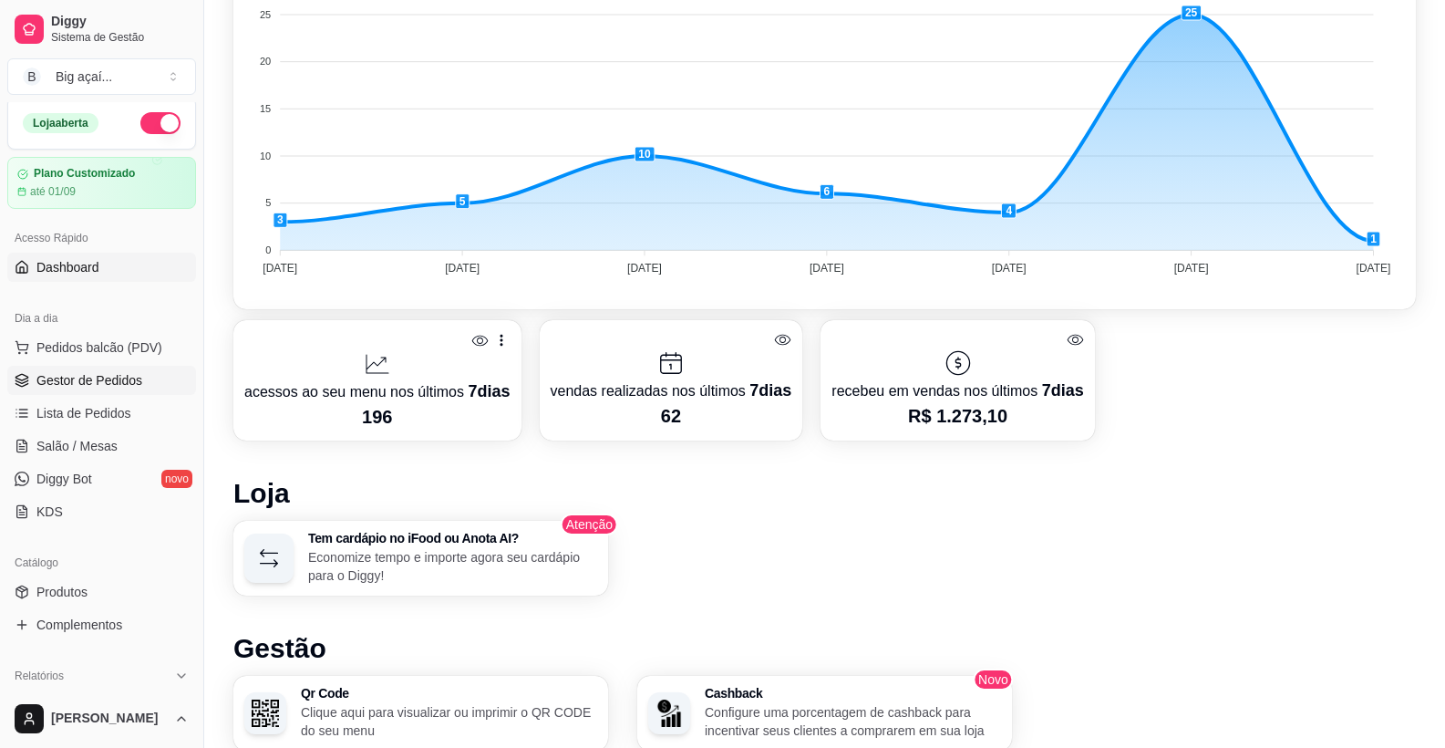
click at [91, 380] on span "Gestor de Pedidos" at bounding box center [89, 380] width 106 height 18
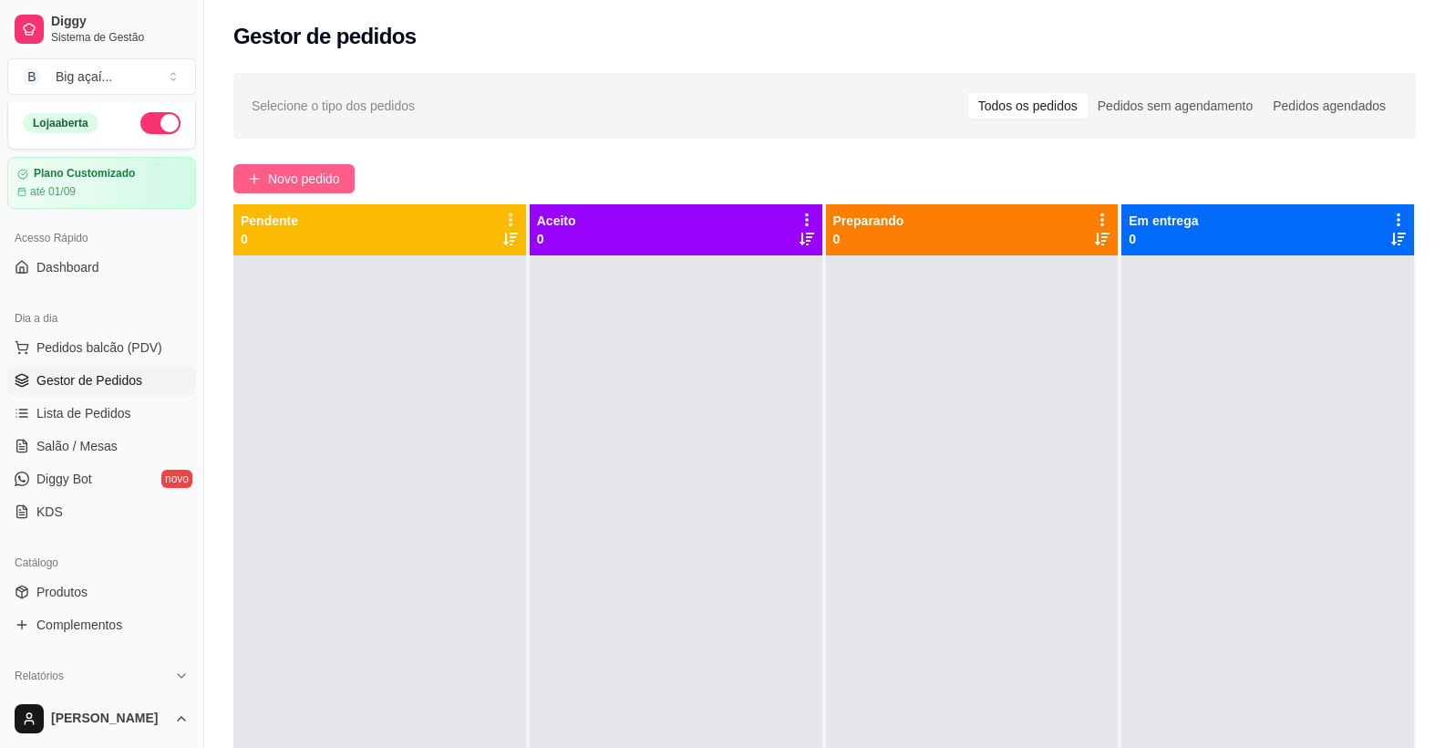
click at [264, 177] on button "Novo pedido" at bounding box center [293, 178] width 121 height 29
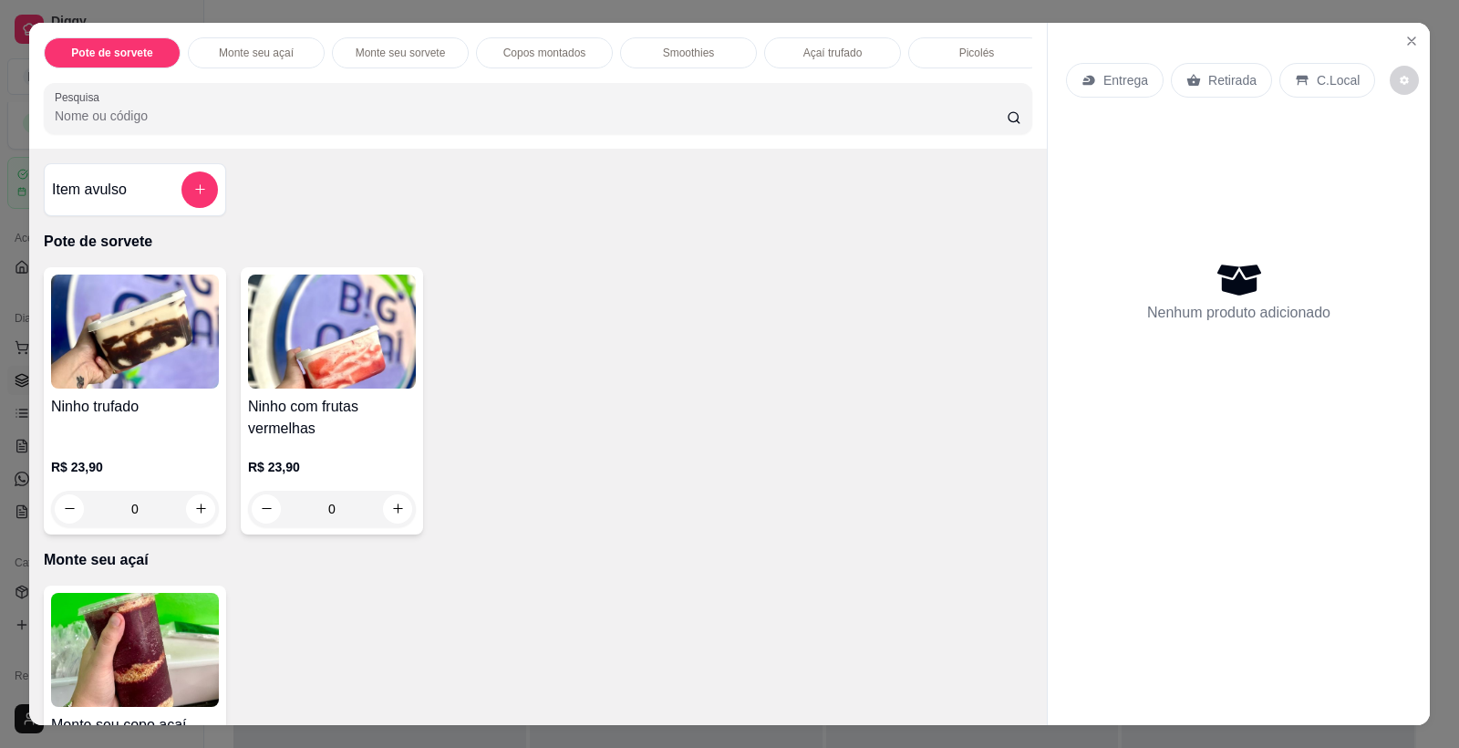
click at [405, 53] on p "Monte seu sorvete" at bounding box center [401, 53] width 90 height 15
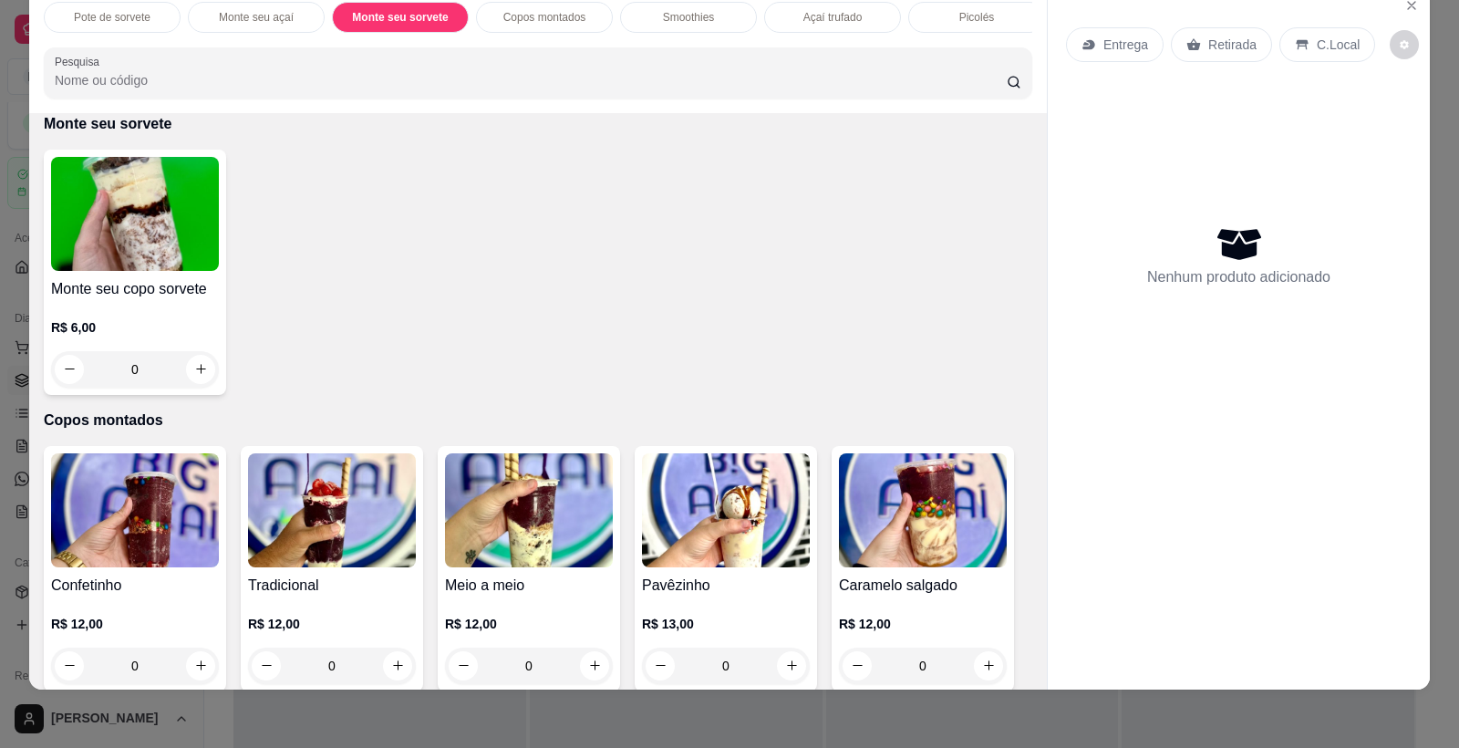
click at [174, 209] on img at bounding box center [135, 214] width 168 height 114
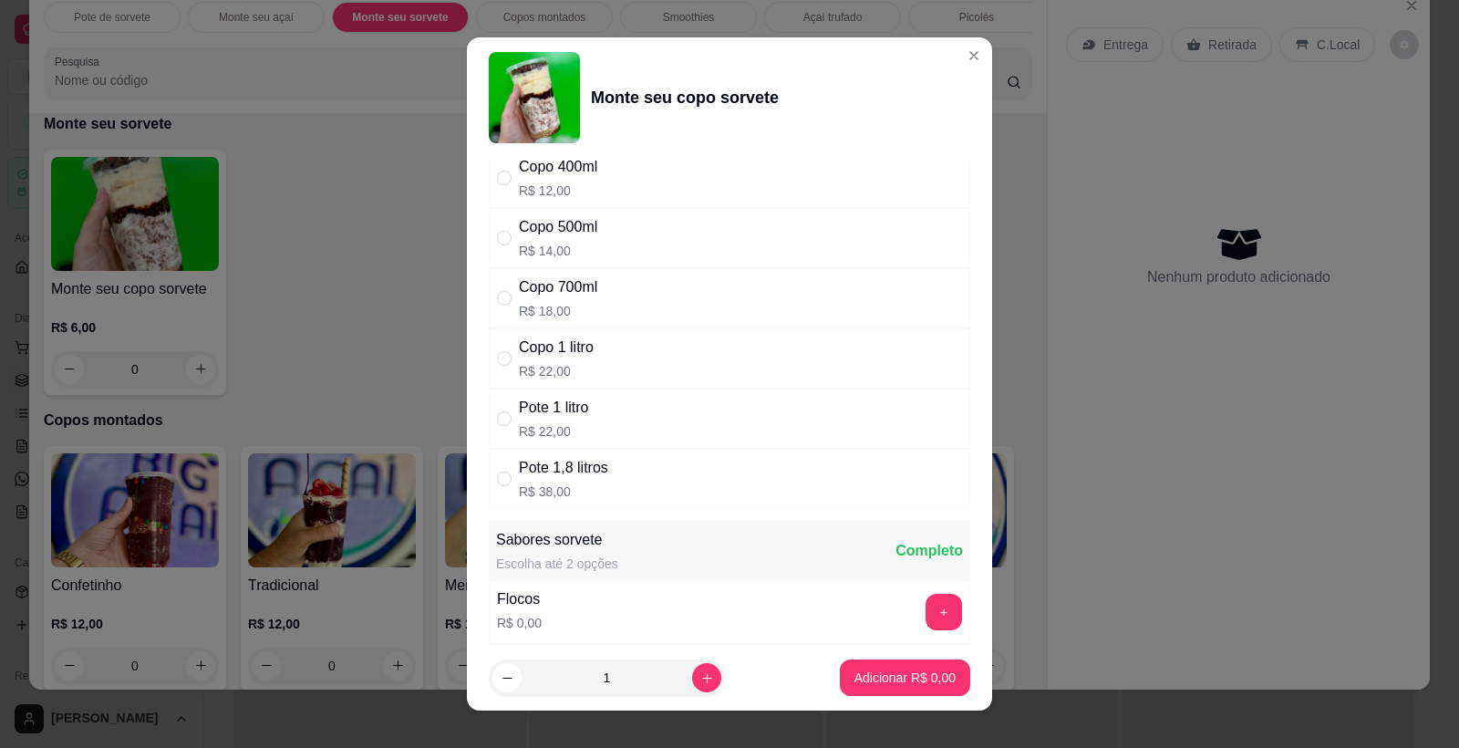
scroll to position [220, 0]
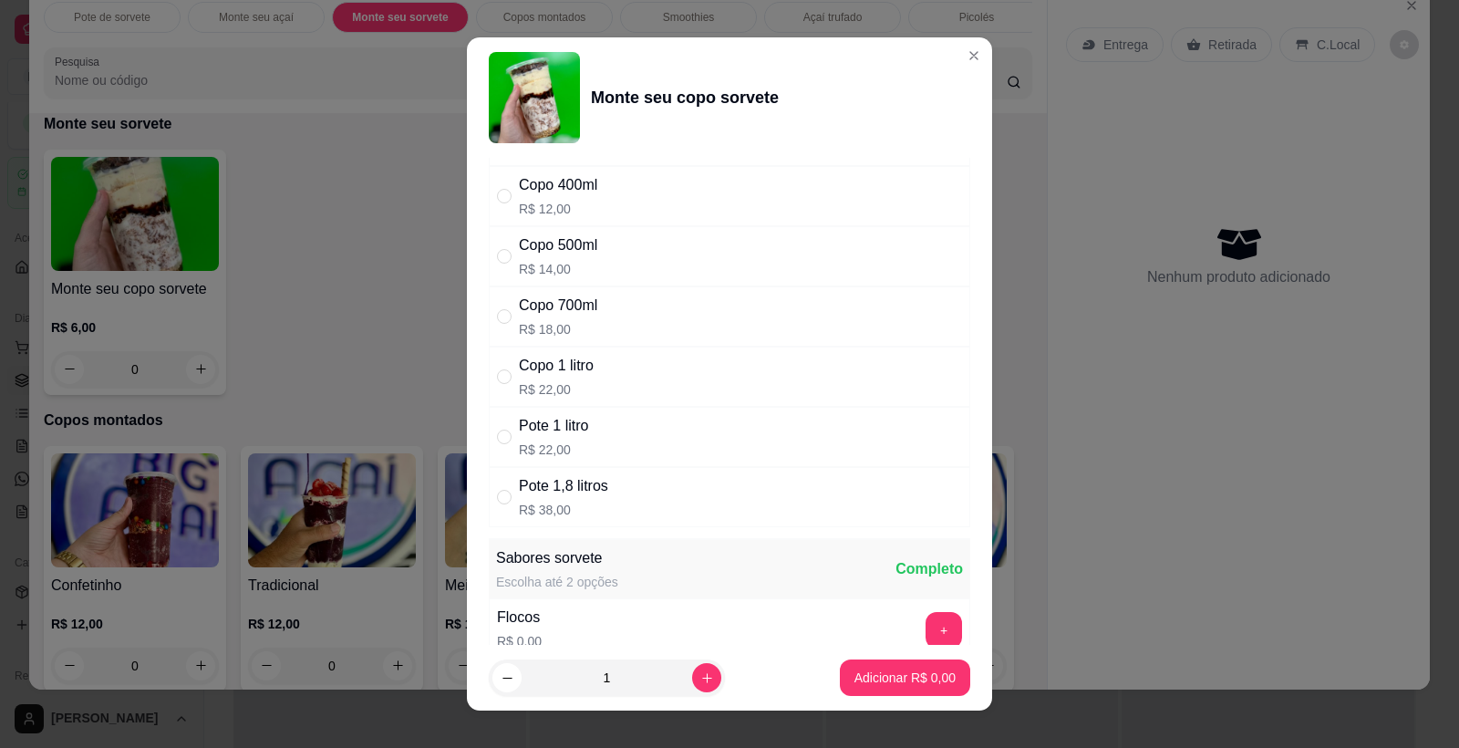
click at [552, 189] on div "Copo 400ml" at bounding box center [558, 185] width 78 height 22
radio input "true"
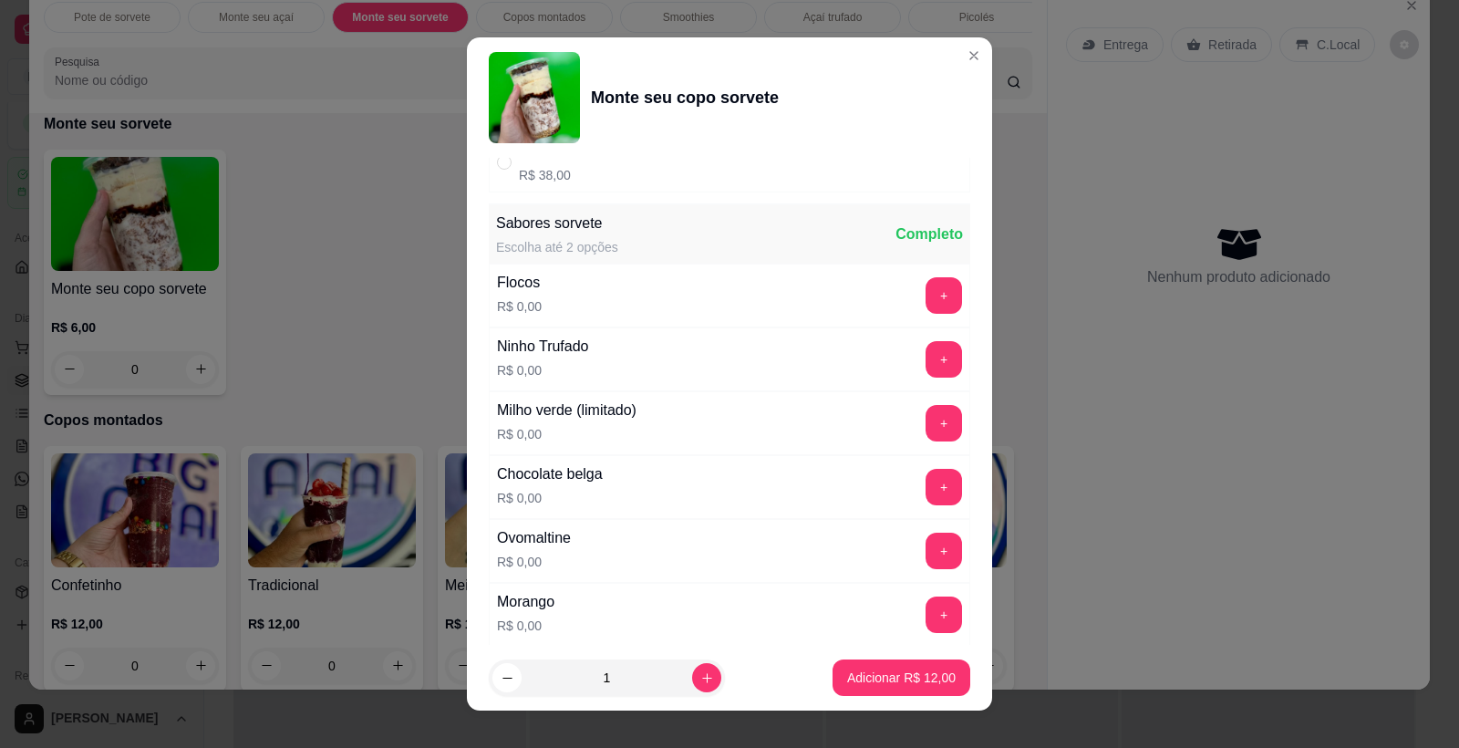
scroll to position [561, 0]
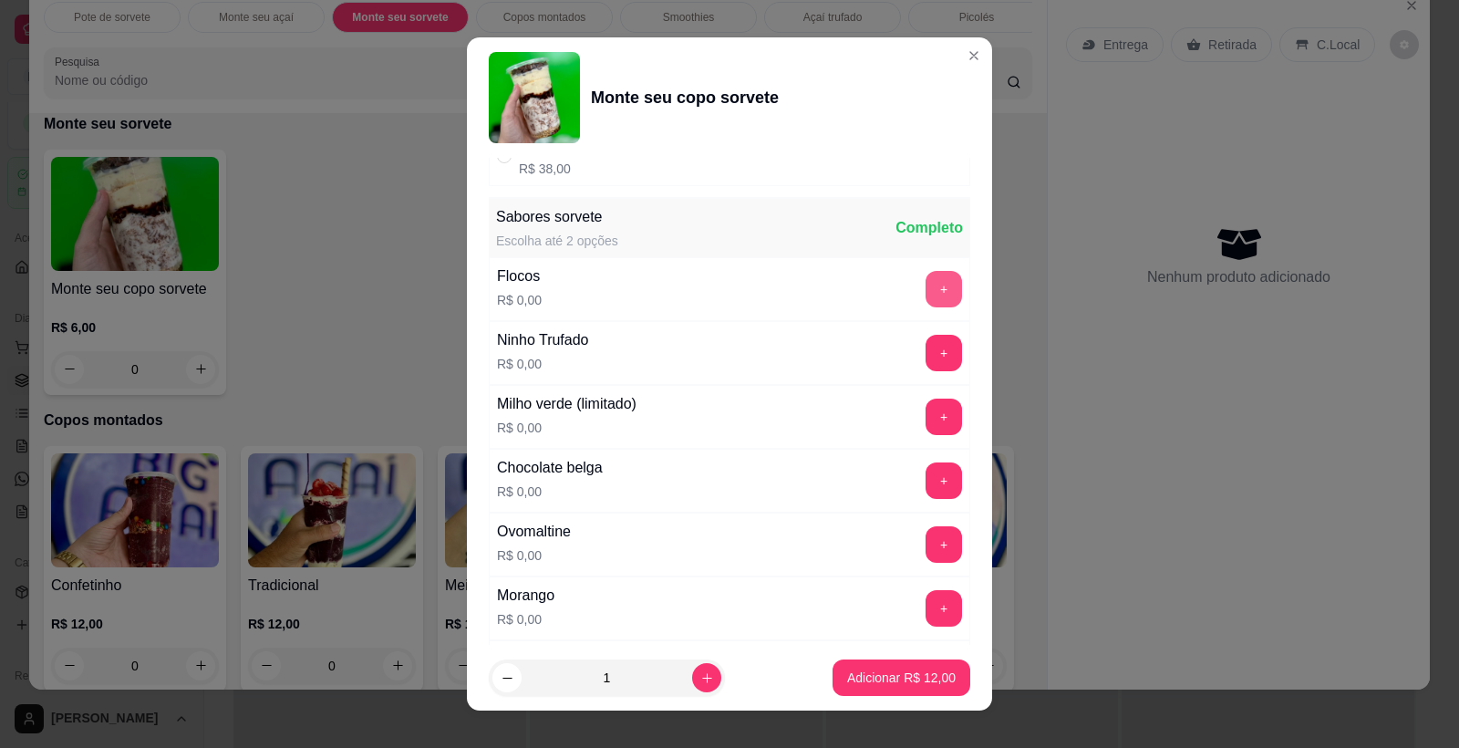
click at [926, 284] on button "+" at bounding box center [944, 289] width 36 height 36
click at [926, 355] on button "+" at bounding box center [944, 354] width 36 height 36
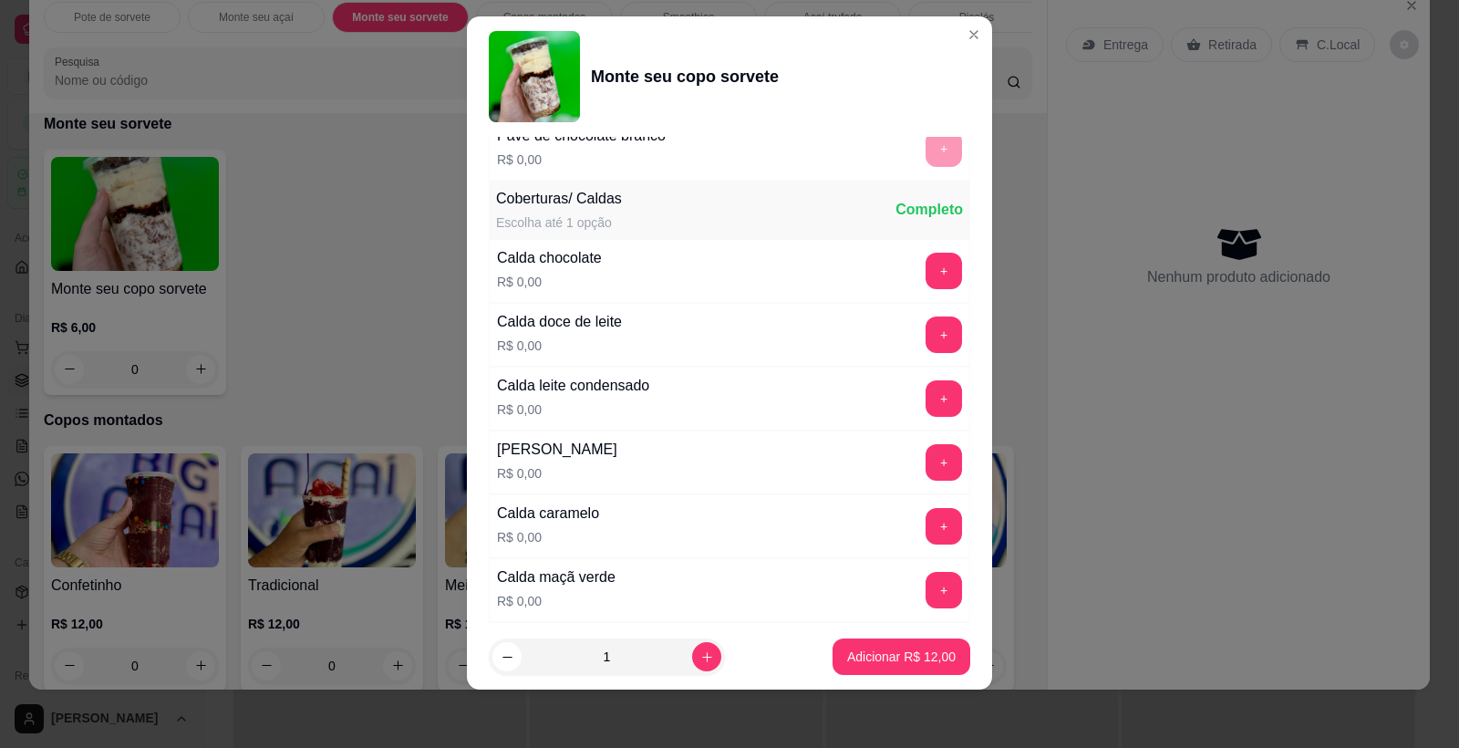
scroll to position [1171, 0]
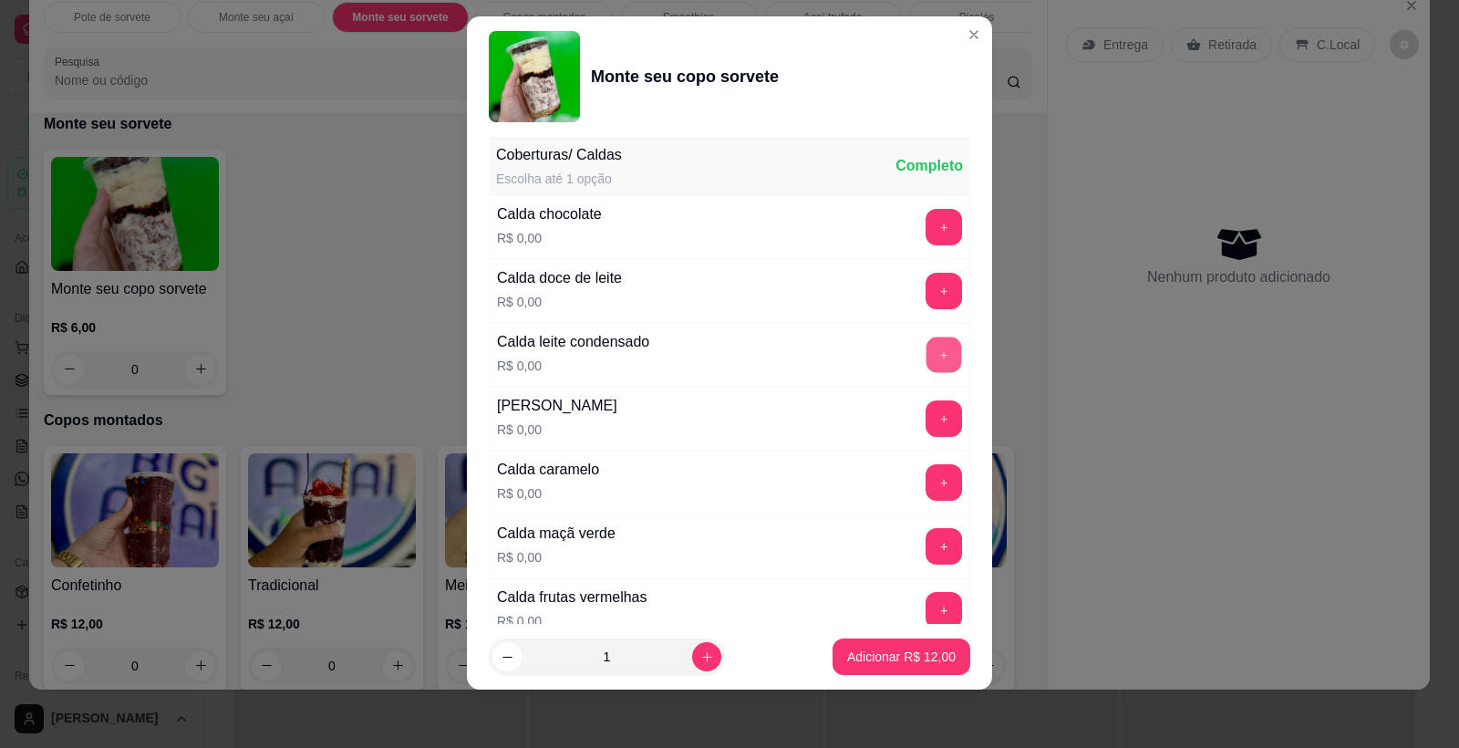
click at [926, 354] on button "+" at bounding box center [944, 355] width 36 height 36
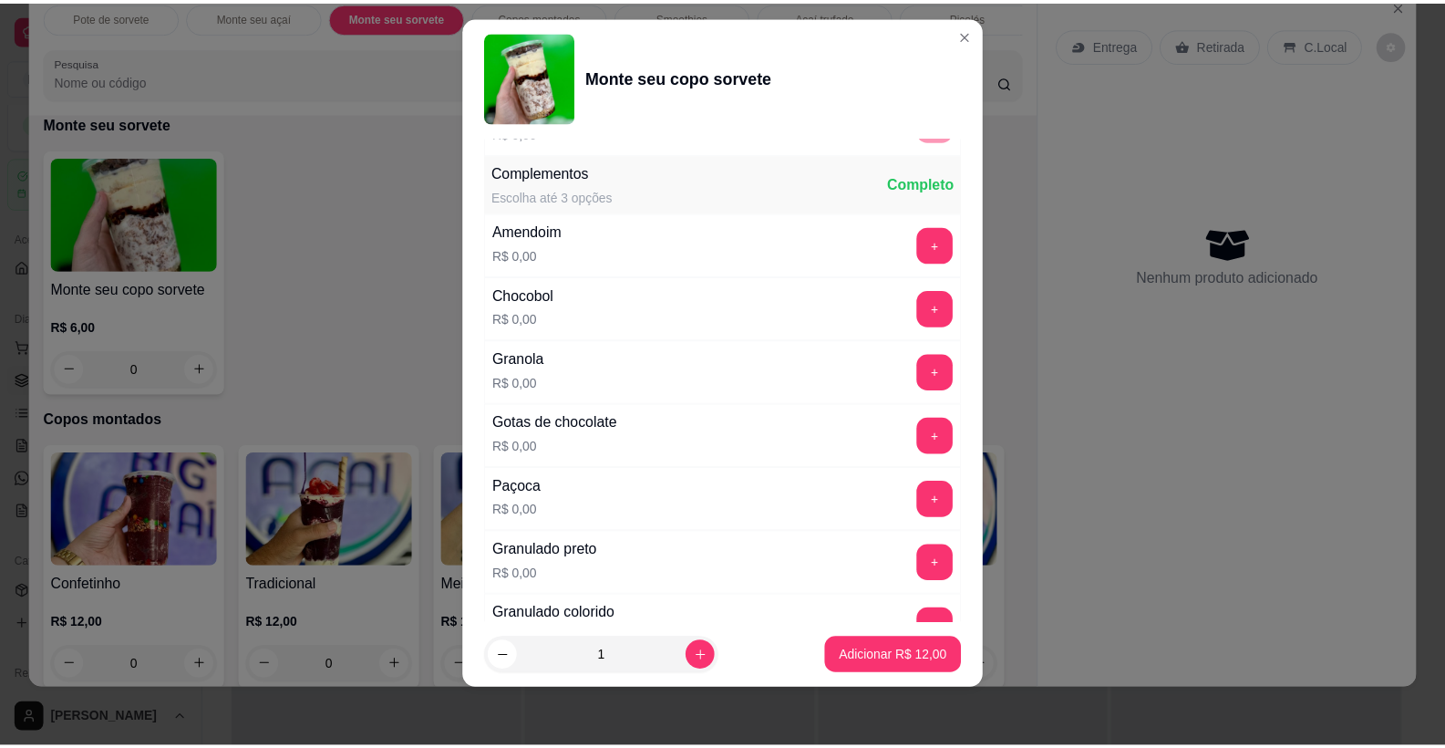
scroll to position [1995, 0]
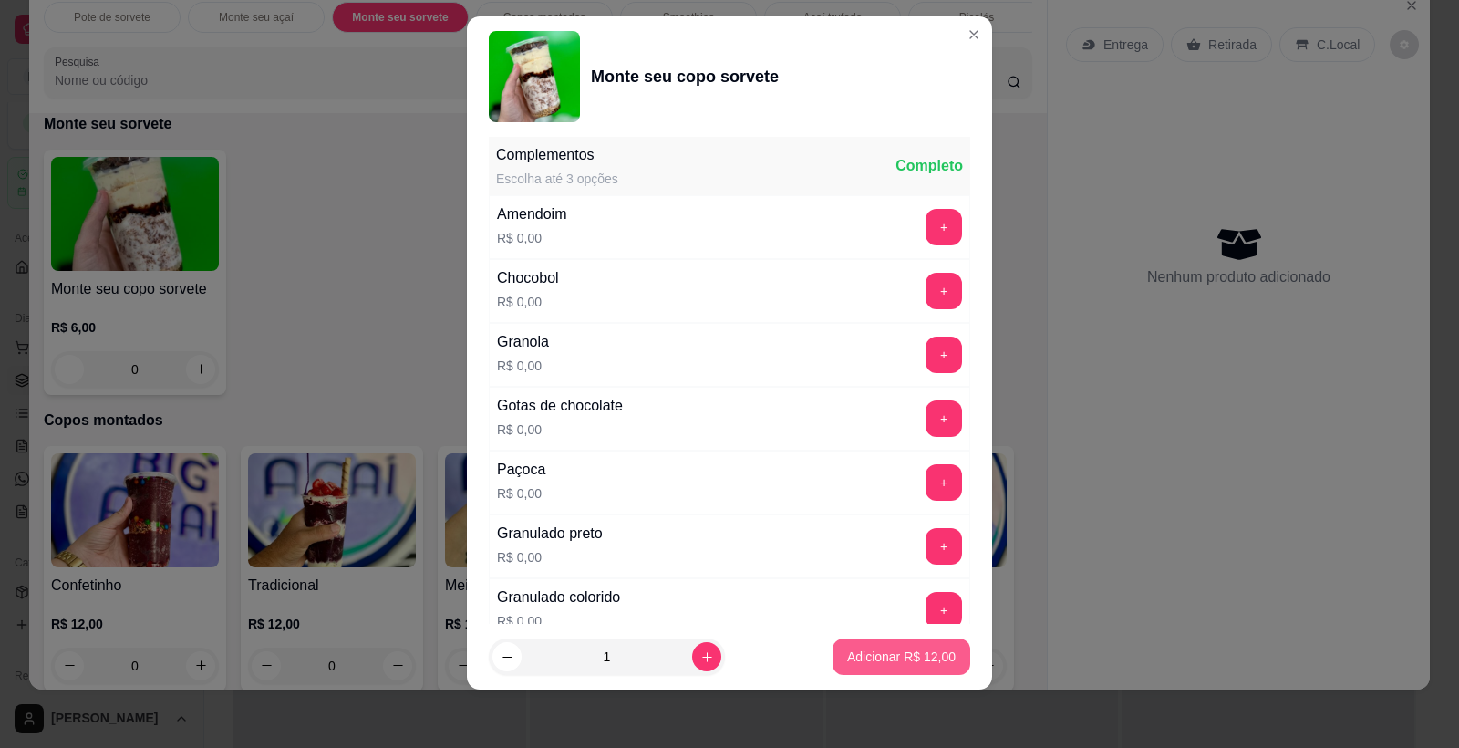
click at [871, 656] on p "Adicionar R$ 12,00" at bounding box center [901, 656] width 109 height 18
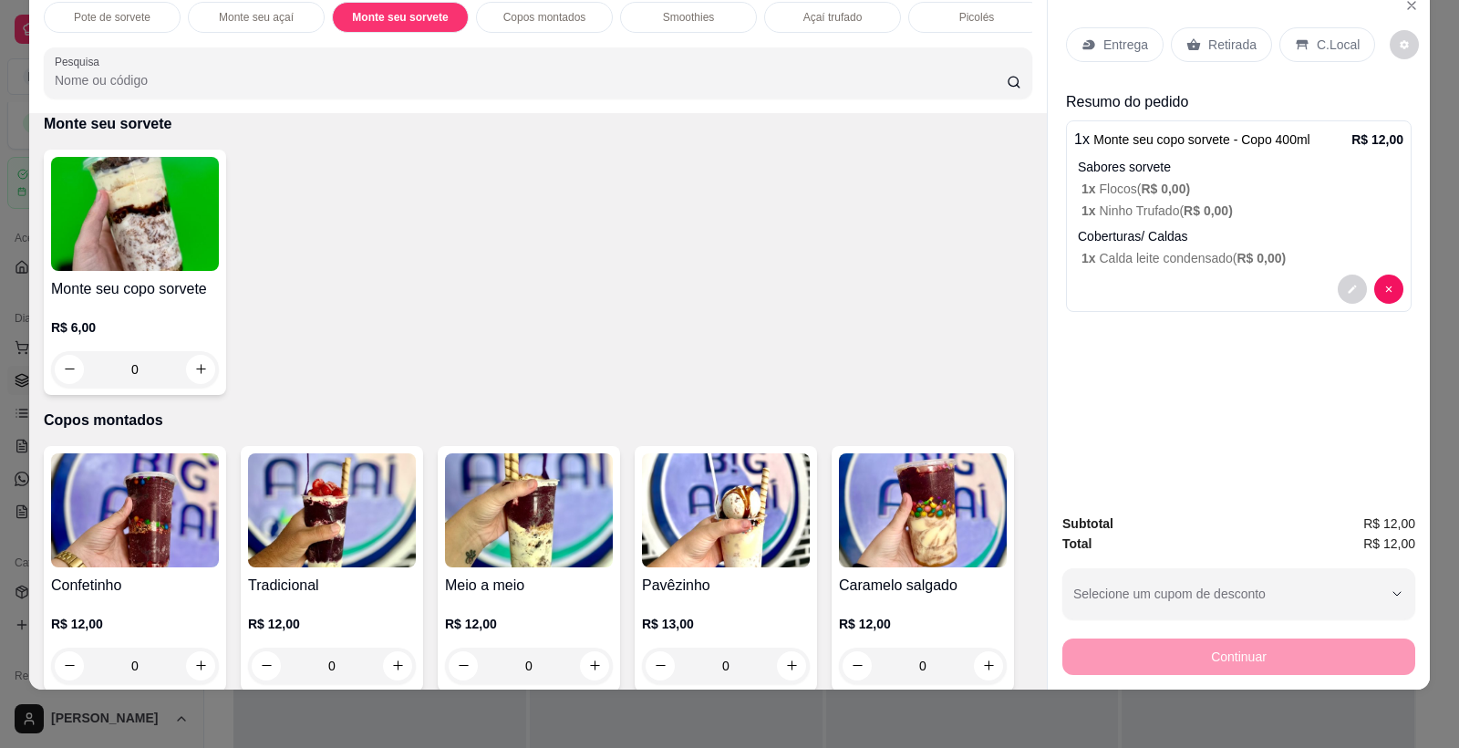
click at [1317, 47] on p "C.Local" at bounding box center [1338, 45] width 43 height 18
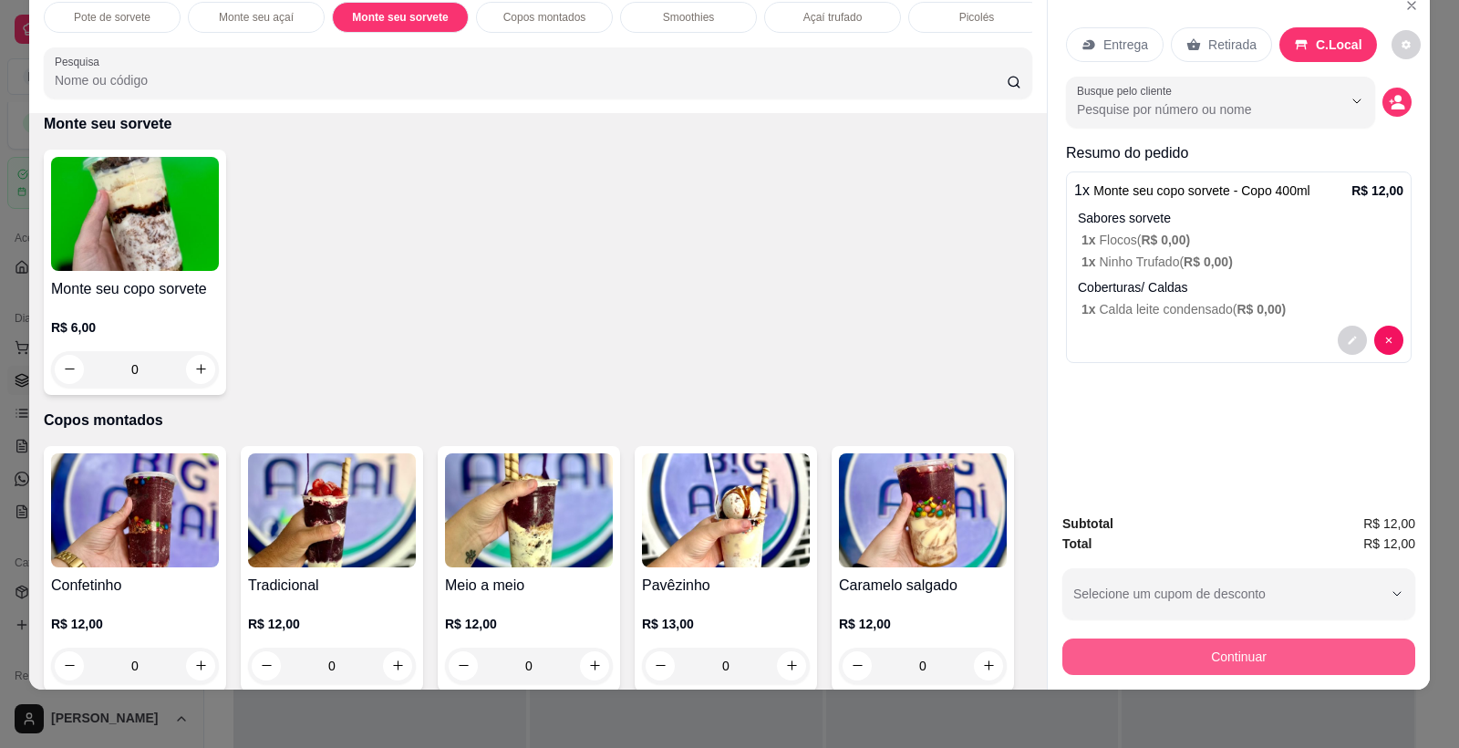
click at [1210, 648] on button "Continuar" at bounding box center [1238, 656] width 353 height 36
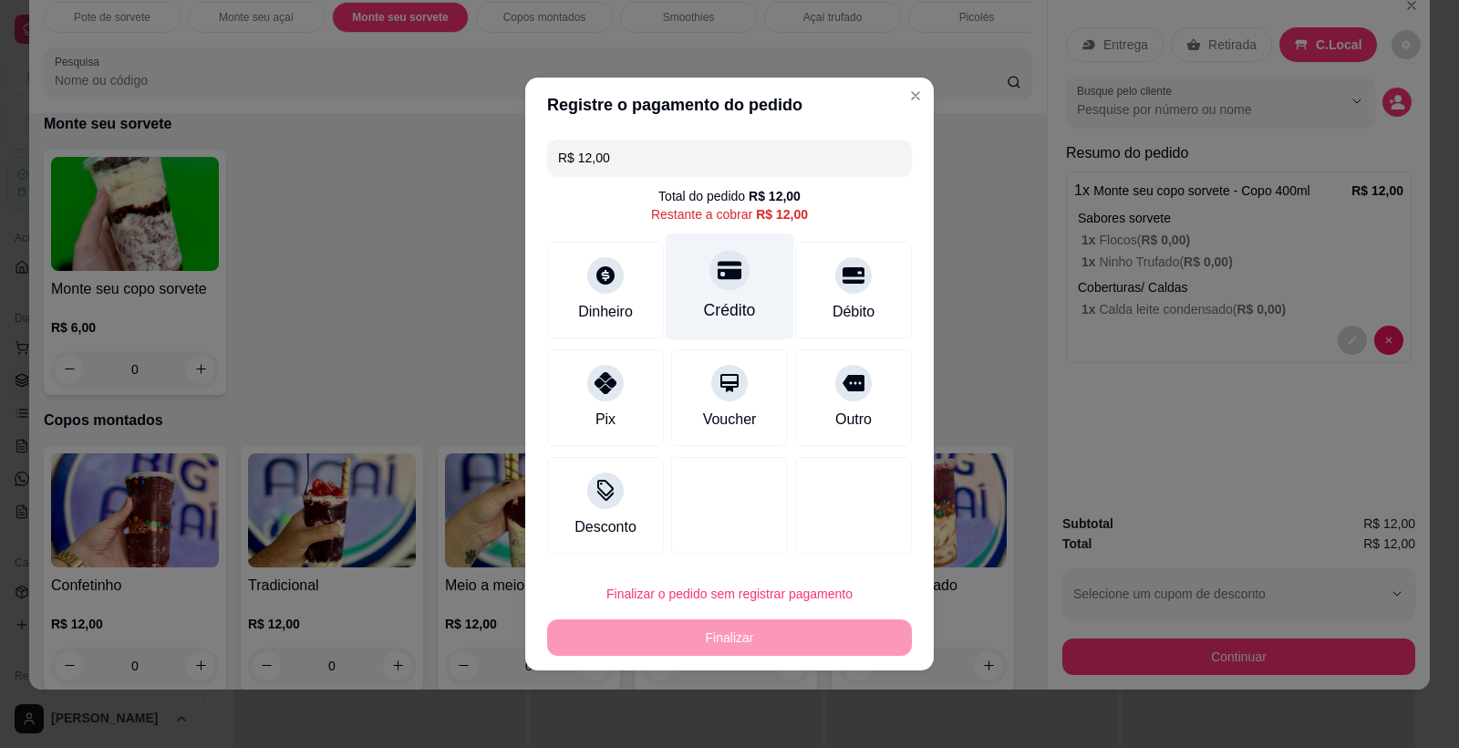
click at [698, 273] on div "Crédito" at bounding box center [730, 286] width 129 height 107
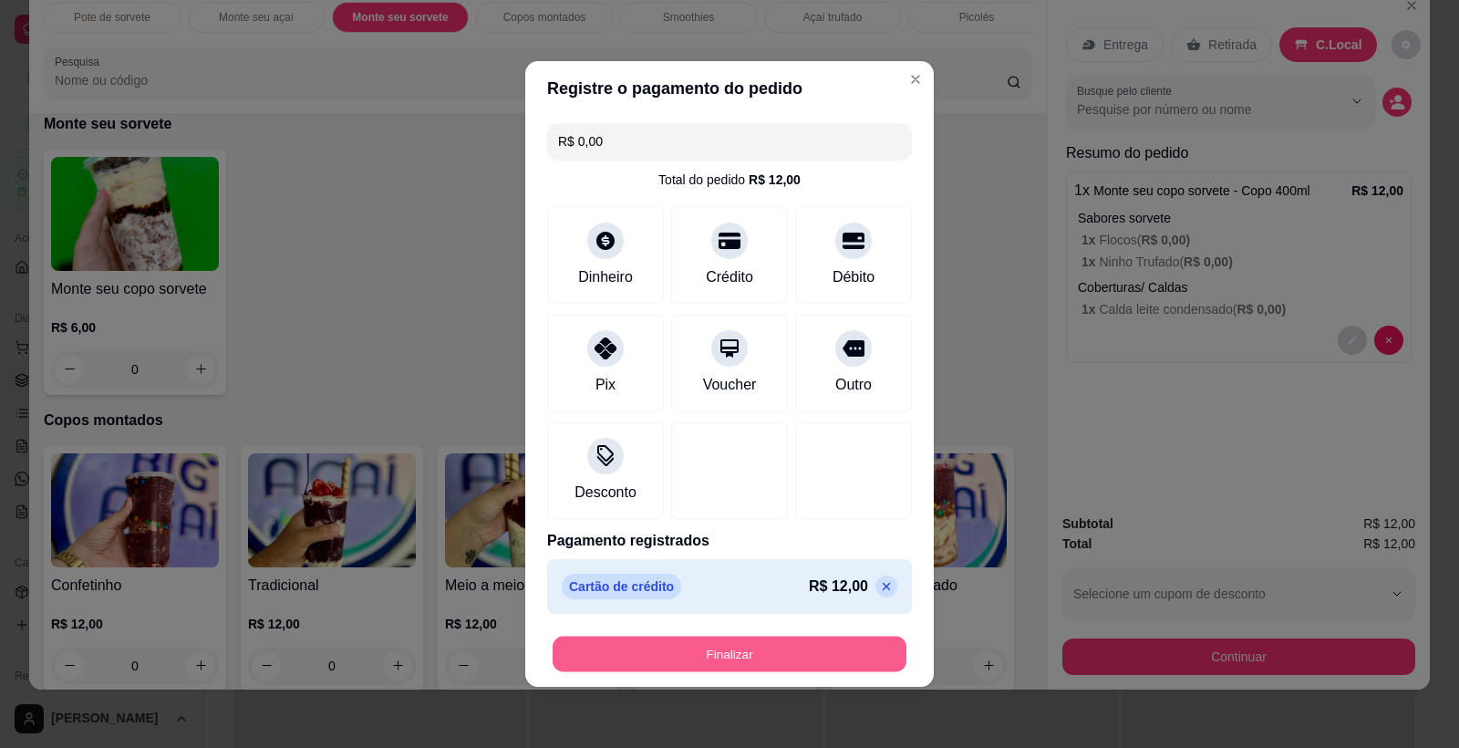
click at [722, 651] on button "Finalizar" at bounding box center [730, 654] width 354 height 36
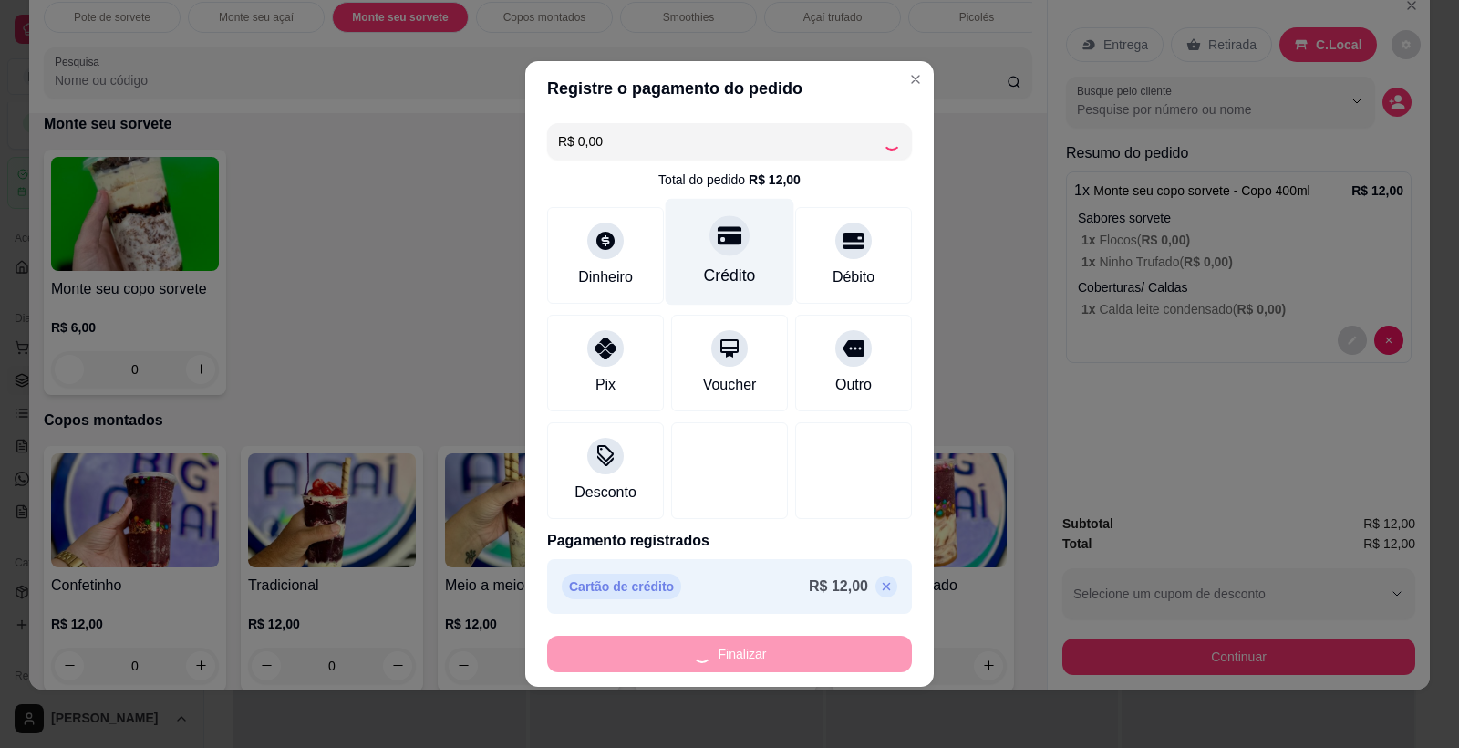
type input "-R$ 12,00"
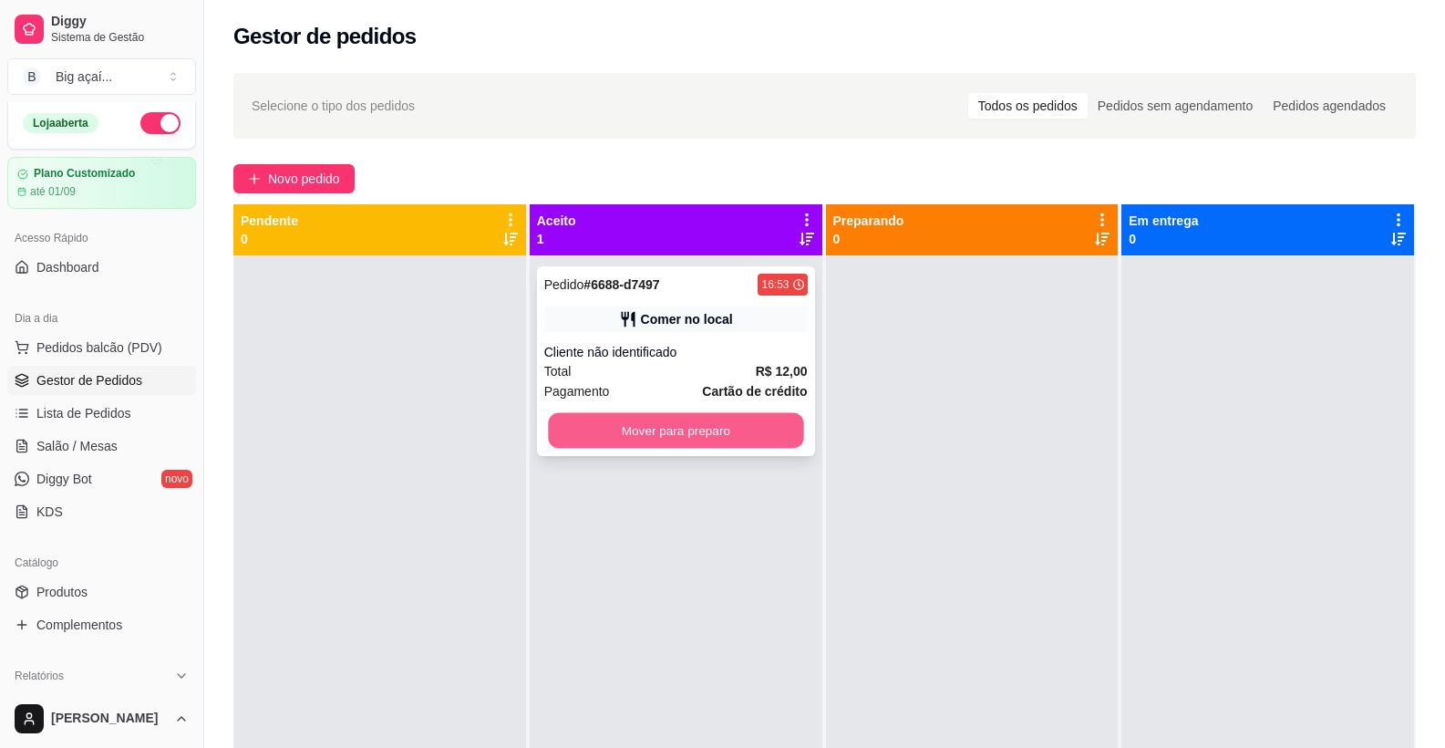
click at [628, 425] on button "Mover para preparo" at bounding box center [675, 431] width 255 height 36
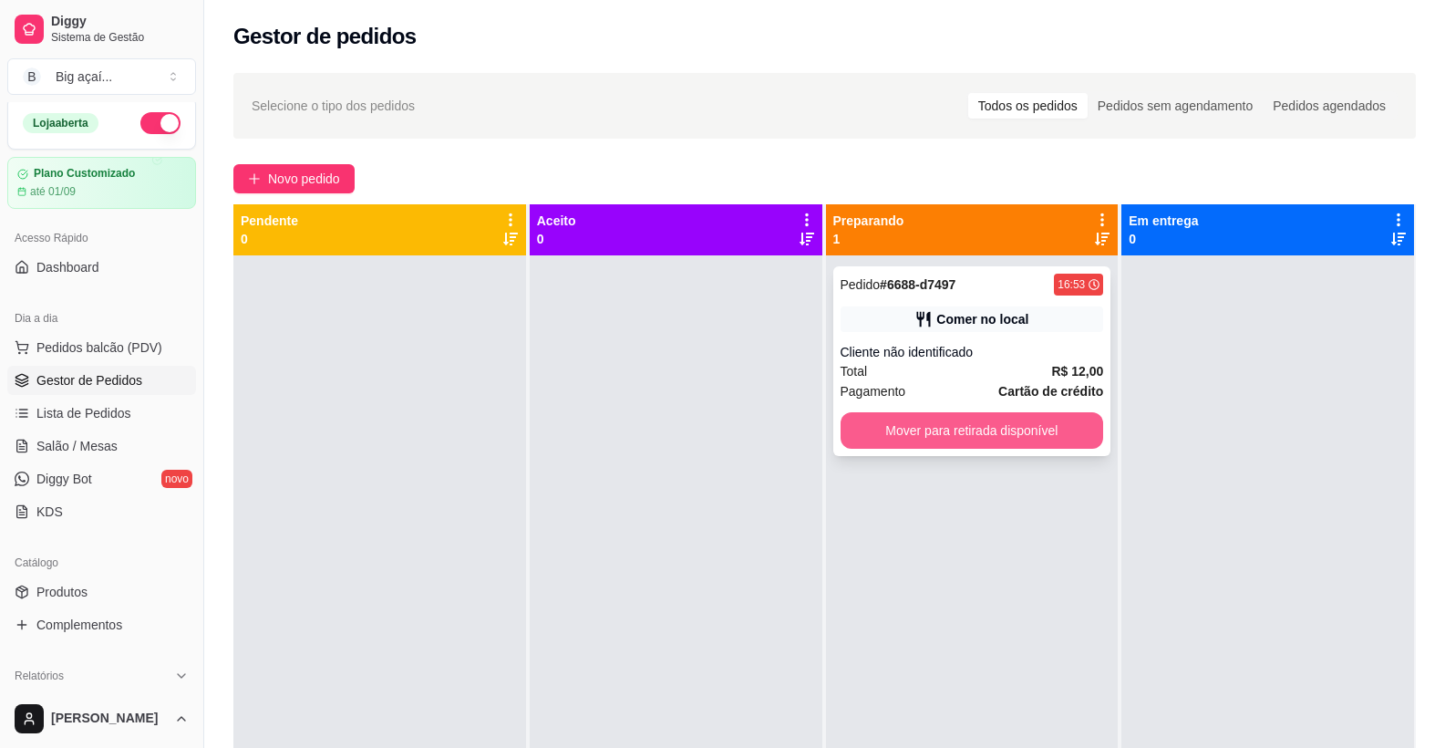
click at [922, 429] on button "Mover para retirada disponível" at bounding box center [973, 430] width 264 height 36
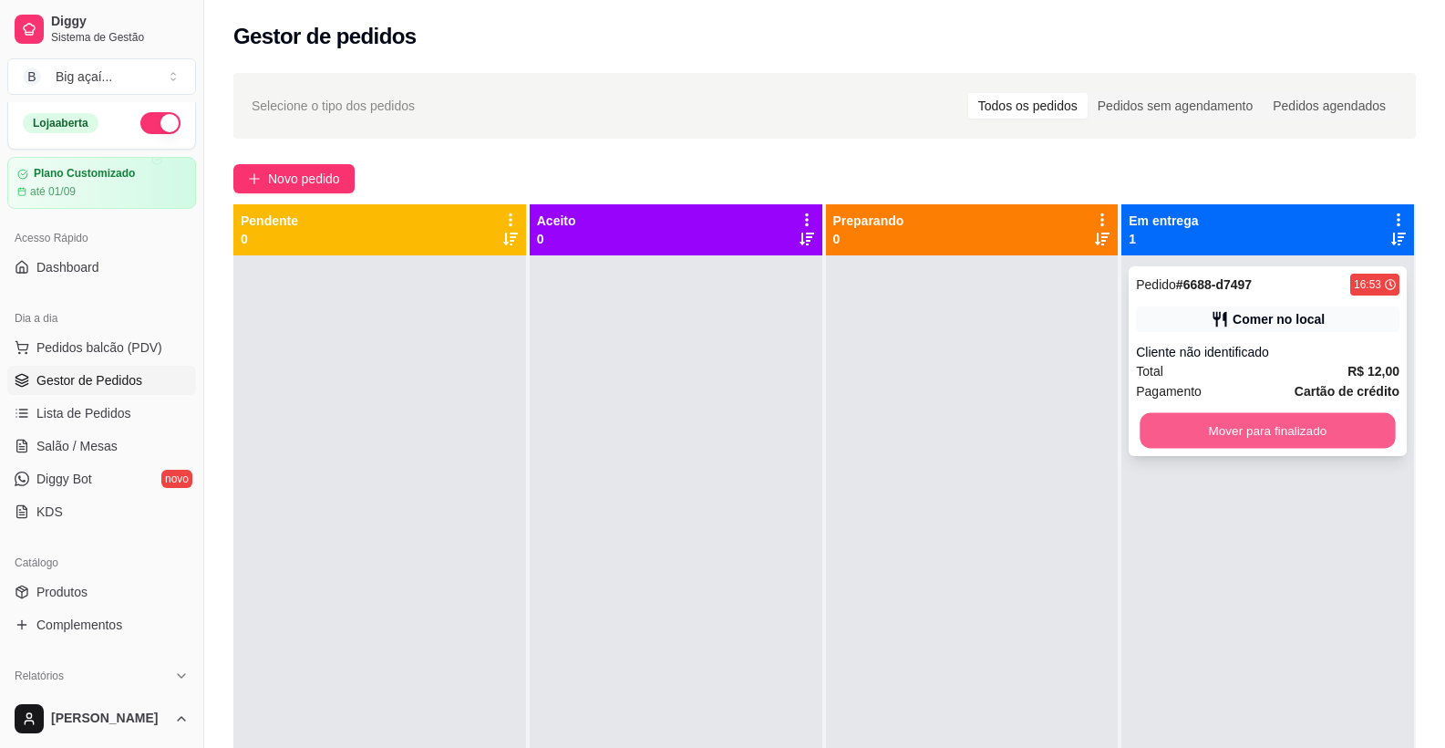
click at [1244, 437] on button "Mover para finalizado" at bounding box center [1268, 431] width 255 height 36
